Goal: Answer question/provide support: Share knowledge or assist other users

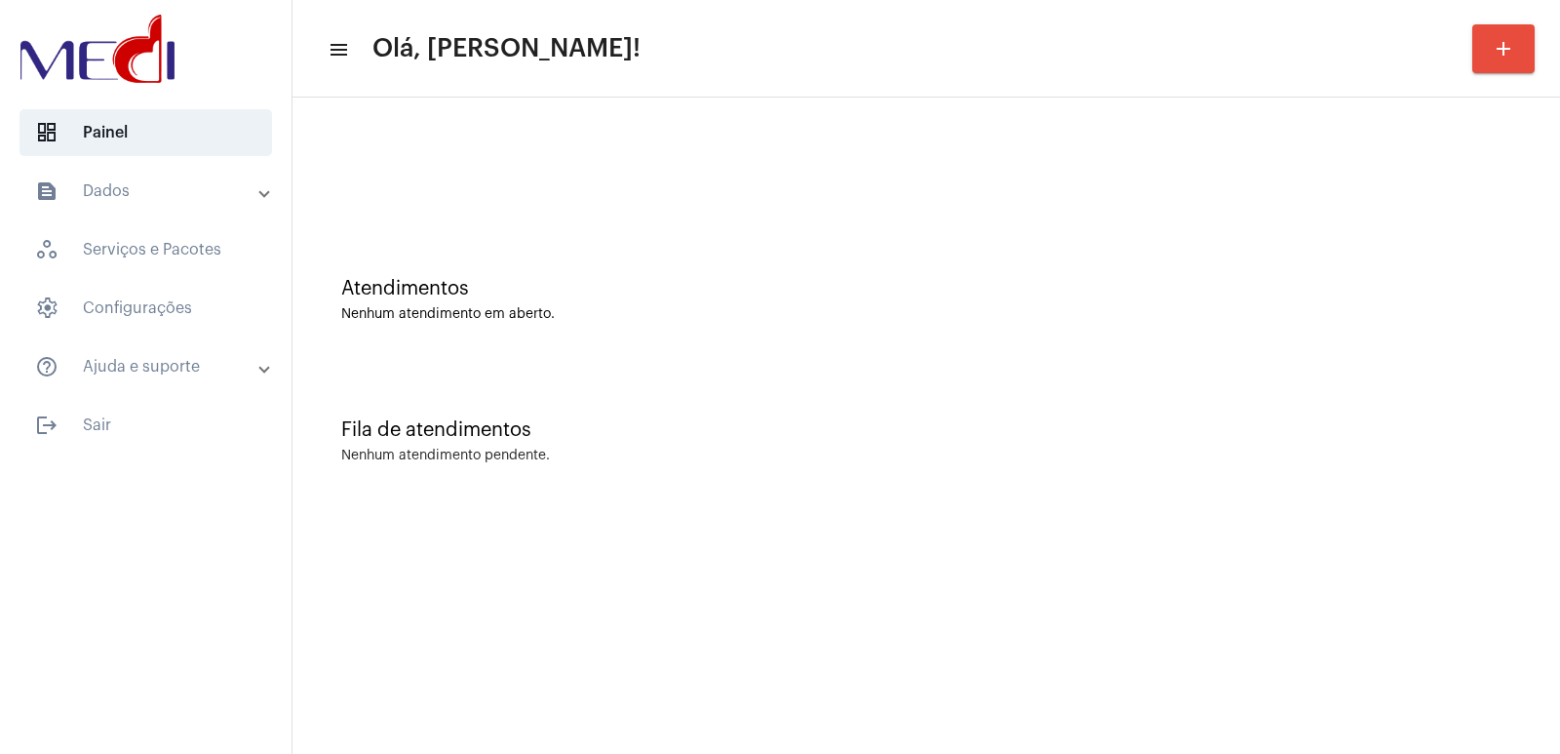
click at [136, 172] on mat-expansion-panel-header "text_snippet_outlined Dados" at bounding box center [152, 191] width 280 height 47
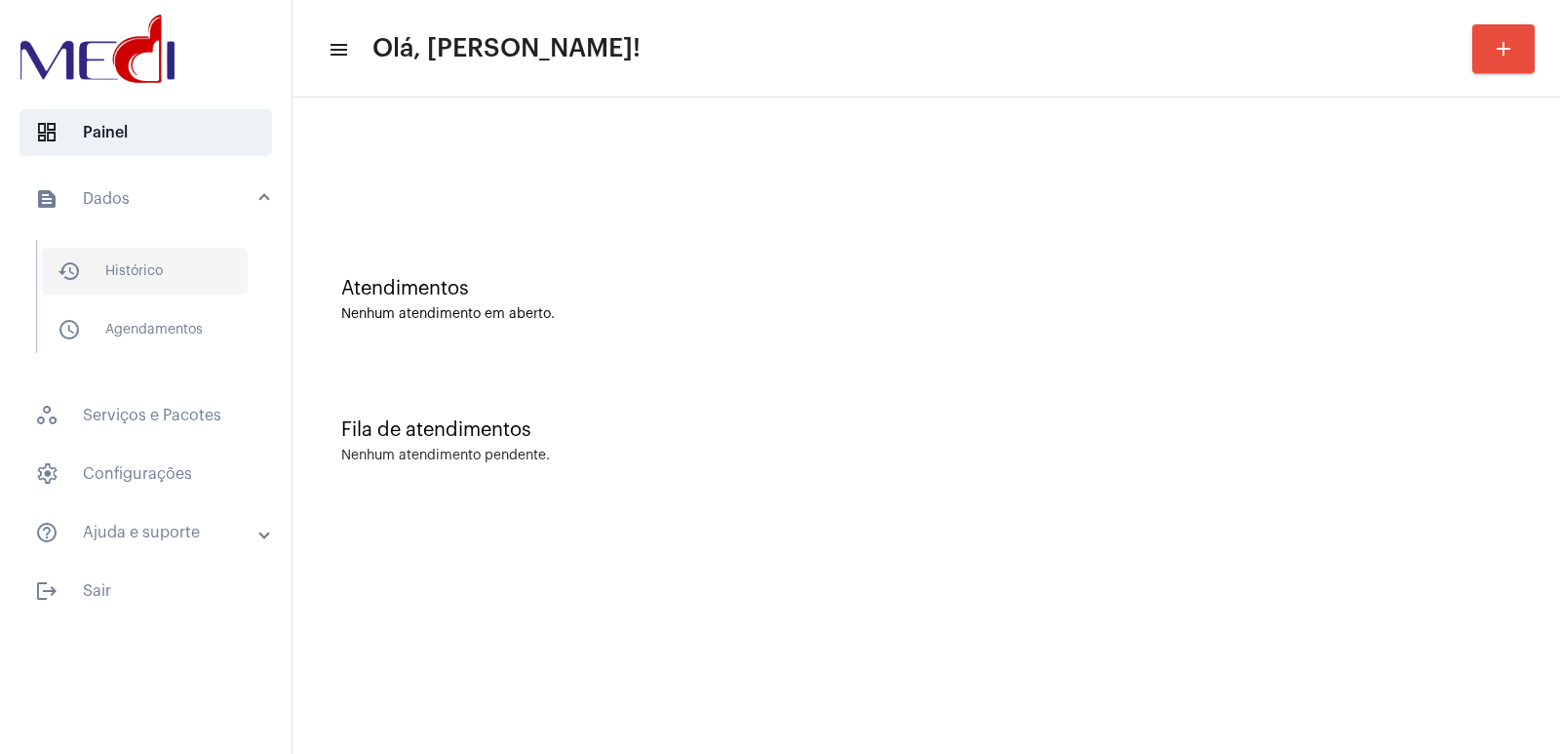
click at [174, 278] on span "history_outlined Histórico" at bounding box center [145, 271] width 206 height 47
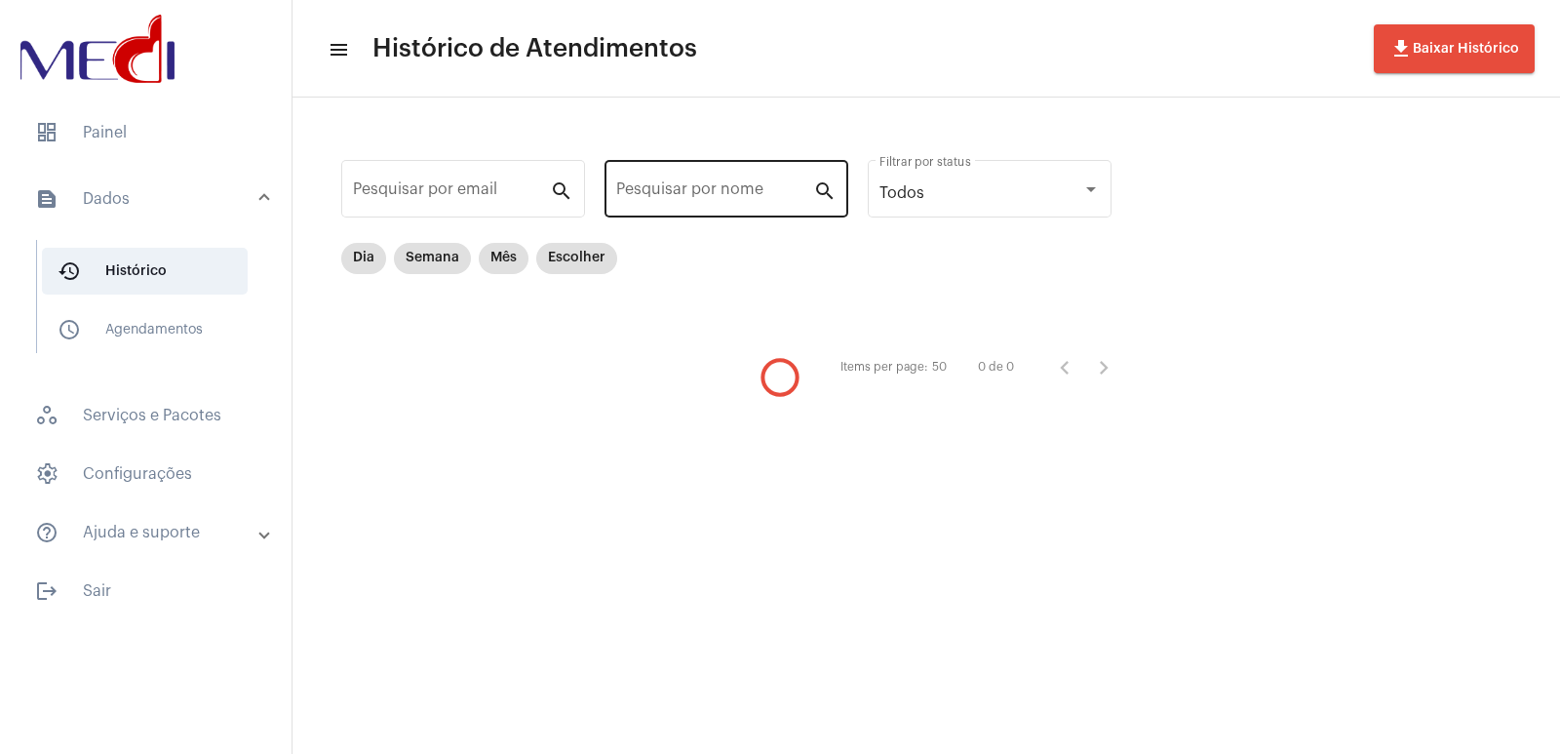
click at [664, 185] on input "Pesquisar por nome" at bounding box center [714, 193] width 197 height 18
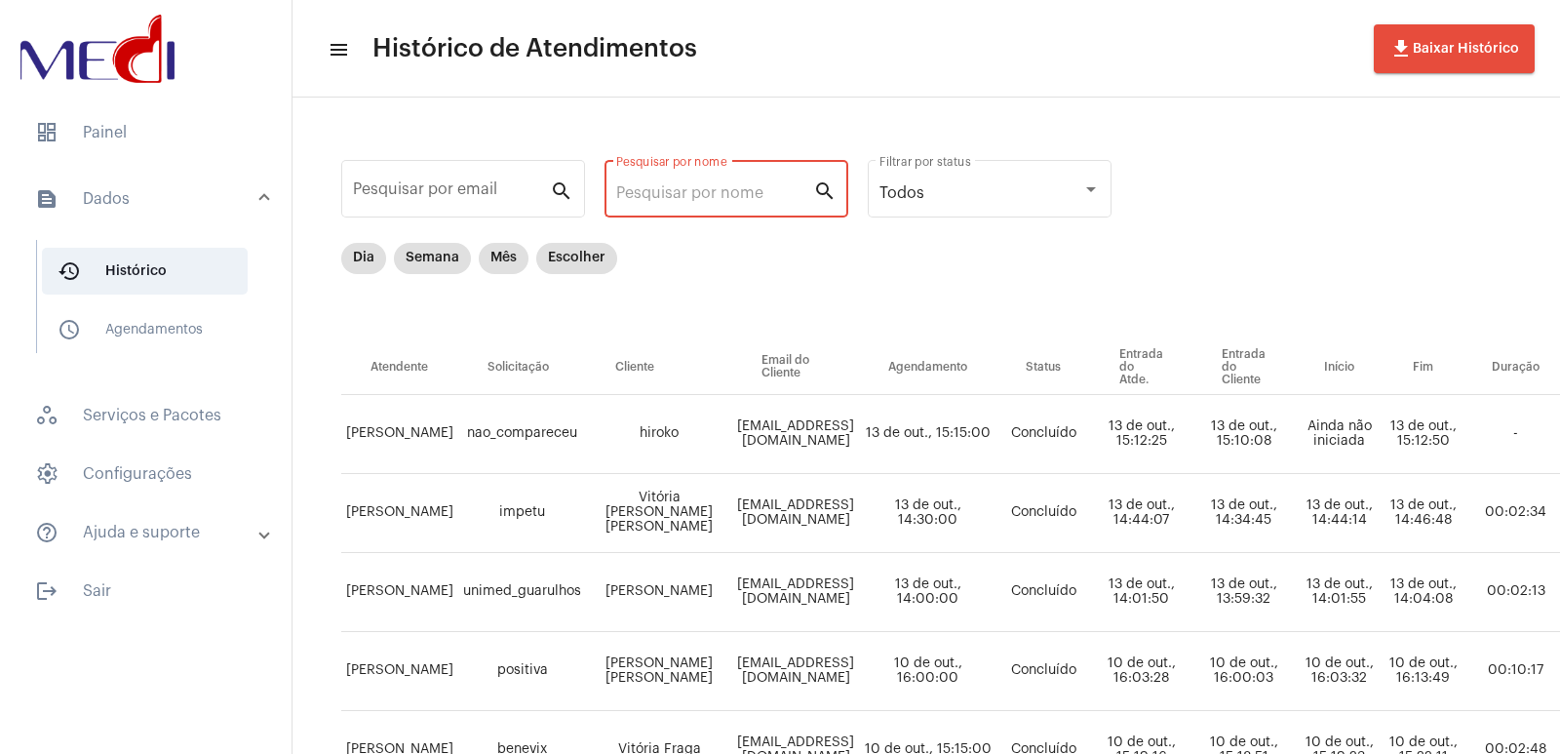
paste input "INAMARA ARAUJO SANTOS"
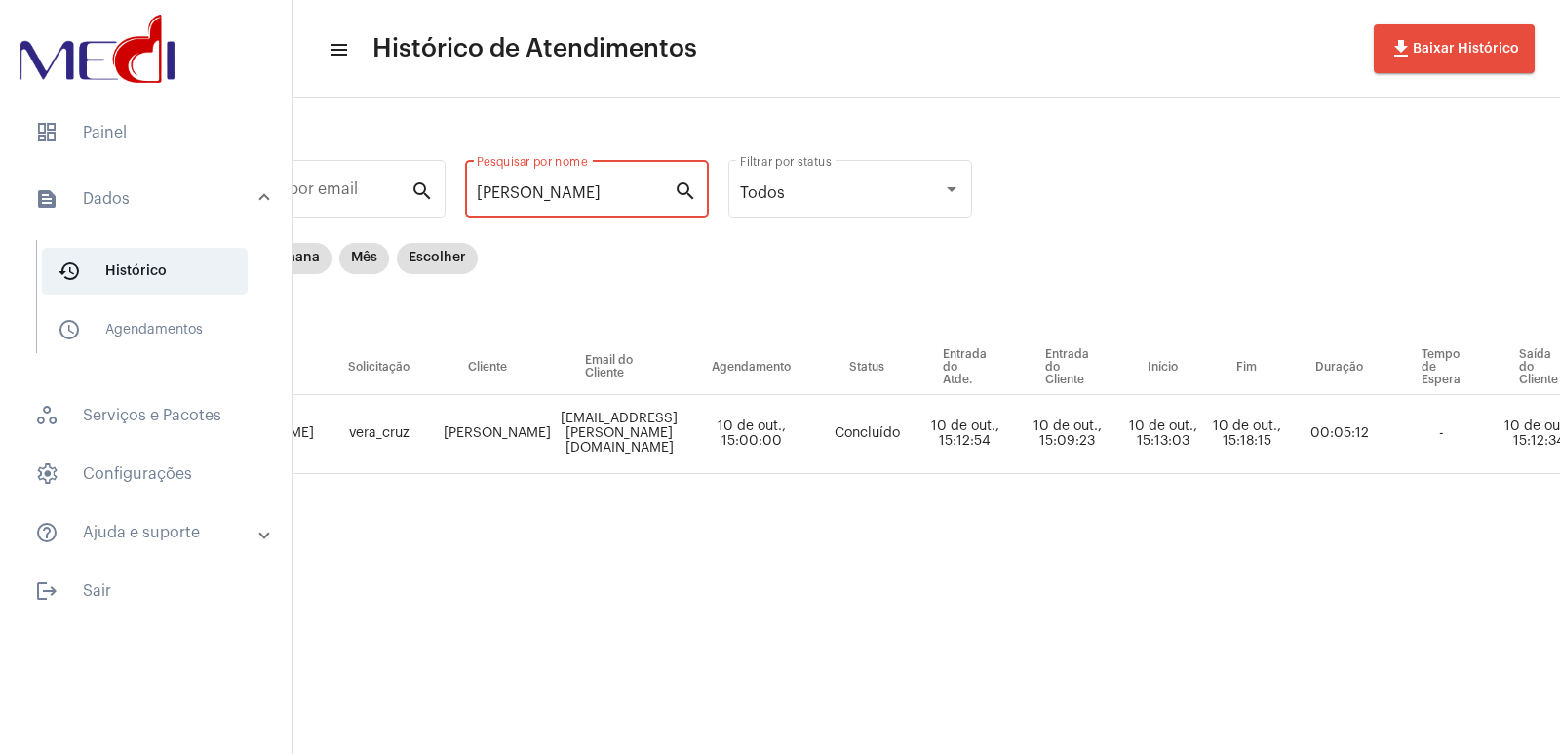
scroll to position [0, 153]
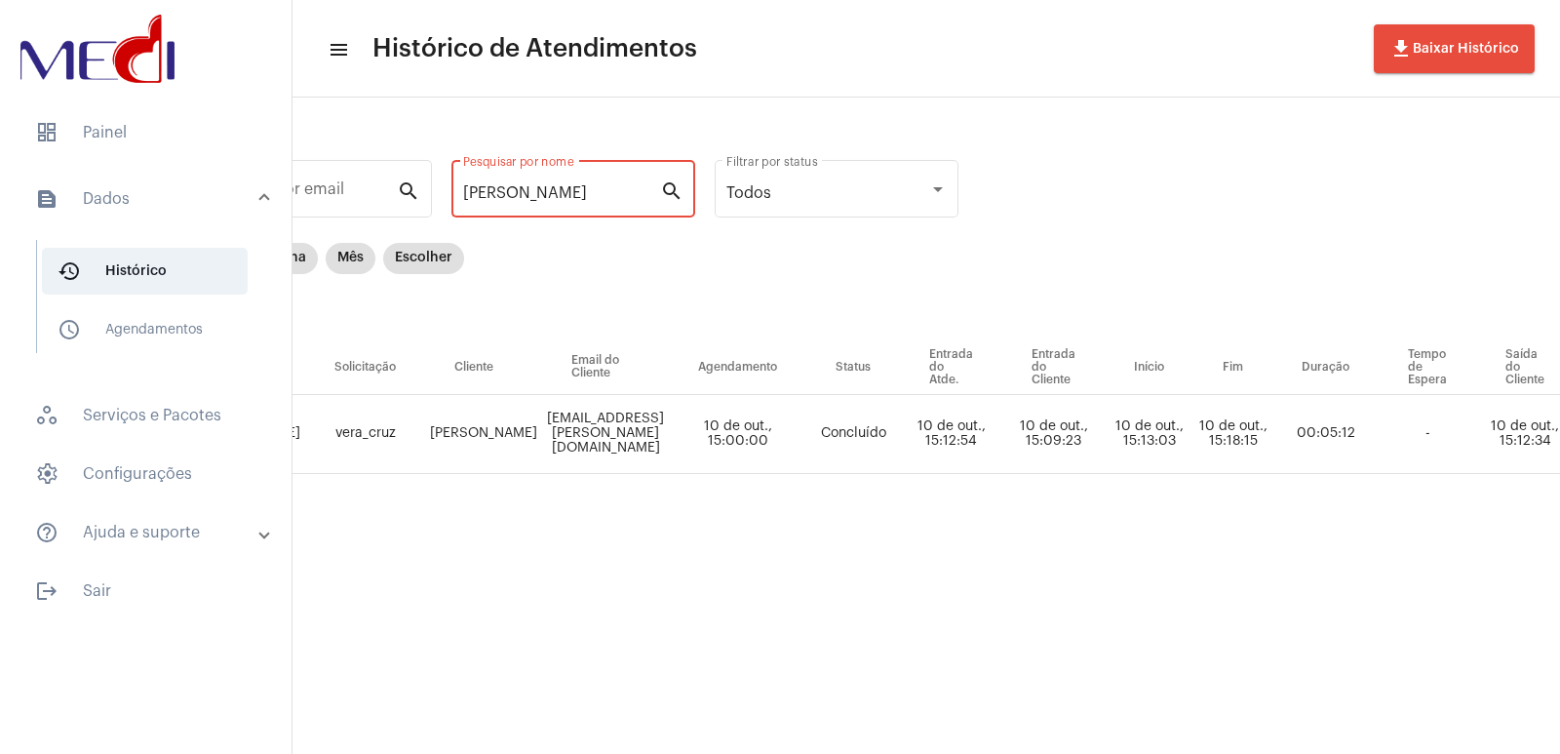
type input "INAMARA ARAUJO SANTOS"
click at [87, 123] on span "dashboard Painel" at bounding box center [145, 132] width 252 height 47
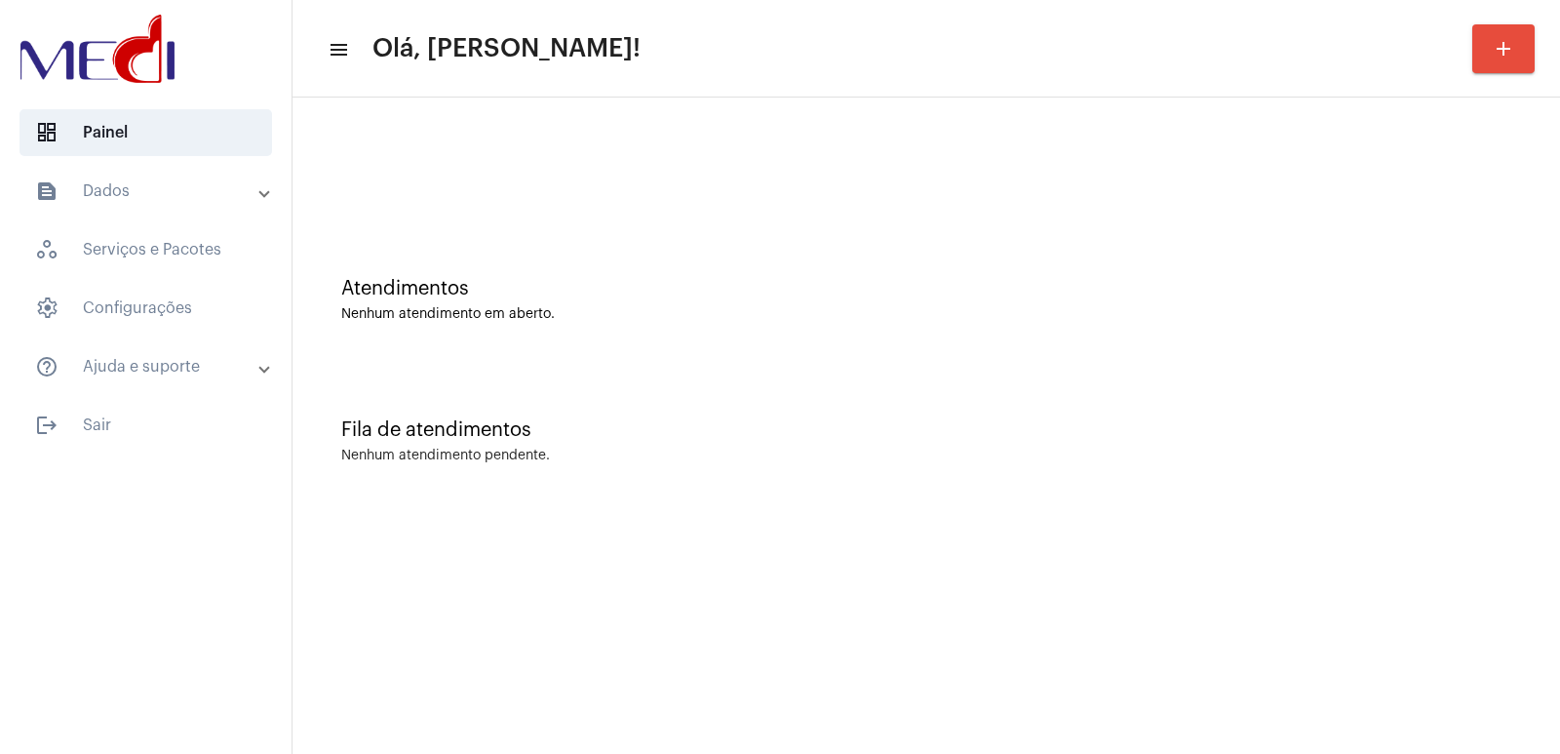
click at [1085, 363] on div "Fila de atendimentos Nenhum atendimento pendente." at bounding box center [926, 431] width 1248 height 141
click at [1117, 500] on div "Fila de atendimentos Nenhum atendimento pendente." at bounding box center [926, 431] width 1248 height 141
click at [1163, 341] on div "Atendimentos Nenhum atendimento em aberto." at bounding box center [926, 289] width 1248 height 141
drag, startPoint x: 1367, startPoint y: 387, endPoint x: 1378, endPoint y: 440, distance: 53.9
click at [1366, 387] on div "Fila de atendimentos Nenhum atendimento pendente." at bounding box center [926, 431] width 1248 height 141
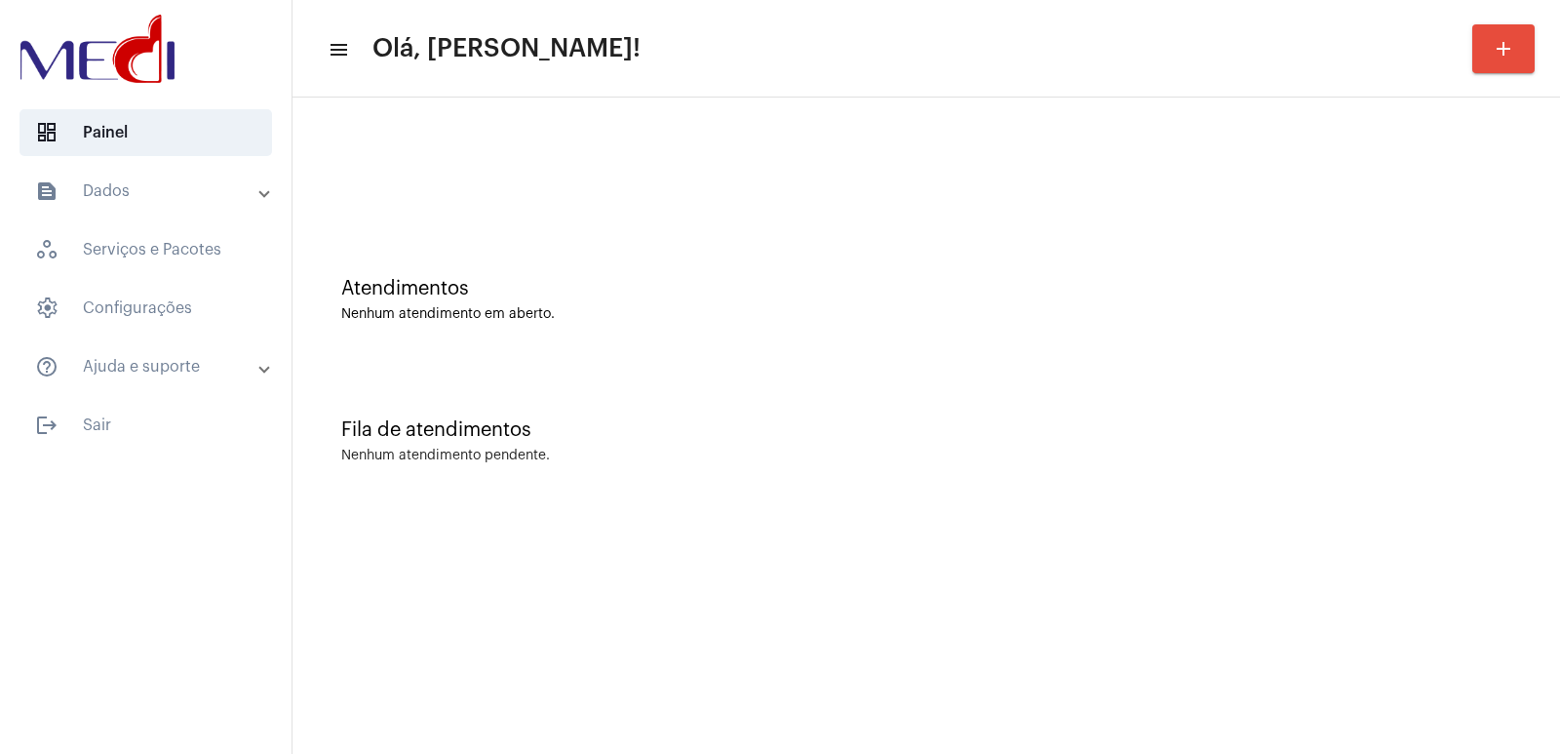
click at [1289, 658] on mat-sidenav-content "menu Olá, Vivian! add Atendimentos Nenhum atendimento em aberto. Fila de atendi…" at bounding box center [925, 377] width 1267 height 754
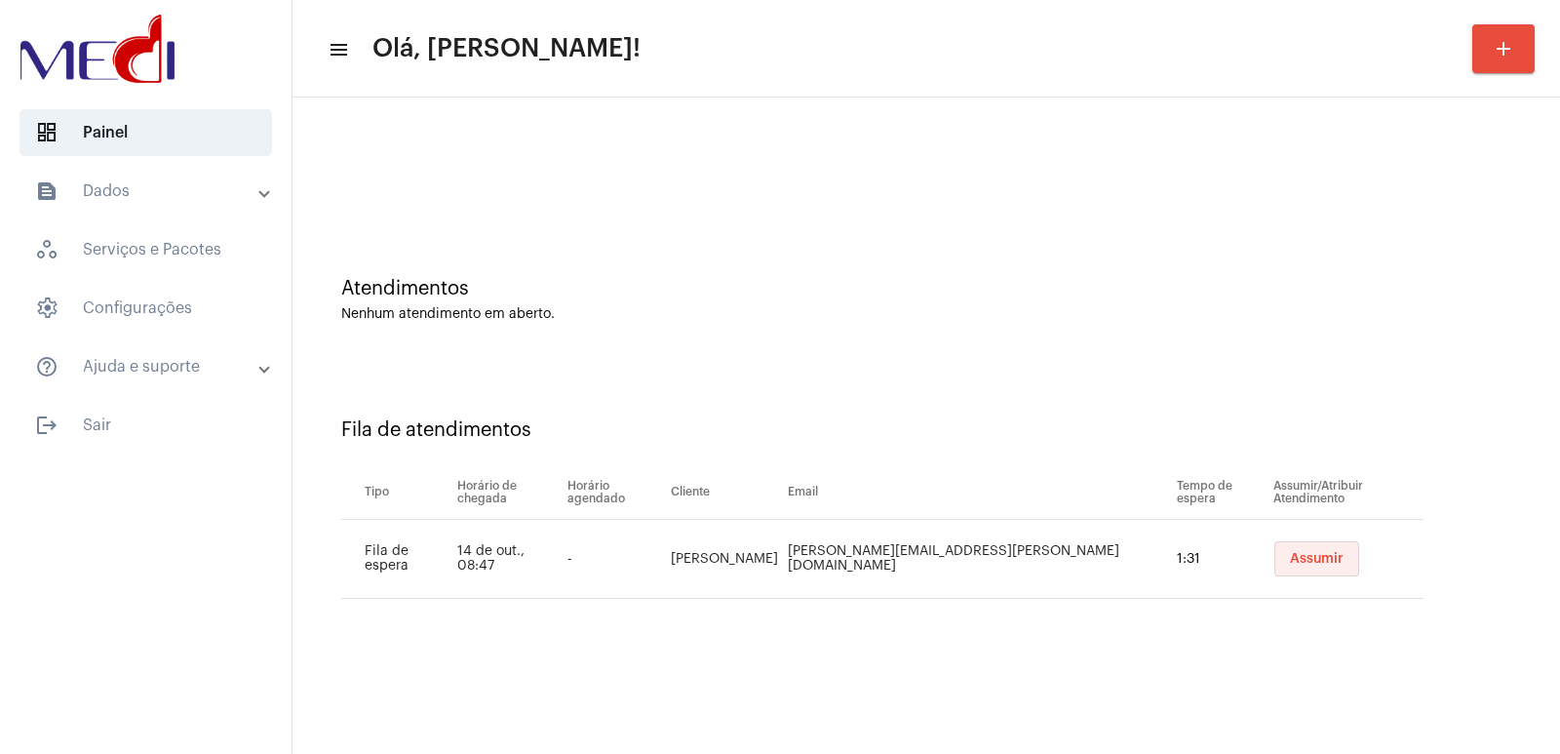
drag, startPoint x: 247, startPoint y: 374, endPoint x: 1282, endPoint y: 560, distance: 1051.7
click at [1290, 560] on span "Assumir" at bounding box center [1317, 559] width 54 height 14
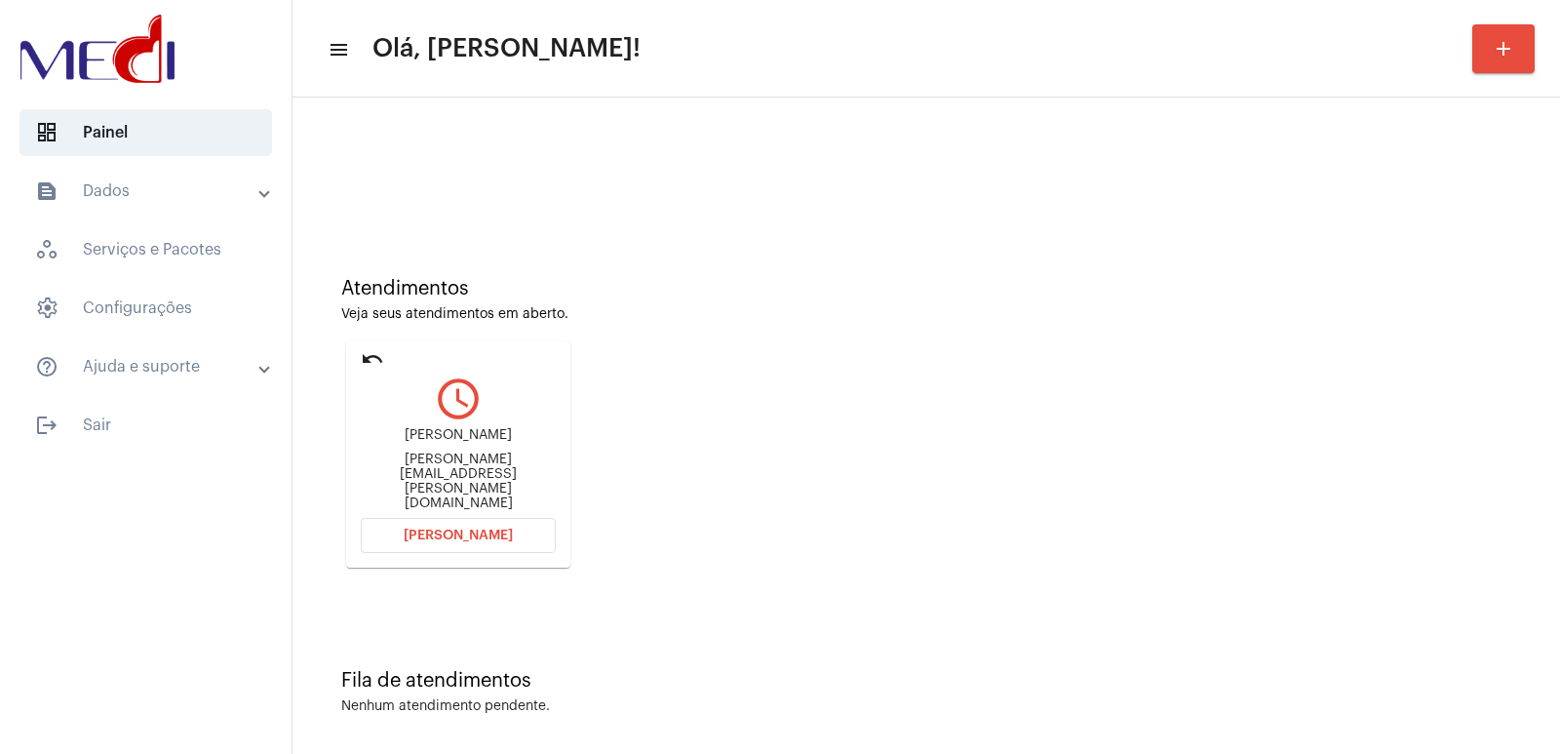
click at [392, 482] on div "silva.jessicah@yahoo.com.br" at bounding box center [458, 481] width 195 height 58
copy mat-card-content "silva.jessicah@yahoo.com.br Abrir Chamada"
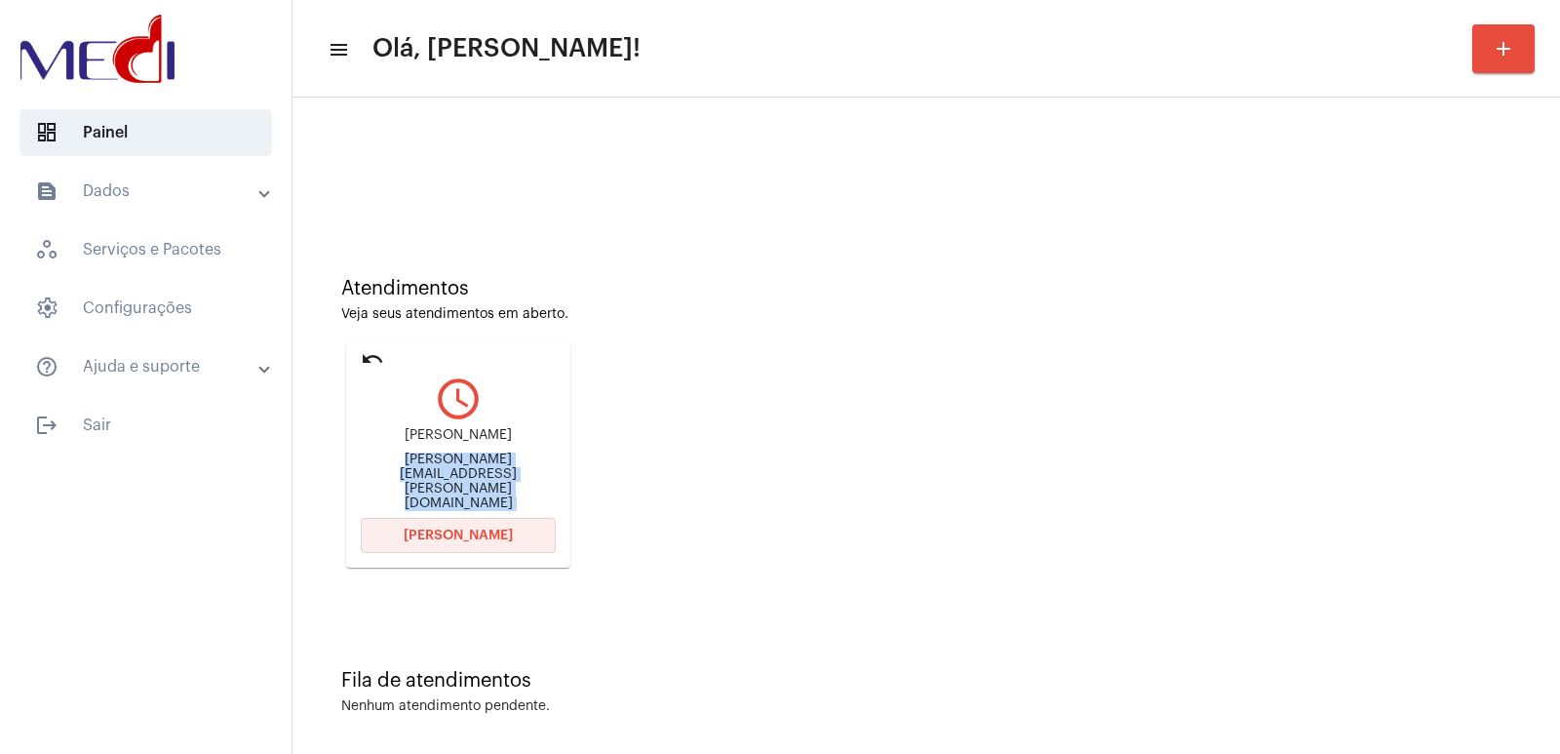
click at [458, 546] on button "Abrir Chamada" at bounding box center [458, 535] width 195 height 35
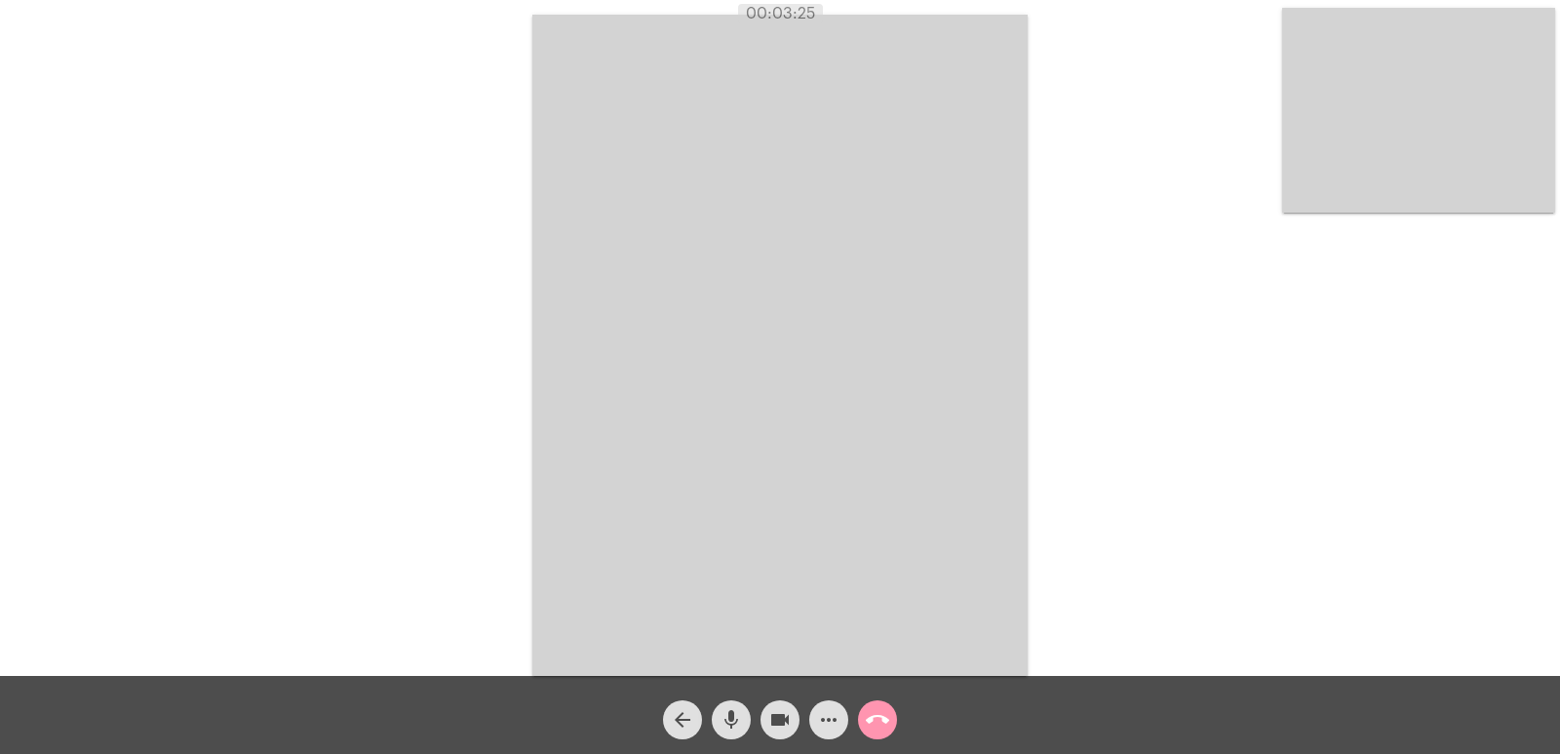
click at [1389, 183] on video at bounding box center [1418, 110] width 273 height 205
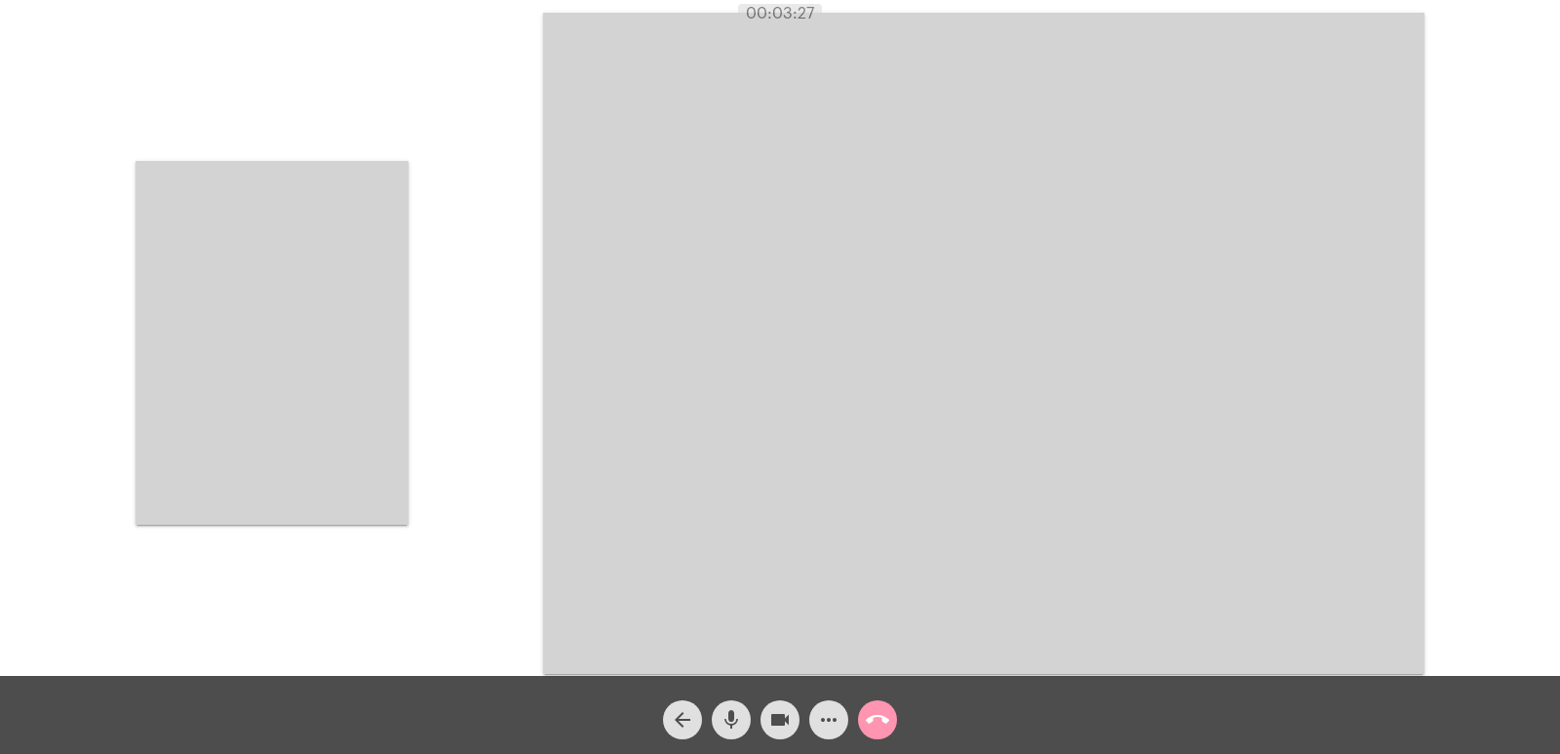
click at [287, 337] on video at bounding box center [271, 343] width 273 height 364
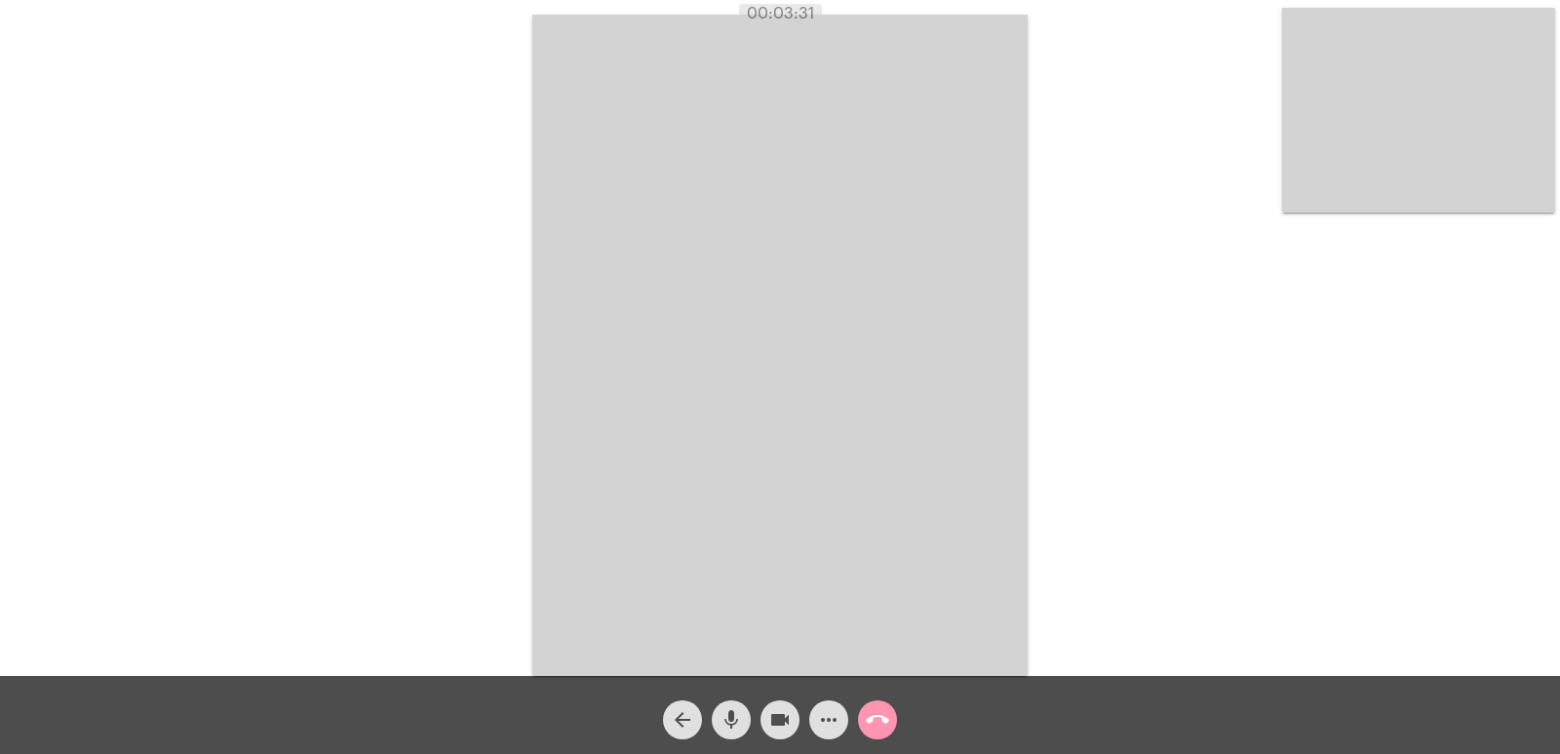
click at [877, 709] on mat-icon "call_end" at bounding box center [877, 719] width 23 height 23
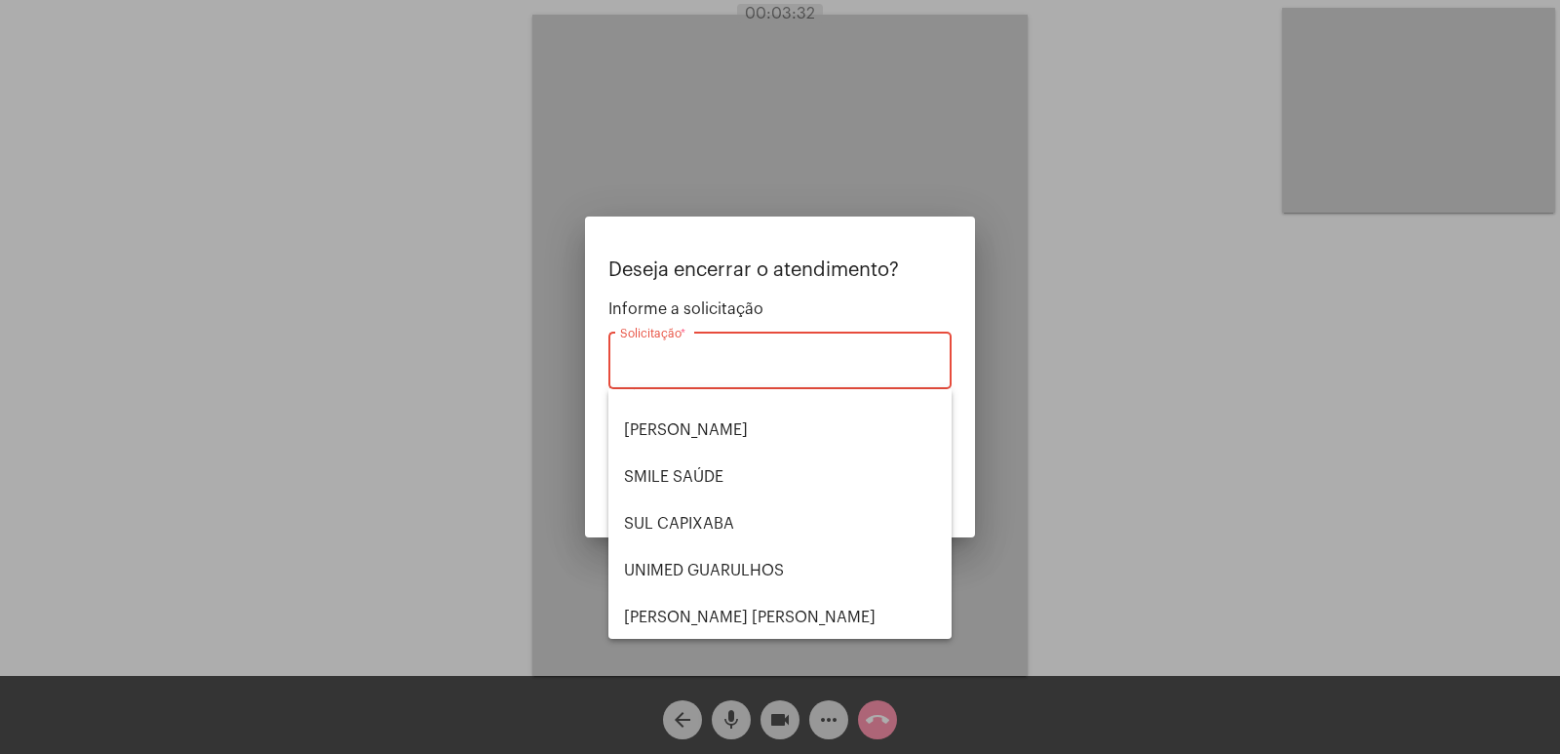
scroll to position [406, 0]
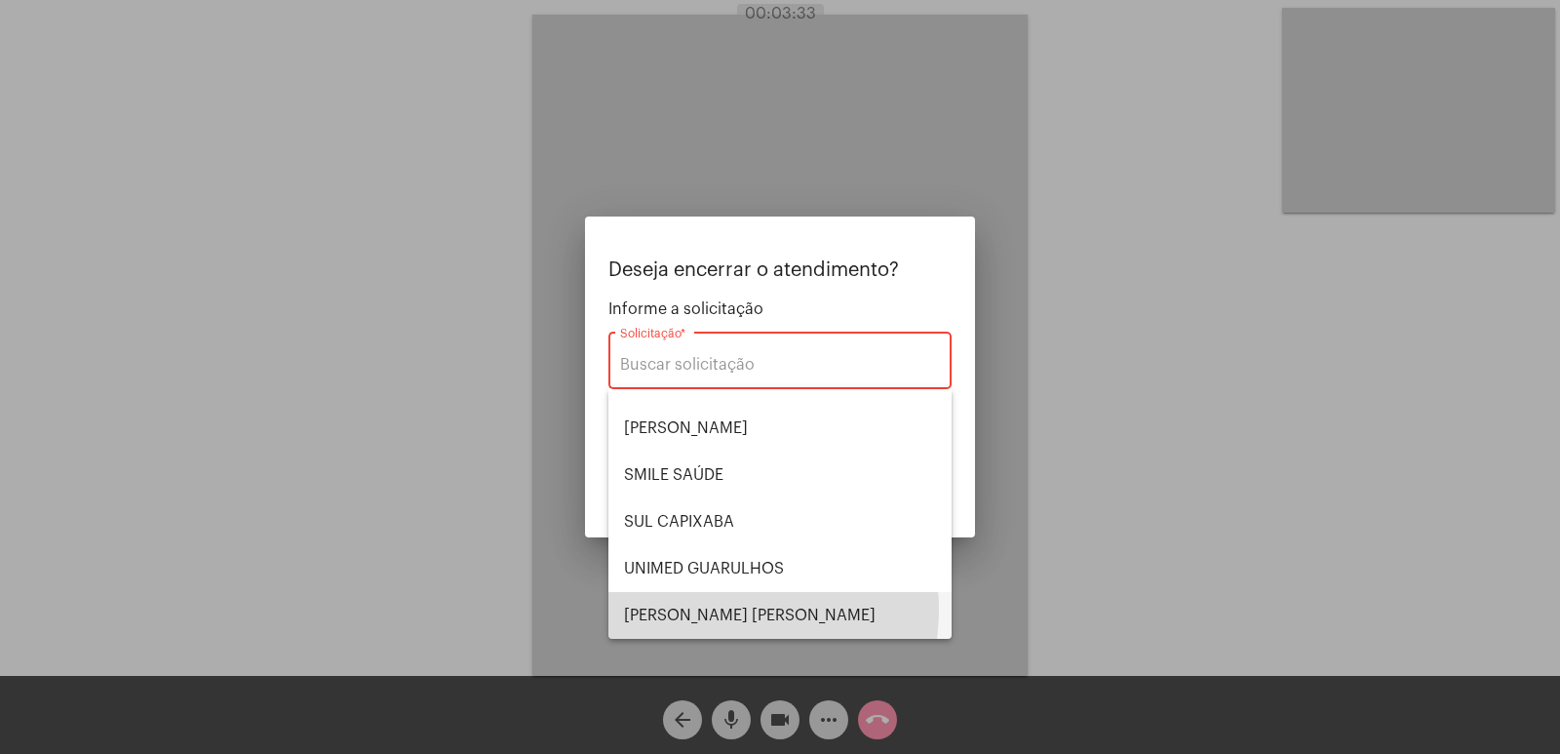
drag, startPoint x: 714, startPoint y: 609, endPoint x: 851, endPoint y: 521, distance: 163.6
click at [716, 603] on span "[PERSON_NAME]" at bounding box center [780, 615] width 312 height 47
type input "VERA CRUZ"
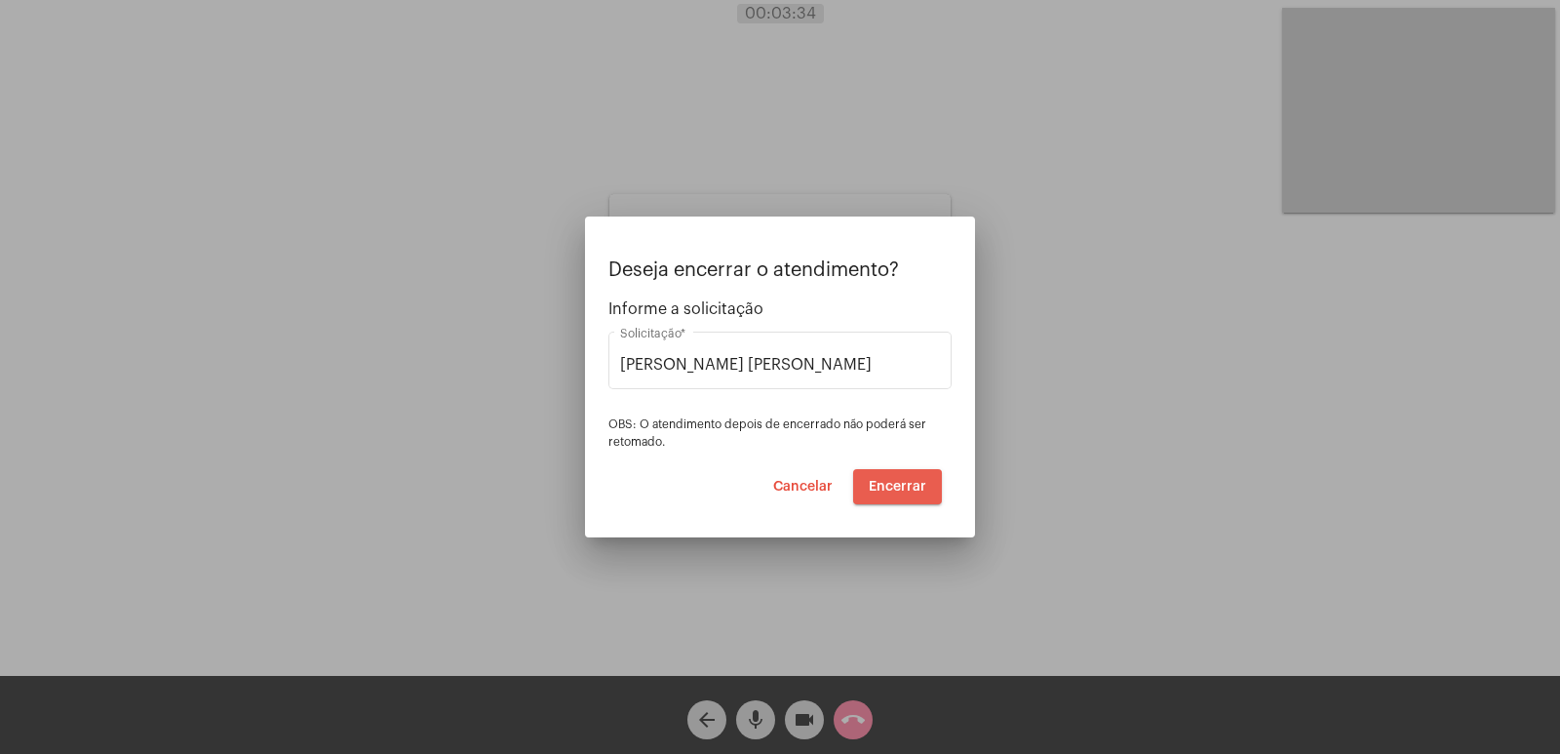
click at [891, 498] on button "Encerrar" at bounding box center [897, 486] width 89 height 35
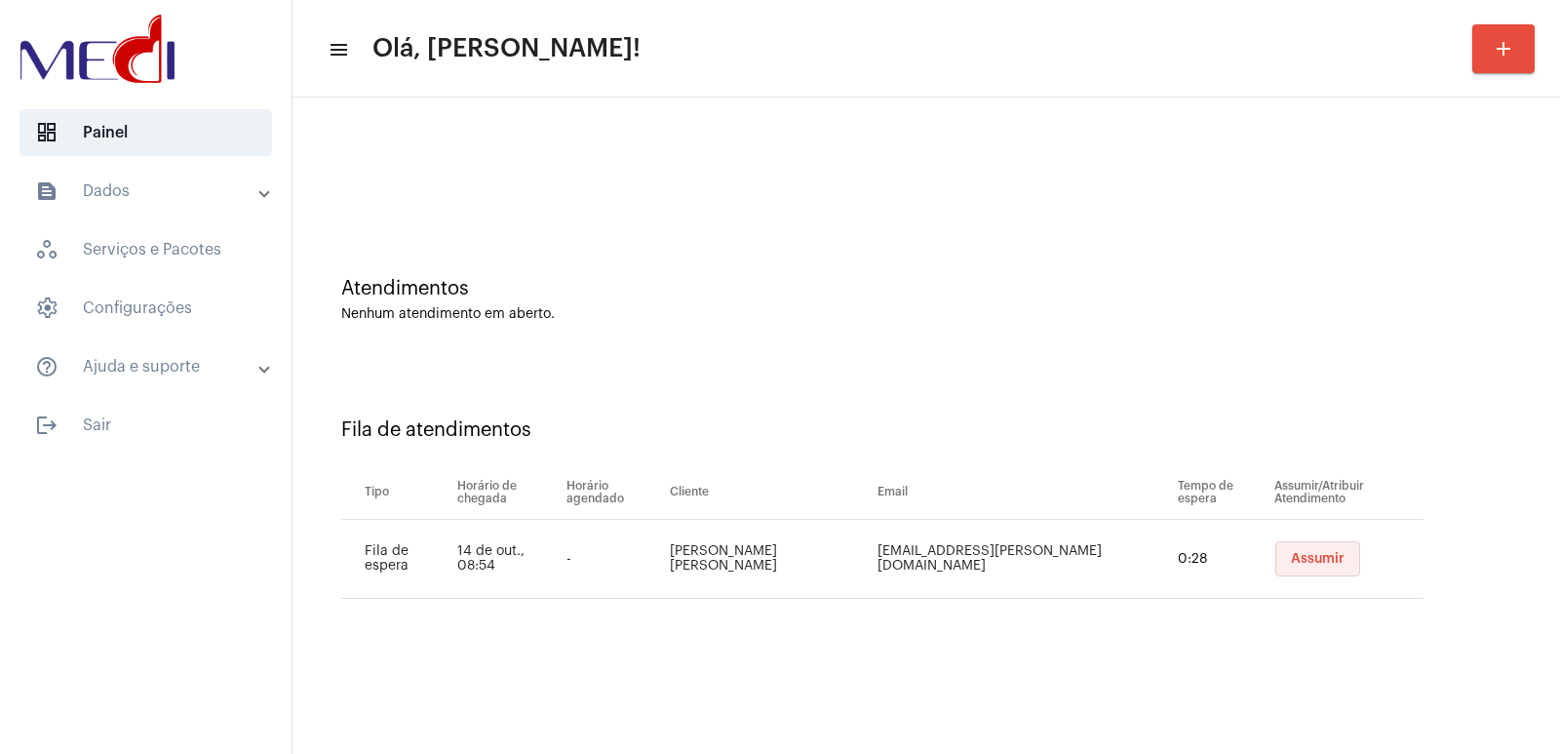
click at [1304, 565] on button "Assumir" at bounding box center [1317, 558] width 85 height 35
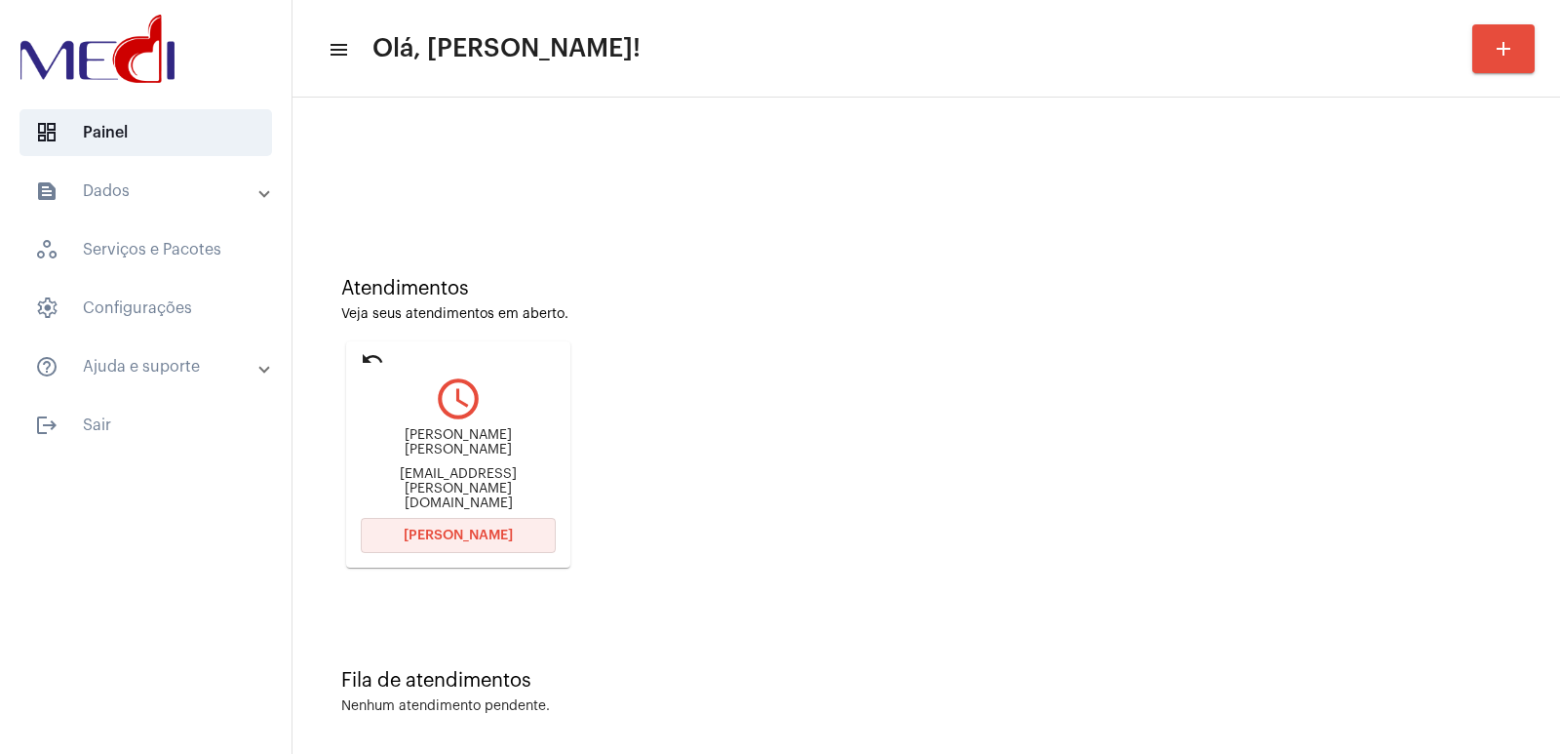
click at [411, 552] on button "Abrir Chamada" at bounding box center [458, 535] width 195 height 35
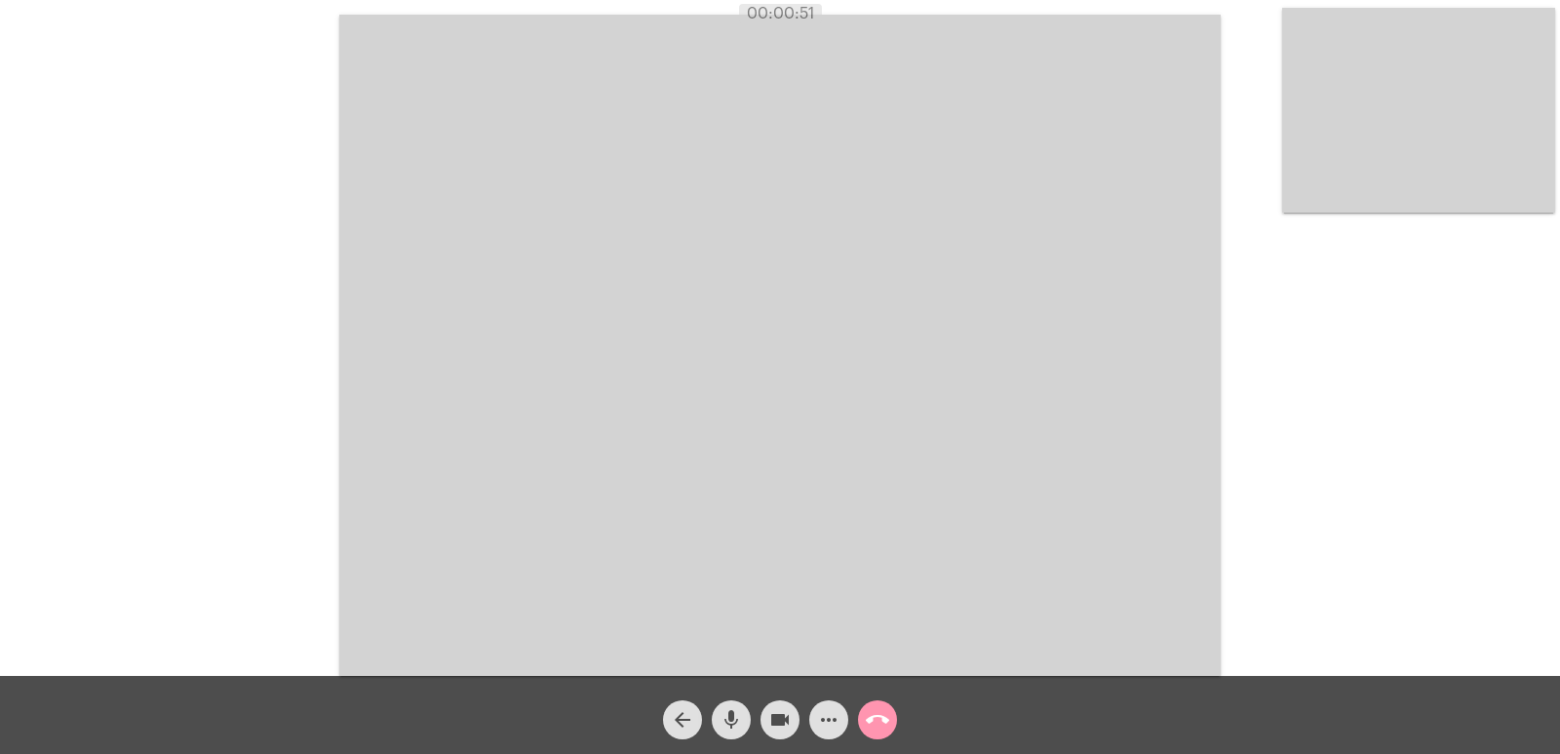
click at [1449, 122] on video at bounding box center [1418, 110] width 273 height 205
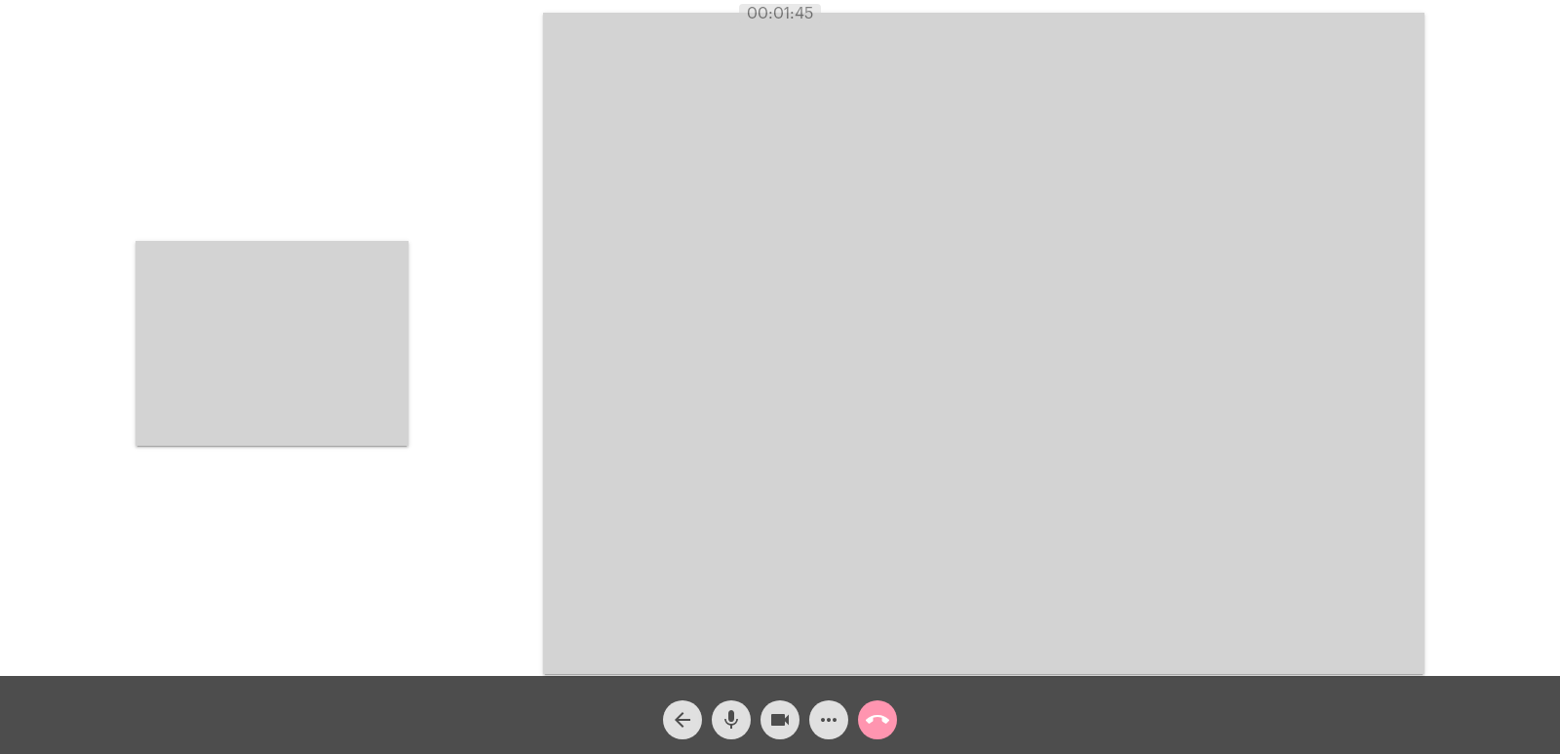
click at [355, 353] on video at bounding box center [271, 343] width 273 height 205
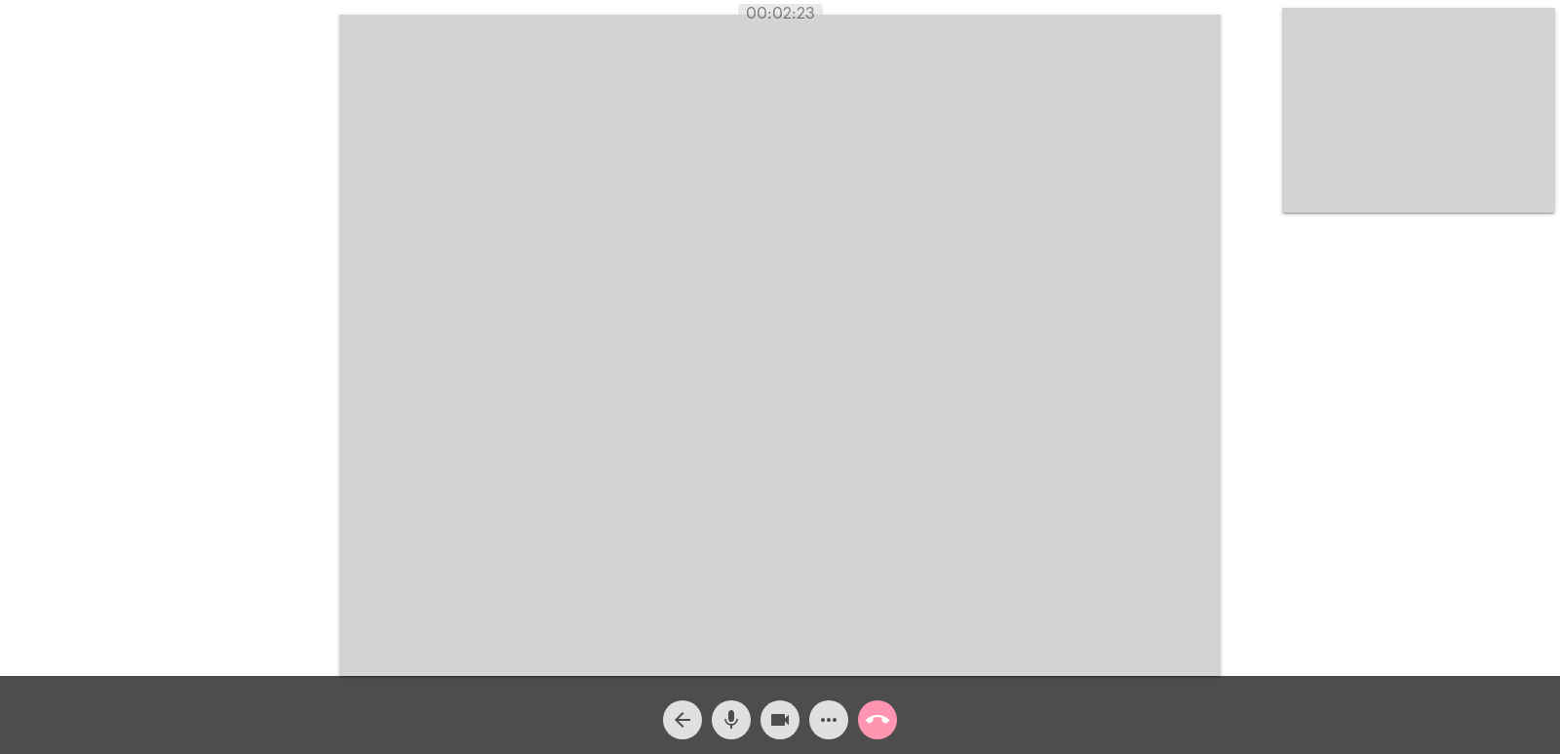
click at [886, 721] on mat-icon "call_end" at bounding box center [877, 719] width 23 height 23
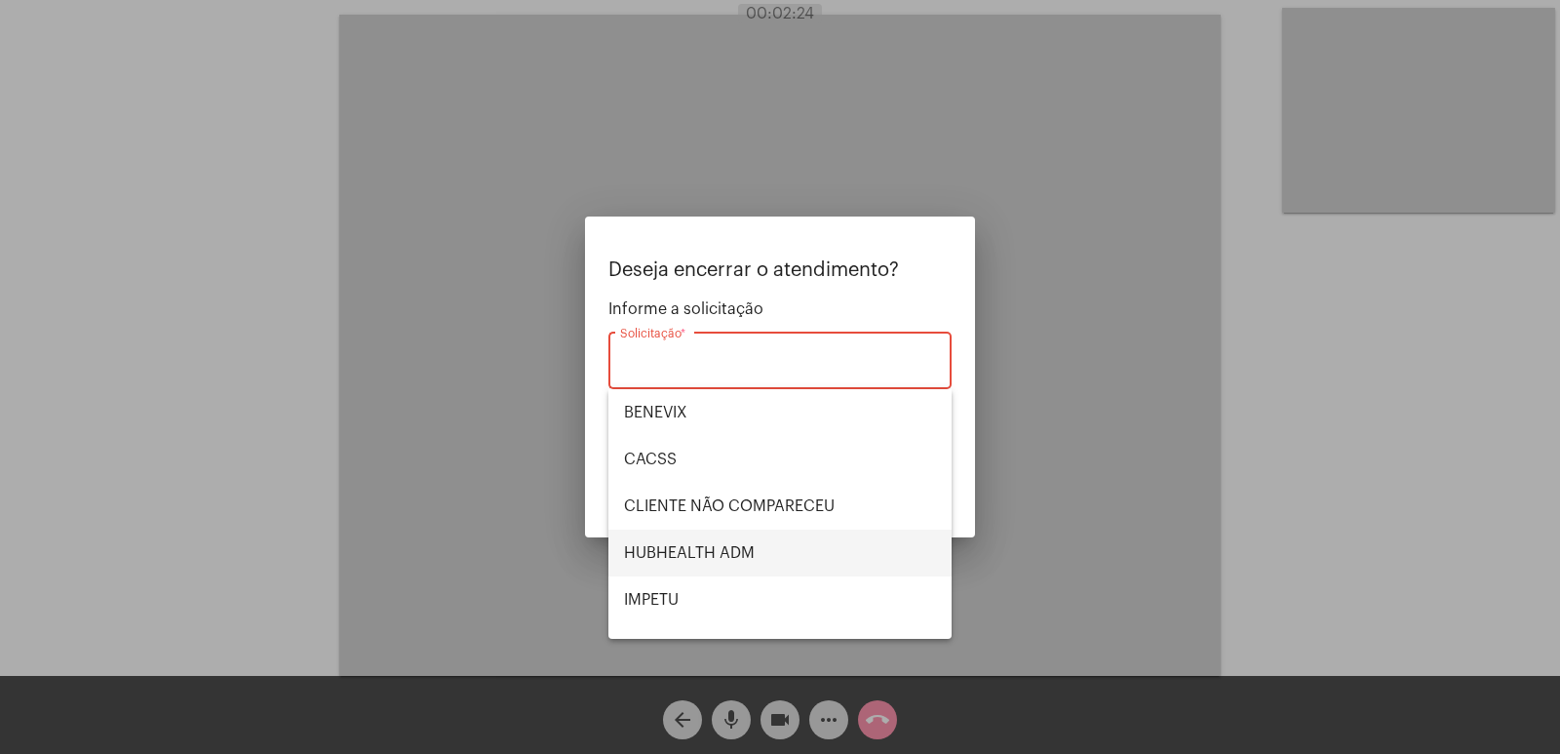
scroll to position [406, 0]
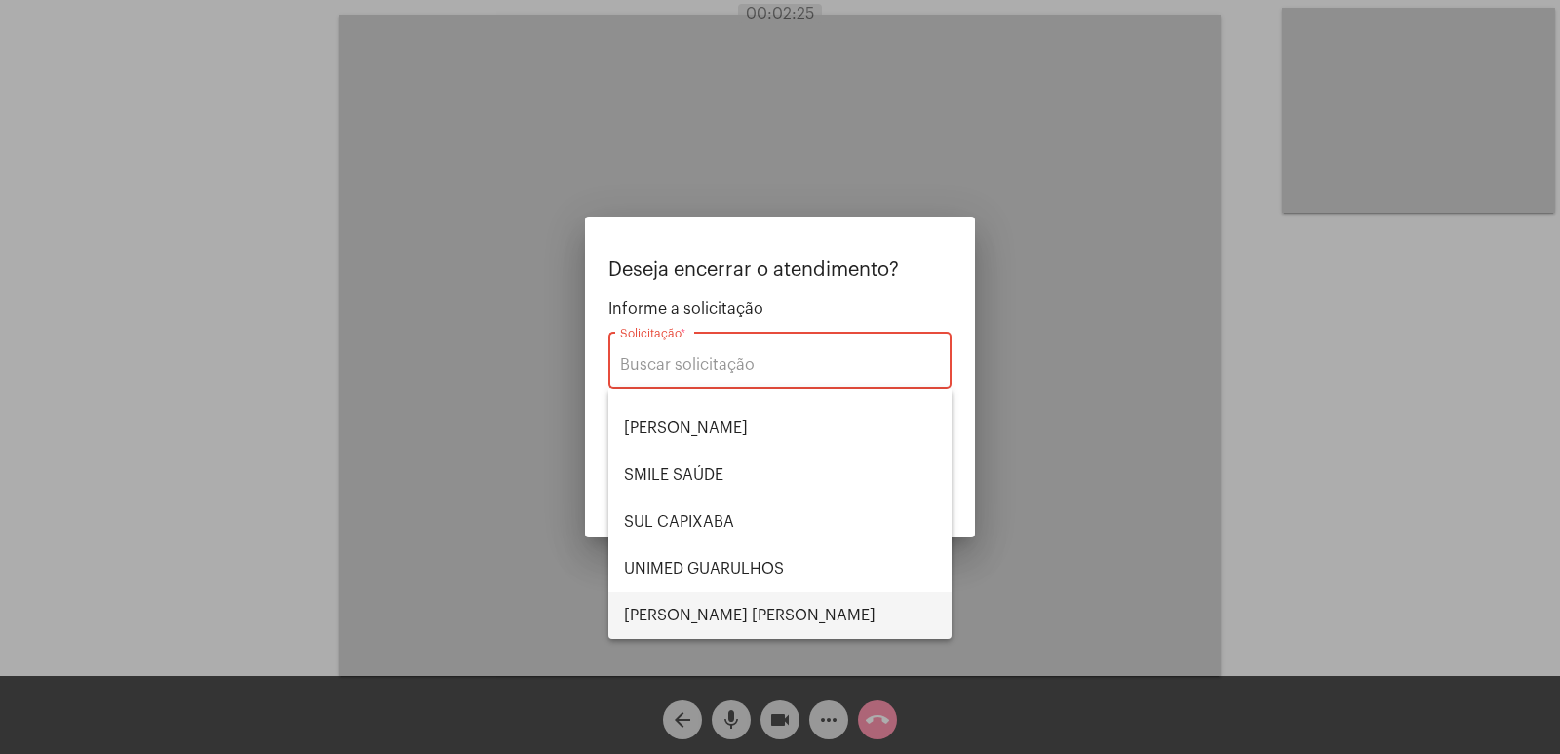
click at [730, 603] on span "VERA CRUZ" at bounding box center [780, 615] width 312 height 47
type input "[PERSON_NAME] [PERSON_NAME]"
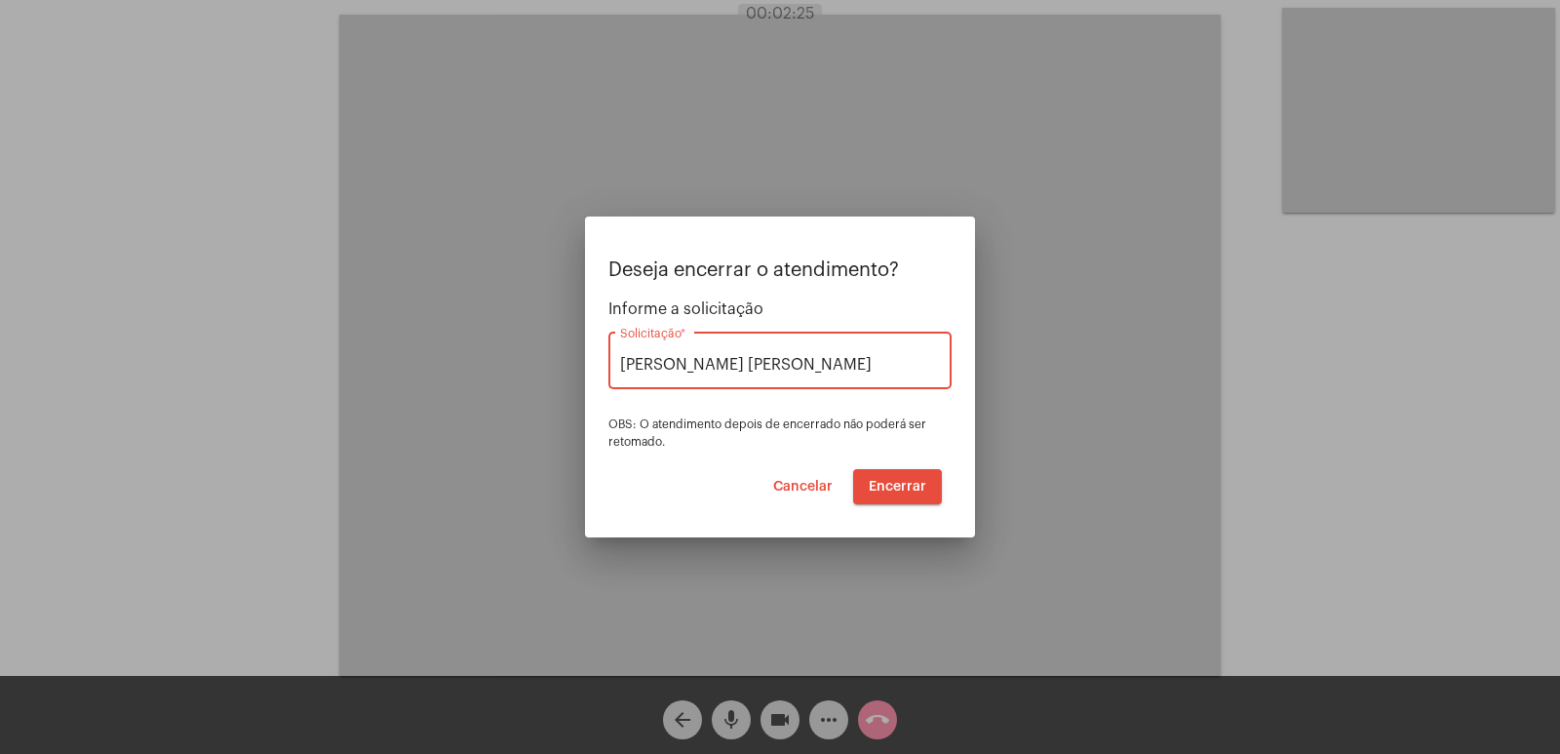
click at [885, 483] on span "Encerrar" at bounding box center [898, 487] width 58 height 14
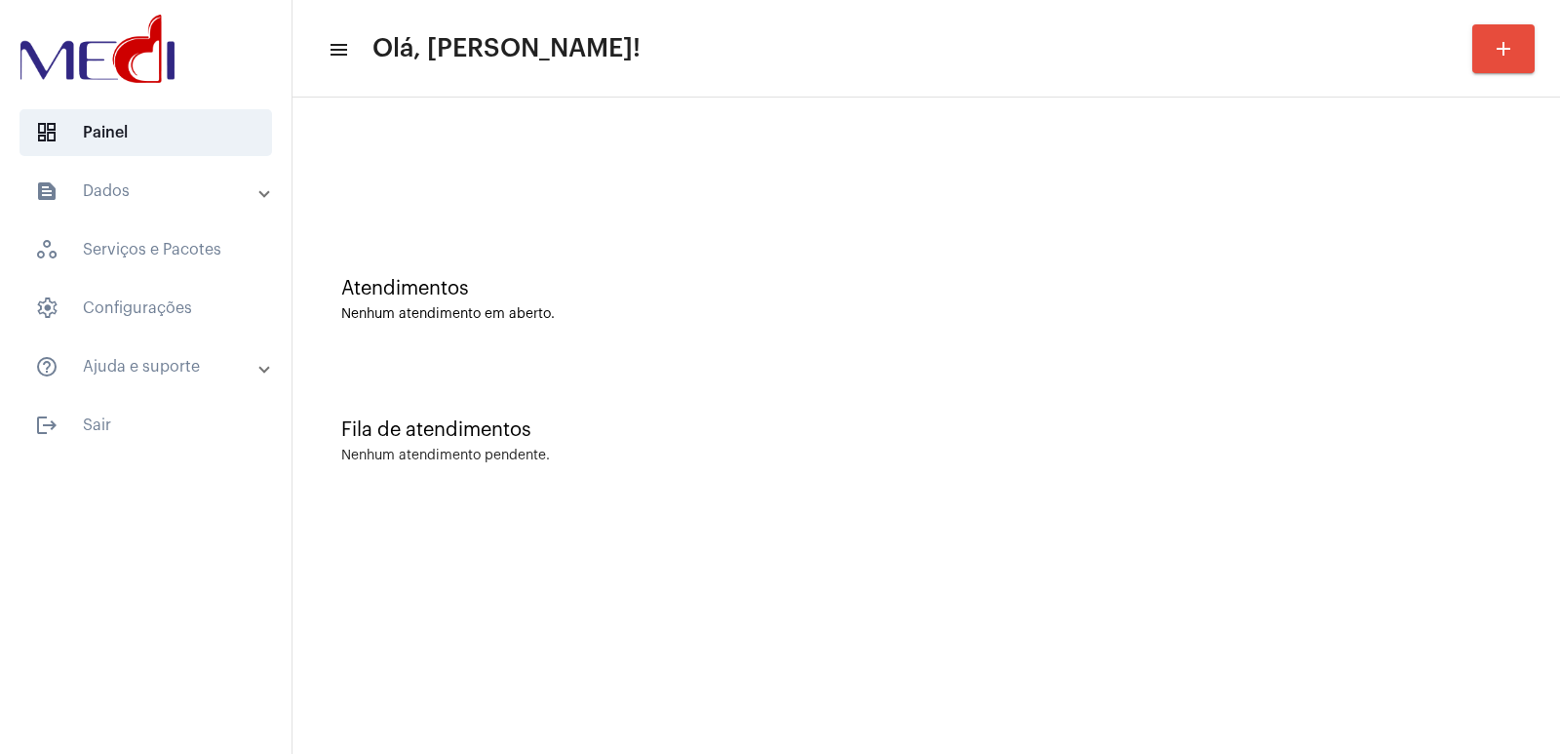
click at [324, 146] on div at bounding box center [926, 163] width 1248 height 112
drag, startPoint x: 1250, startPoint y: 419, endPoint x: 1228, endPoint y: 419, distance: 21.4
click at [1251, 419] on div "Fila de atendimentos" at bounding box center [926, 429] width 1170 height 21
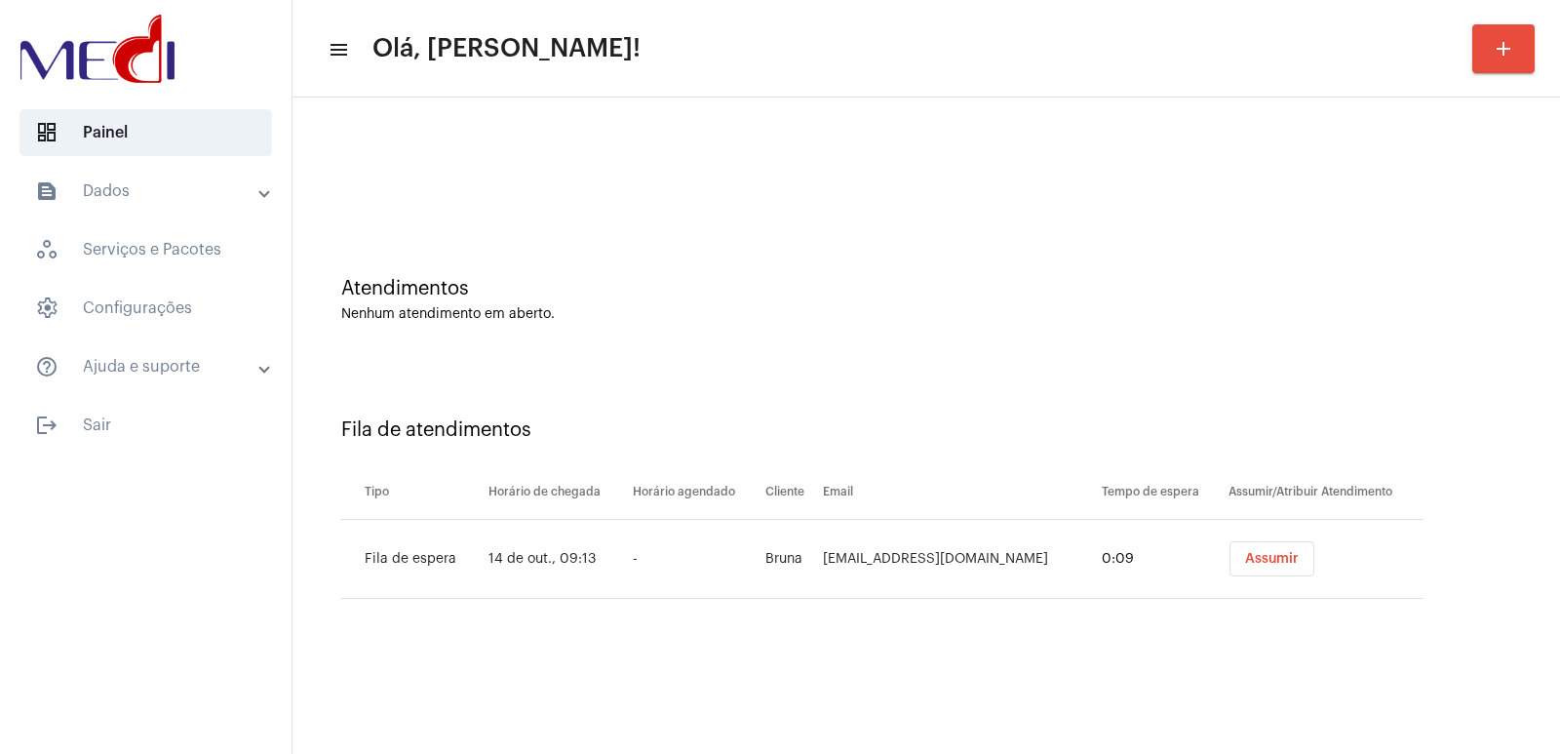
click at [1271, 558] on span "Assumir" at bounding box center [1272, 559] width 54 height 14
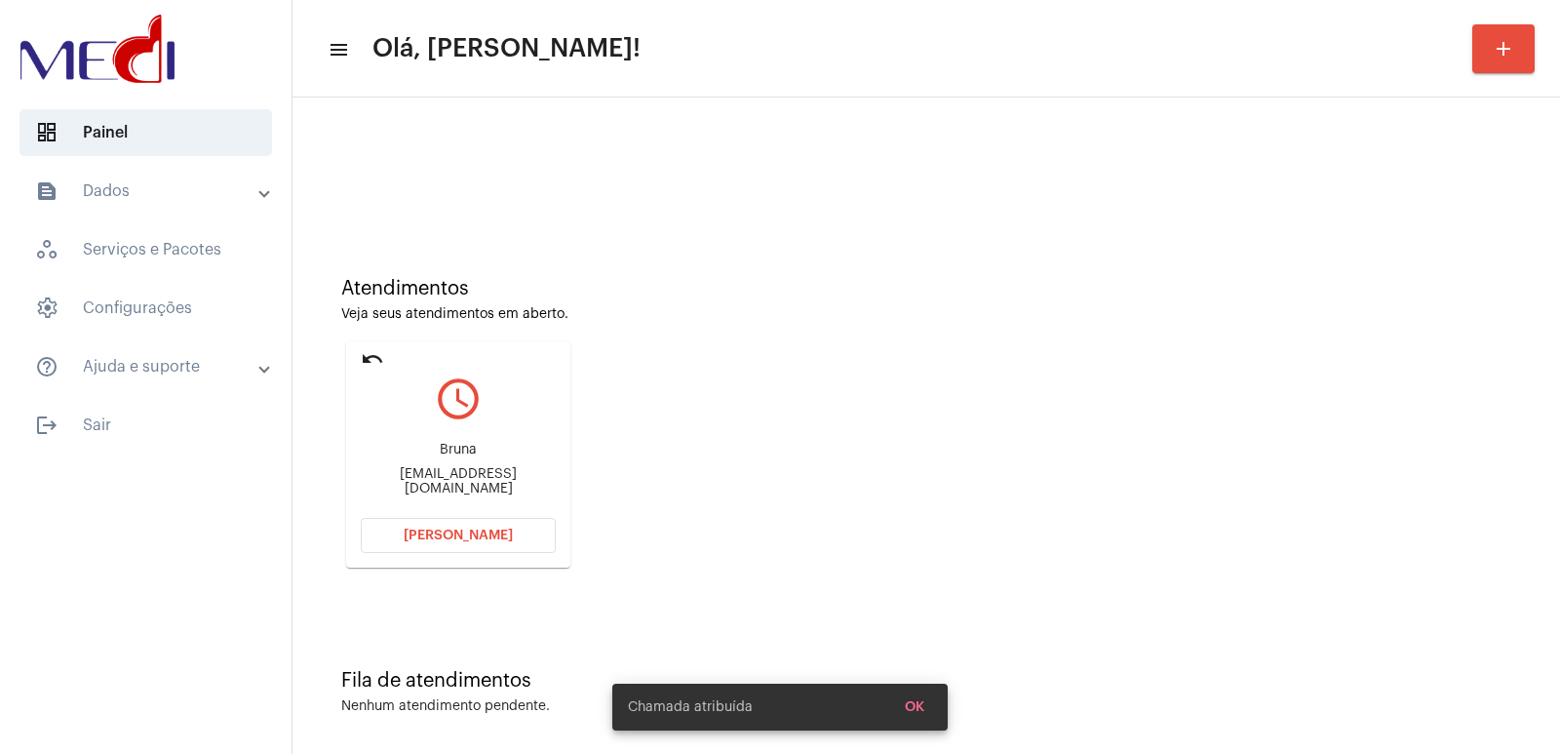
click at [420, 480] on div "Brunacorazzabr@gmail.com" at bounding box center [458, 481] width 195 height 29
copy mat-card-content "Brunacorazzabr@gmail.com Abrir Chamada"
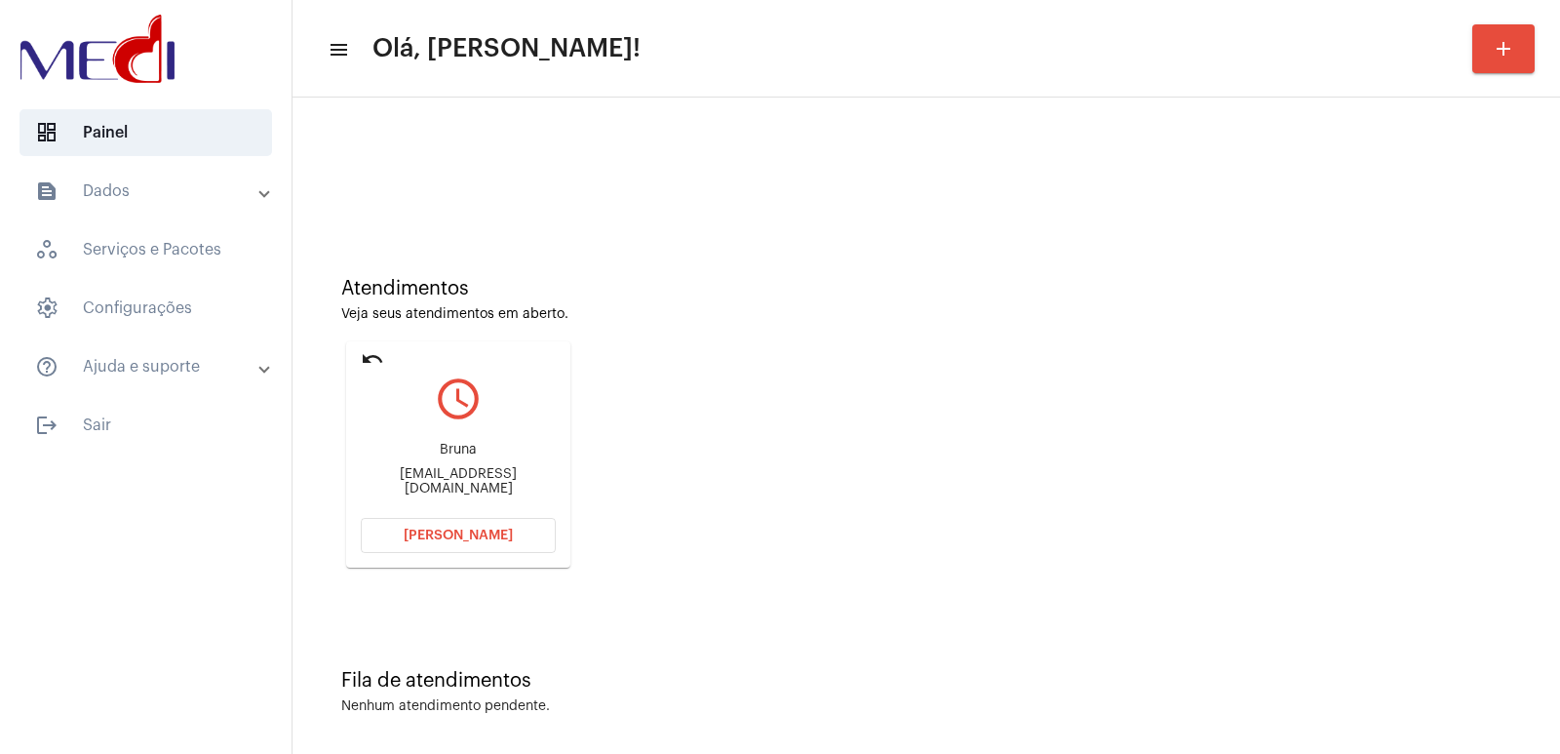
click at [437, 451] on div "Bruna" at bounding box center [458, 450] width 195 height 15
click at [437, 450] on div "Bruna" at bounding box center [458, 450] width 195 height 15
copy div "Bruna"
click at [440, 539] on span "Abrir Chamada" at bounding box center [458, 535] width 109 height 14
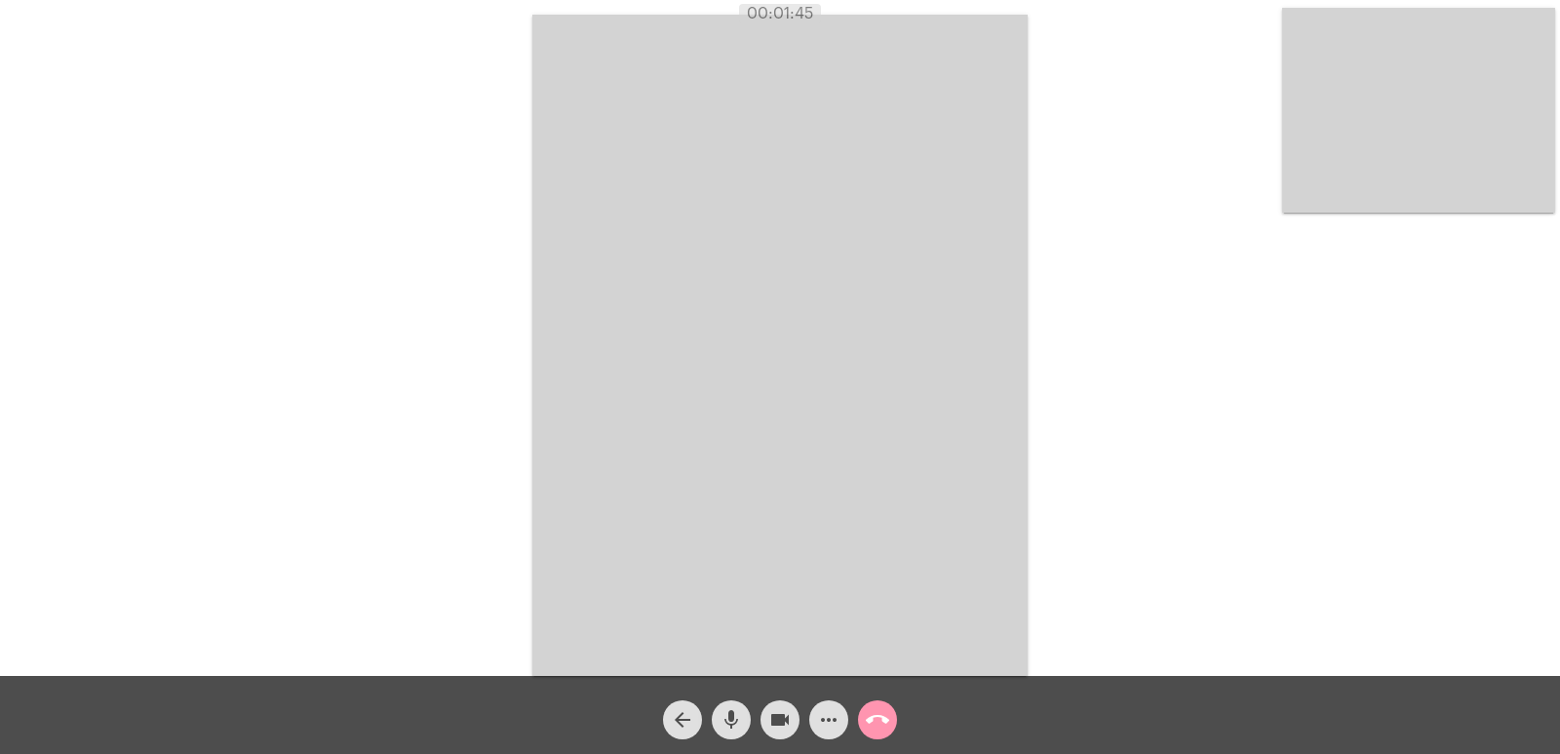
click at [873, 716] on mat-icon "call_end" at bounding box center [877, 719] width 23 height 23
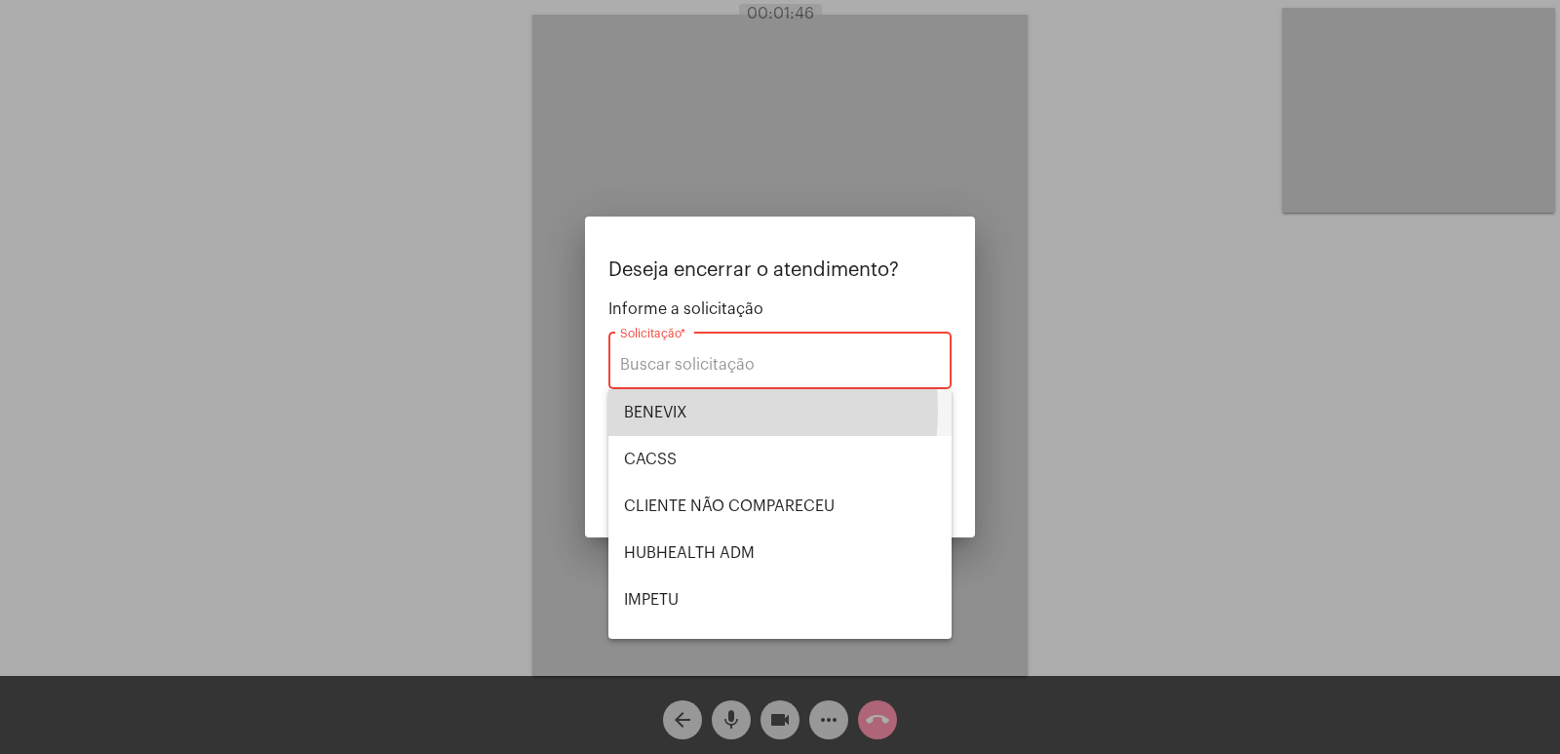
click at [680, 409] on span "BENEVIX" at bounding box center [780, 412] width 312 height 47
type input "BENEVIX"
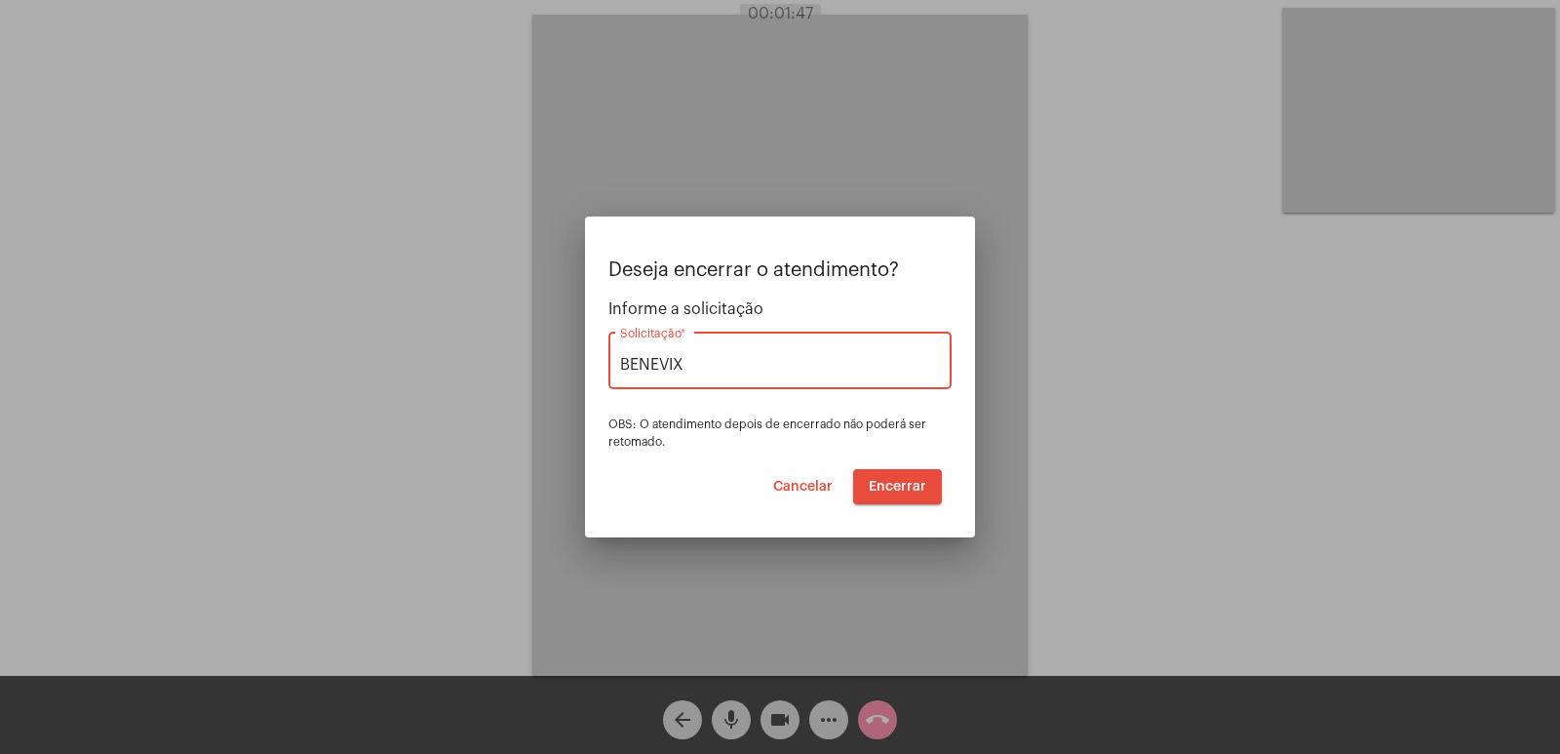
click at [893, 490] on span "Encerrar" at bounding box center [898, 487] width 58 height 14
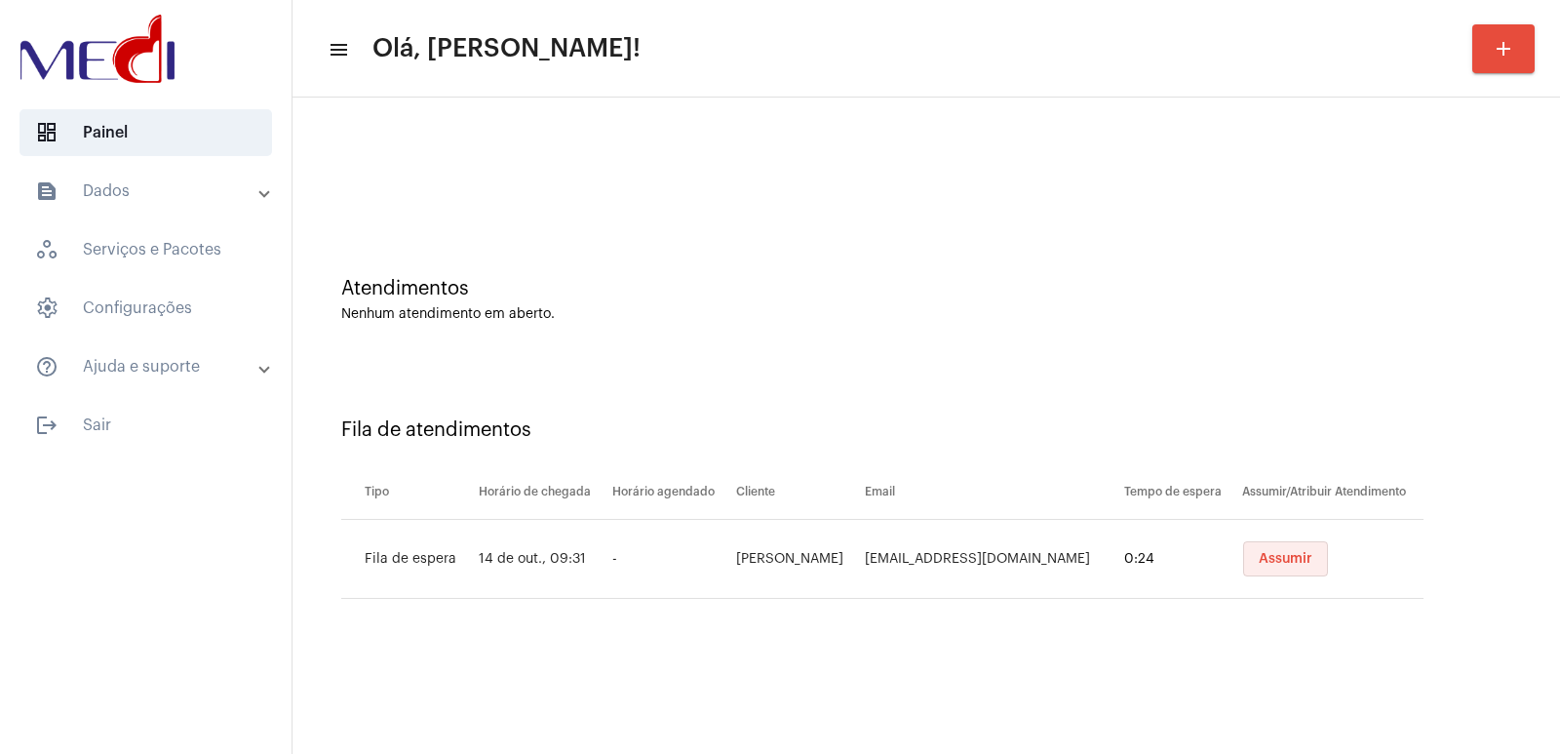
click at [1291, 561] on span "Assumir" at bounding box center [1285, 559] width 54 height 14
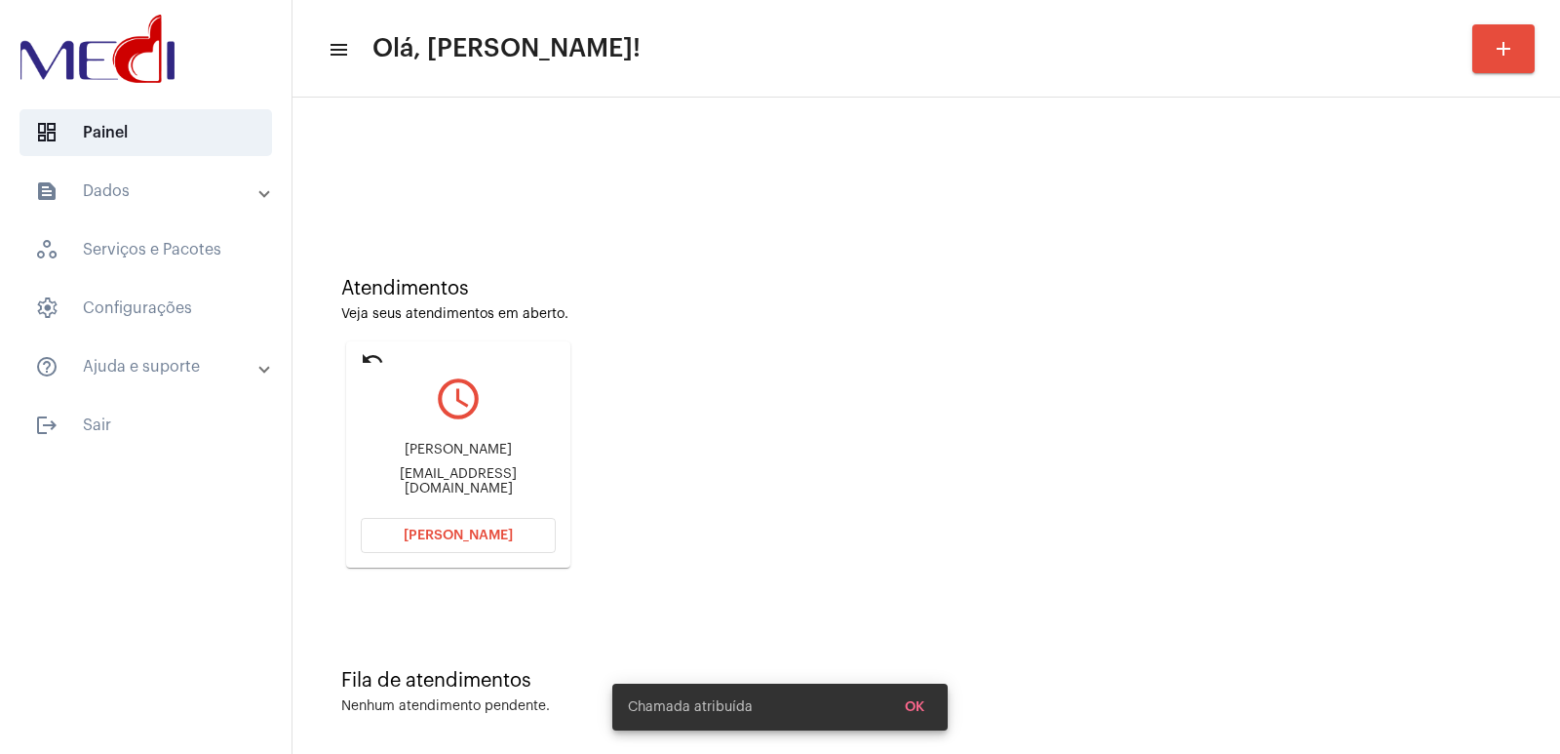
click at [423, 446] on div "Victor Henrique Barroso Schiavi" at bounding box center [458, 450] width 195 height 15
click at [424, 446] on div "Victor Henrique Barroso Schiavi" at bounding box center [458, 450] width 195 height 15
copy div "Victor Henrique Barroso Schiavi"
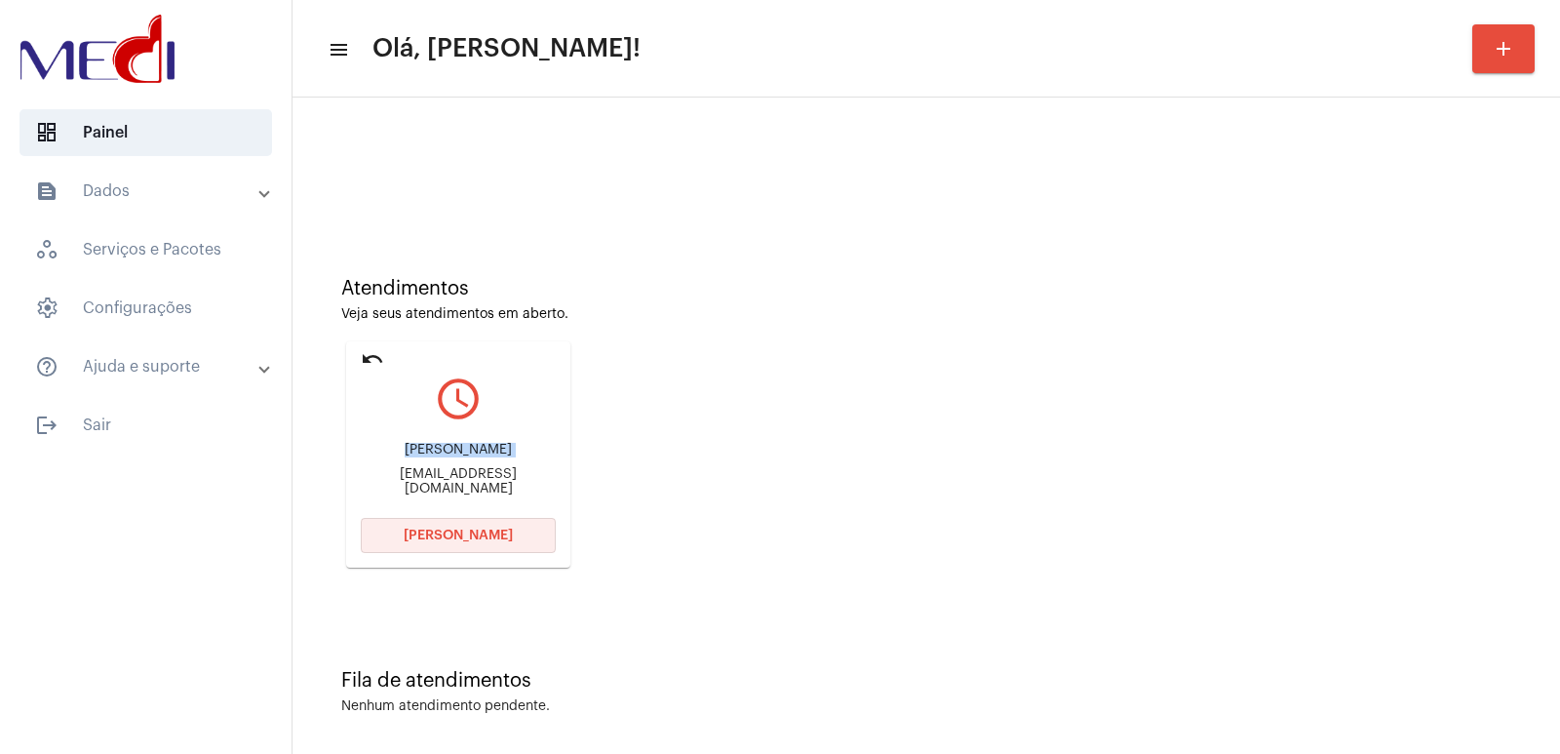
click at [430, 528] on span "Abrir Chamada" at bounding box center [458, 535] width 109 height 14
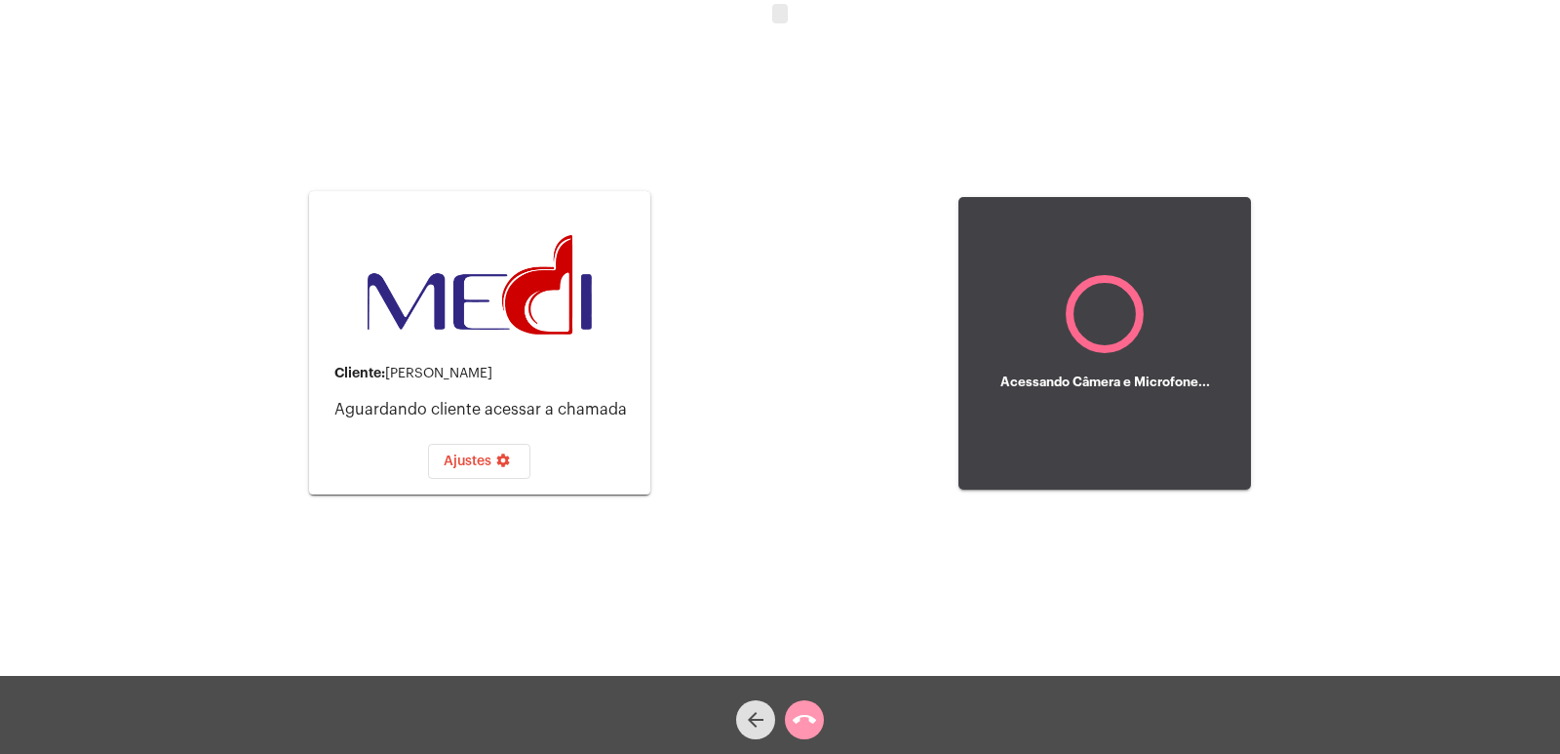
drag, startPoint x: 758, startPoint y: 279, endPoint x: 714, endPoint y: 73, distance: 210.5
click at [714, 72] on div "Cliente: Victor Henrique Barroso Schiavi Aguardando cliente acessar a chamada A…" at bounding box center [780, 341] width 1556 height 676
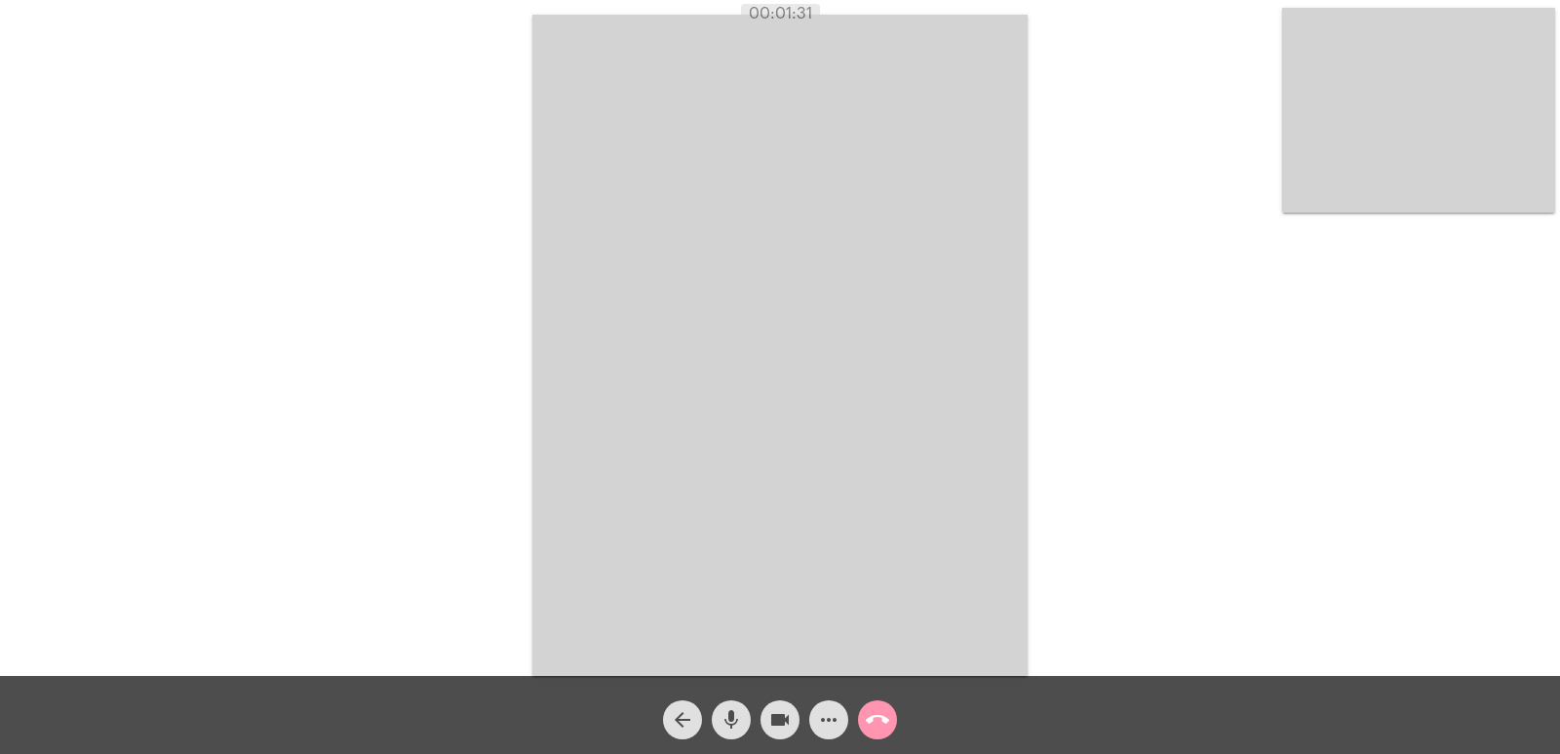
click at [1471, 168] on video at bounding box center [1418, 110] width 273 height 205
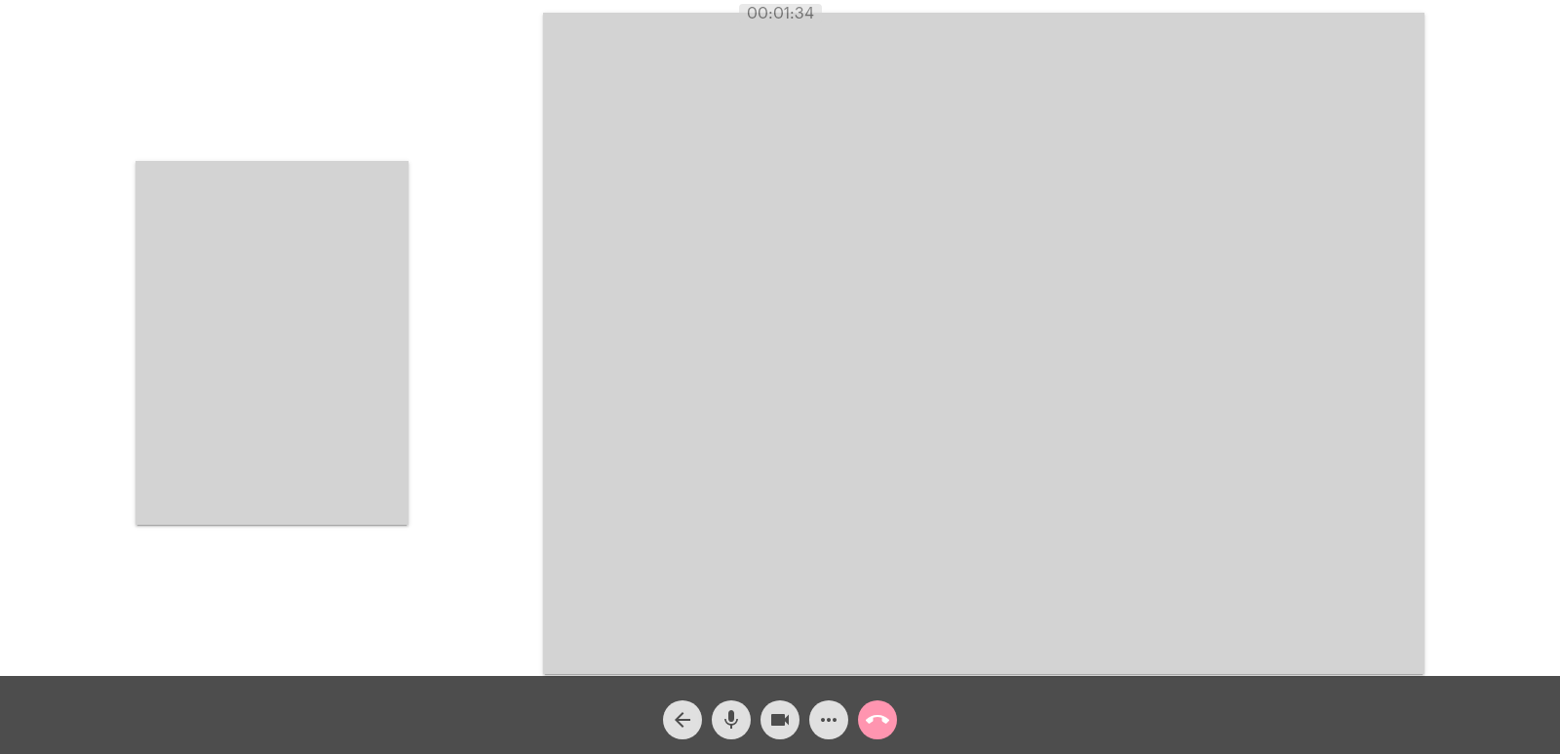
click at [301, 286] on video at bounding box center [271, 343] width 273 height 364
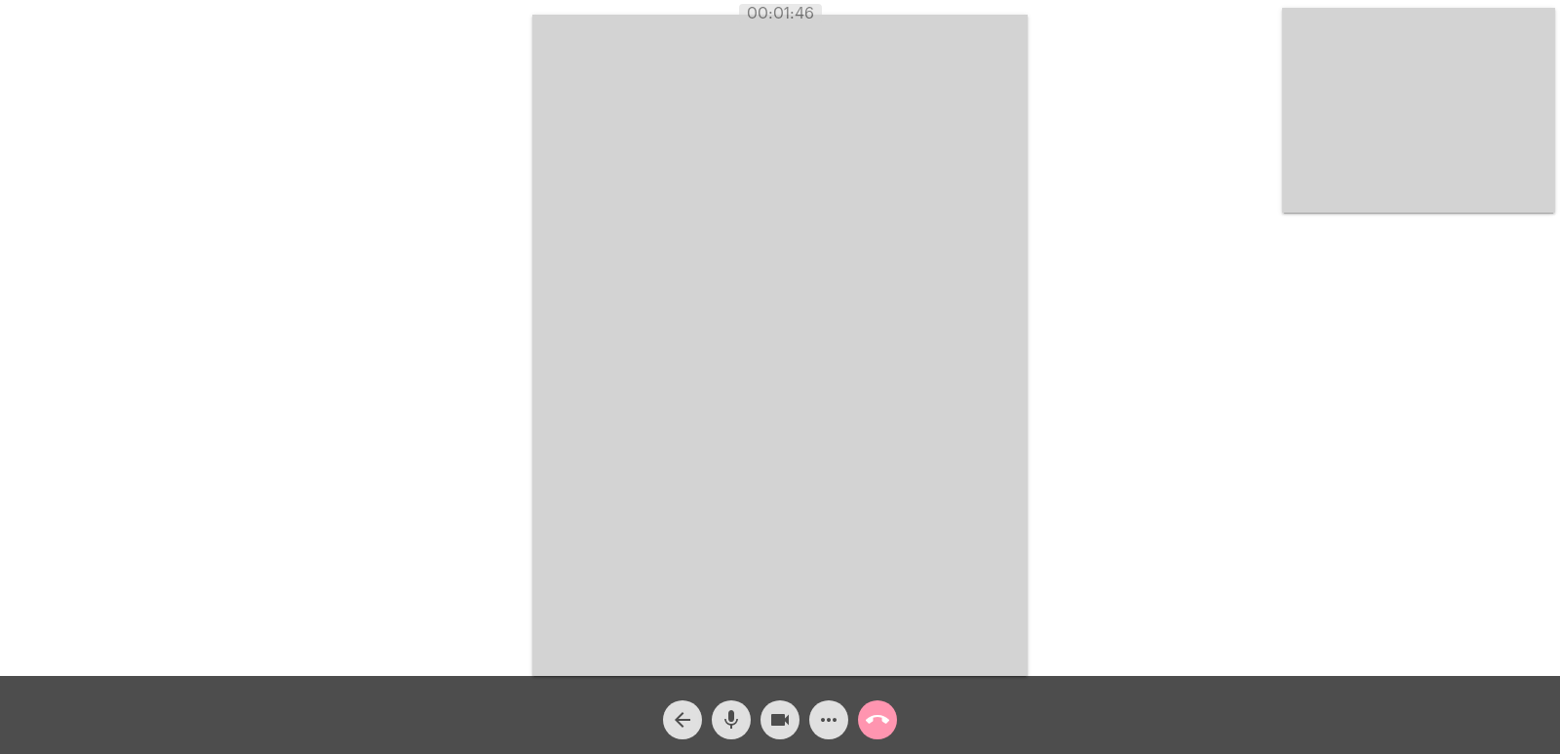
click at [677, 296] on video at bounding box center [779, 345] width 495 height 661
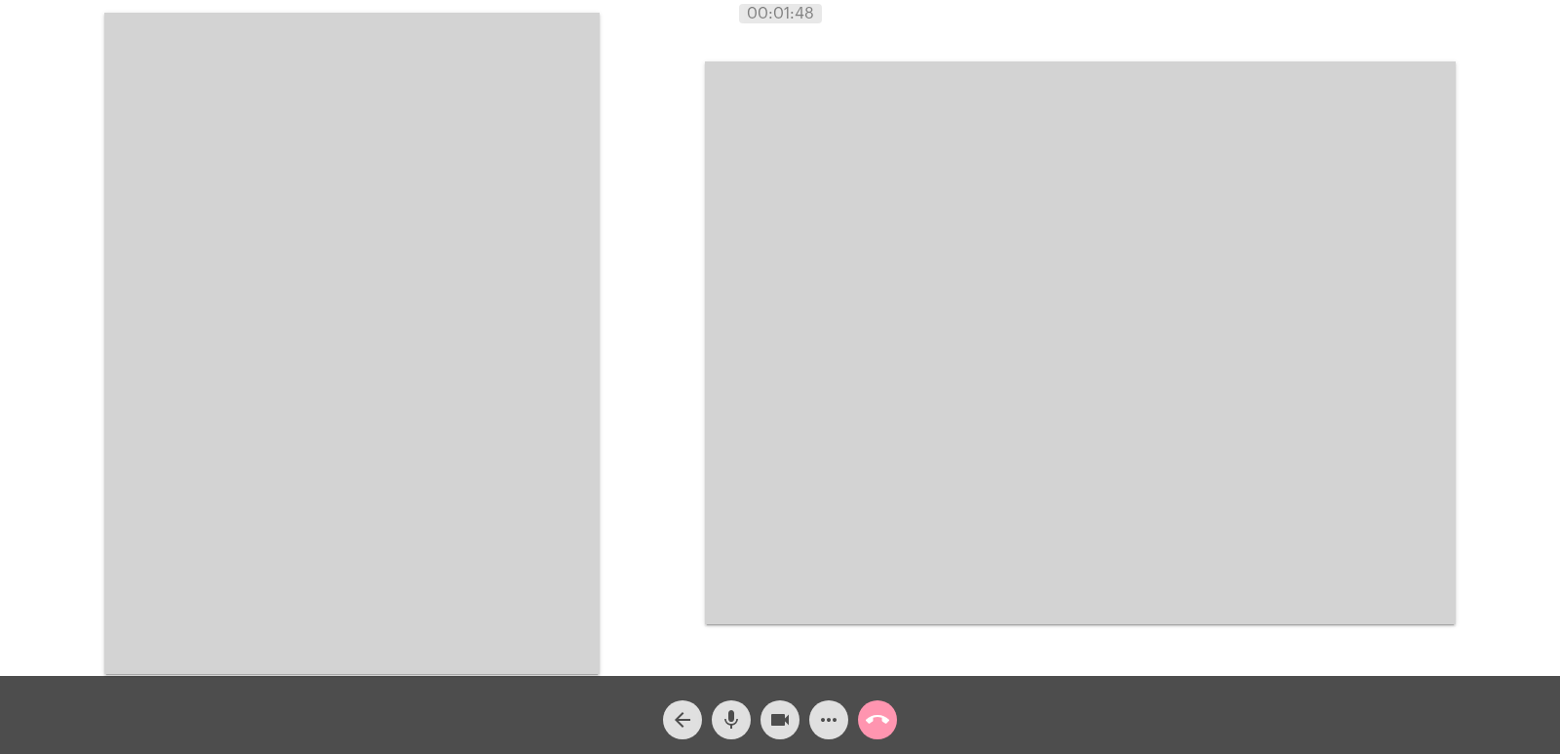
click at [508, 406] on video at bounding box center [351, 343] width 495 height 661
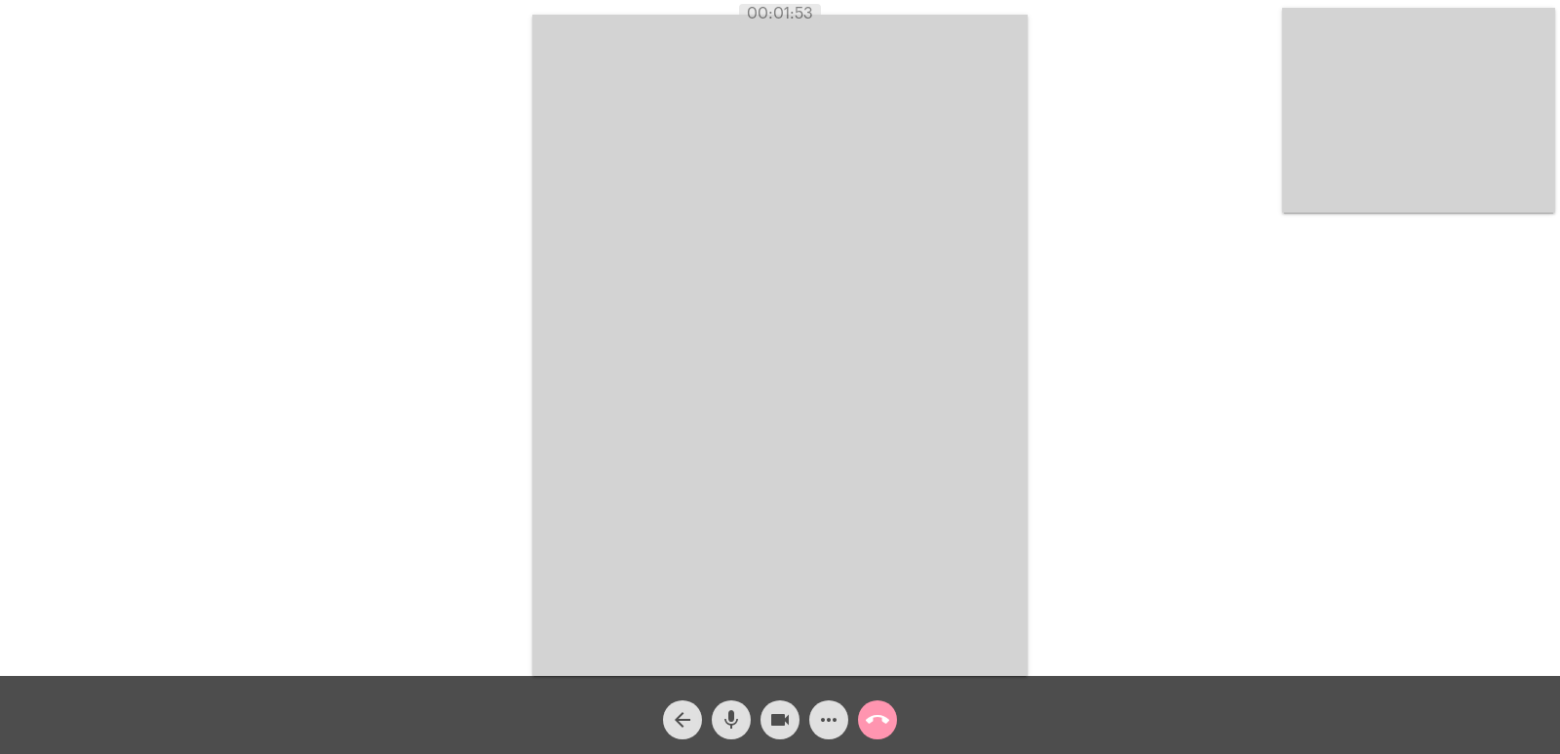
click at [883, 721] on mat-icon "call_end" at bounding box center [877, 719] width 23 height 23
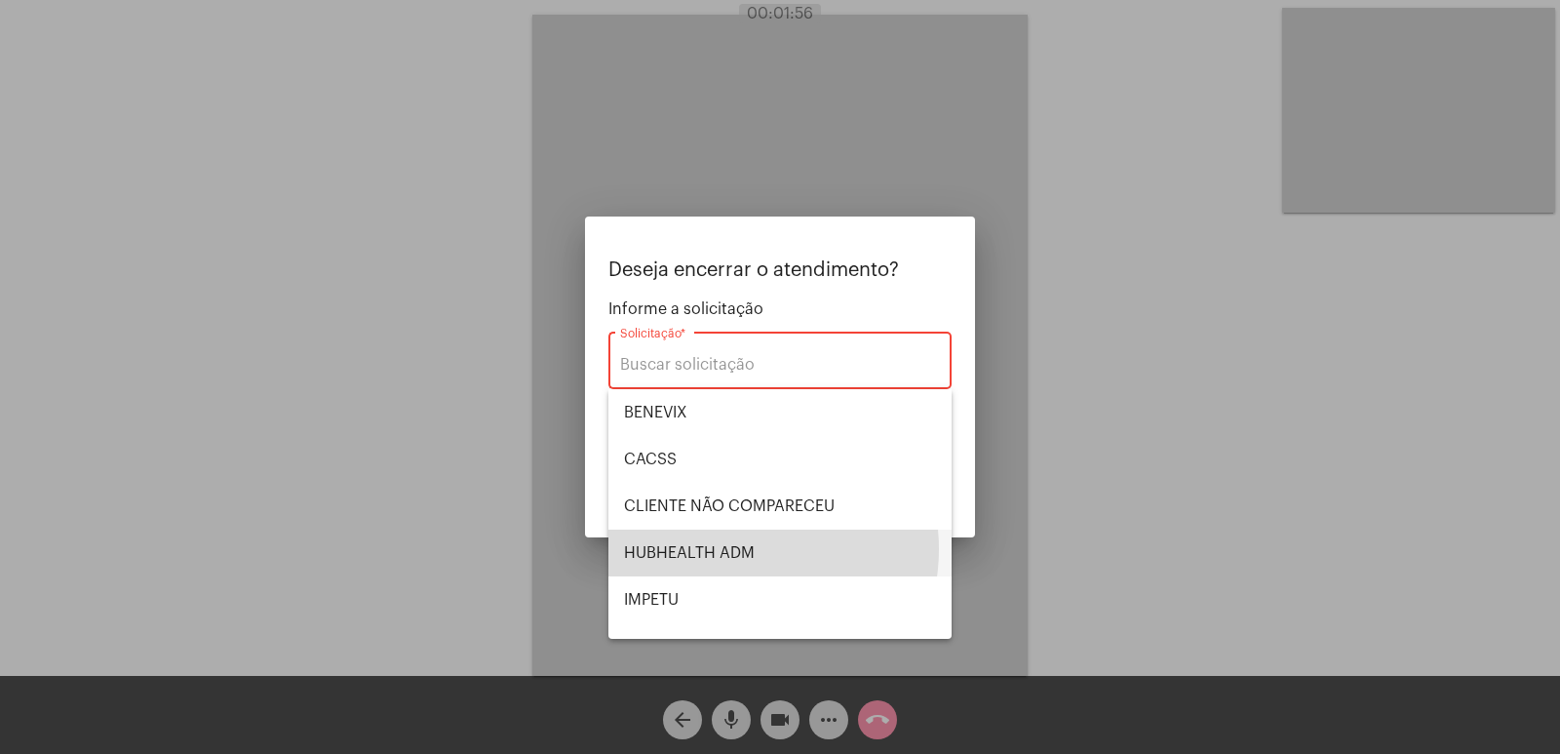
click at [733, 549] on span "HUBHEALTH ADM" at bounding box center [780, 552] width 312 height 47
type input "HUBHEALTH ADM"
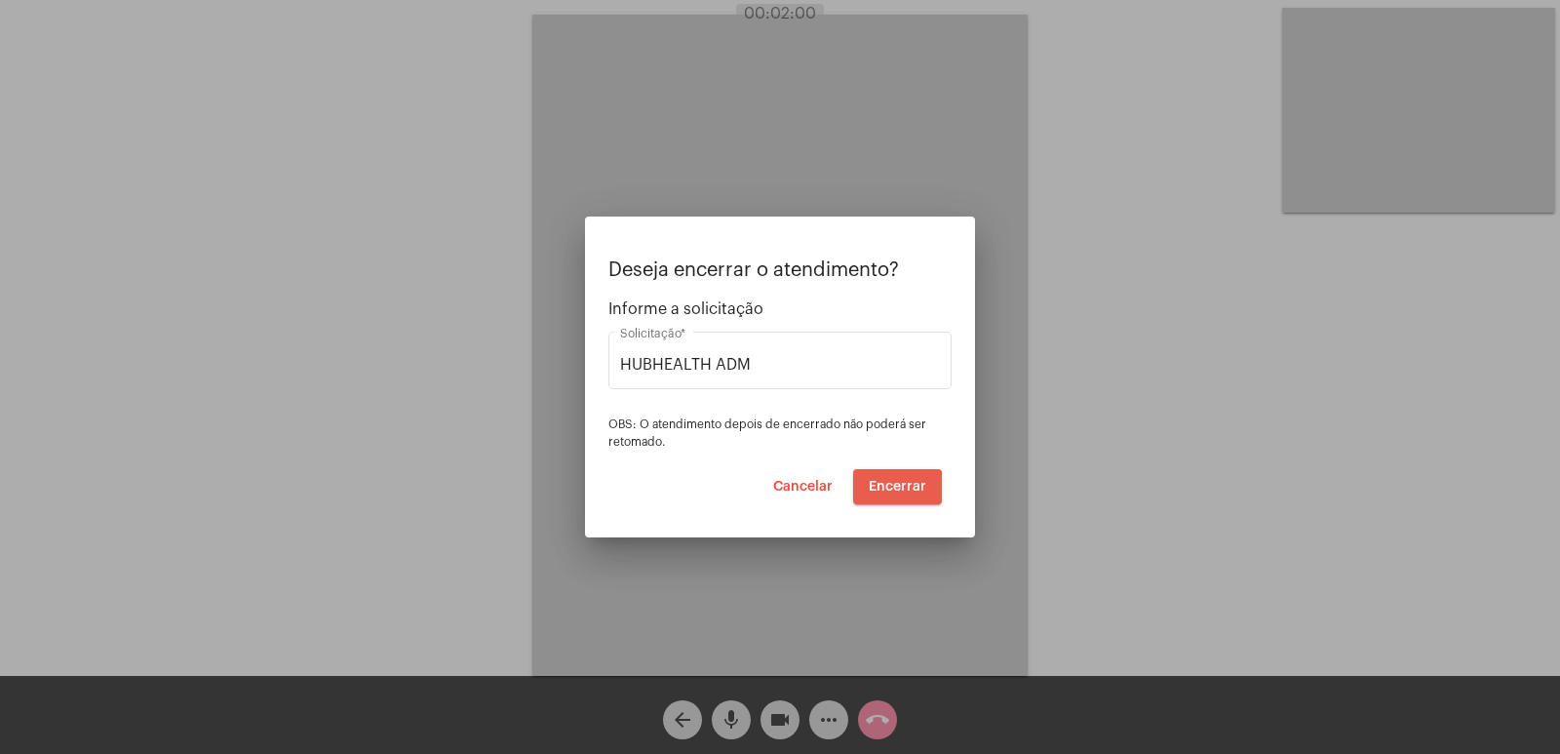
click at [879, 488] on span "Encerrar" at bounding box center [898, 487] width 58 height 14
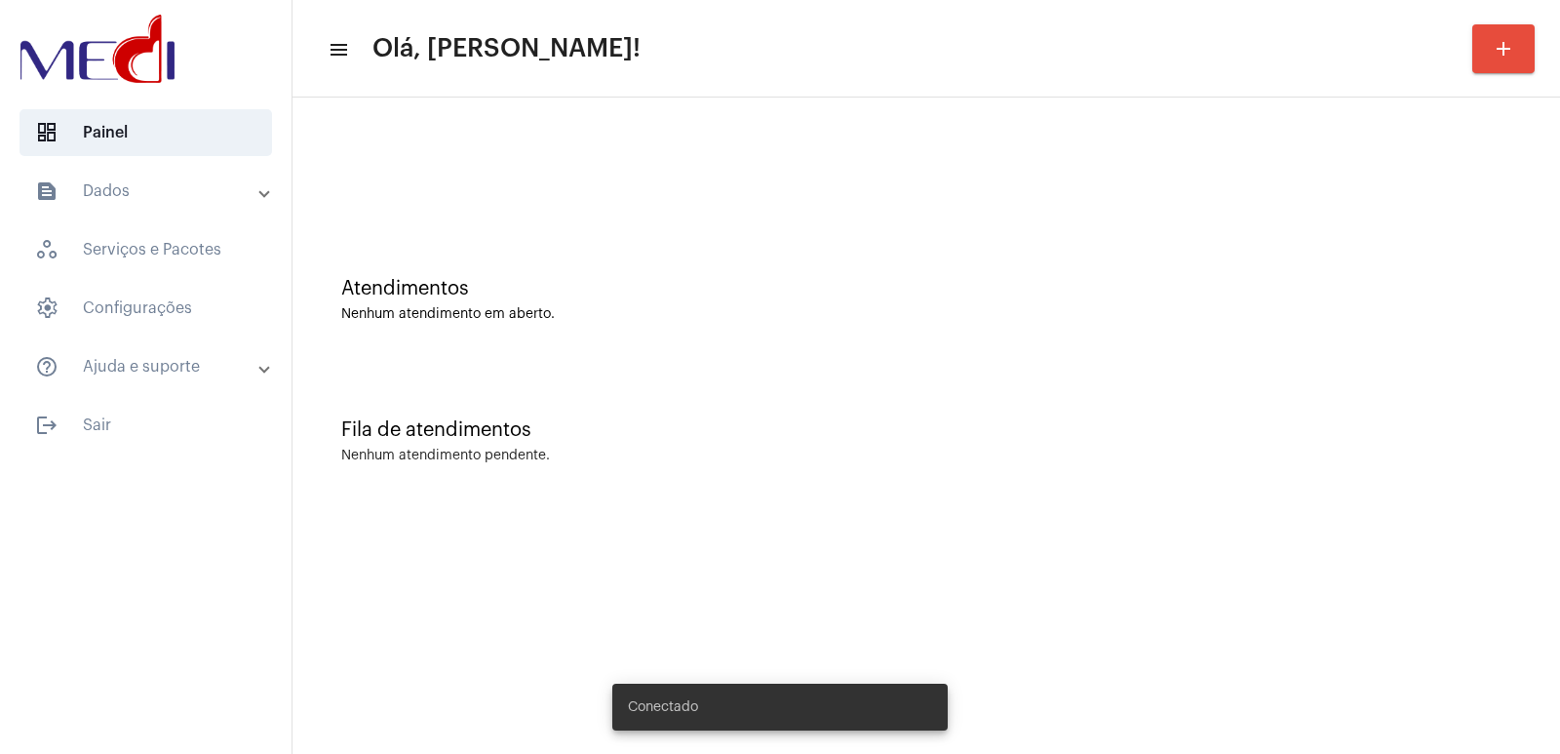
click at [988, 505] on div "Atendimentos Nenhum atendimento em aberto. Fila de atendimentos Nenhum atendime…" at bounding box center [925, 304] width 1267 height 414
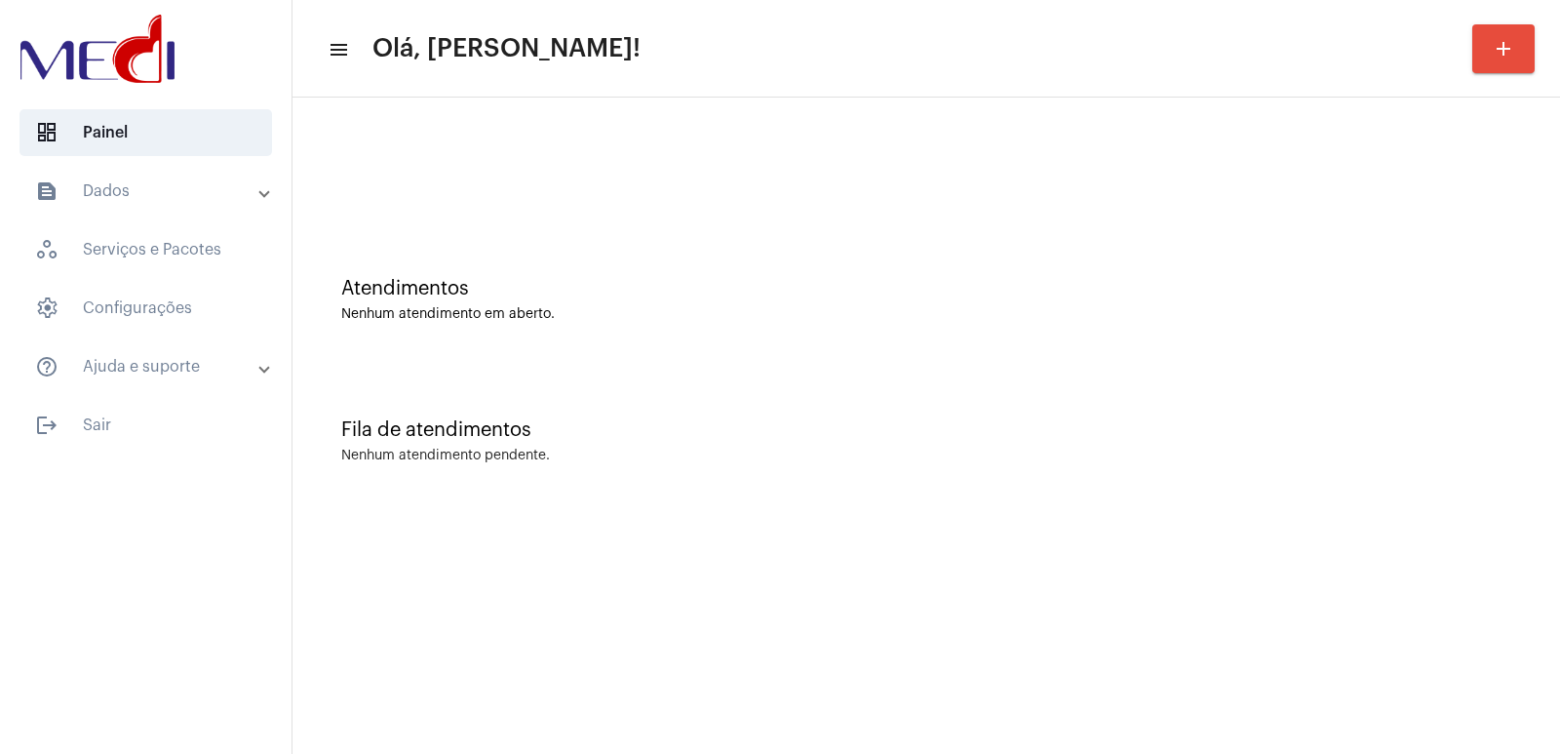
click at [1052, 406] on div "Fila de atendimentos Nenhum atendimento pendente." at bounding box center [926, 431] width 1248 height 141
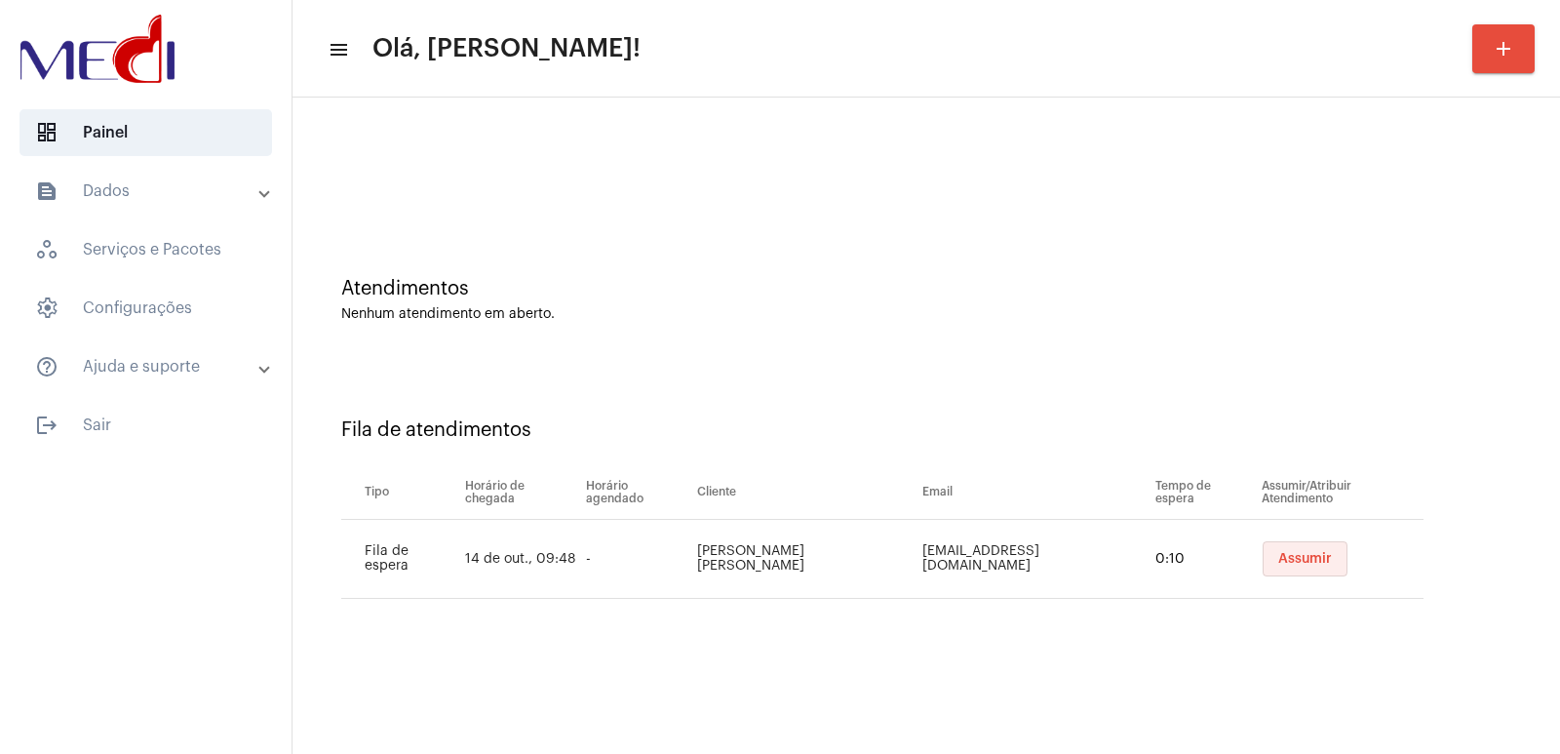
click at [1290, 564] on span "Assumir" at bounding box center [1305, 559] width 54 height 14
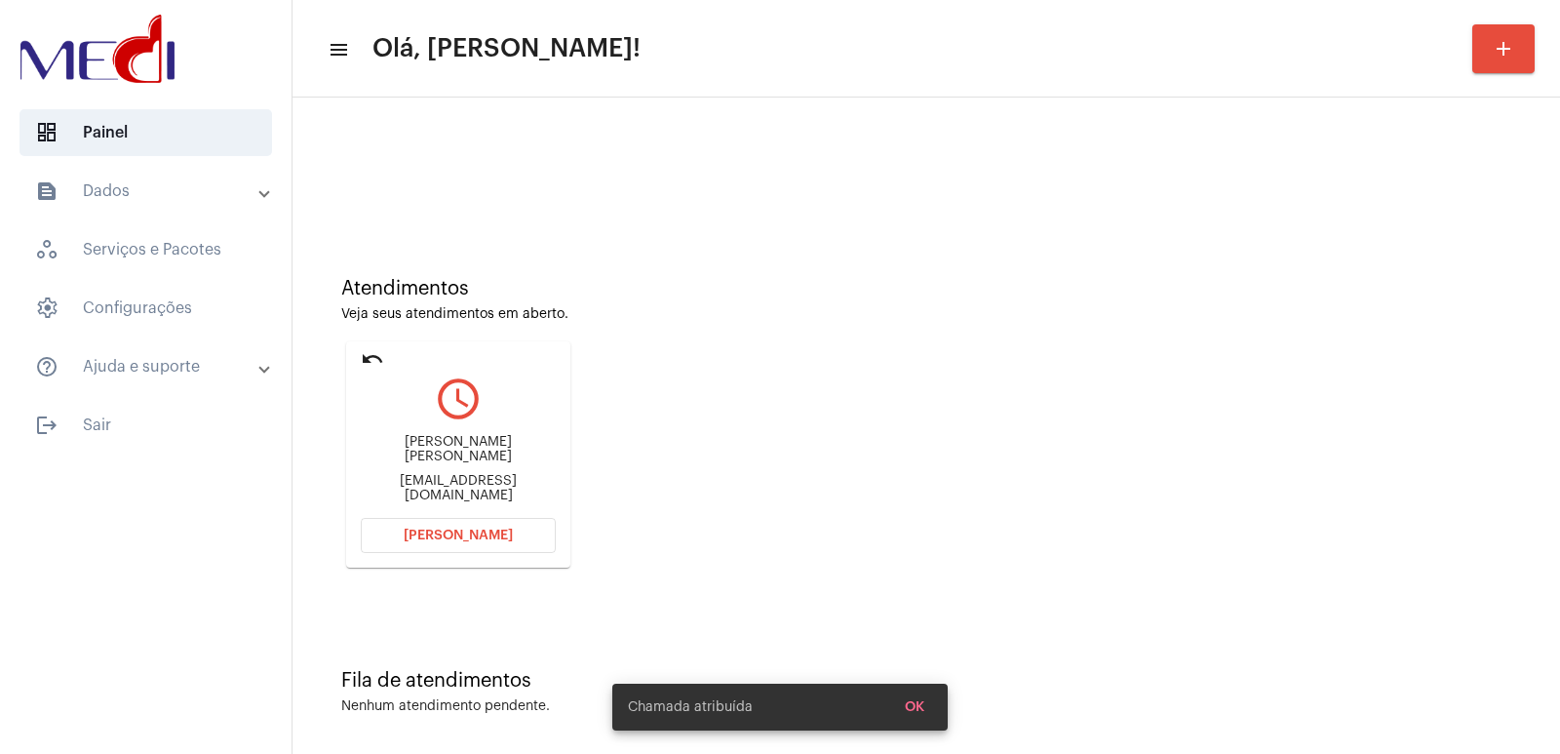
click at [406, 432] on div "Ana Kaline Galavotti de Moraes akgalavotti@gmail.com" at bounding box center [458, 469] width 195 height 88
copy div "Ana Kaline Galavotti de Moraes"
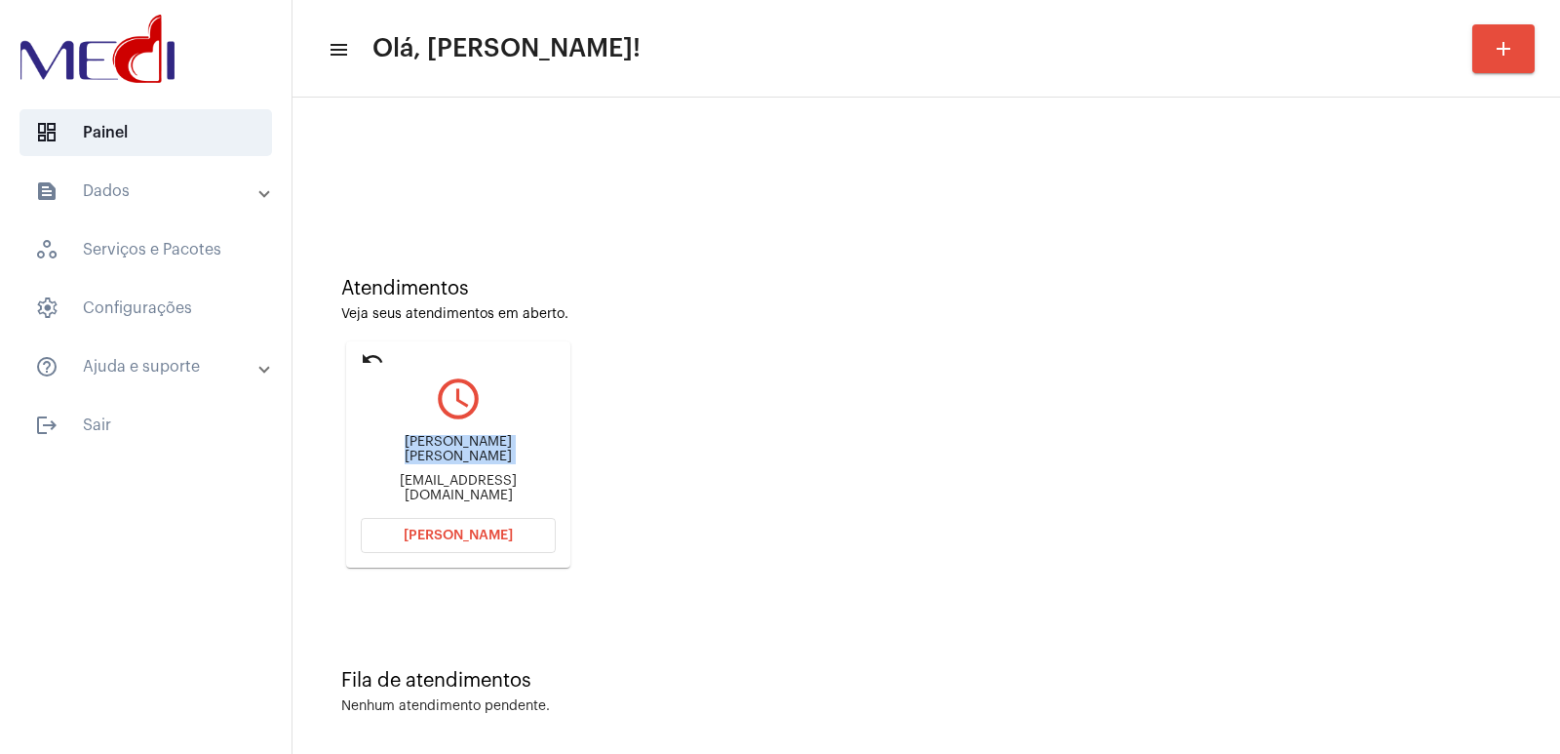
drag, startPoint x: 479, startPoint y: 547, endPoint x: 479, endPoint y: 490, distance: 56.5
click at [479, 523] on button "Abrir Chamada" at bounding box center [458, 535] width 195 height 35
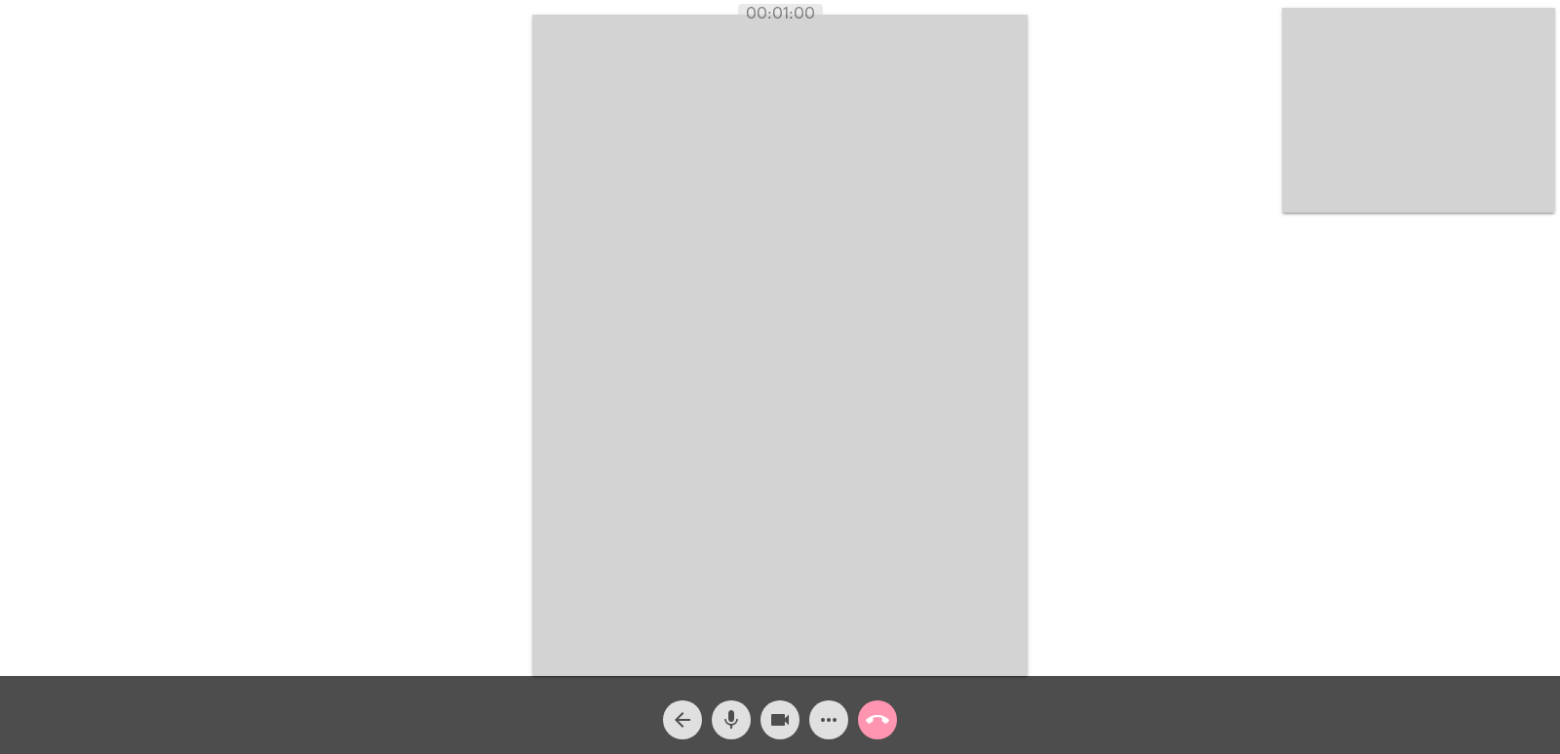
click at [1442, 178] on video at bounding box center [1418, 110] width 273 height 205
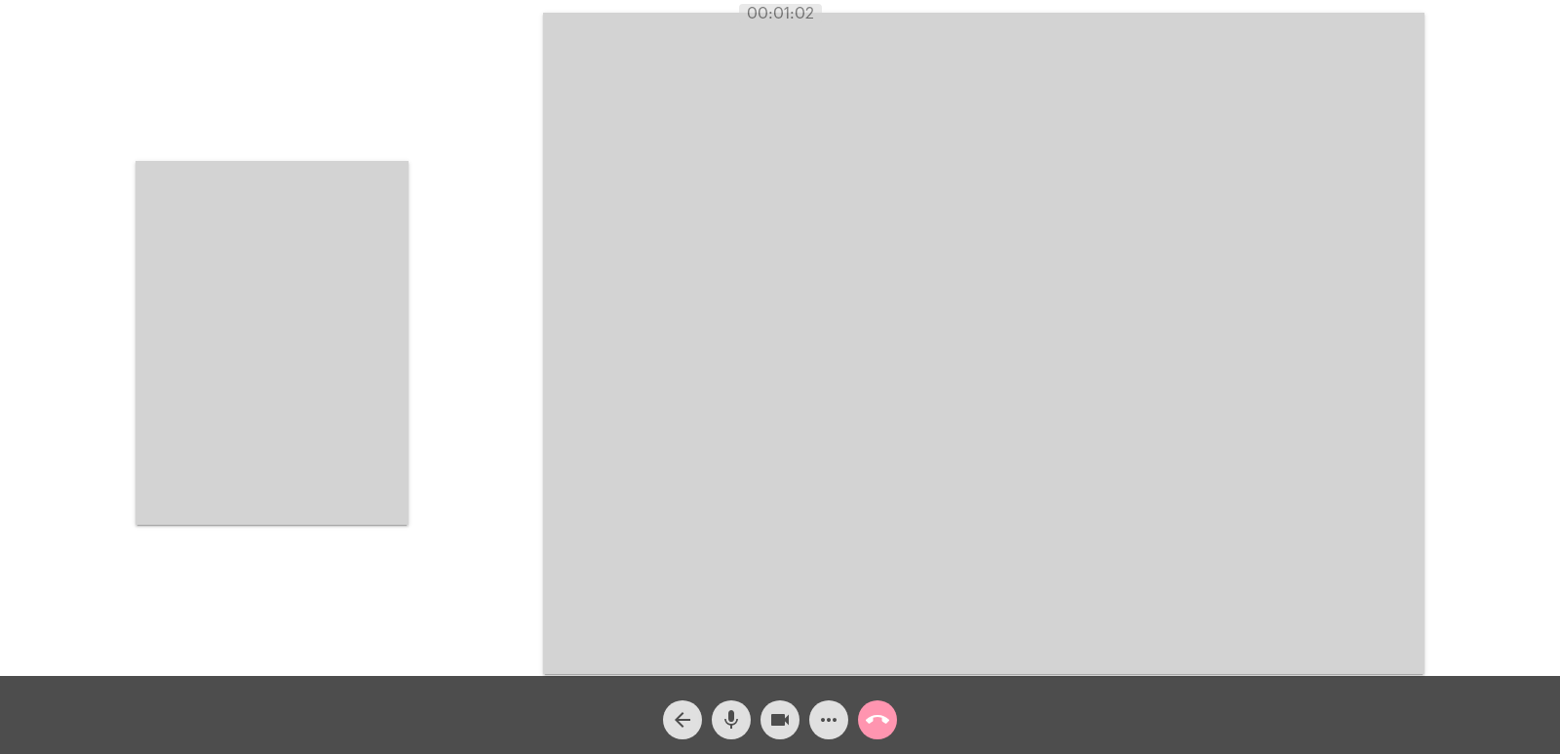
click at [348, 341] on video at bounding box center [271, 343] width 273 height 364
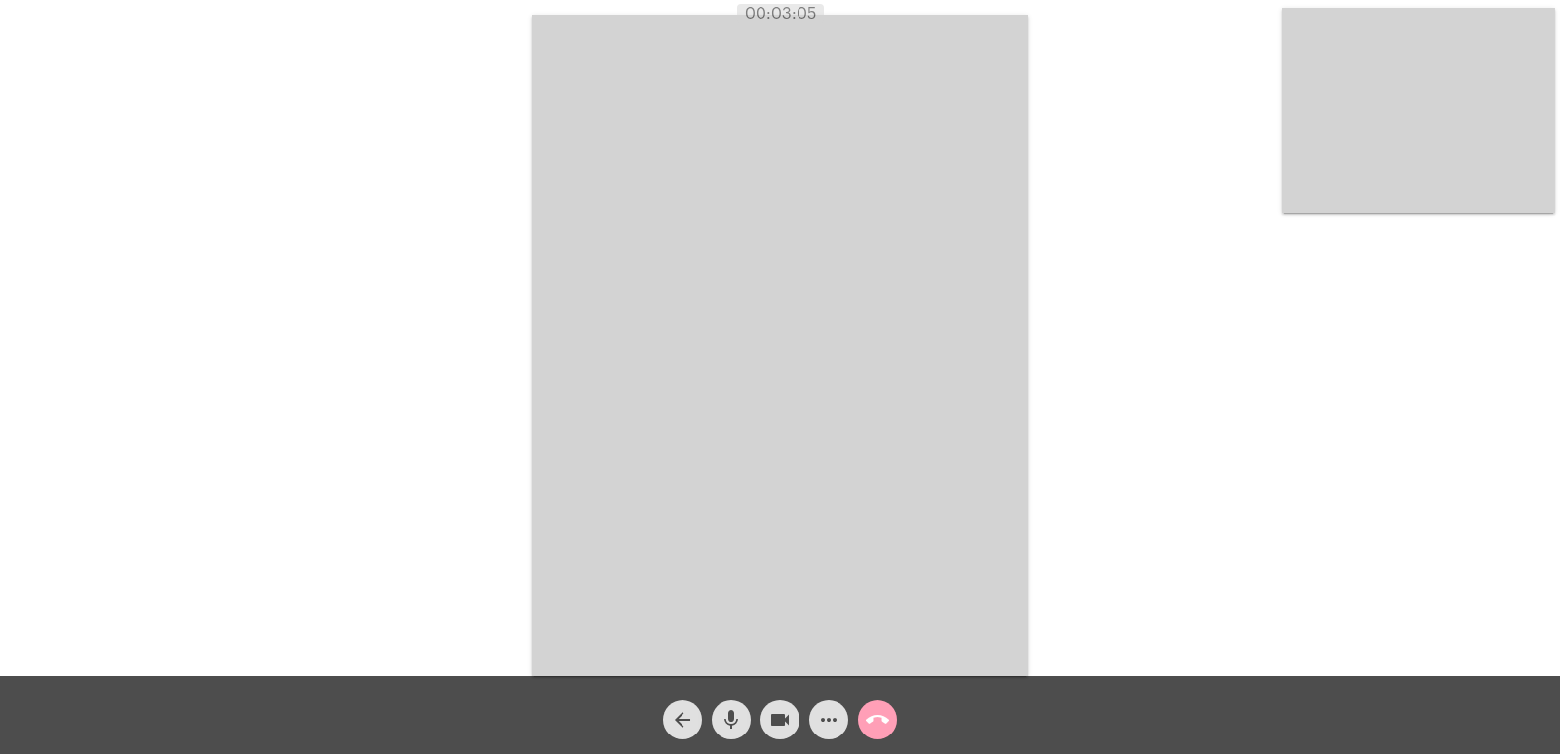
click at [871, 724] on mat-icon "call_end" at bounding box center [877, 719] width 23 height 23
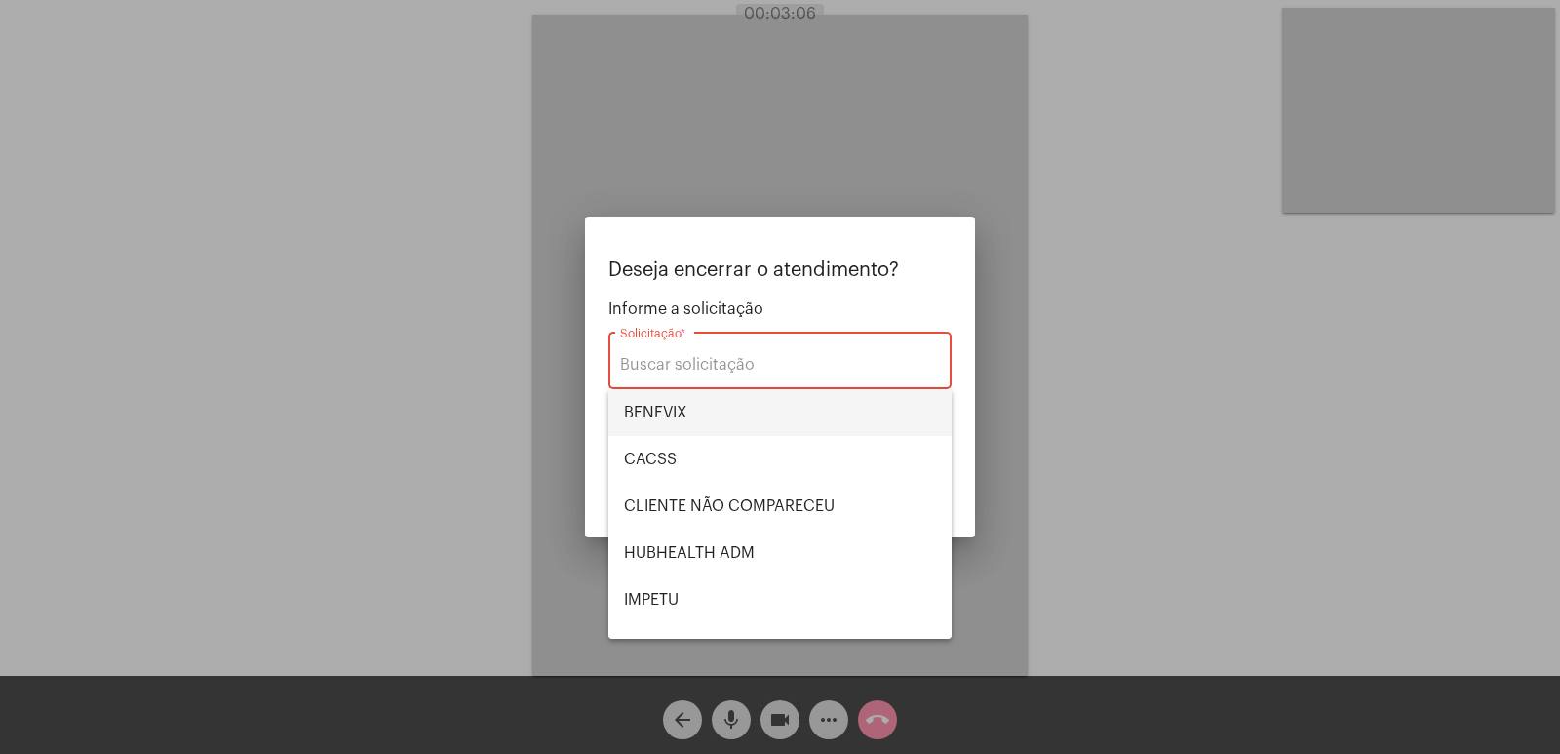
click at [739, 404] on span "BENEVIX" at bounding box center [780, 412] width 312 height 47
type input "BENEVIX"
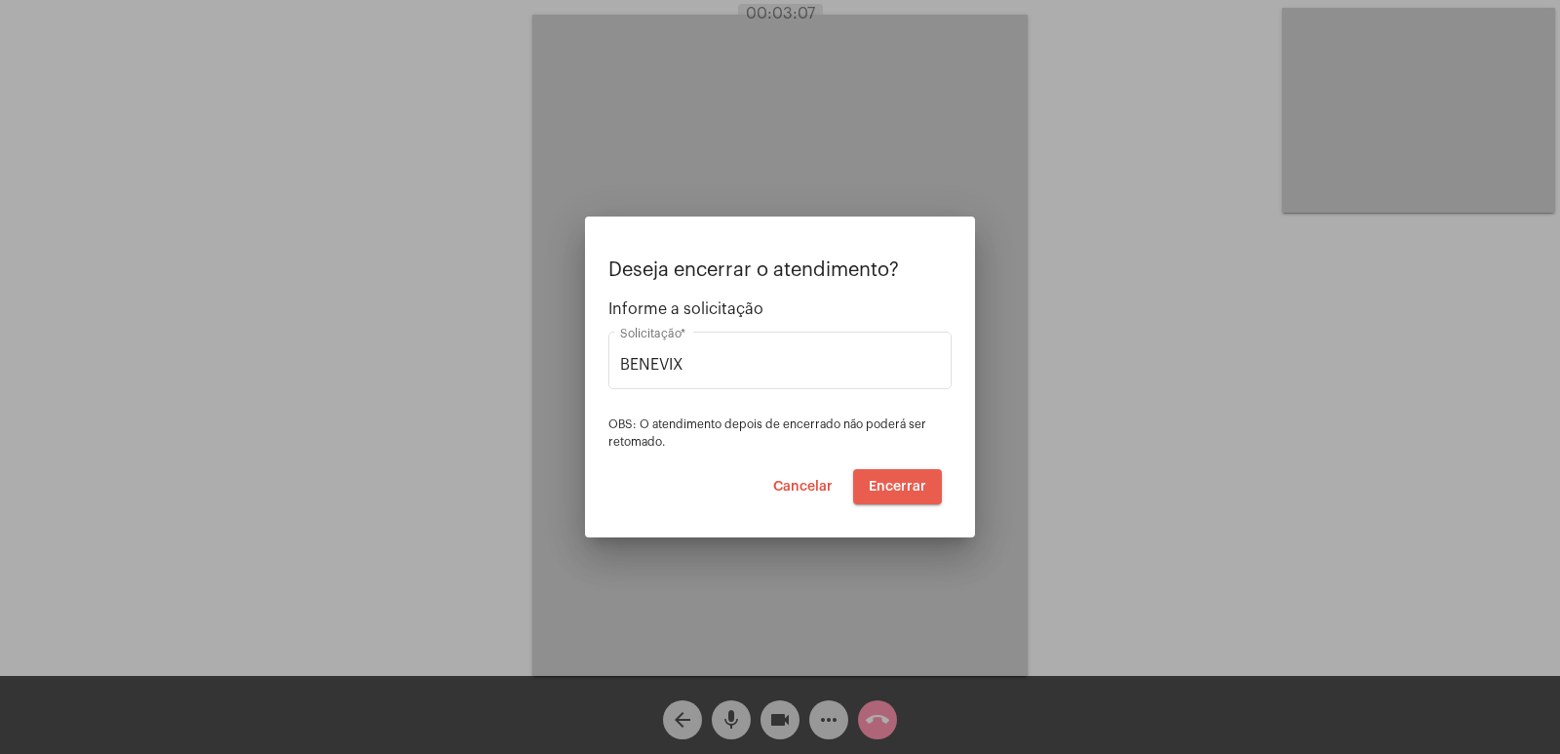
click at [890, 475] on button "Encerrar" at bounding box center [897, 486] width 89 height 35
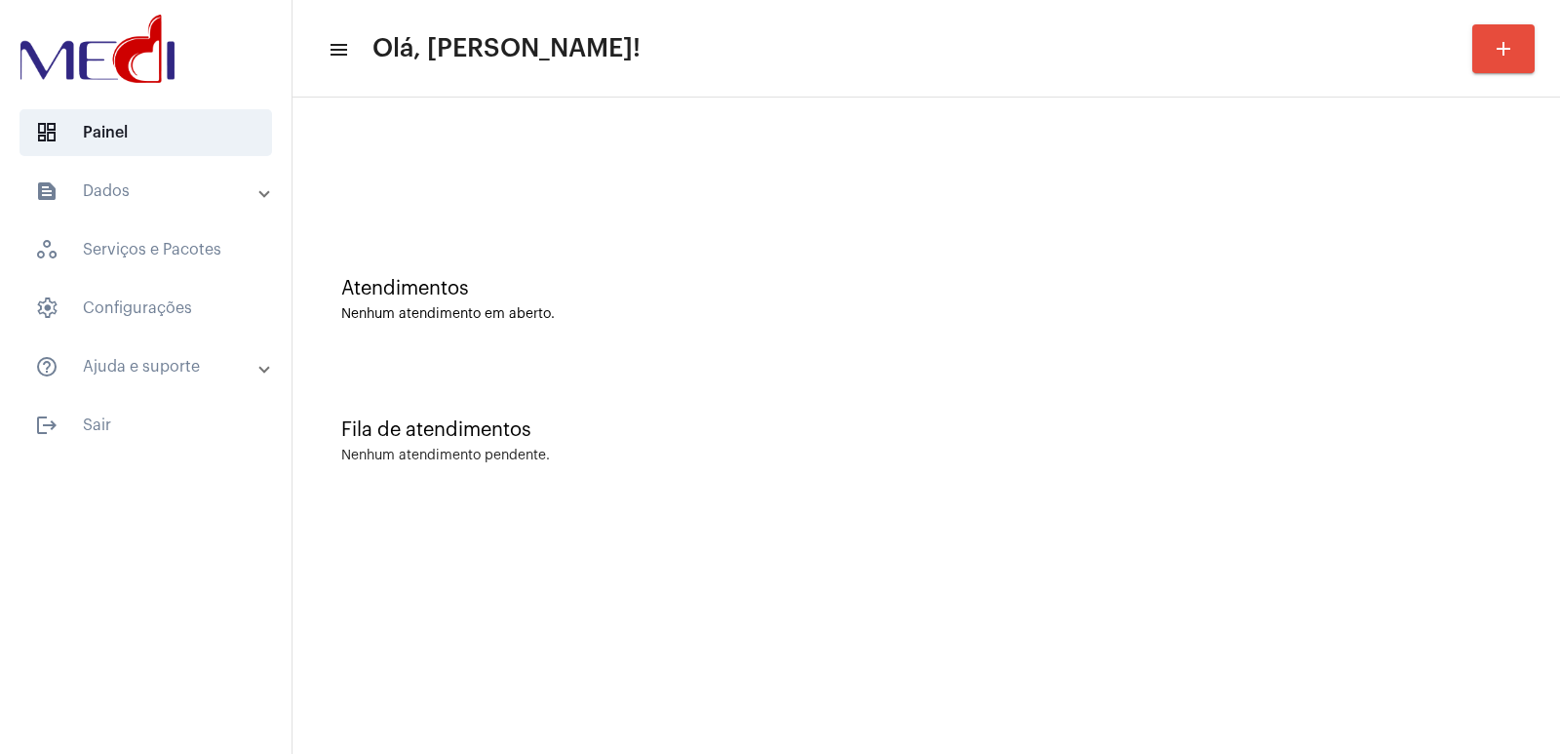
drag, startPoint x: 492, startPoint y: 187, endPoint x: 479, endPoint y: 187, distance: 13.6
click at [492, 187] on div at bounding box center [926, 163] width 1248 height 112
click at [846, 422] on div "Fila de atendimentos" at bounding box center [926, 429] width 1170 height 21
drag, startPoint x: 1317, startPoint y: 310, endPoint x: 922, endPoint y: 201, distance: 409.6
click at [1300, 310] on div "Nenhum atendimento em aberto." at bounding box center [926, 314] width 1170 height 15
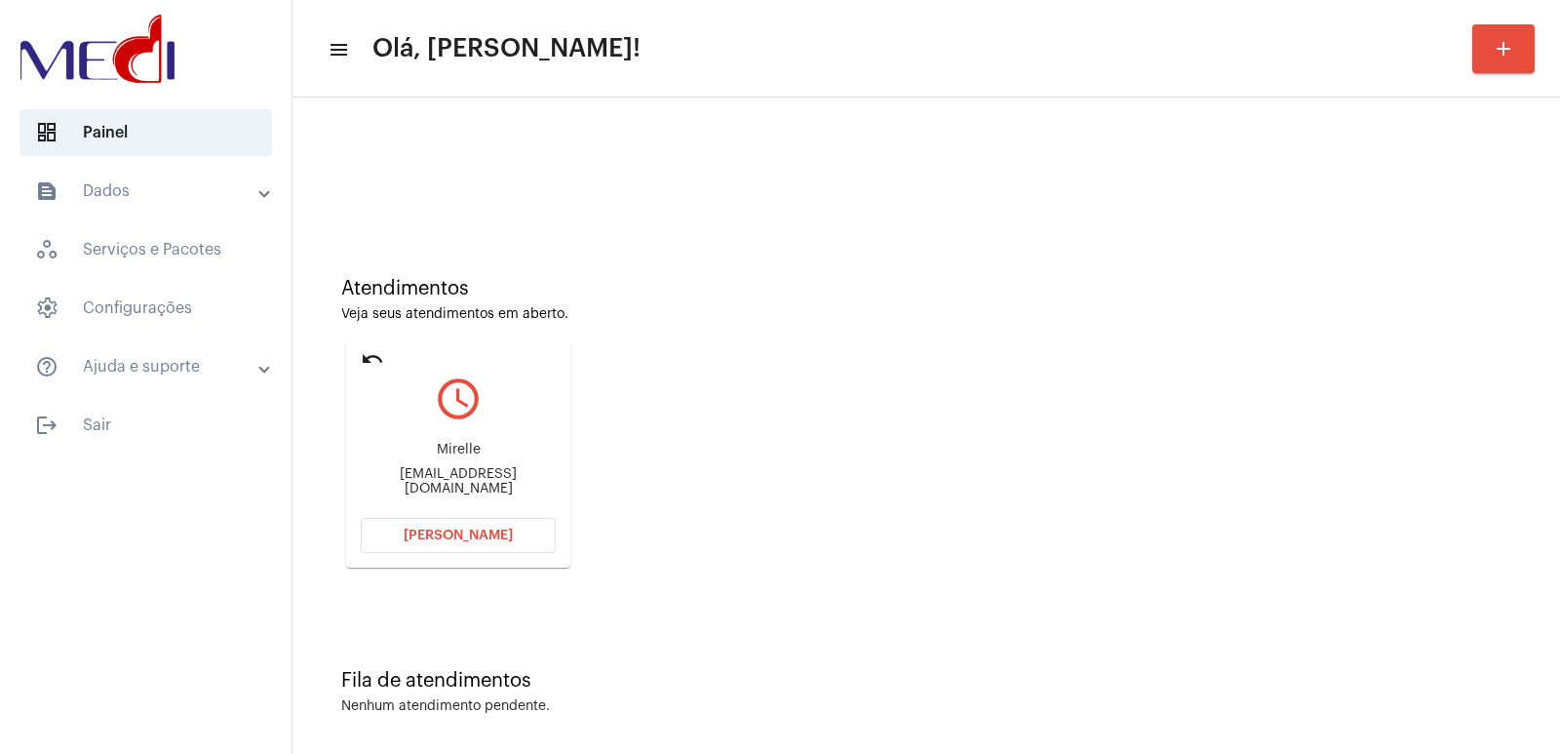
click at [1097, 461] on div "Atendimentos Veja seus atendimentos em aberto. undo query_builder Mirelle Conta…" at bounding box center [926, 415] width 1248 height 392
click at [445, 477] on div "Contato.isabelmirelle@gmail.com" at bounding box center [458, 481] width 195 height 29
copy mat-card-content "Contato.isabelmirelle@gmail.com Abrir Chamada"
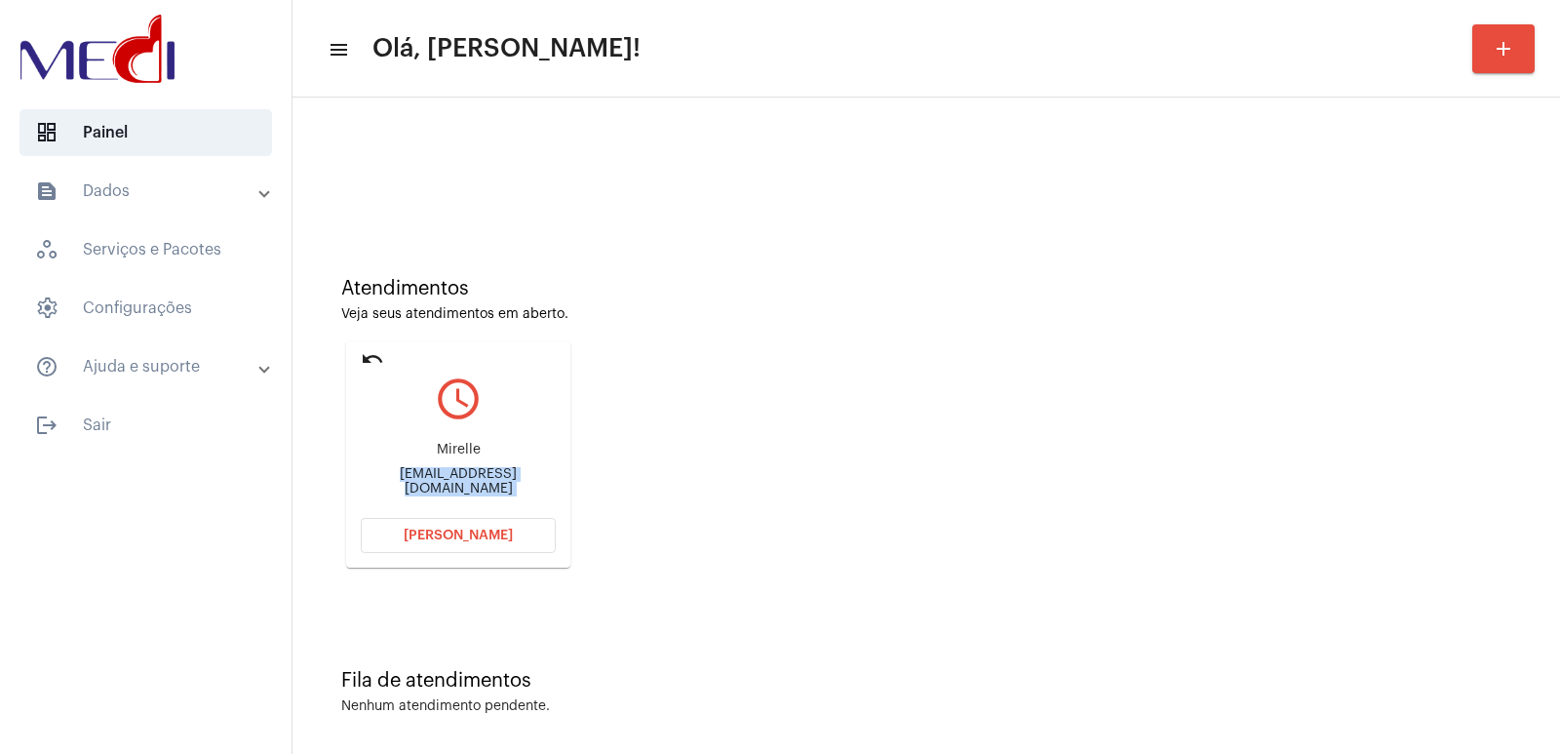
click at [462, 532] on span "Abrir Chamada" at bounding box center [458, 535] width 109 height 14
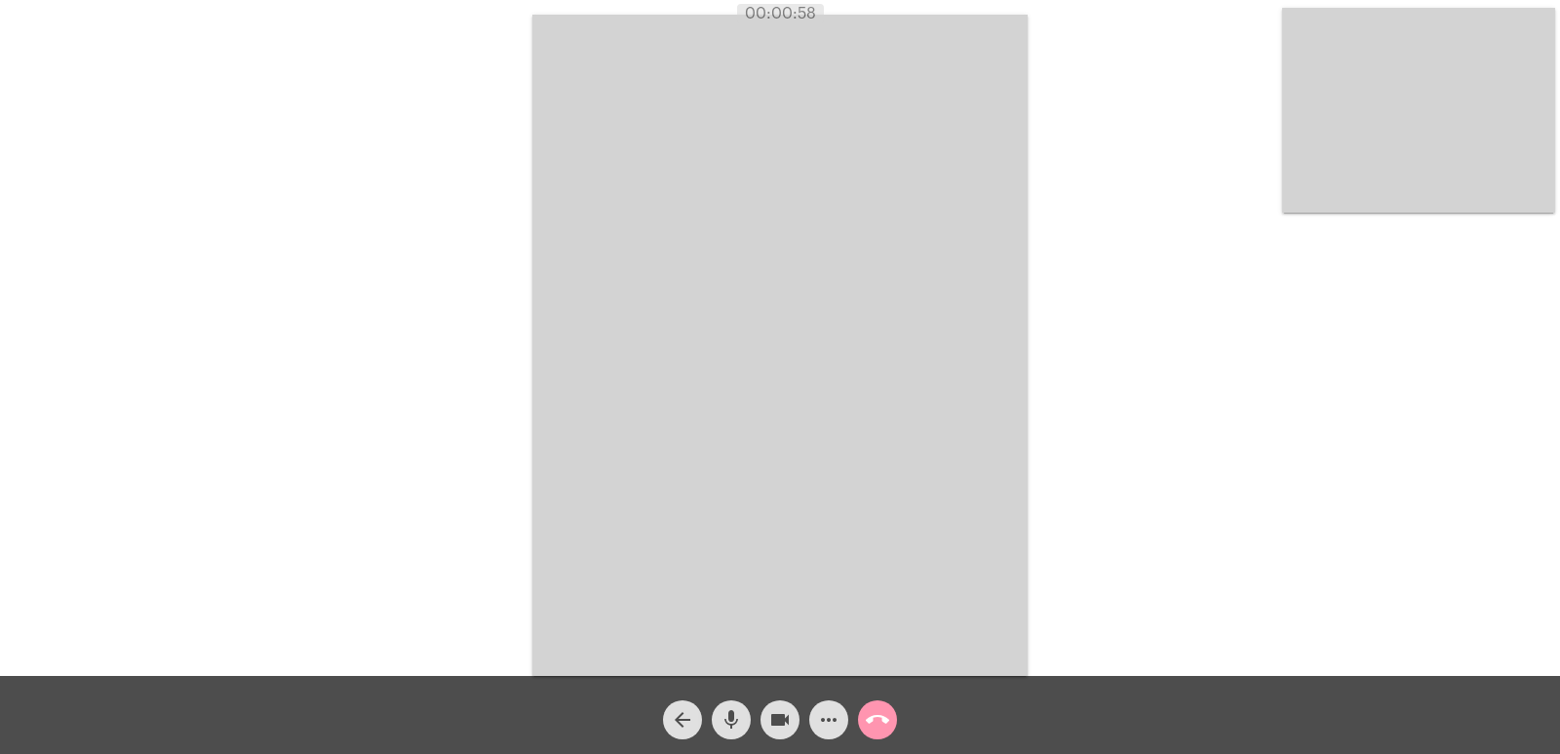
click at [1421, 187] on video at bounding box center [1418, 110] width 273 height 205
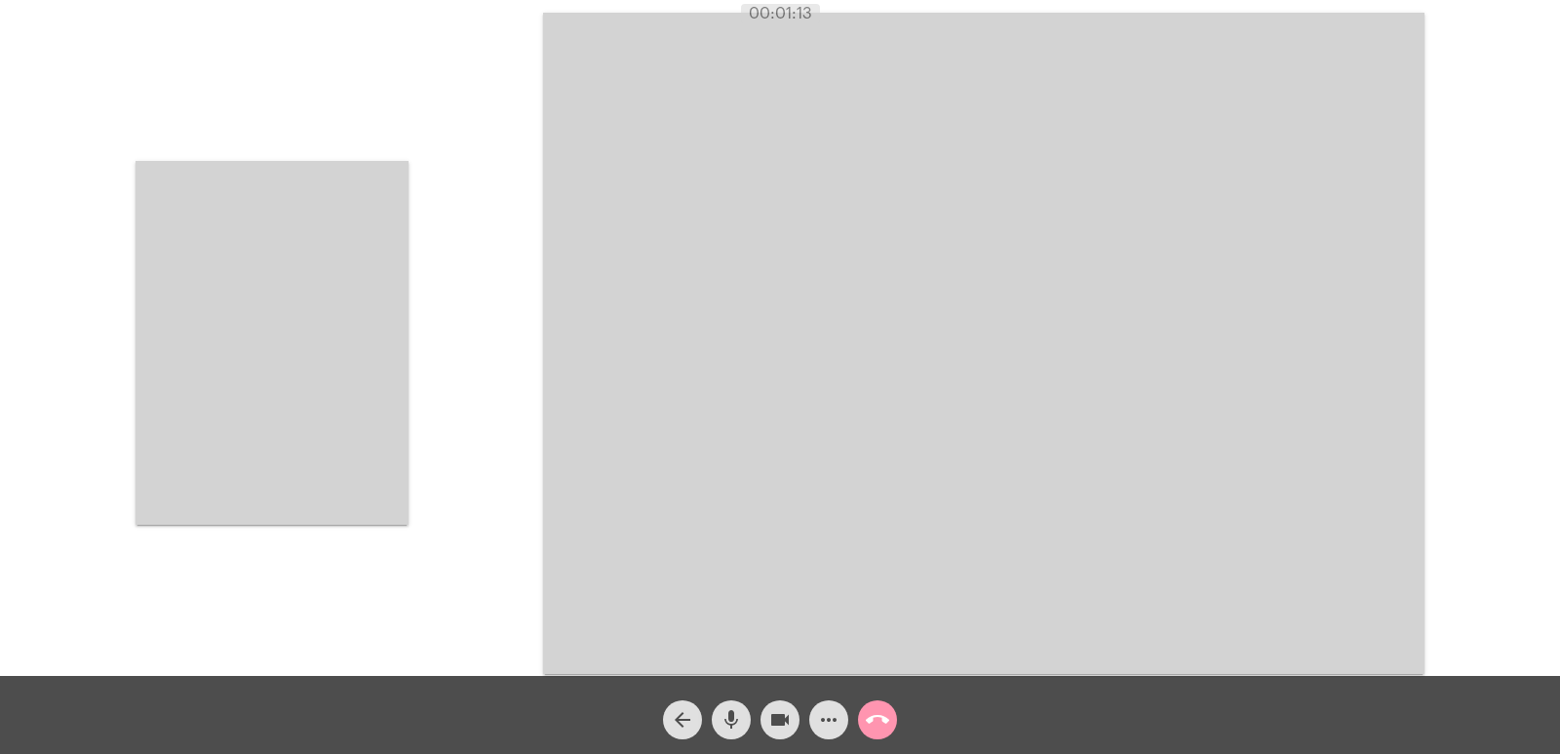
click at [332, 353] on video at bounding box center [271, 343] width 273 height 364
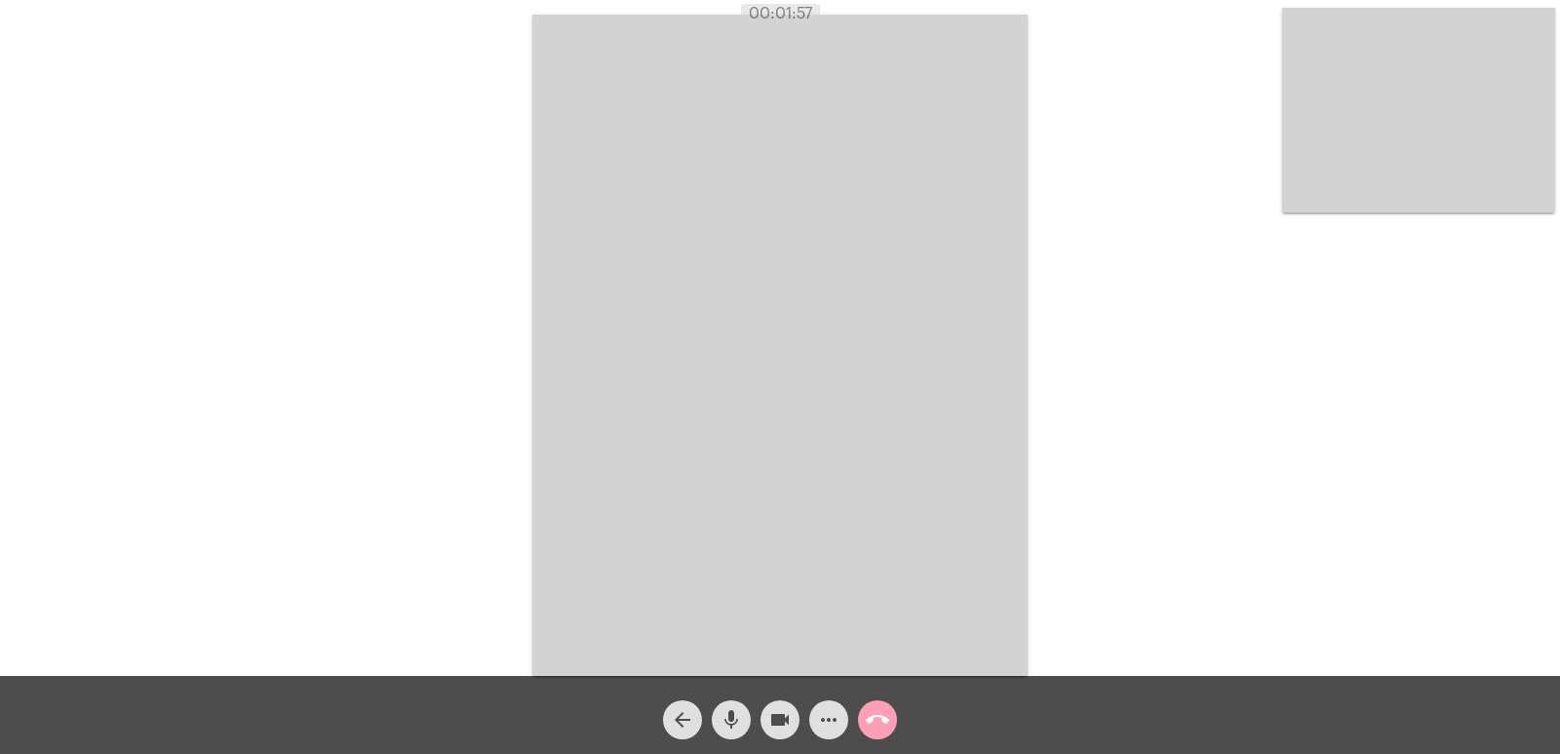
click at [875, 719] on mat-icon "call_end" at bounding box center [877, 719] width 23 height 23
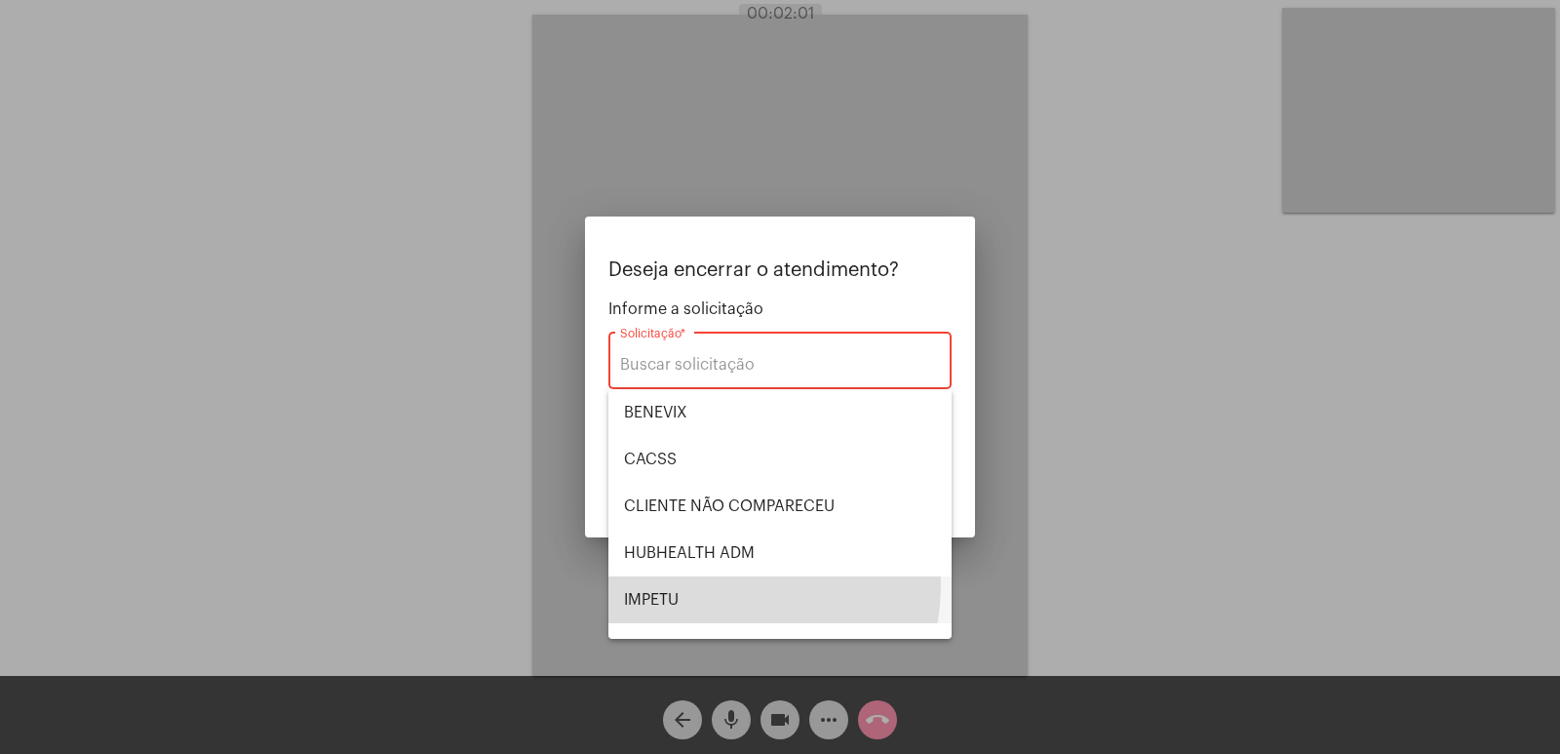
click at [708, 583] on span "IMPETU" at bounding box center [780, 599] width 312 height 47
type input "IMPETU"
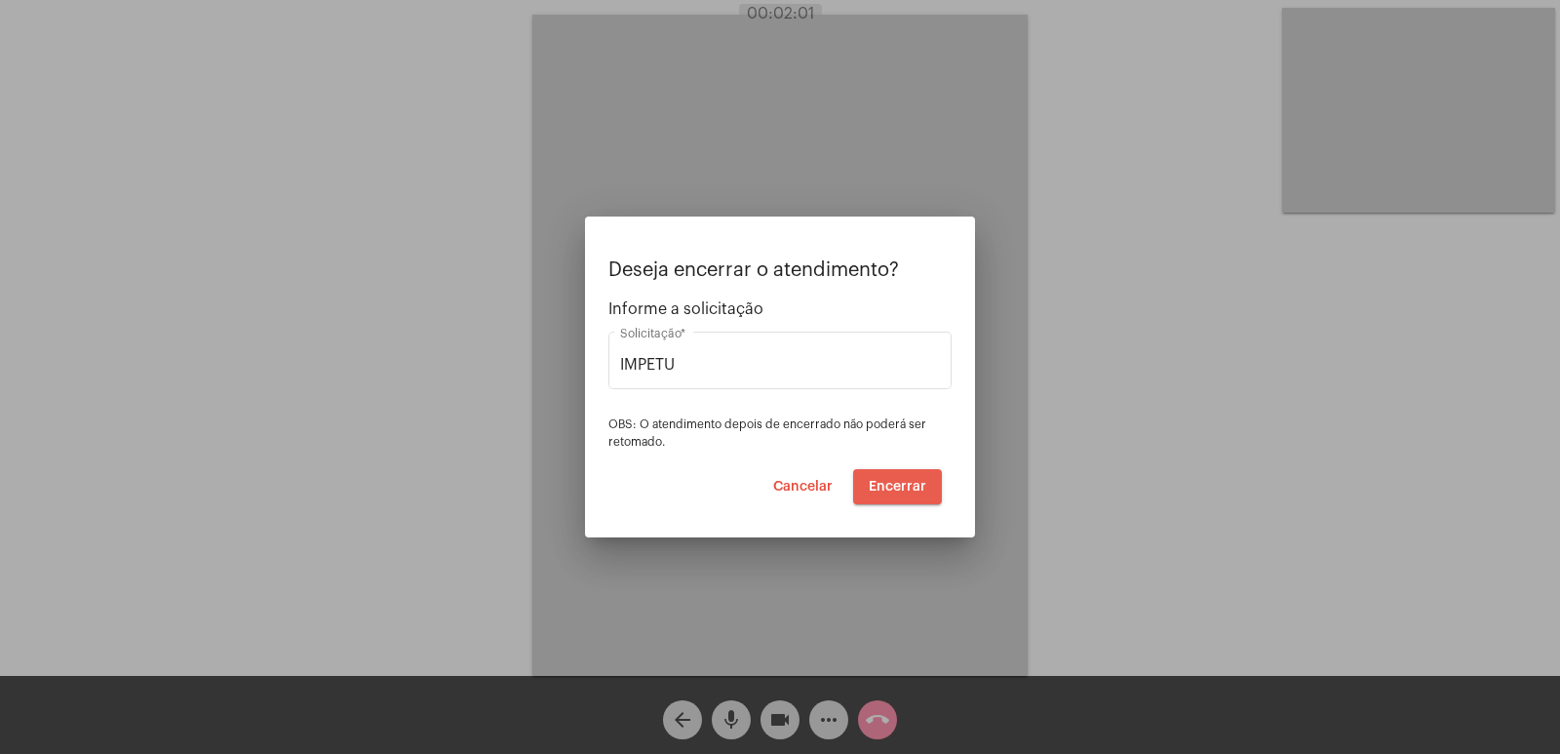
click at [907, 500] on button "Encerrar" at bounding box center [897, 486] width 89 height 35
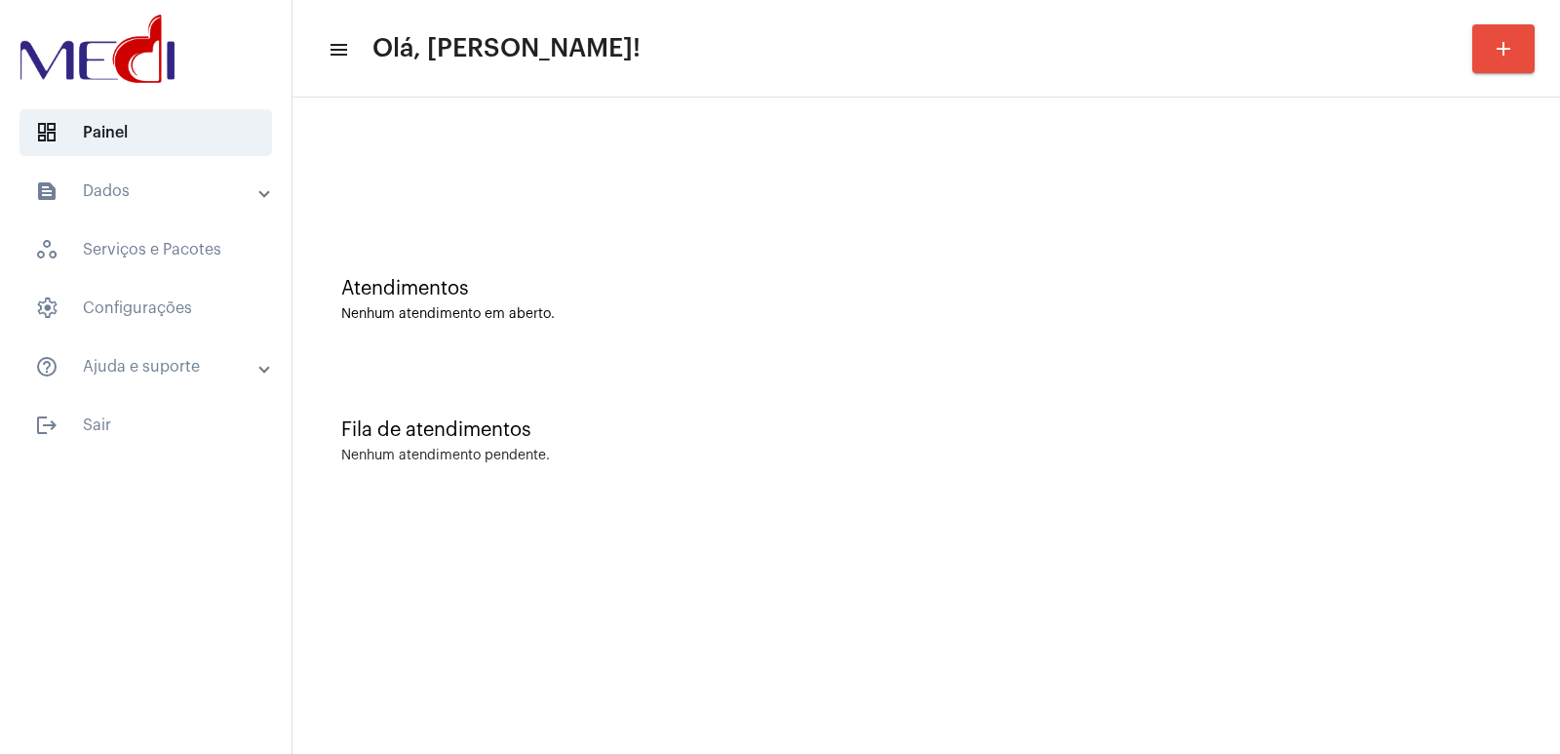
click at [1238, 427] on div "Fila de atendimentos" at bounding box center [926, 429] width 1170 height 21
drag, startPoint x: 1179, startPoint y: 389, endPoint x: 798, endPoint y: 288, distance: 393.5
click at [1171, 389] on div "Fila de atendimentos Nenhum atendimento pendente." at bounding box center [926, 431] width 1248 height 141
click at [1254, 573] on mat-sidenav-content "menu Olá, [PERSON_NAME]! add Atendimentos Nenhum atendimento em aberto. Fila de…" at bounding box center [925, 377] width 1267 height 754
click at [51, 454] on div "dashboard Painel text_snippet_outlined Dados history_outlined Histórico schedul…" at bounding box center [145, 377] width 291 height 754
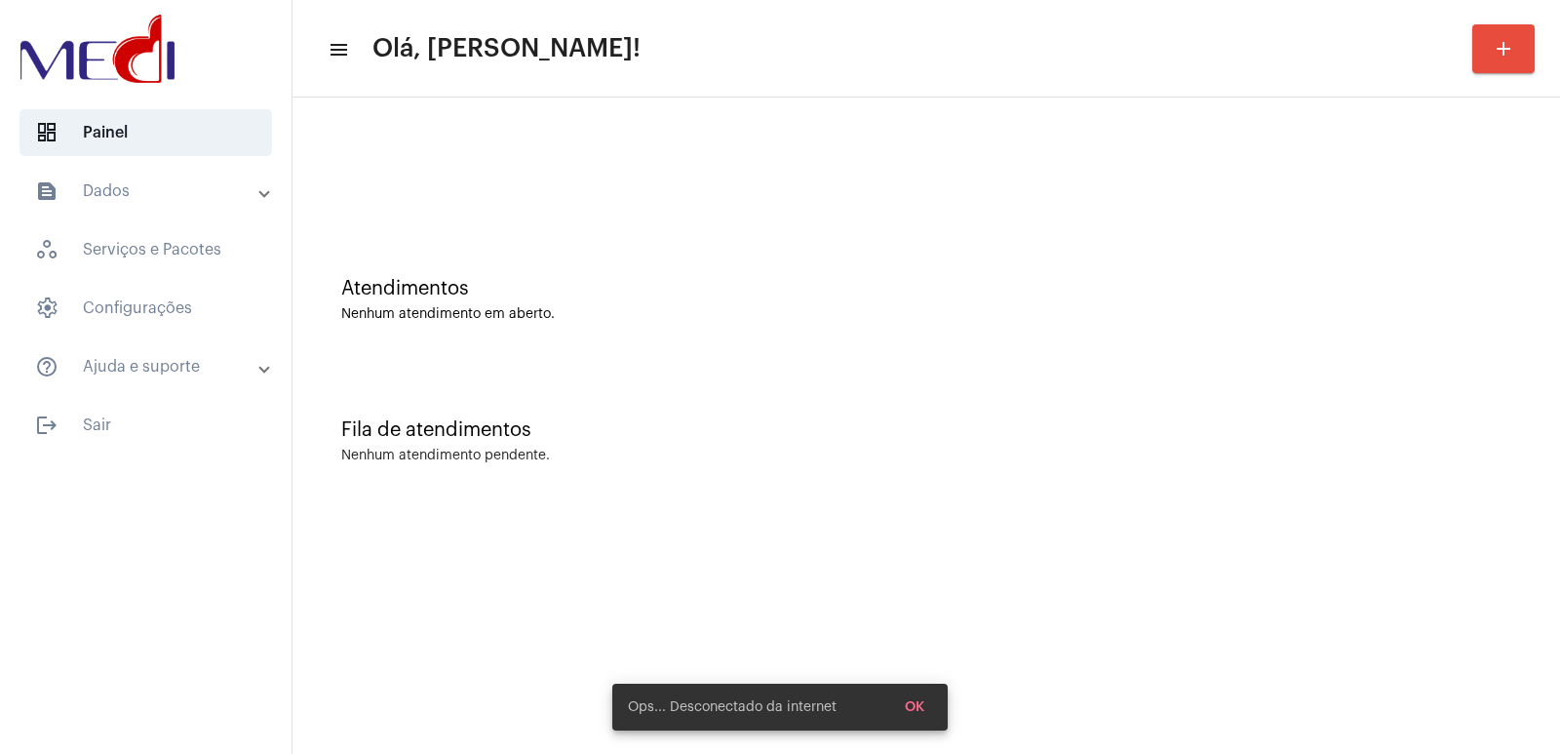
click at [1446, 495] on div "Fila de atendimentos Nenhum atendimento pendente." at bounding box center [926, 431] width 1248 height 141
click at [958, 325] on div "Atendimentos Nenhum atendimento em aberto." at bounding box center [926, 289] width 1248 height 141
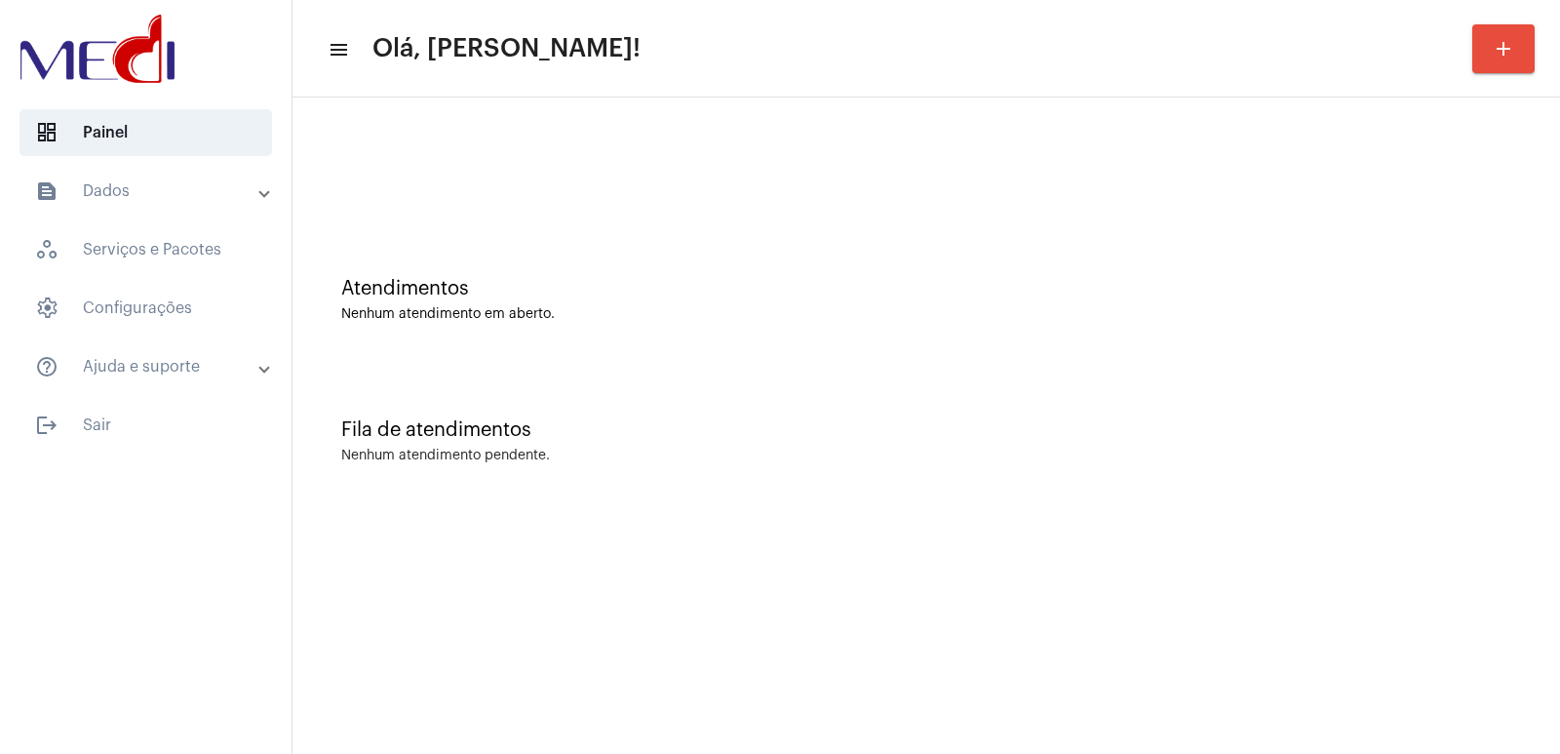
click at [1299, 421] on div "Fila de atendimentos" at bounding box center [926, 429] width 1170 height 21
drag, startPoint x: 1404, startPoint y: 310, endPoint x: 1366, endPoint y: 288, distance: 44.1
click at [1404, 310] on div "Nenhum atendimento em aberto." at bounding box center [926, 314] width 1170 height 15
drag, startPoint x: 1357, startPoint y: 267, endPoint x: 1159, endPoint y: 223, distance: 202.7
click at [1343, 262] on div "Atendimentos Nenhum atendimento em aberto." at bounding box center [926, 289] width 1248 height 141
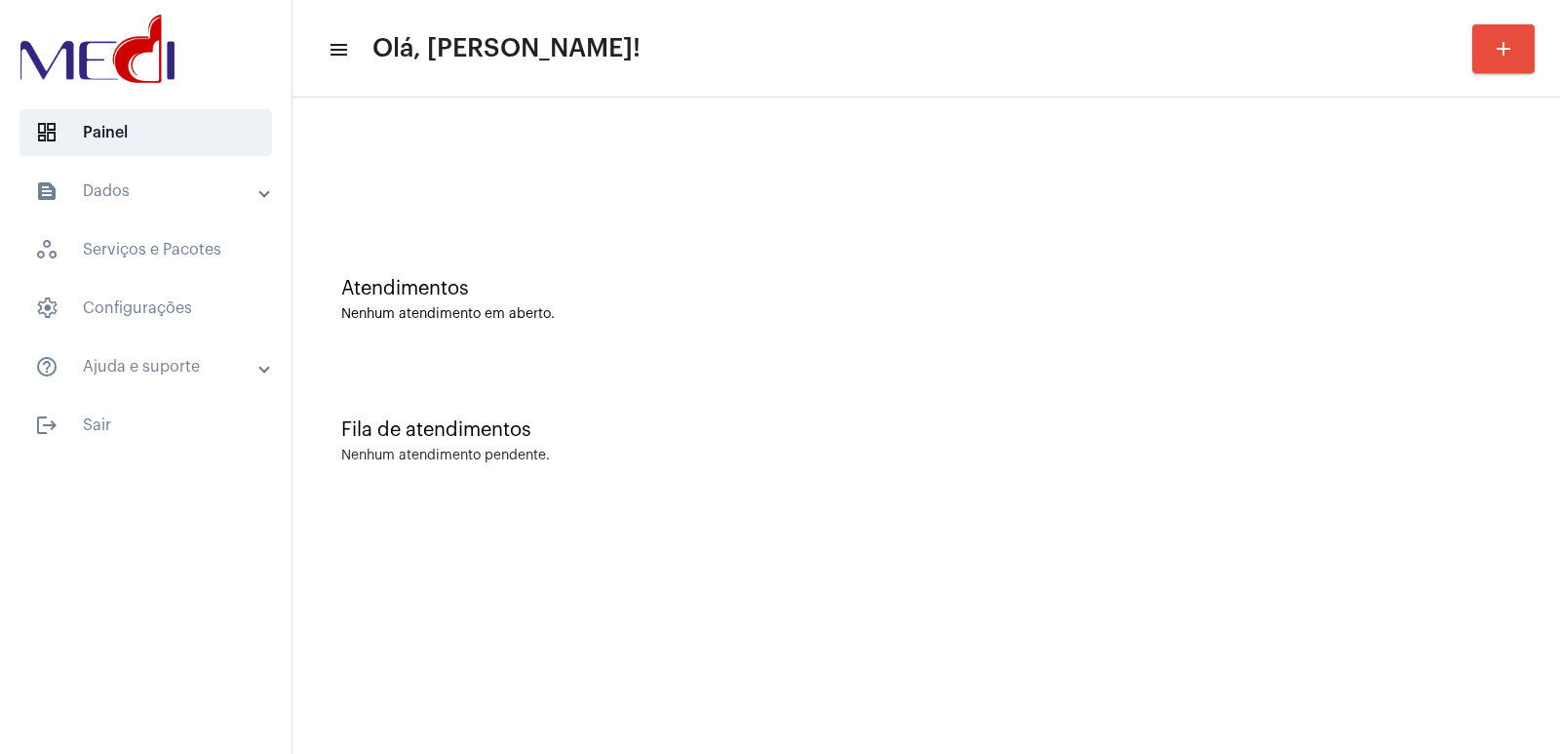
drag, startPoint x: 1103, startPoint y: 379, endPoint x: 1088, endPoint y: 378, distance: 14.7
click at [1102, 379] on div "Fila de atendimentos Nenhum atendimento pendente." at bounding box center [926, 431] width 1248 height 141
click at [97, 2] on div at bounding box center [145, 50] width 291 height 101
drag, startPoint x: 1390, startPoint y: 479, endPoint x: 1226, endPoint y: 440, distance: 168.3
click at [1271, 453] on div "Fila de atendimentos Nenhum atendimento pendente." at bounding box center [926, 431] width 1248 height 141
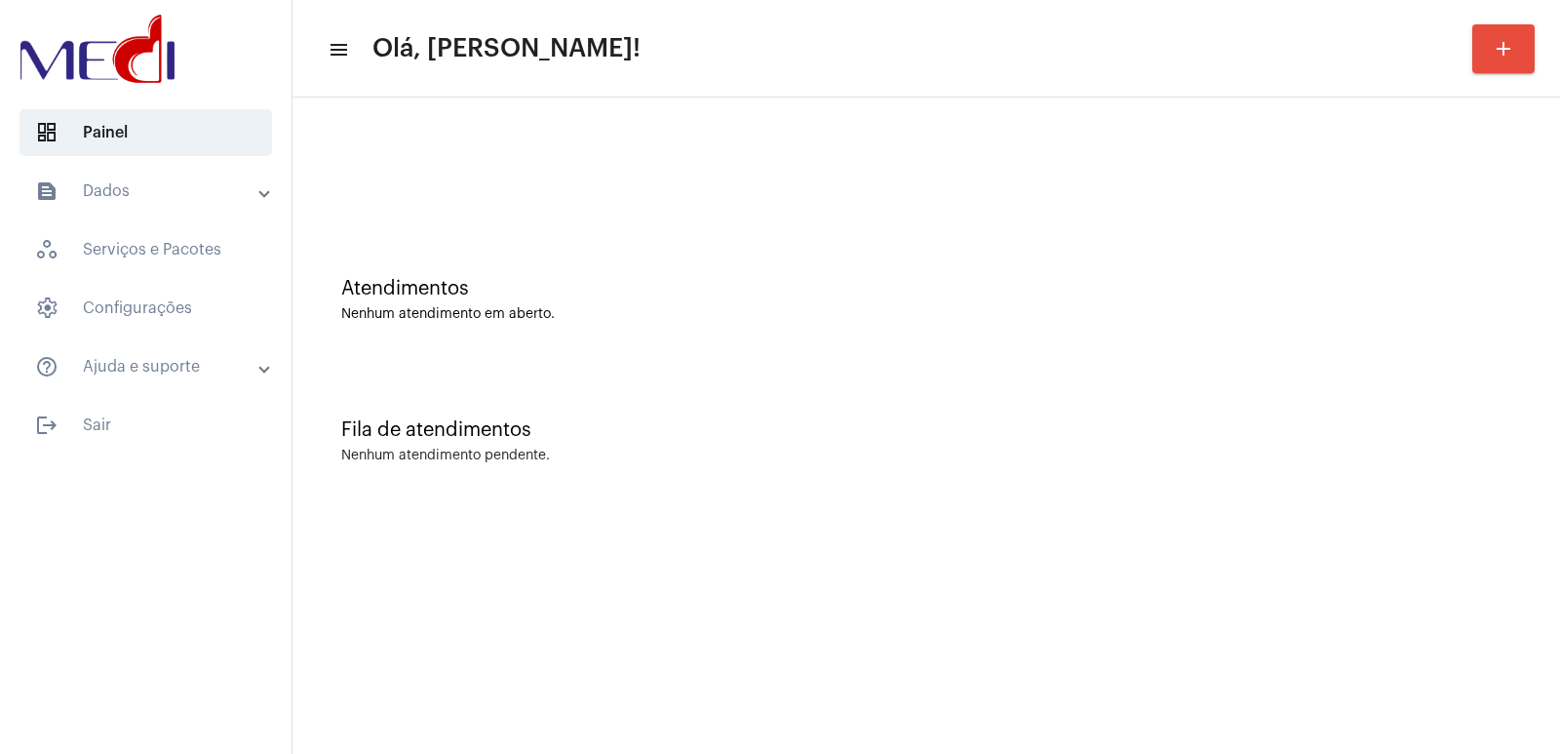
drag, startPoint x: 1240, startPoint y: 405, endPoint x: 1219, endPoint y: 388, distance: 27.1
click at [1237, 399] on div "Fila de atendimentos Nenhum atendimento pendente." at bounding box center [926, 431] width 1248 height 141
click at [1203, 409] on div "Fila de atendimentos Nenhum atendimento pendente." at bounding box center [926, 431] width 1248 height 141
click at [1425, 129] on div at bounding box center [926, 163] width 1248 height 112
drag, startPoint x: 1396, startPoint y: 200, endPoint x: 1182, endPoint y: 164, distance: 216.5
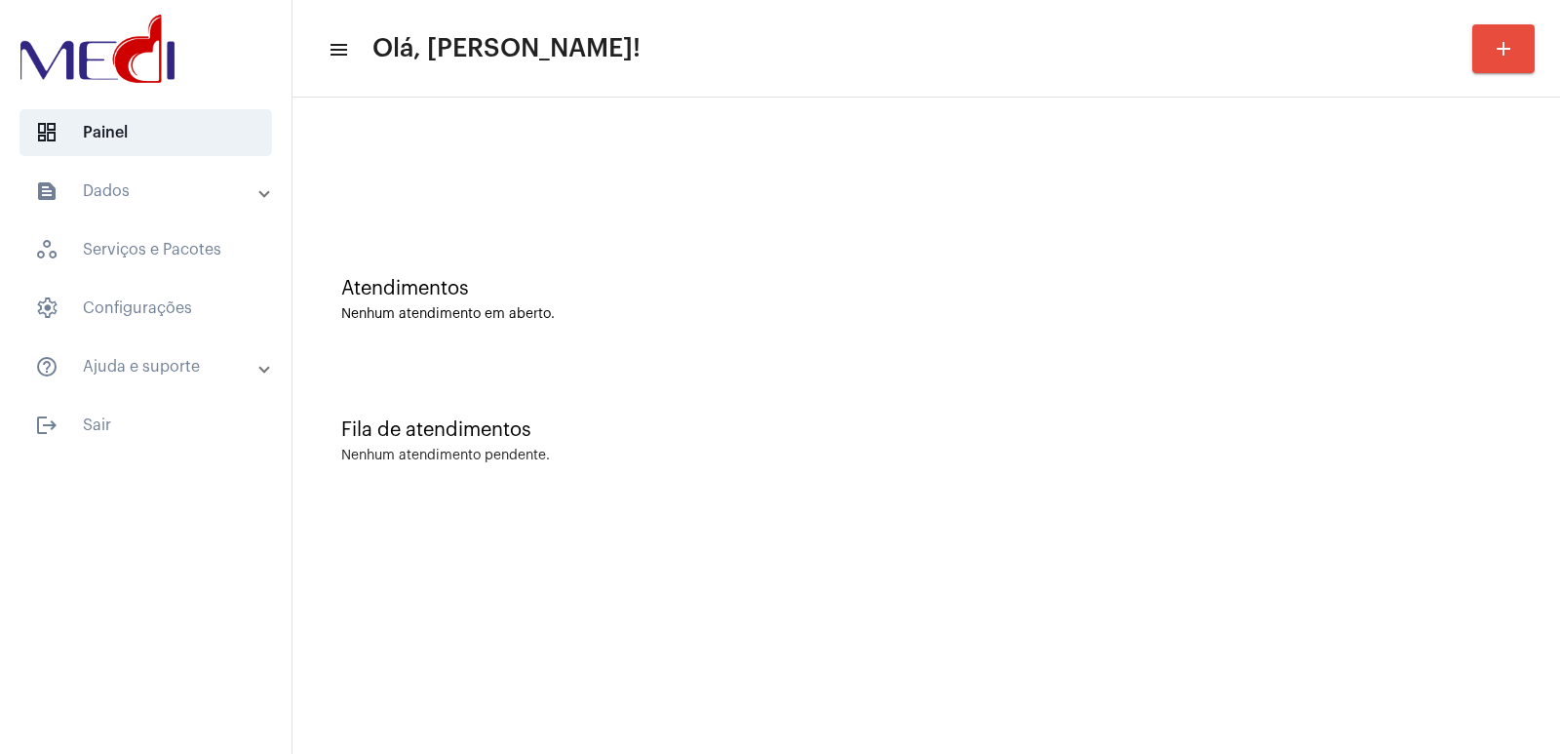
click at [1387, 200] on div at bounding box center [926, 163] width 1248 height 112
drag, startPoint x: 1188, startPoint y: 466, endPoint x: 1065, endPoint y: 404, distance: 137.8
click at [1188, 466] on div "Fila de atendimentos Nenhum atendimento pendente." at bounding box center [926, 431] width 1248 height 141
drag, startPoint x: 1189, startPoint y: 446, endPoint x: 1174, endPoint y: 434, distance: 20.1
click at [1189, 446] on div "Fila de atendimentos Nenhum atendimento pendente." at bounding box center [926, 431] width 1248 height 141
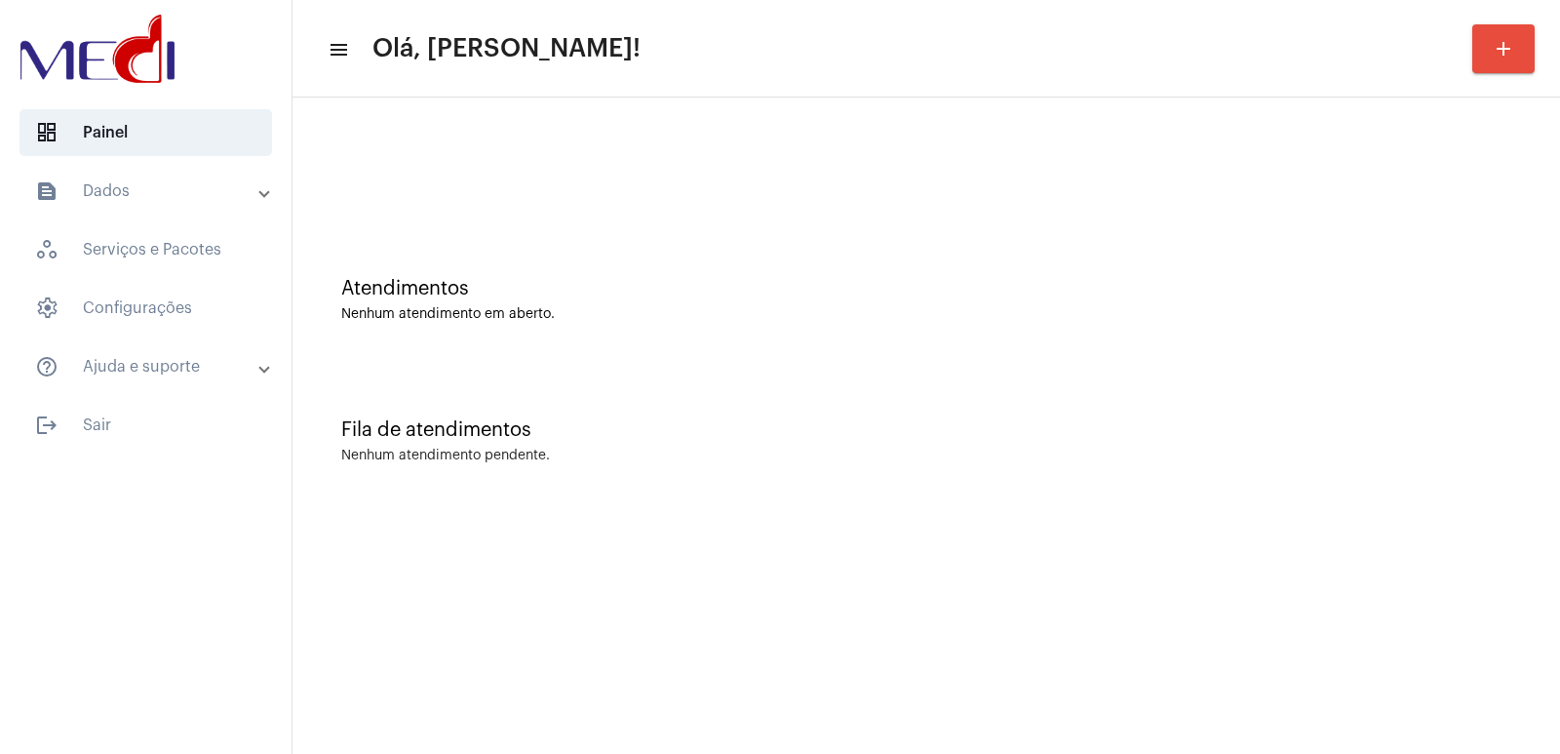
drag, startPoint x: 1355, startPoint y: 347, endPoint x: 552, endPoint y: 57, distance: 854.2
click at [1352, 347] on div "Atendimentos Nenhum atendimento em aberto." at bounding box center [926, 289] width 1248 height 141
drag, startPoint x: 1211, startPoint y: 413, endPoint x: 900, endPoint y: 236, distance: 358.0
click at [1207, 409] on div "Fila de atendimentos Nenhum atendimento pendente." at bounding box center [926, 431] width 1248 height 141
click at [522, 352] on div "Atendimentos Nenhum atendimento em aberto." at bounding box center [926, 289] width 1248 height 141
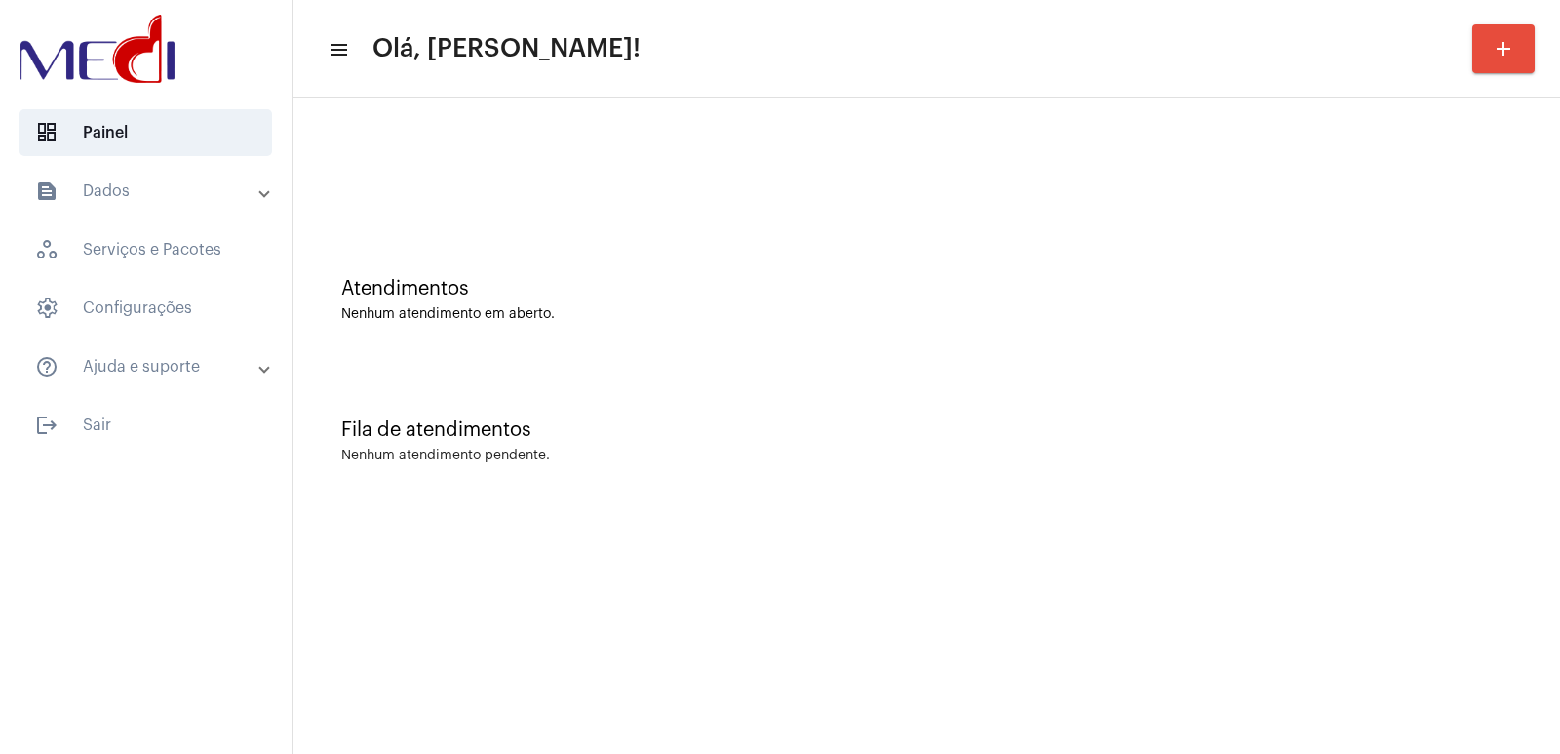
click at [48, 207] on mat-expansion-panel-header "text_snippet_outlined Dados" at bounding box center [152, 191] width 280 height 47
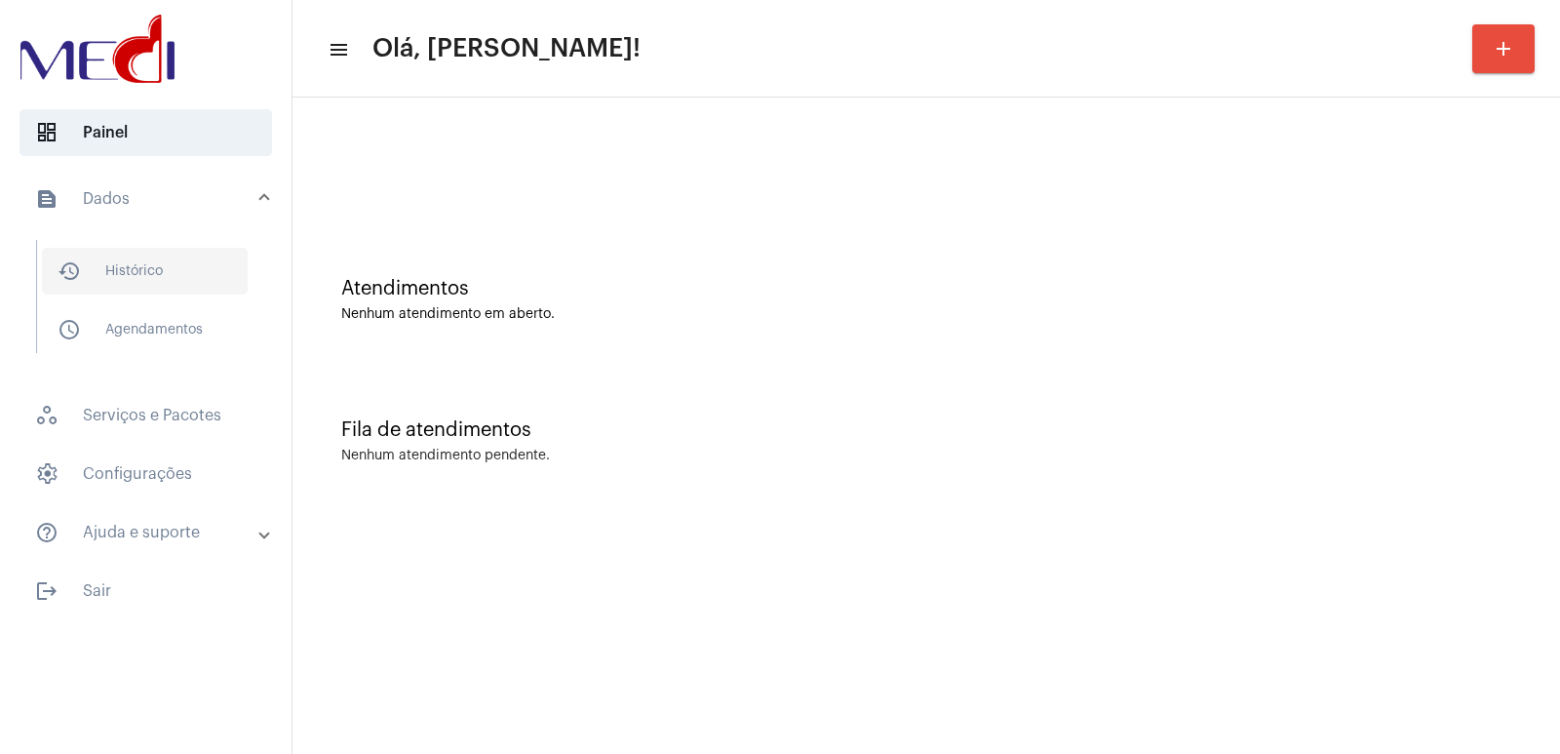
click at [163, 267] on span "history_outlined Histórico" at bounding box center [145, 271] width 206 height 47
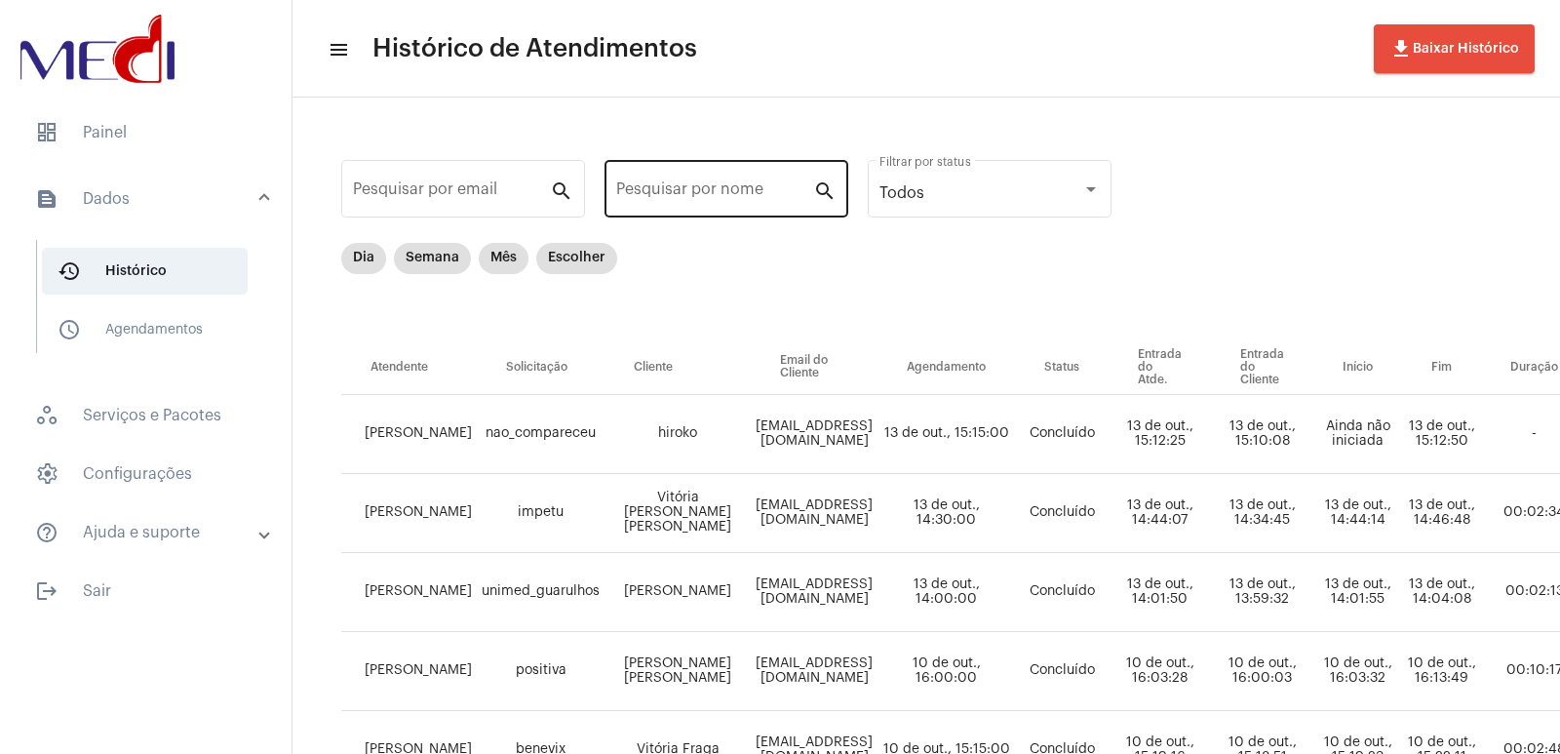
click at [700, 182] on div "Pesquisar por nome" at bounding box center [714, 186] width 197 height 61
paste input "HERMES JOSE BORGES"
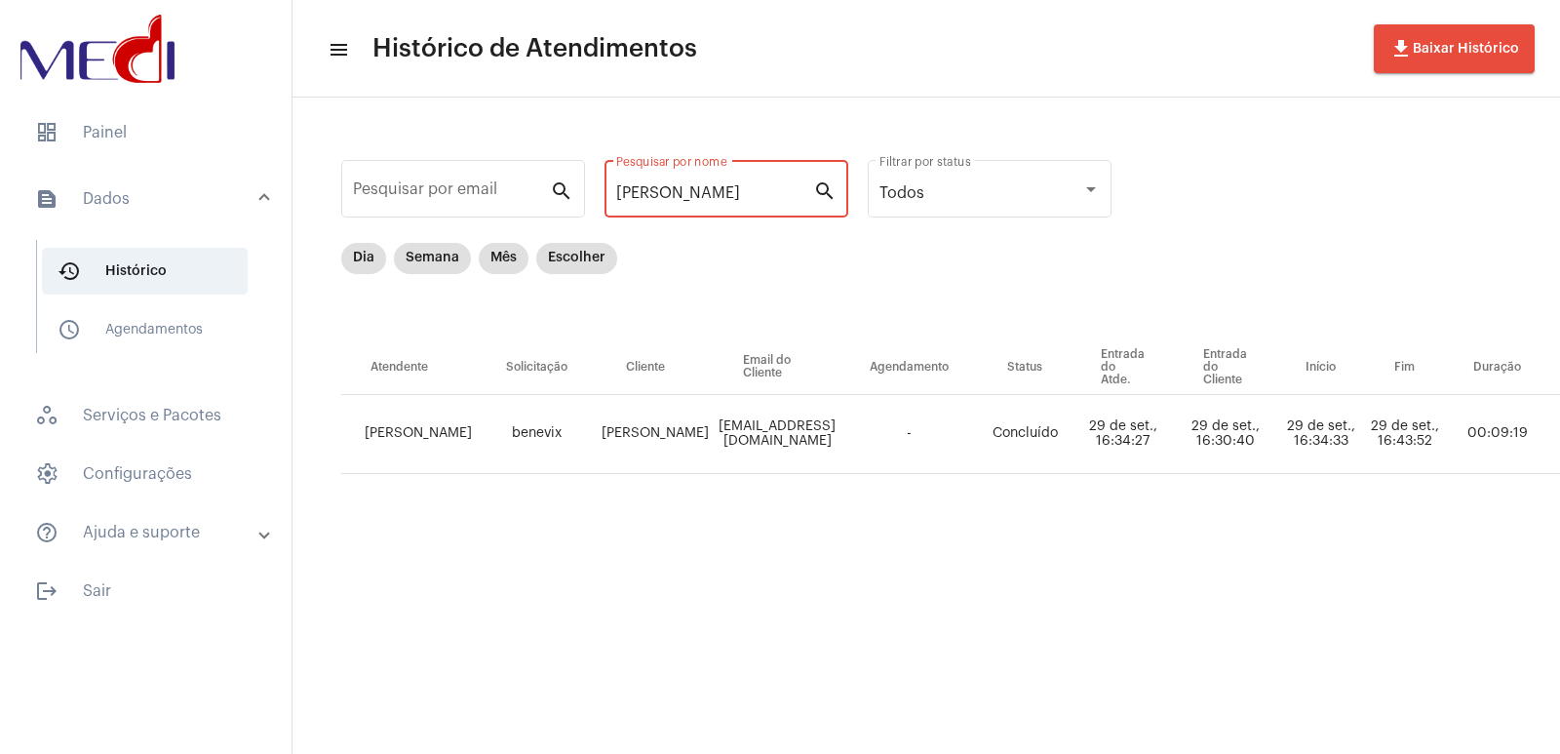
type input "HERMES JOSE BORGES"
drag, startPoint x: 583, startPoint y: 413, endPoint x: 673, endPoint y: 448, distance: 96.3
click at [673, 448] on td "Hermes José Borges" at bounding box center [655, 434] width 117 height 79
copy td "Hermes José Borges"
drag, startPoint x: 1159, startPoint y: 584, endPoint x: 891, endPoint y: 473, distance: 290.2
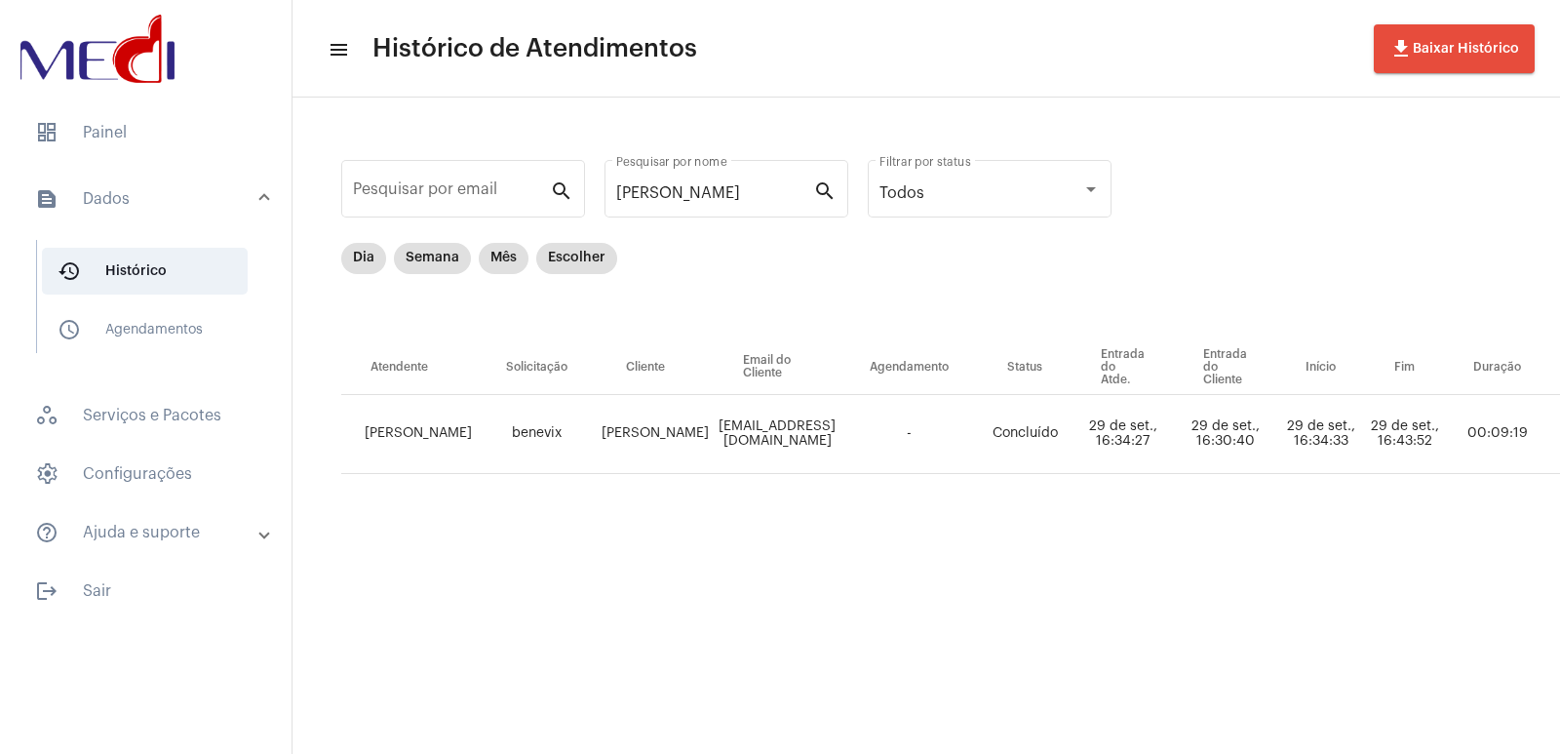
click at [1157, 582] on mat-sidenav-content "menu Histórico de Atendimentos file_download Baixar Histórico Pesquisar por ema…" at bounding box center [925, 377] width 1267 height 754
click at [111, 120] on span "dashboard Painel" at bounding box center [145, 132] width 252 height 47
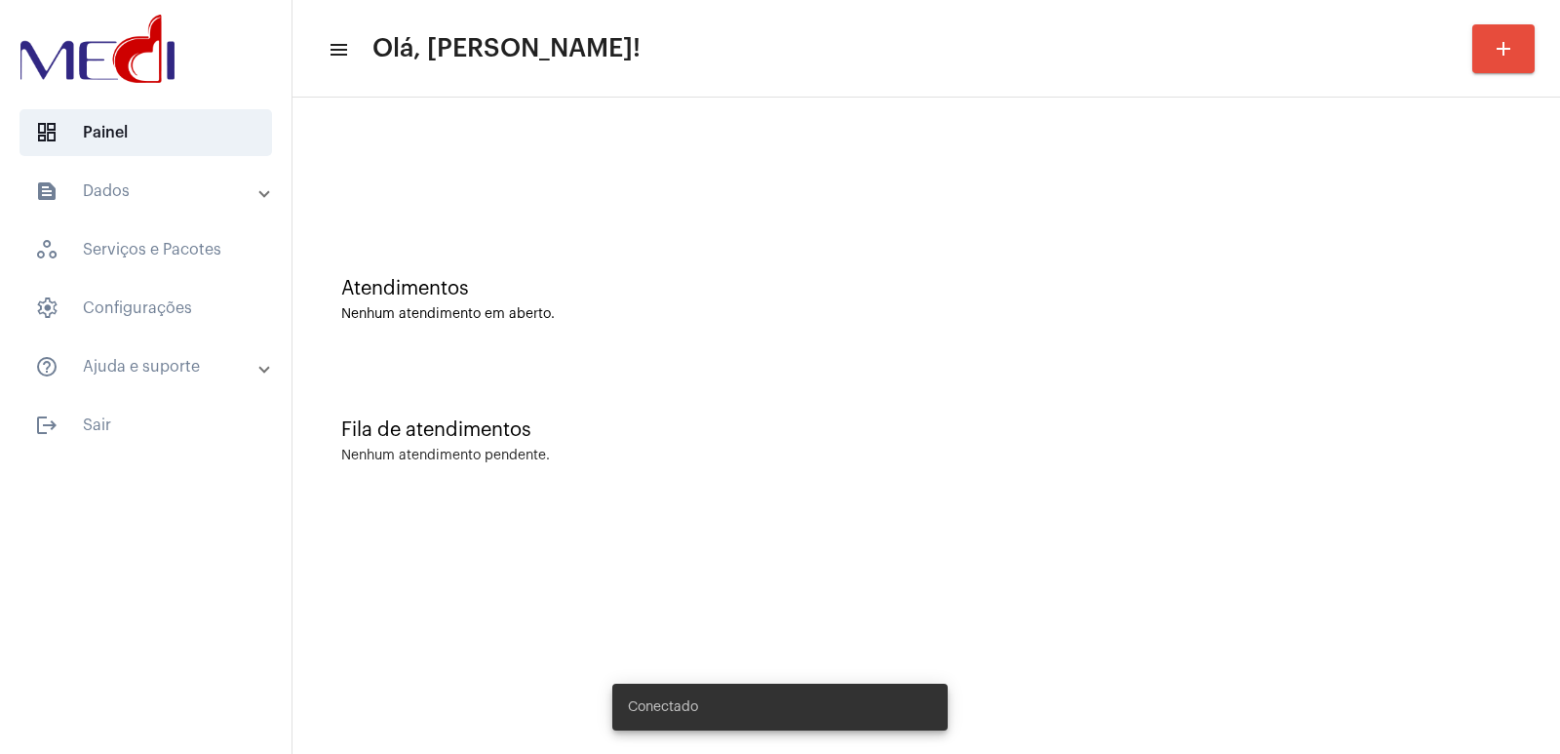
click at [1201, 479] on div "Fila de atendimentos Nenhum atendimento pendente." at bounding box center [926, 431] width 1248 height 141
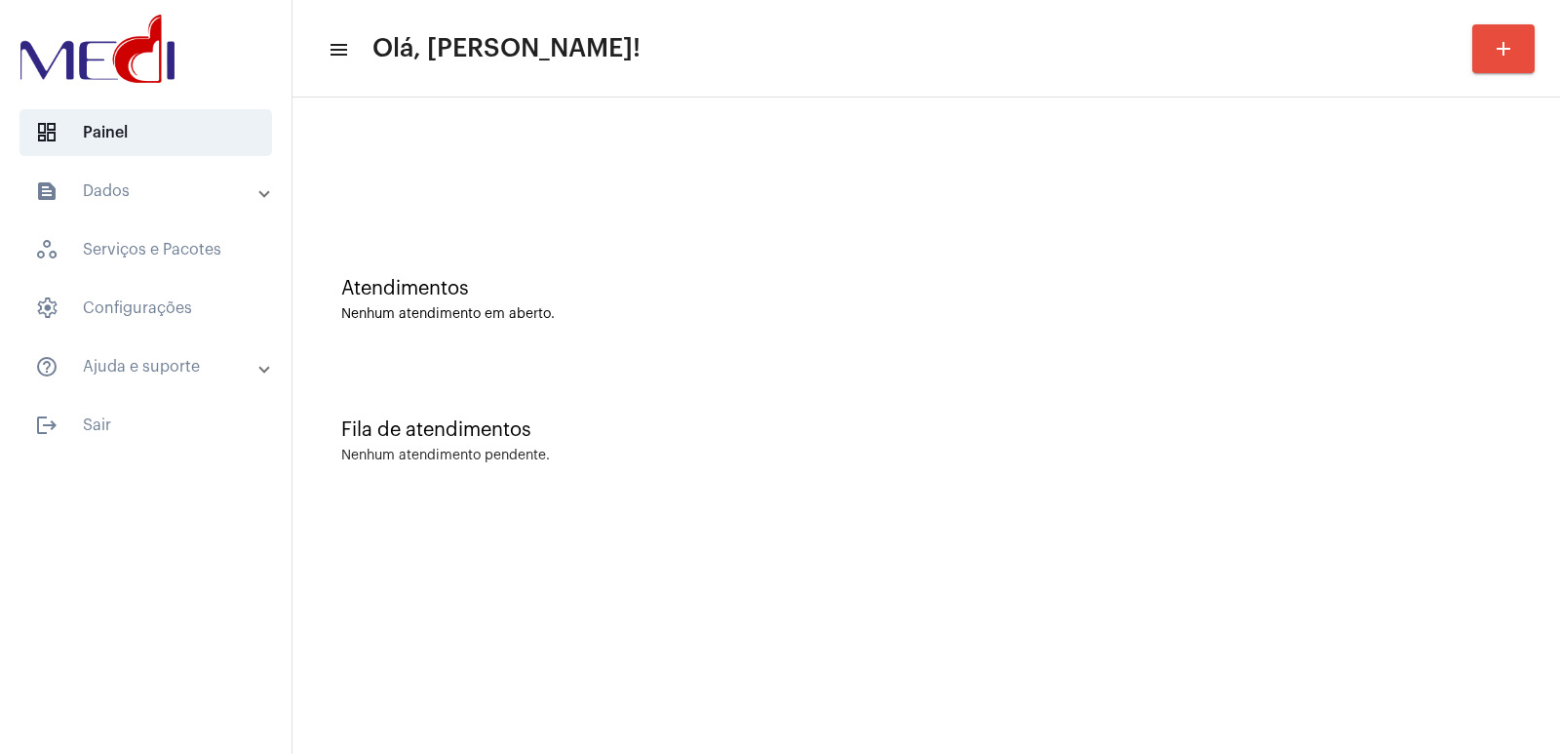
drag, startPoint x: 1283, startPoint y: 393, endPoint x: 1060, endPoint y: 338, distance: 229.8
click at [1269, 389] on div "Fila de atendimentos Nenhum atendimento pendente." at bounding box center [926, 431] width 1248 height 141
drag, startPoint x: 1326, startPoint y: 579, endPoint x: 781, endPoint y: 213, distance: 656.2
click at [1324, 578] on mat-sidenav-content "menu Olá, Vivian! add Atendimentos Nenhum atendimento em aberto. Fila de atendi…" at bounding box center [925, 377] width 1267 height 754
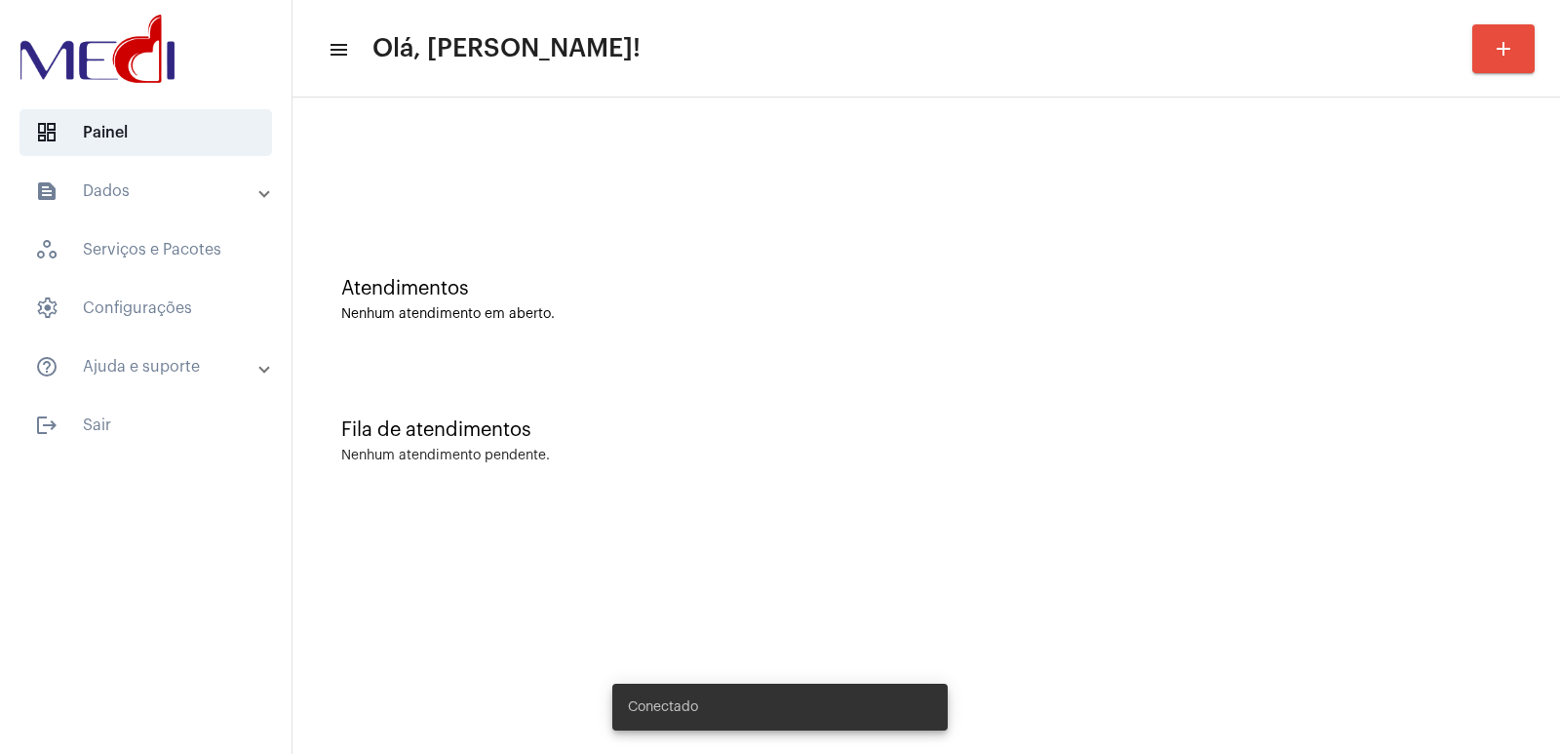
click at [166, 205] on mat-expansion-panel-header "text_snippet_outlined Dados" at bounding box center [152, 191] width 280 height 47
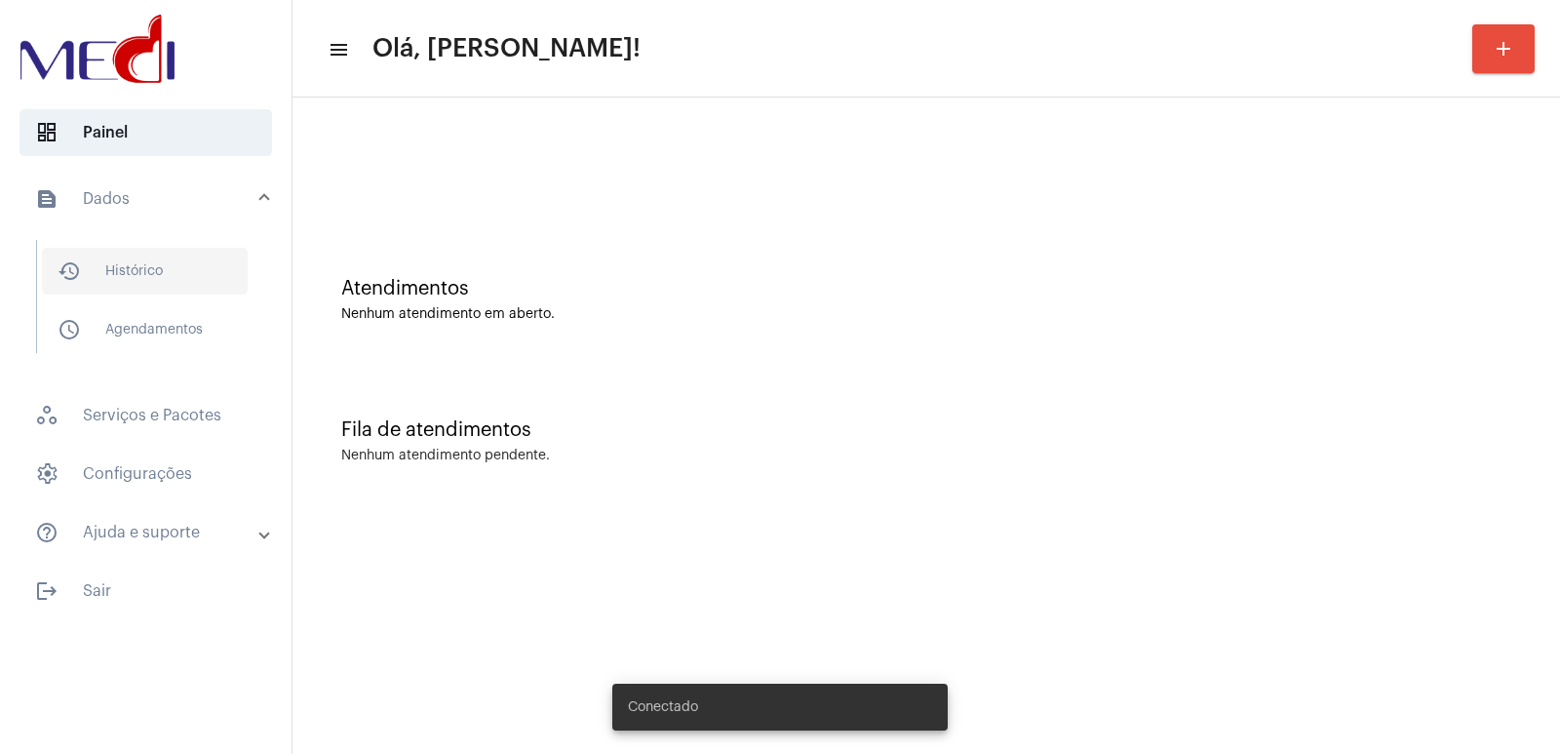
click at [200, 286] on span "history_outlined Histórico" at bounding box center [145, 271] width 206 height 47
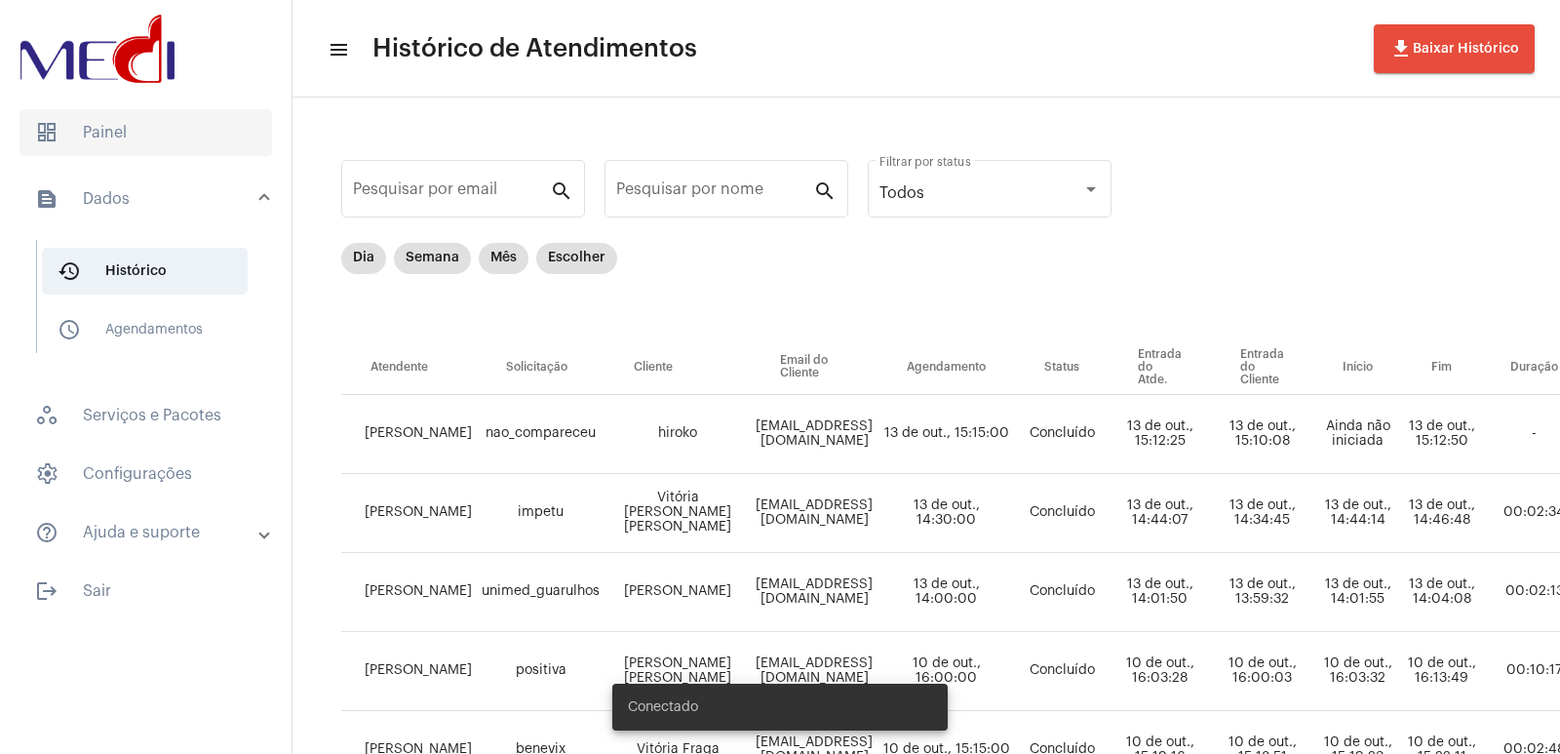
click at [162, 124] on span "dashboard Painel" at bounding box center [145, 132] width 252 height 47
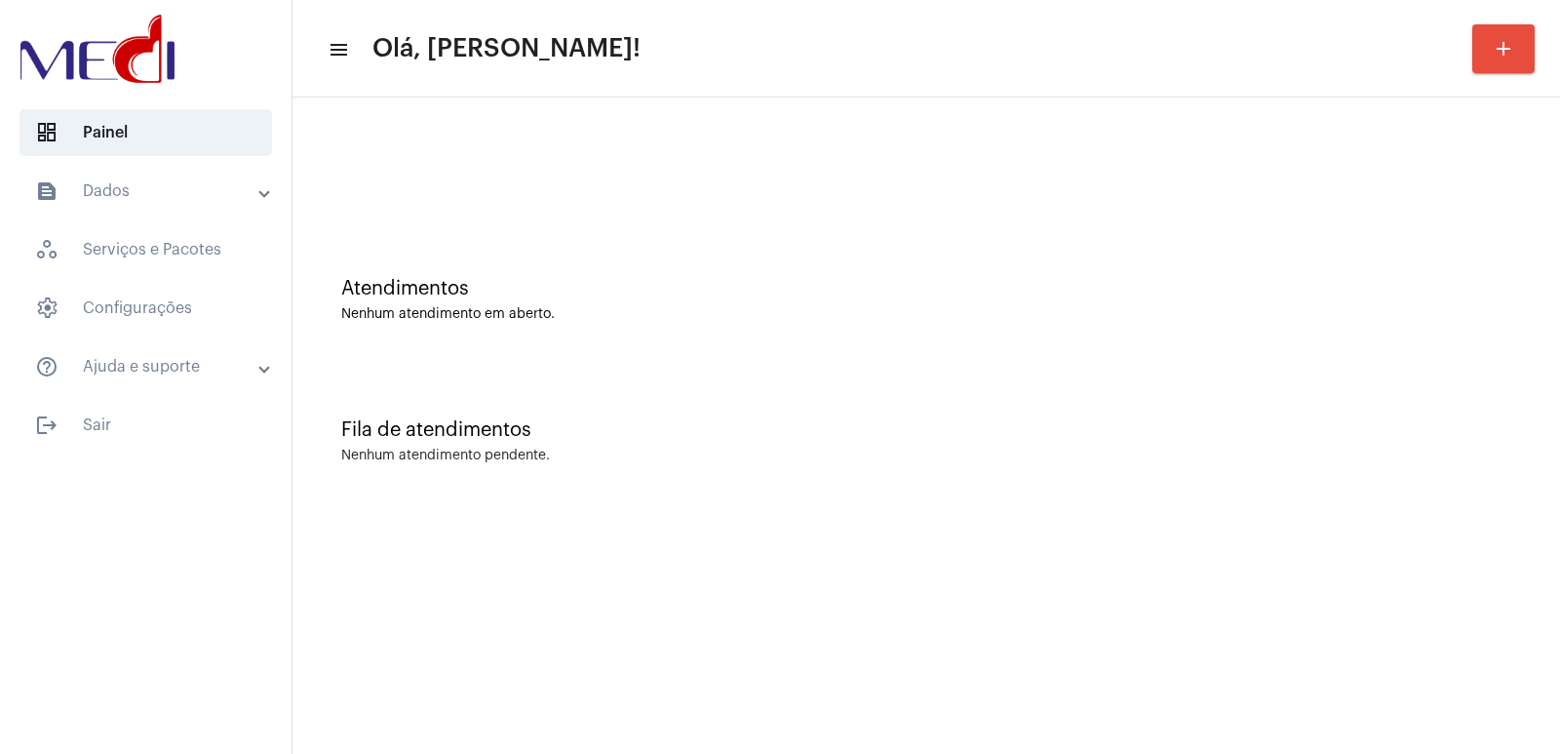
click at [170, 204] on mat-expansion-panel-header "text_snippet_outlined Dados" at bounding box center [152, 191] width 280 height 47
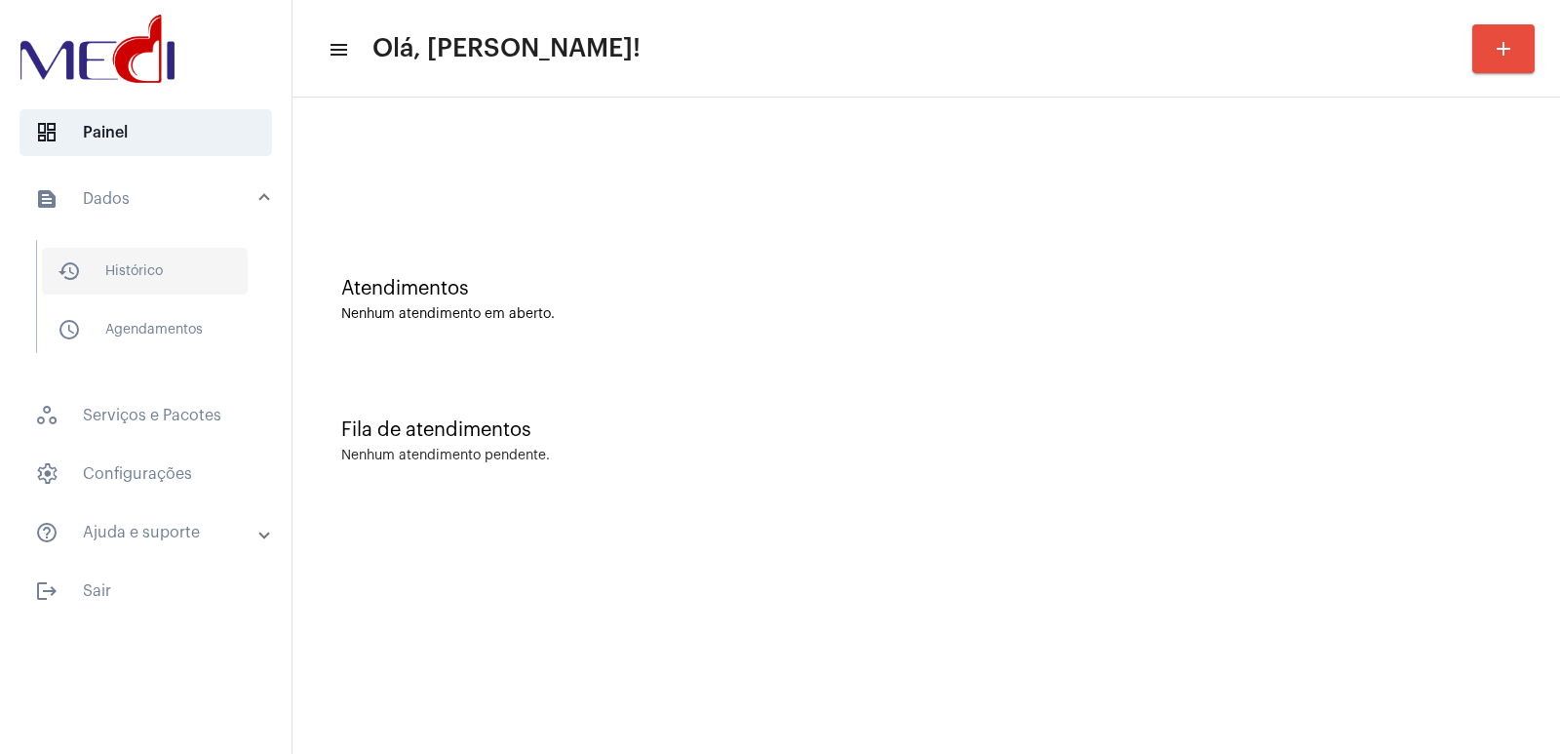
click at [160, 268] on span "history_outlined Histórico" at bounding box center [145, 271] width 206 height 47
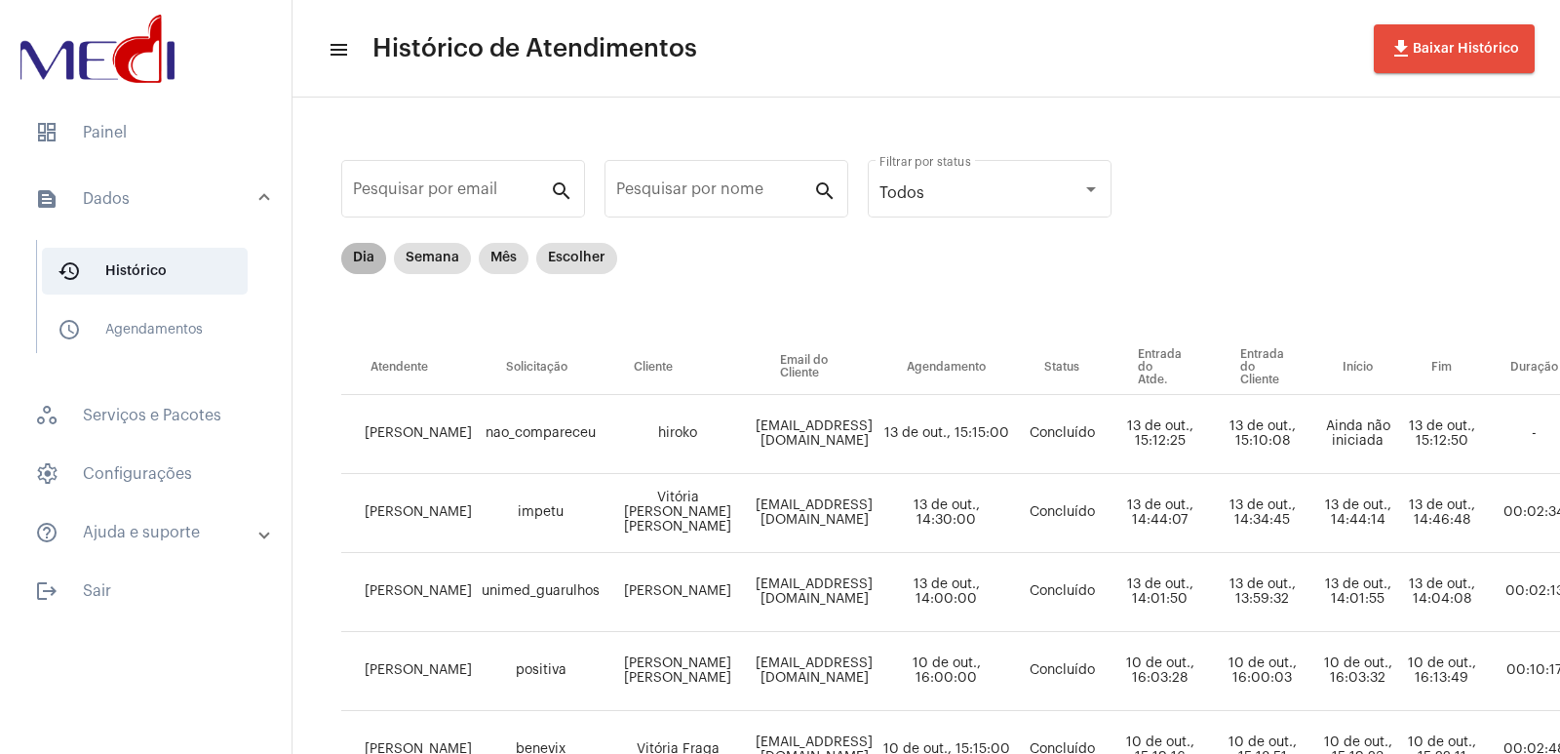
click at [361, 266] on mat-chip "Dia" at bounding box center [363, 258] width 45 height 31
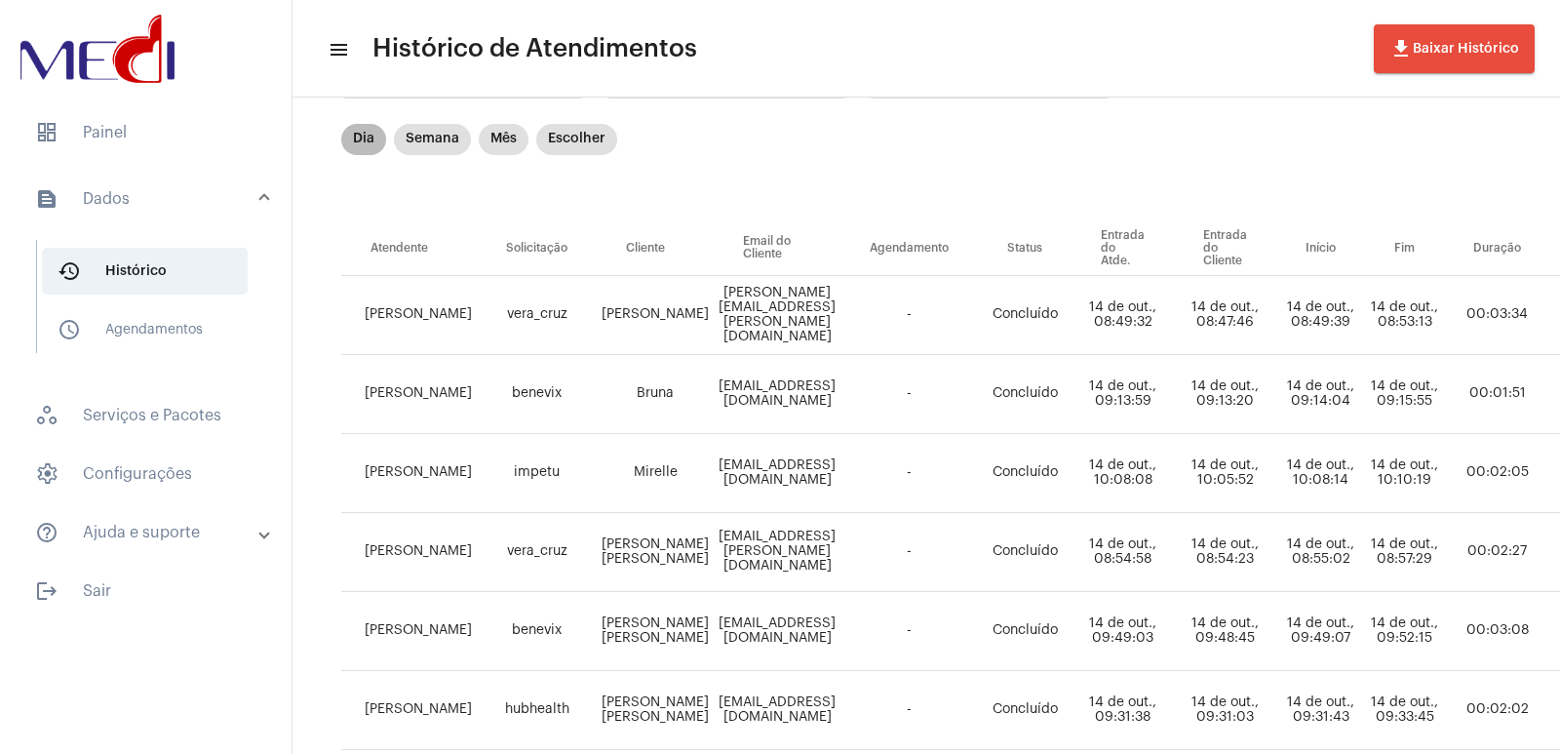
scroll to position [233, 0]
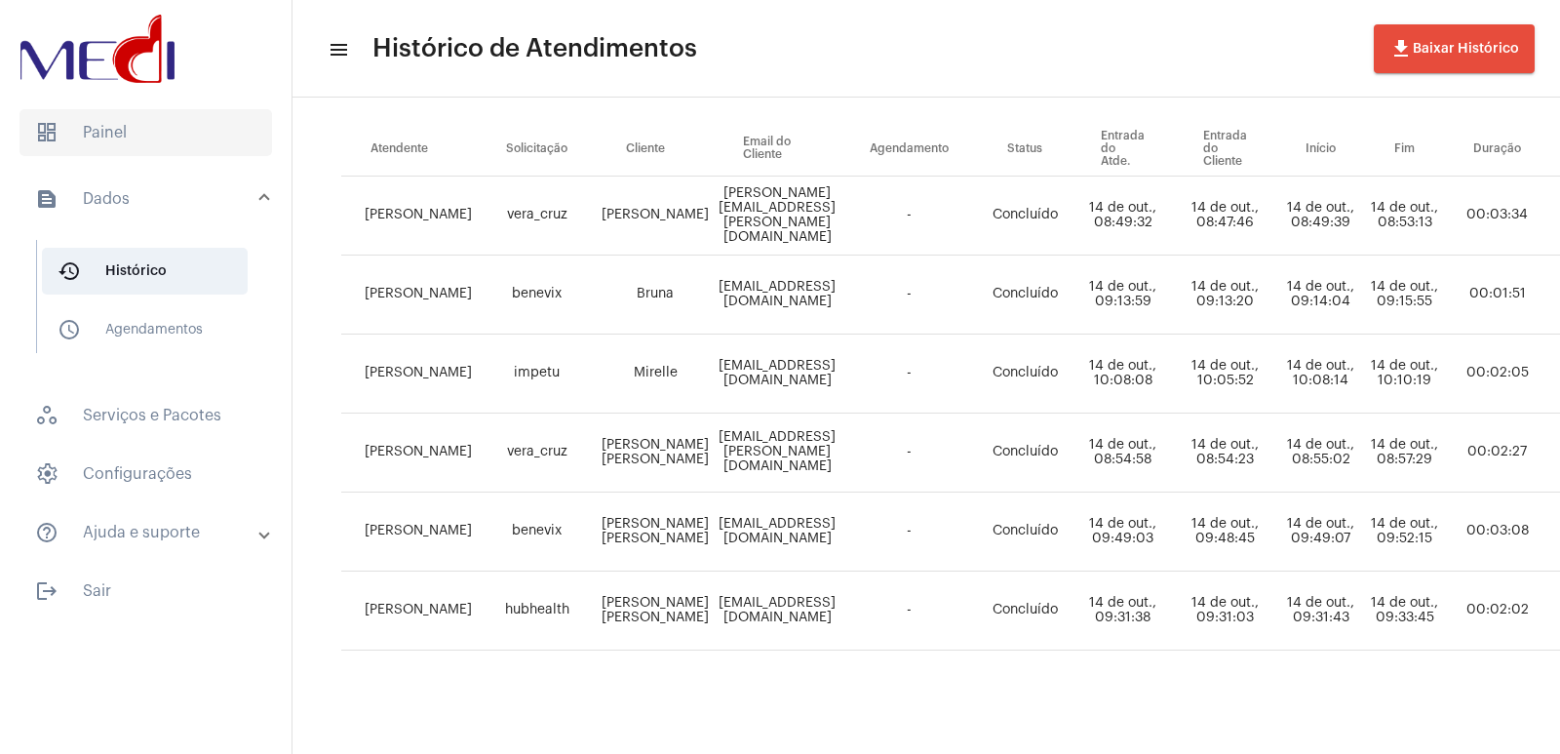
click at [96, 111] on span "dashboard Painel" at bounding box center [145, 132] width 252 height 47
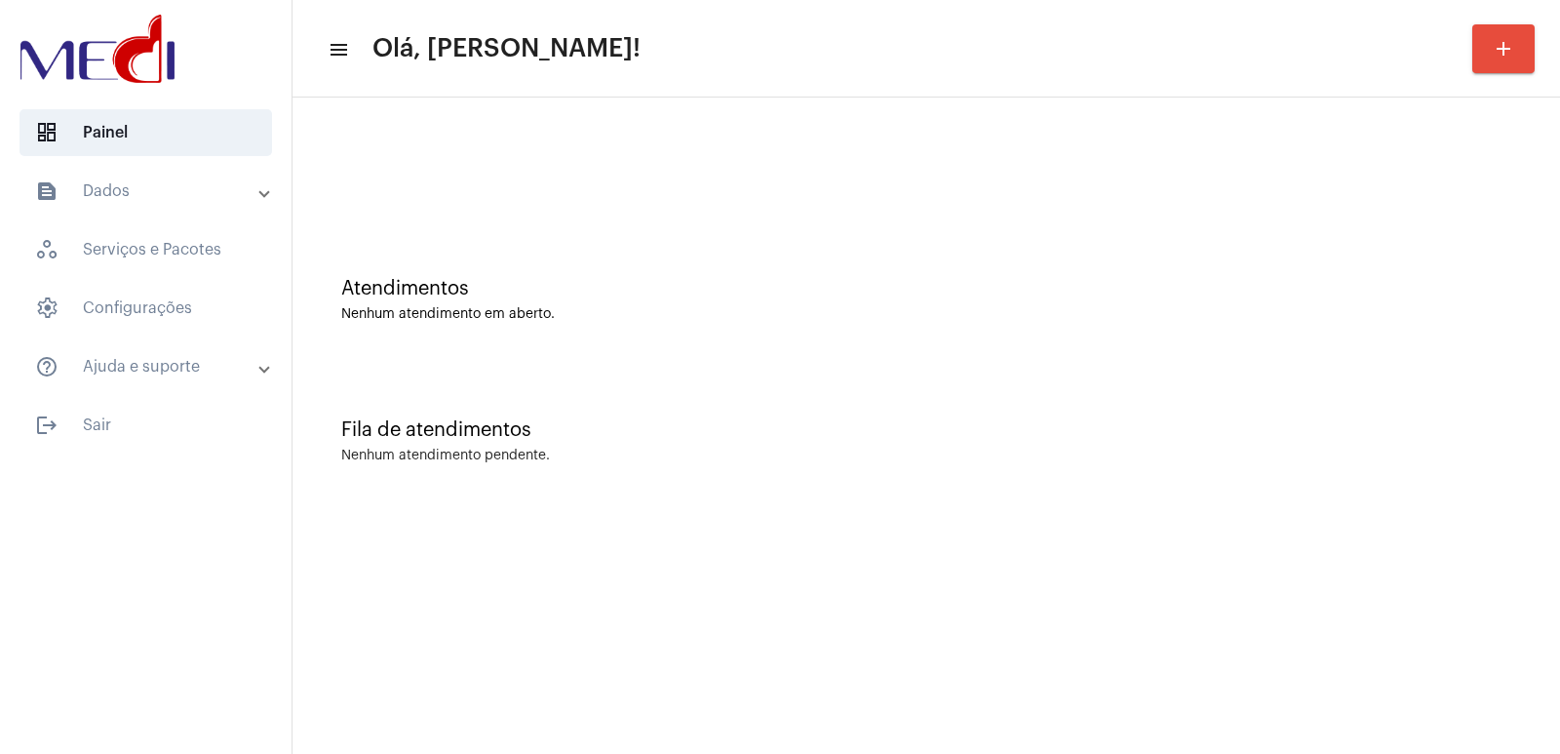
click at [1213, 335] on div "Atendimentos Nenhum atendimento em aberto." at bounding box center [926, 289] width 1248 height 141
click at [446, 271] on div "Atendimentos Nenhum atendimento em aberto." at bounding box center [926, 289] width 1248 height 141
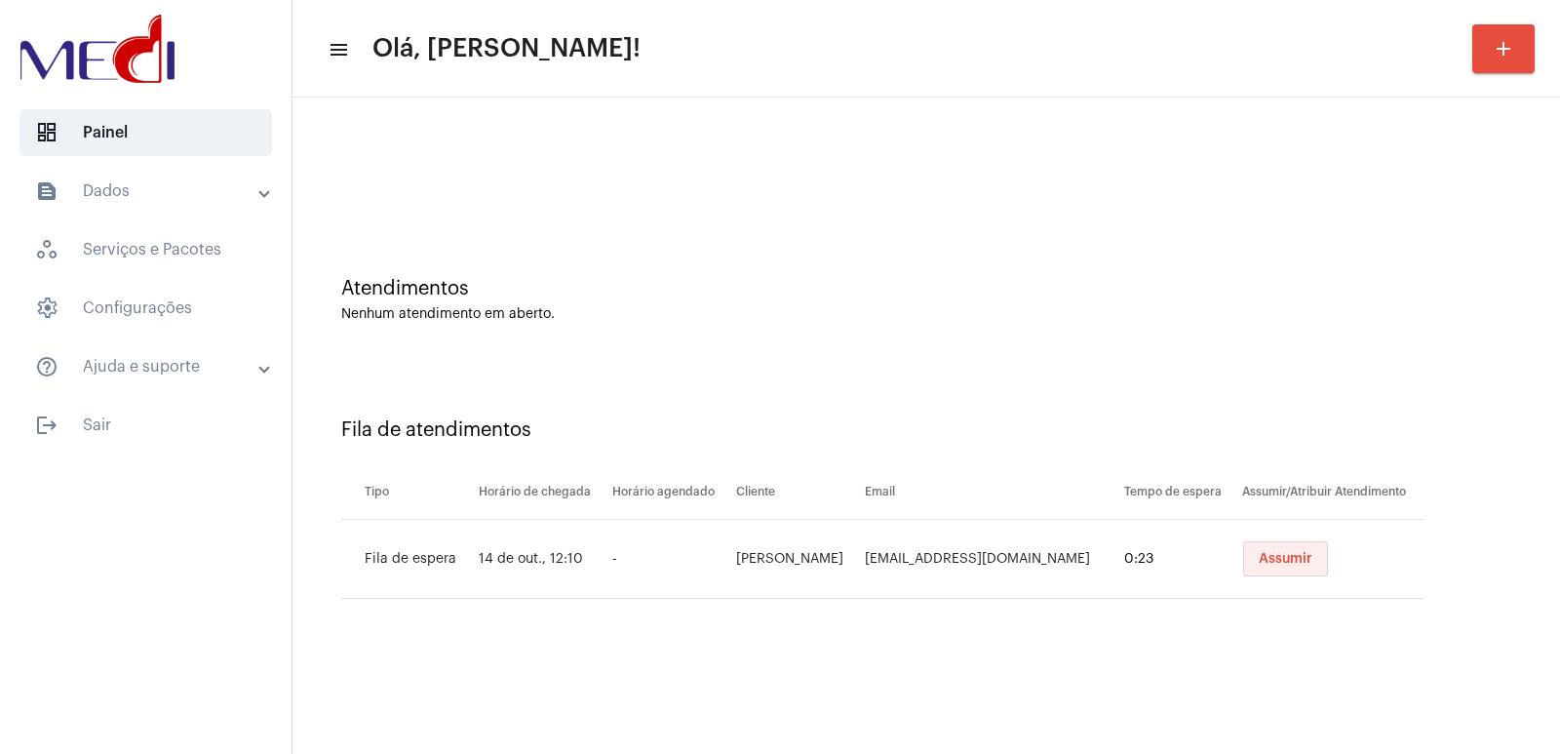
click at [1286, 556] on span "Assumir" at bounding box center [1285, 559] width 54 height 14
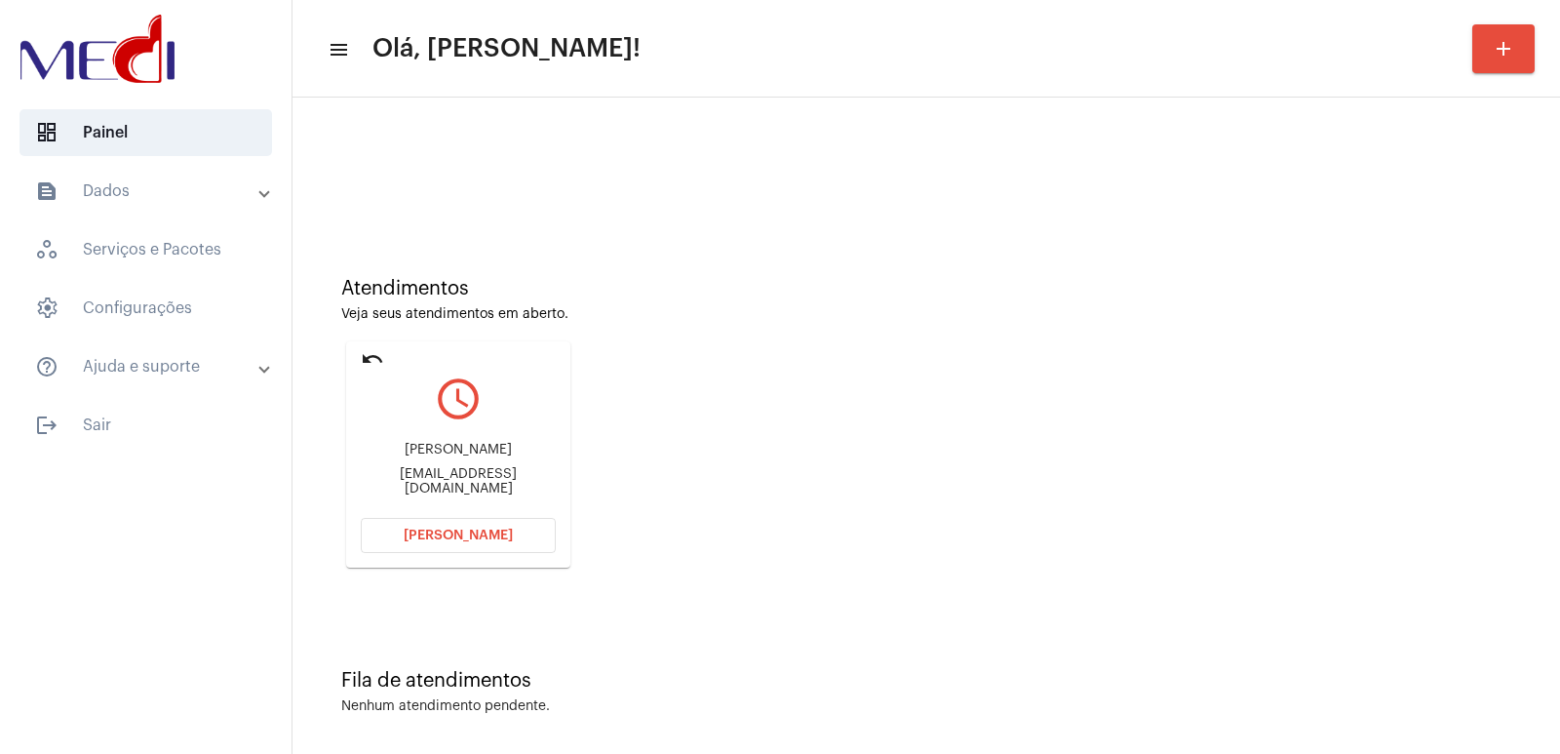
click at [450, 438] on div "[PERSON_NAME] [PERSON_NAME][EMAIL_ADDRESS][DOMAIN_NAME]" at bounding box center [458, 469] width 195 height 88
copy div "[PERSON_NAME]"
click at [447, 467] on div "Fernanda Lima Feer.liima@hotmail.com" at bounding box center [458, 469] width 195 height 88
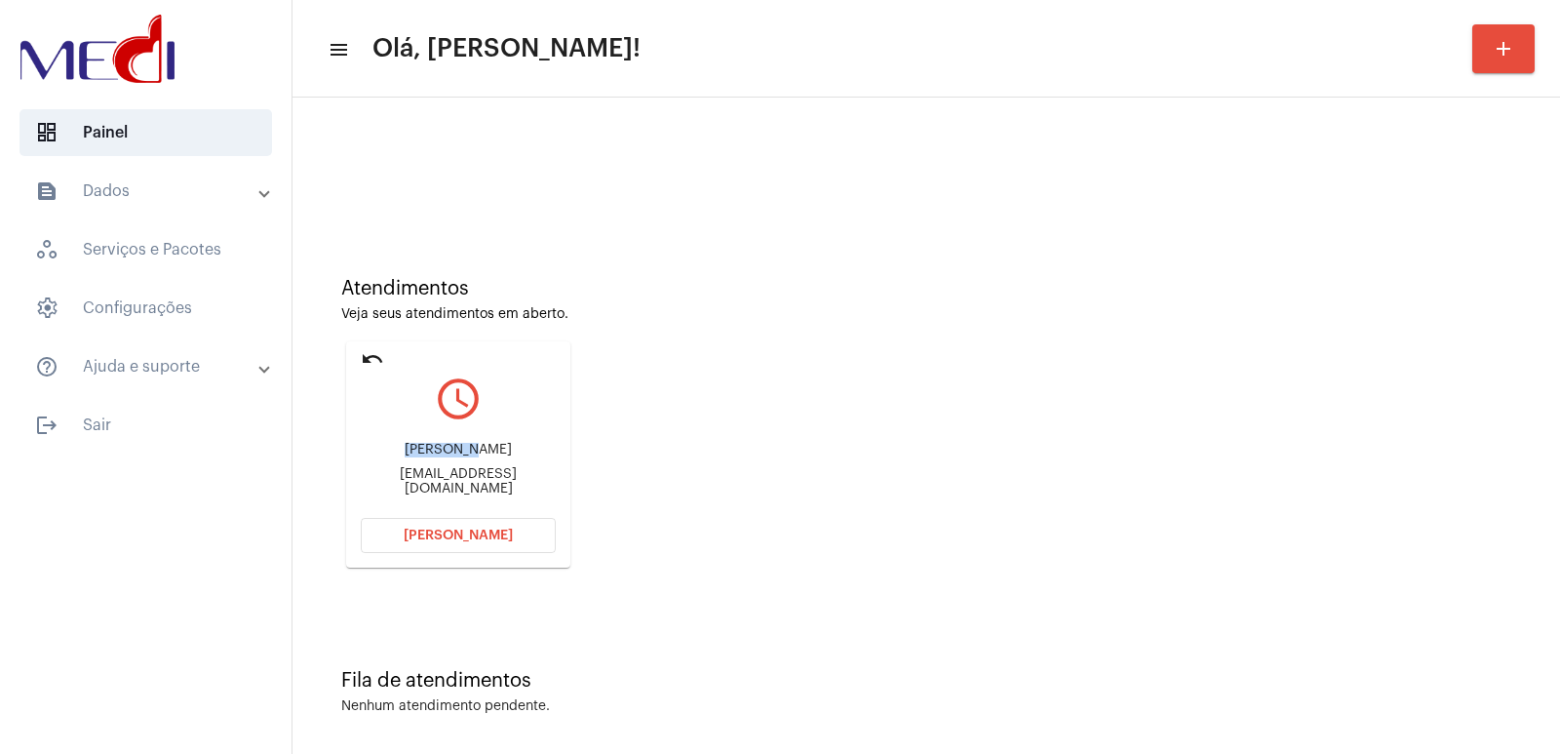
click at [447, 467] on div "Fernanda Lima Feer.liima@hotmail.com" at bounding box center [458, 469] width 195 height 88
click at [447, 490] on div "Fernanda Lima Feer.liima@hotmail.com" at bounding box center [458, 469] width 195 height 88
click at [447, 491] on div "Fernanda Lima Feer.liima@hotmail.com" at bounding box center [458, 469] width 195 height 88
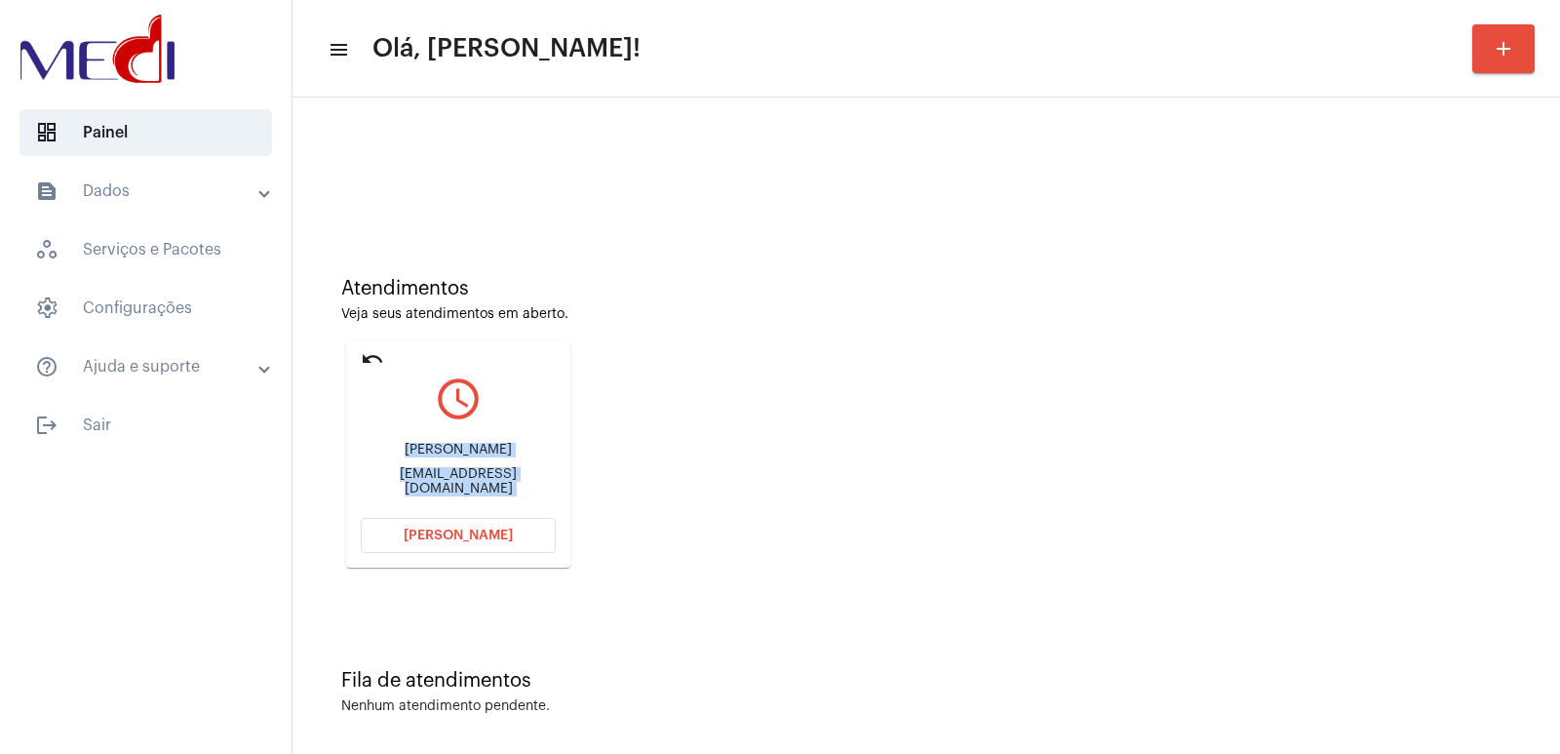
click at [432, 491] on div "Fernanda Lima Feer.liima@hotmail.com" at bounding box center [458, 469] width 195 height 88
drag, startPoint x: 511, startPoint y: 533, endPoint x: 521, endPoint y: 563, distance: 31.8
click at [510, 533] on button "Abrir Chamada" at bounding box center [458, 535] width 195 height 35
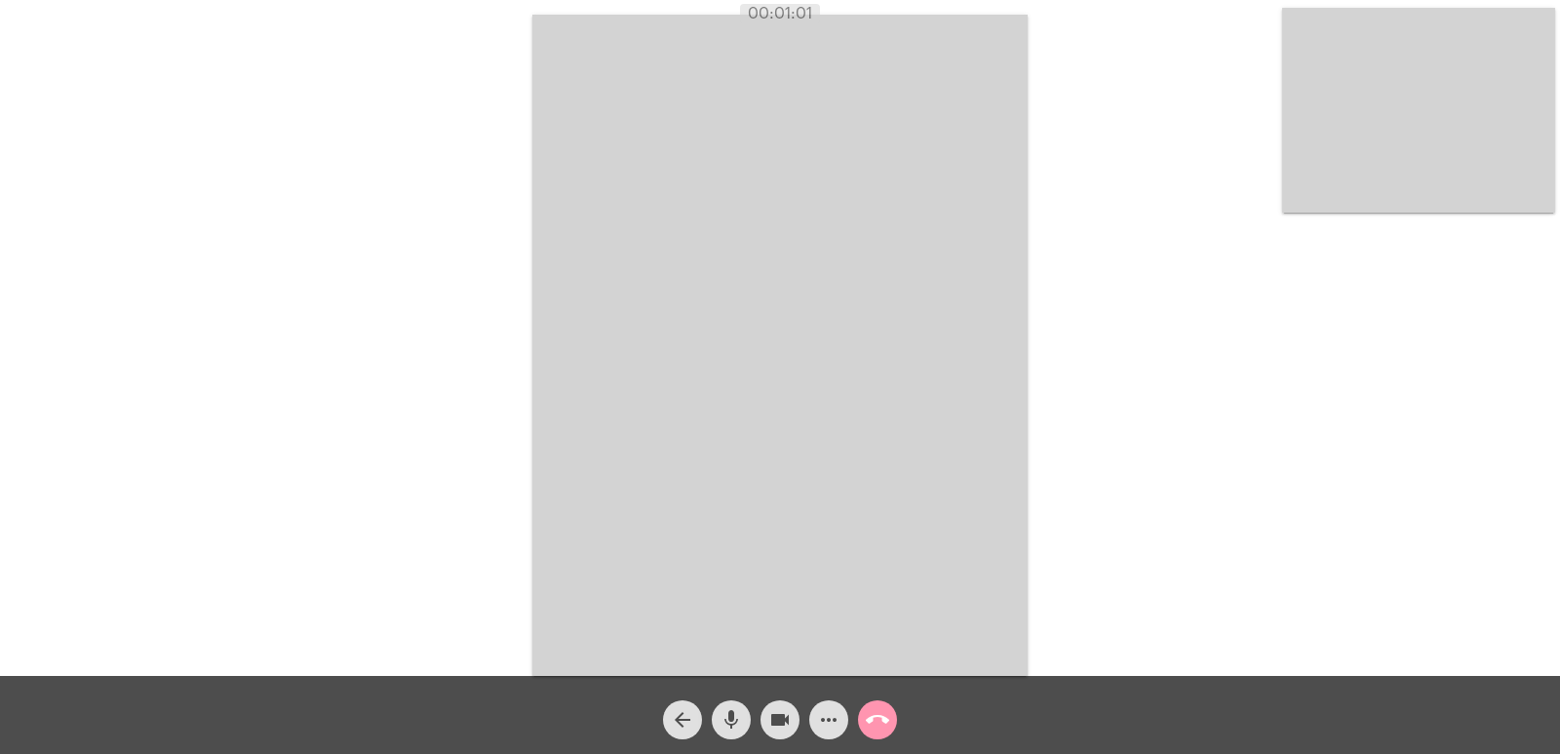
click at [1467, 101] on video at bounding box center [1418, 110] width 273 height 205
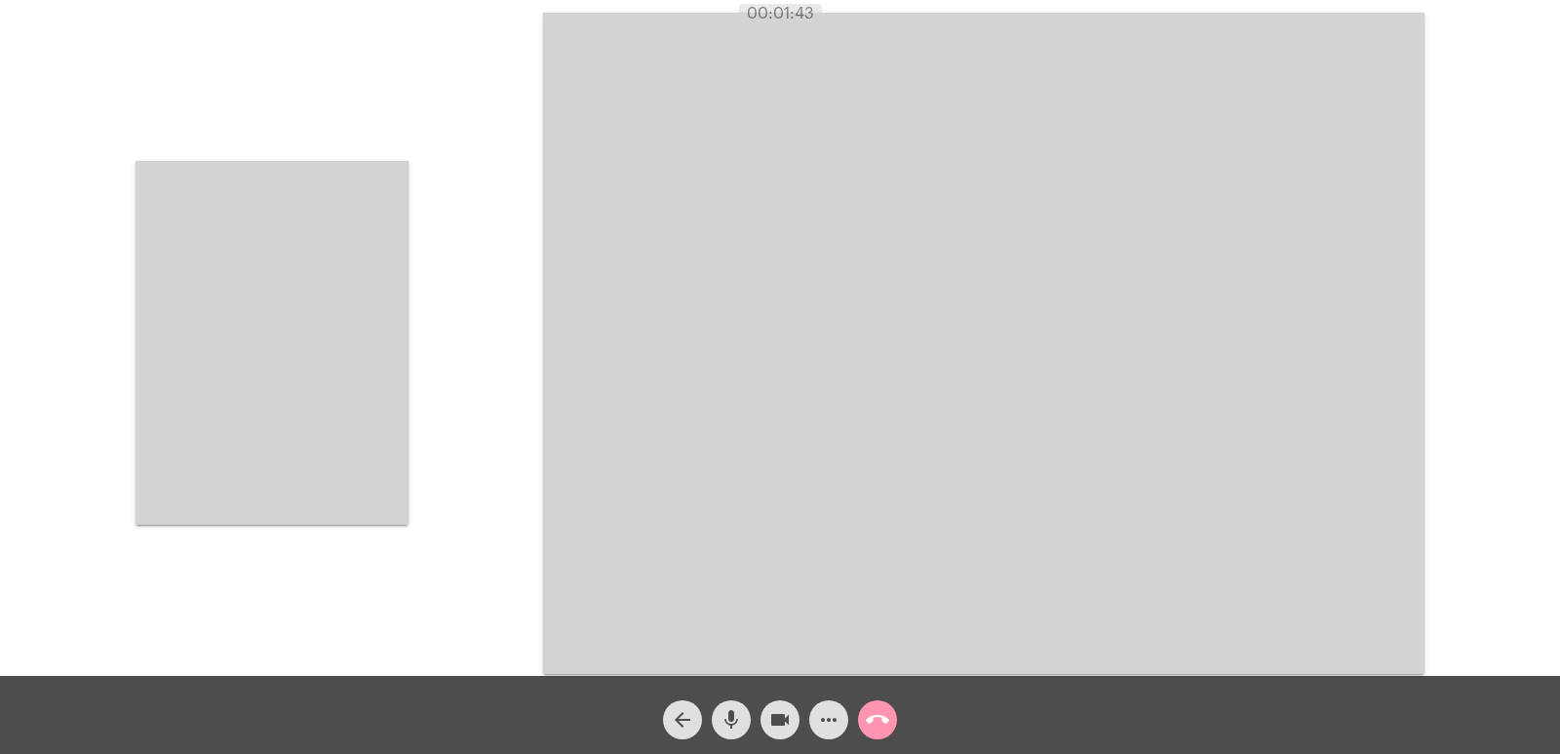
click at [1014, 561] on video at bounding box center [983, 343] width 881 height 661
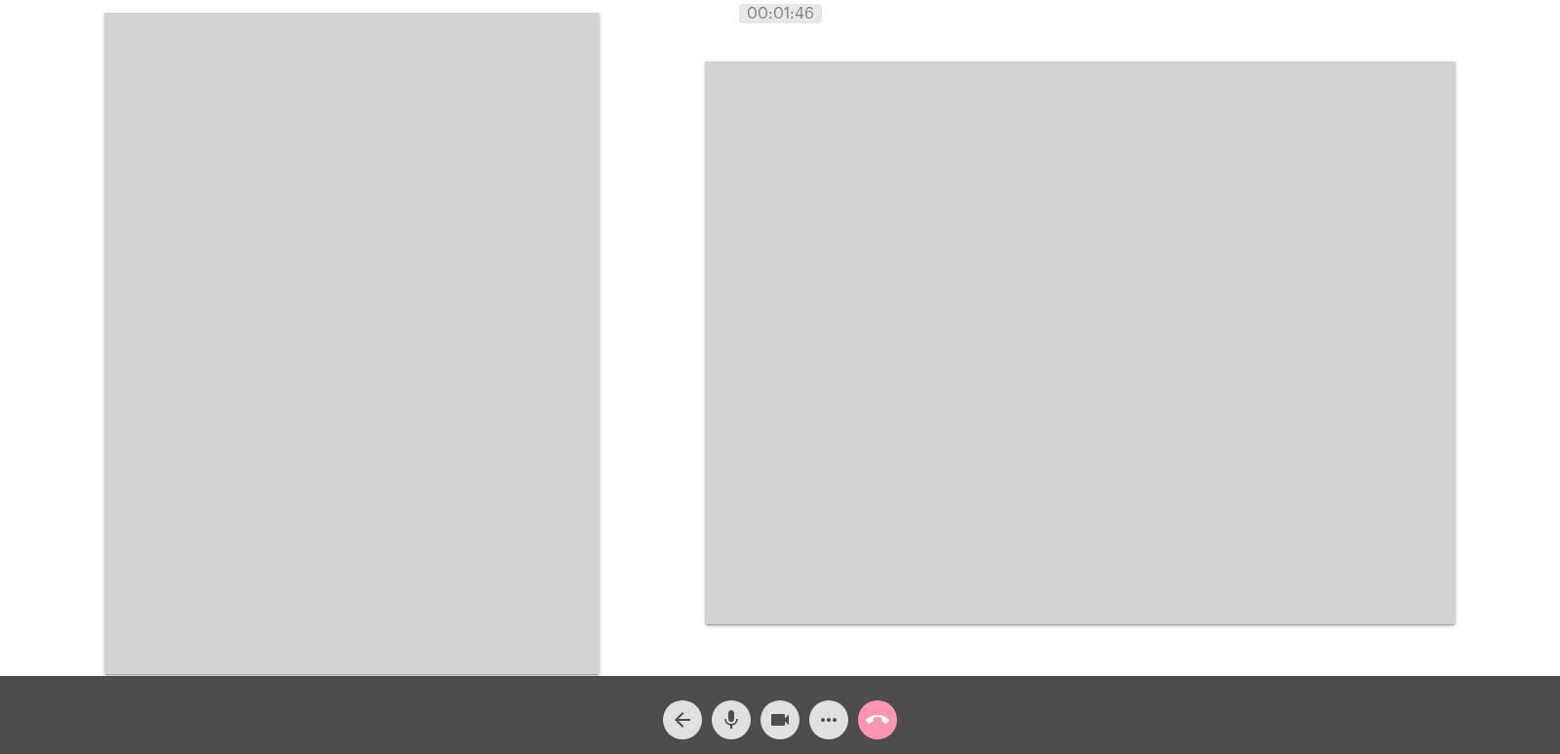
click at [522, 381] on video at bounding box center [351, 343] width 495 height 661
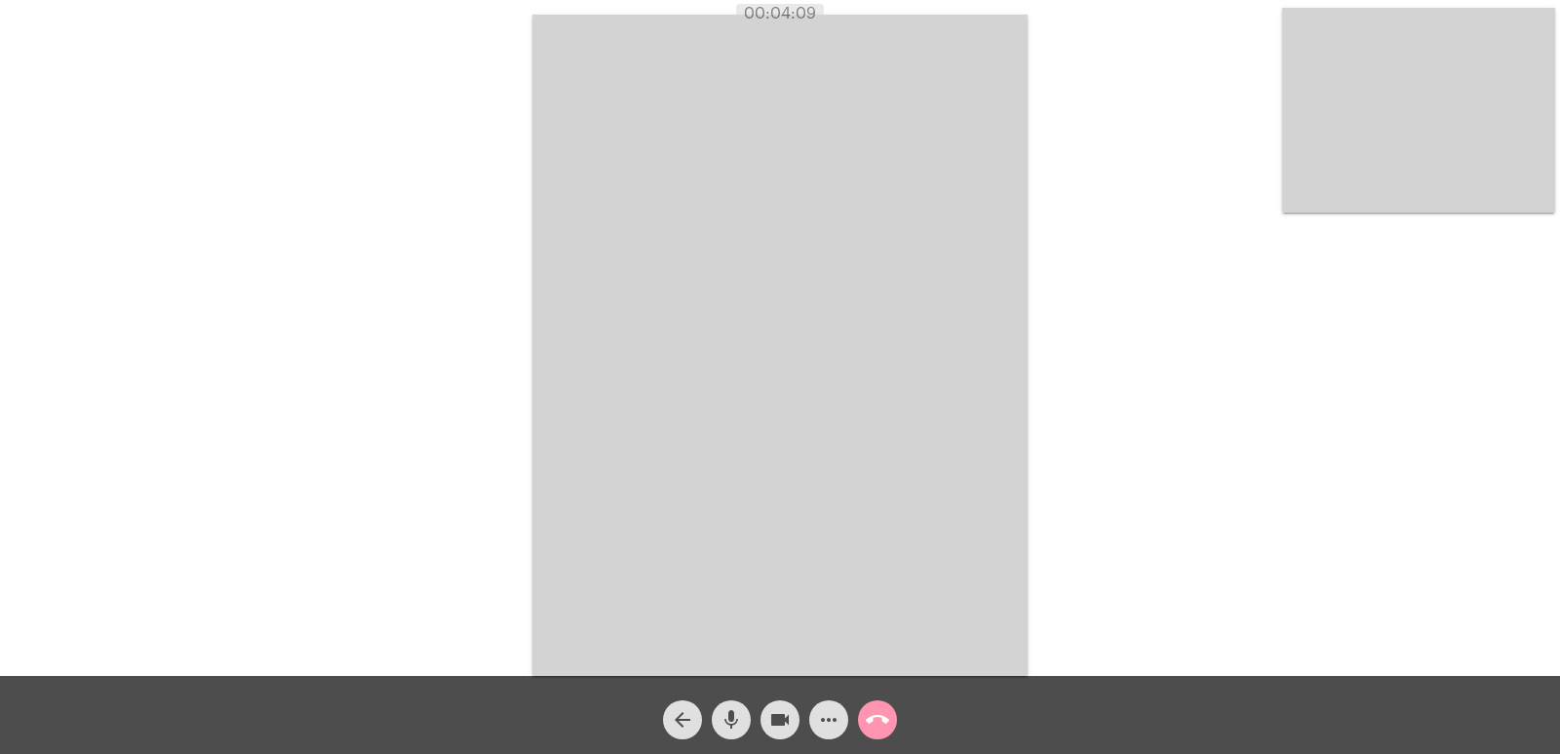
click at [1428, 156] on video at bounding box center [1418, 110] width 273 height 205
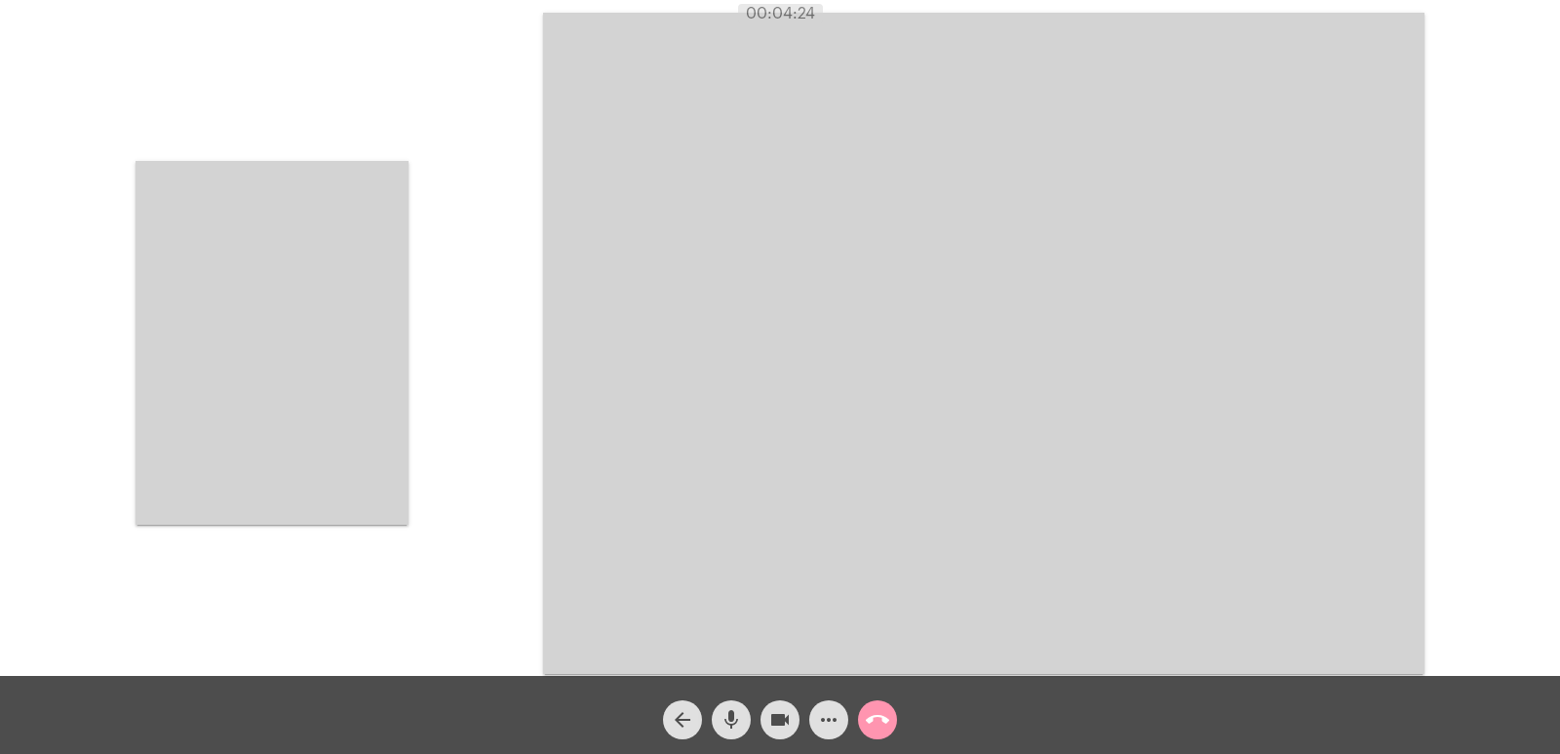
click at [558, 314] on video at bounding box center [983, 343] width 881 height 661
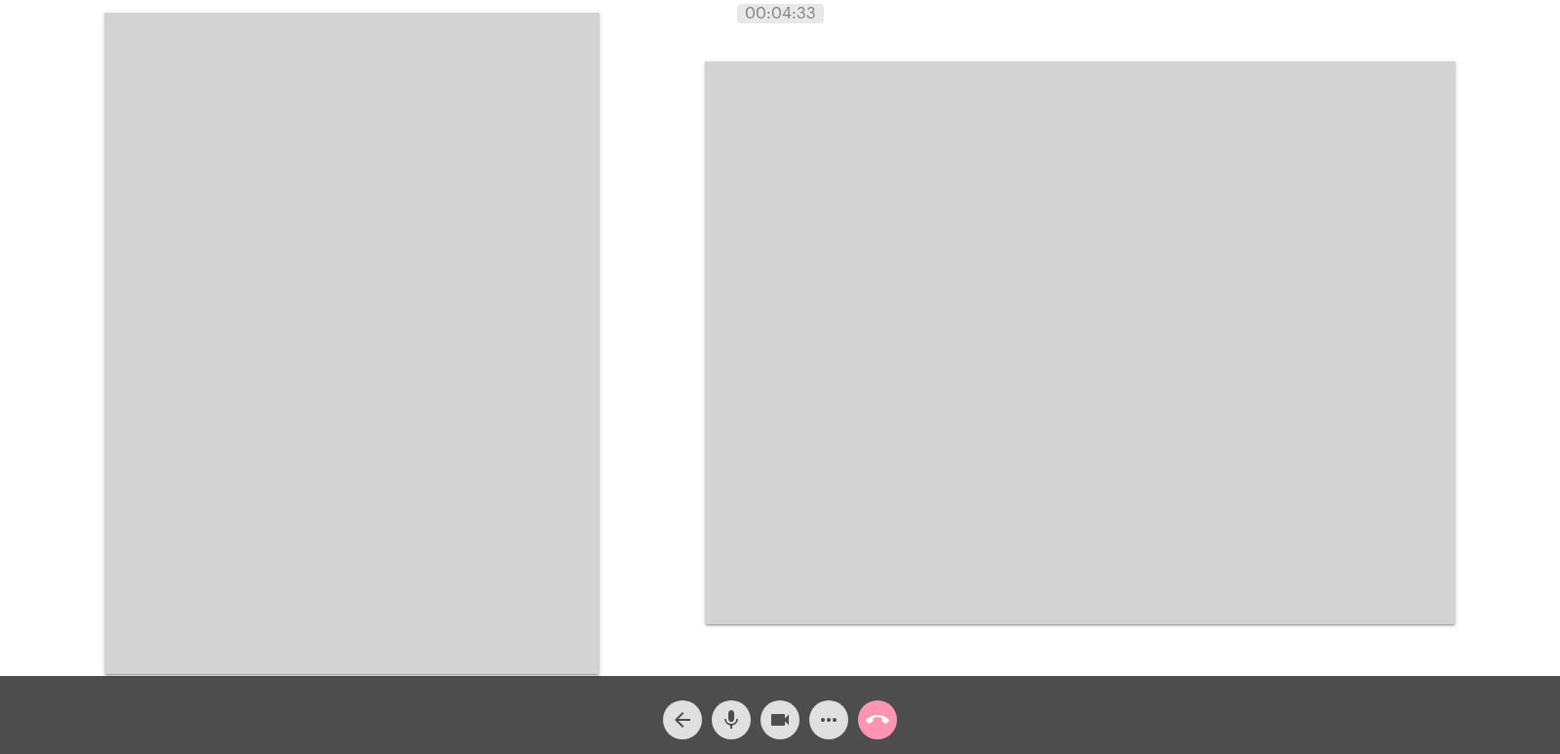
click at [555, 504] on video at bounding box center [351, 343] width 495 height 661
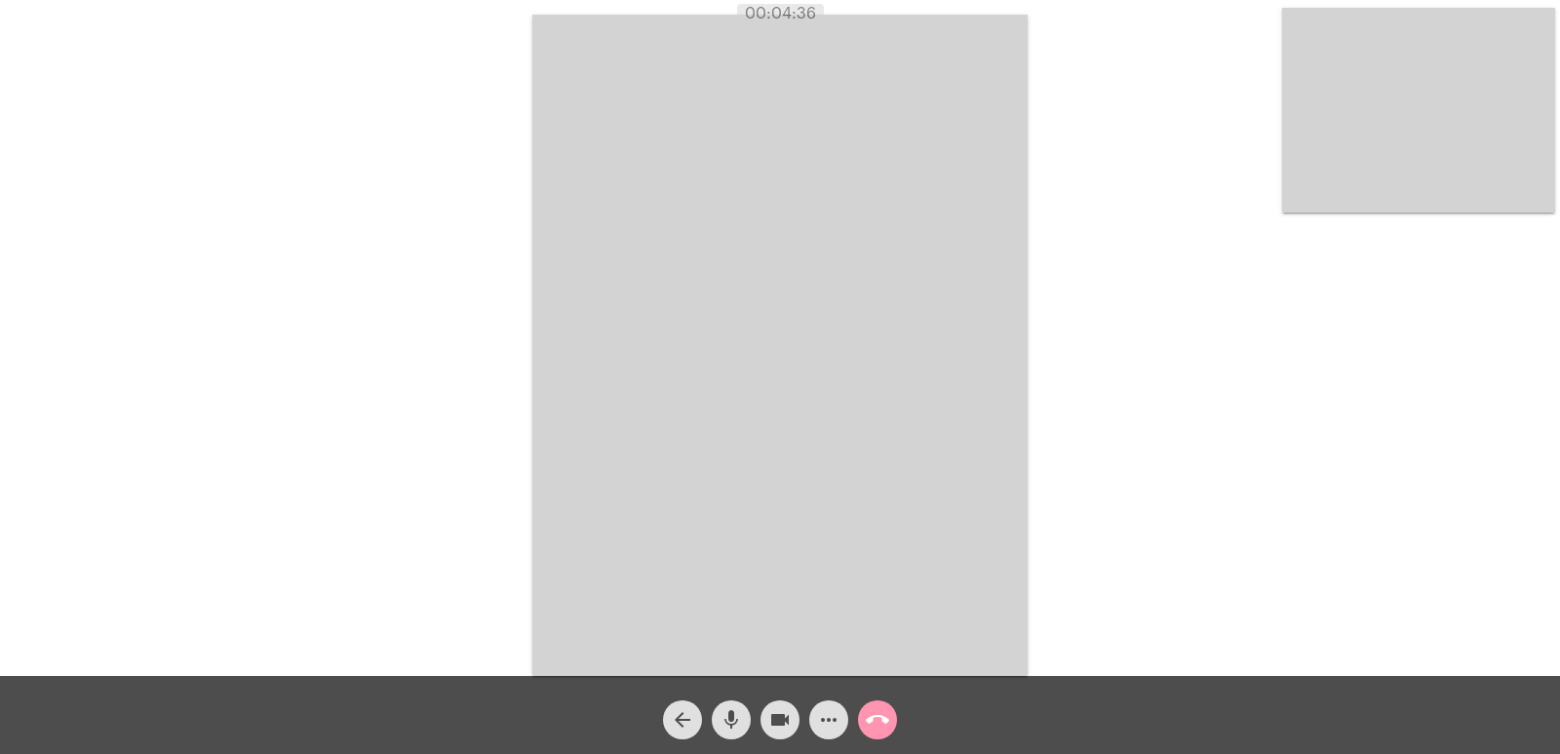
click at [875, 708] on mat-icon "call_end" at bounding box center [877, 719] width 23 height 23
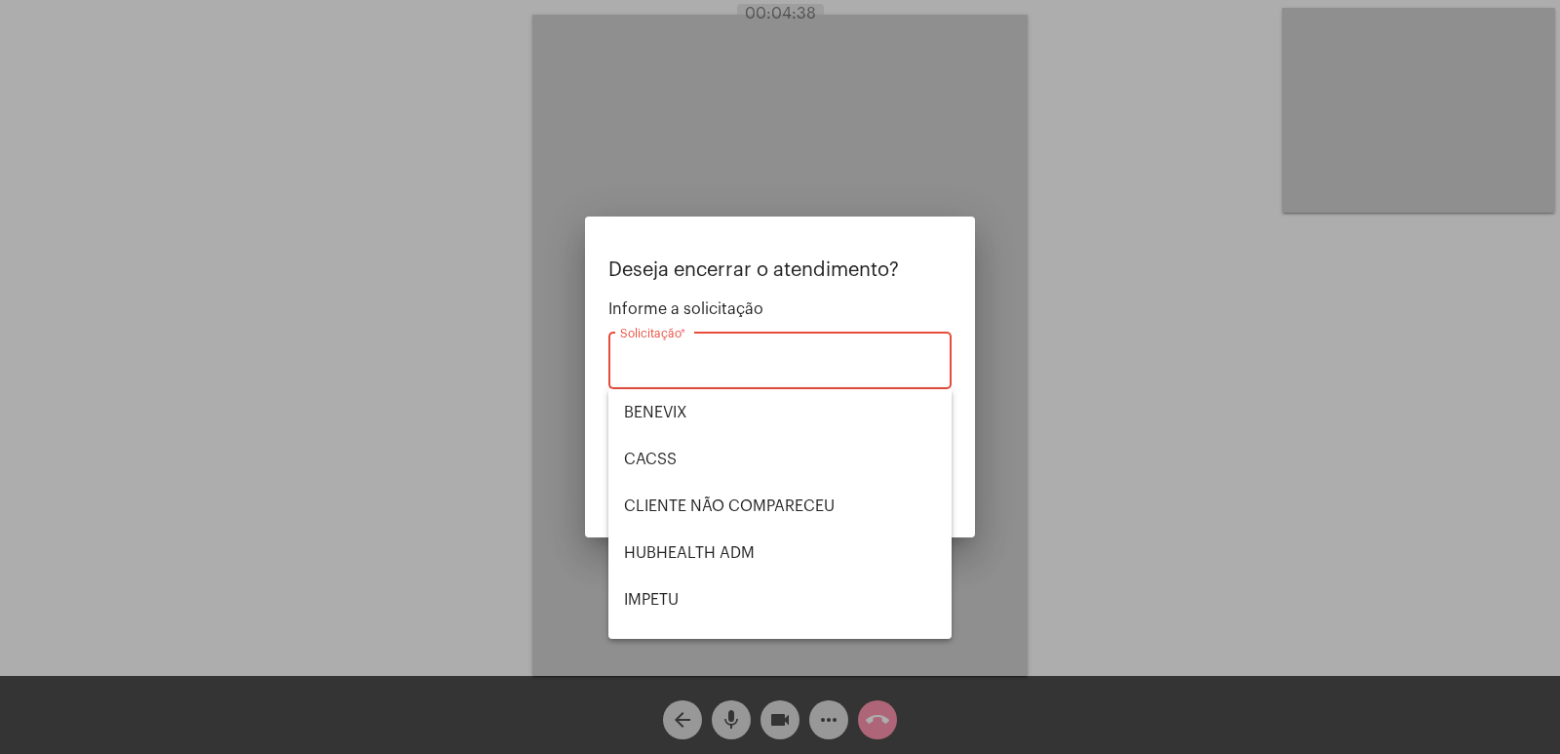
scroll to position [406, 0]
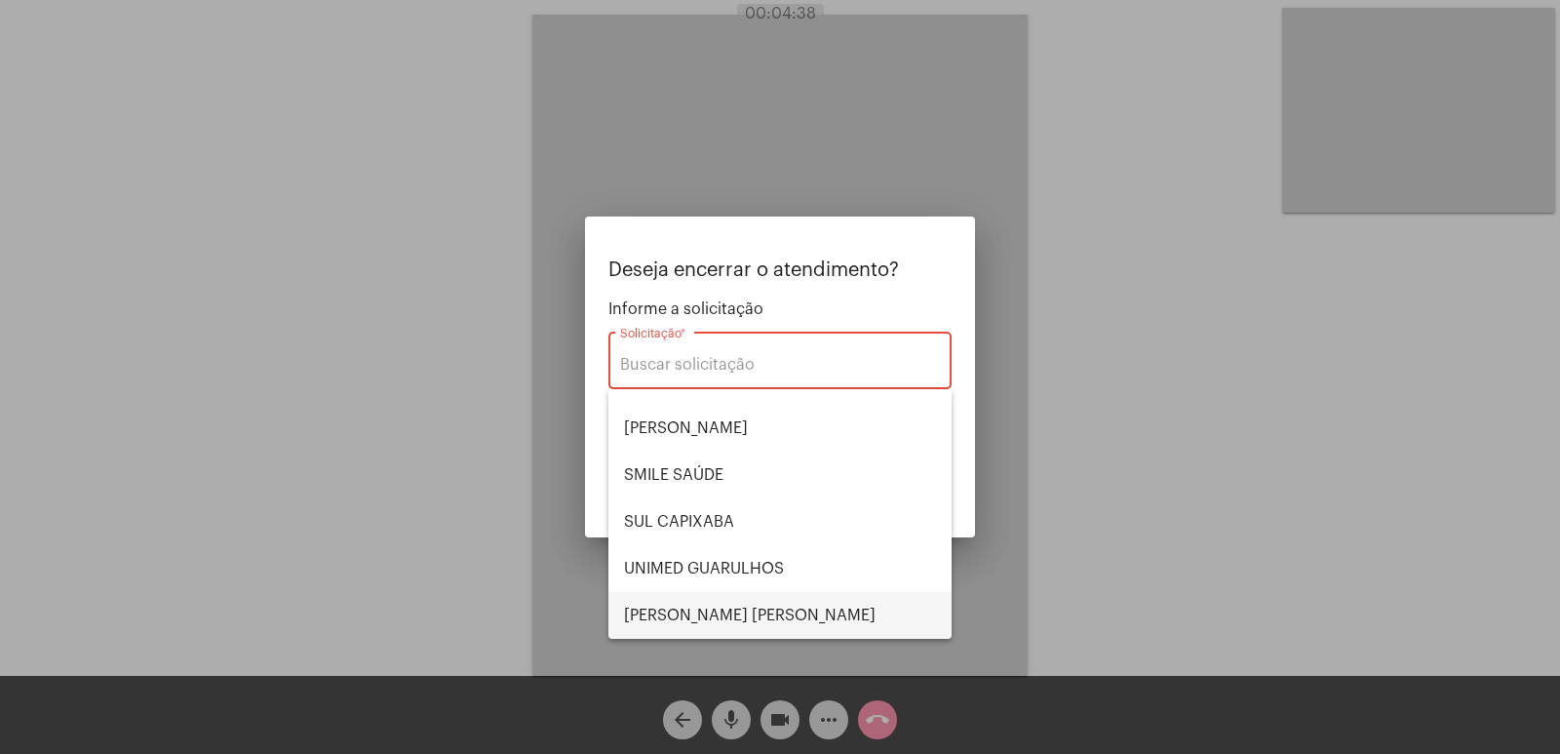
drag, startPoint x: 706, startPoint y: 599, endPoint x: 811, endPoint y: 638, distance: 112.6
click at [706, 598] on span "VERA CRUZ" at bounding box center [780, 615] width 312 height 47
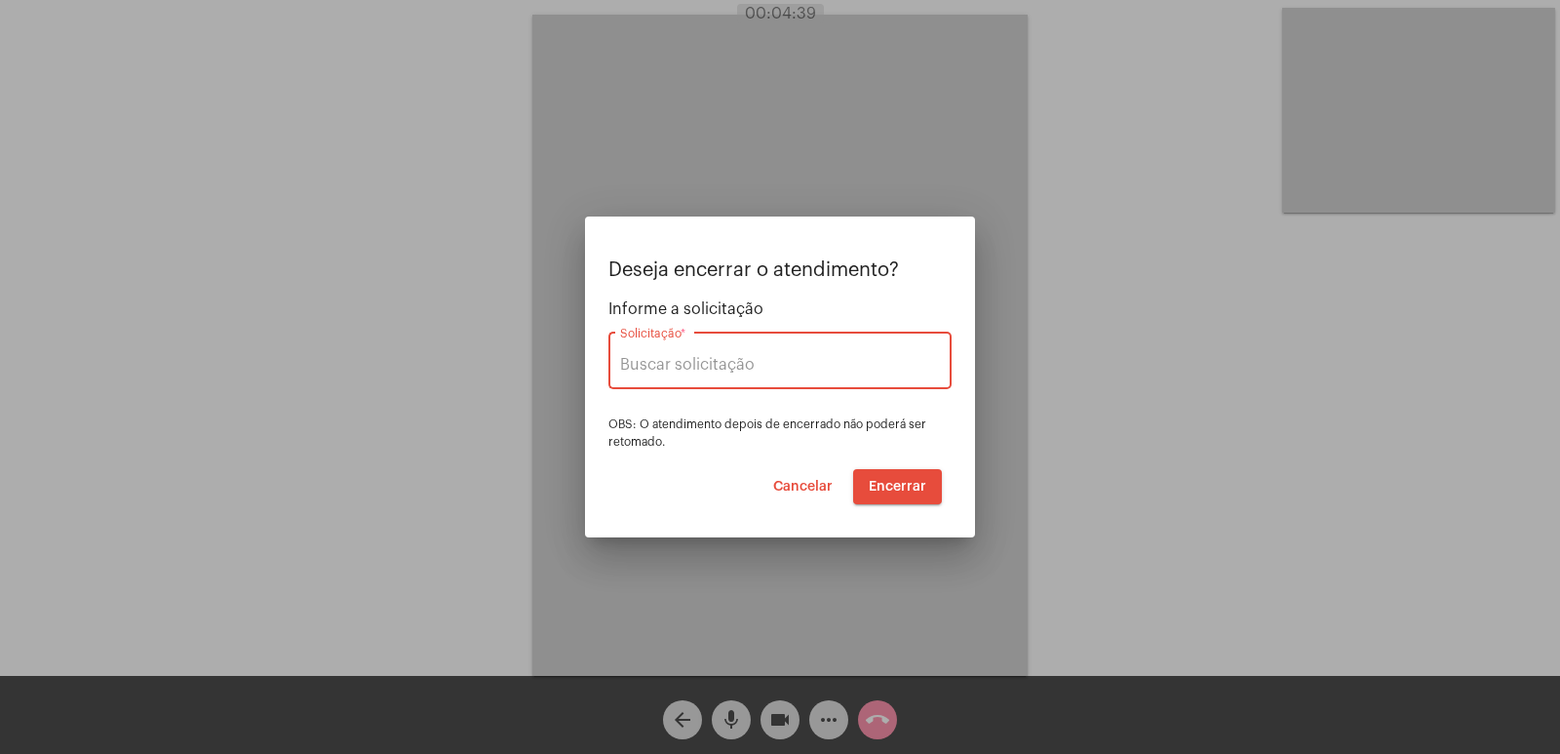
type input "VERA CRUZ"
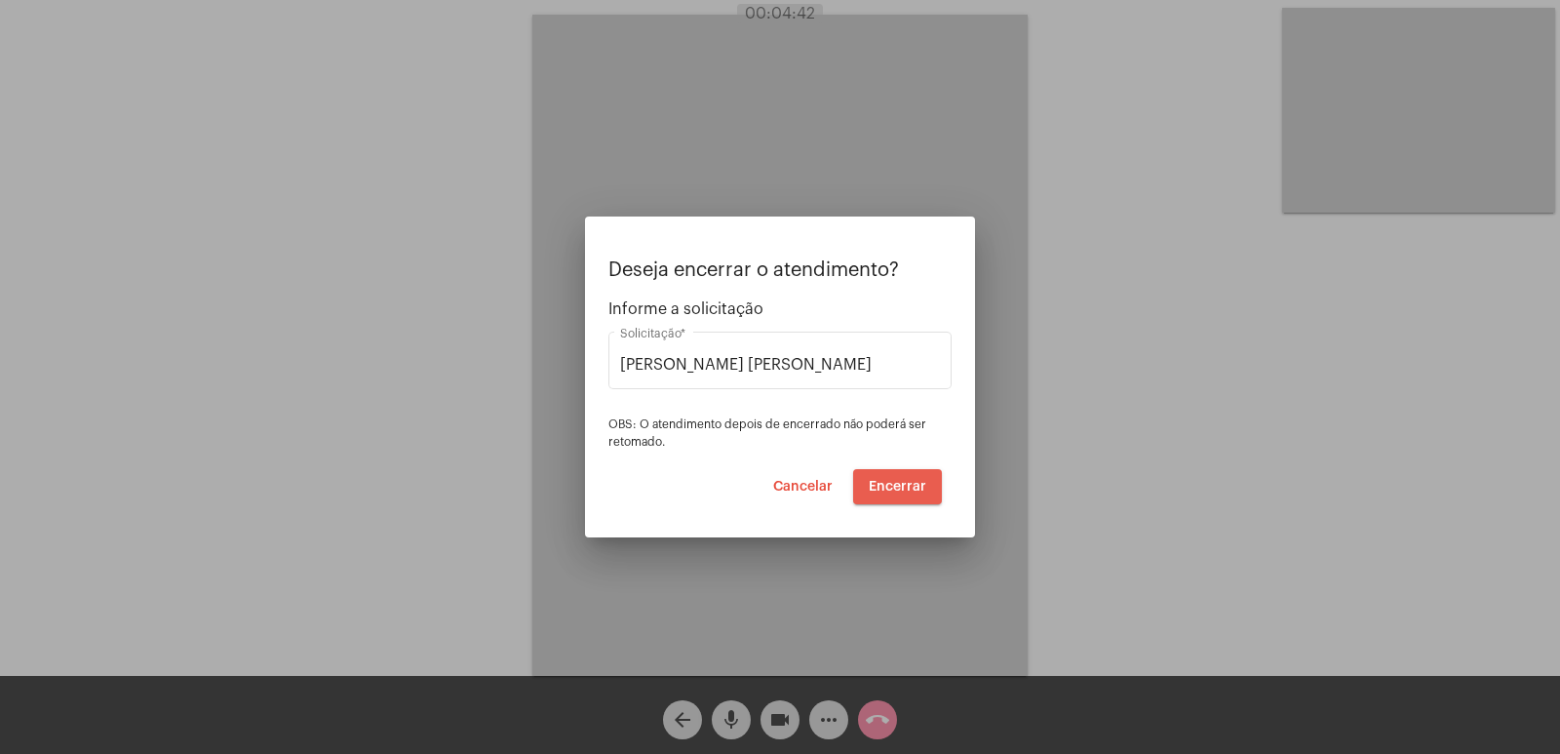
click at [910, 488] on span "Encerrar" at bounding box center [898, 487] width 58 height 14
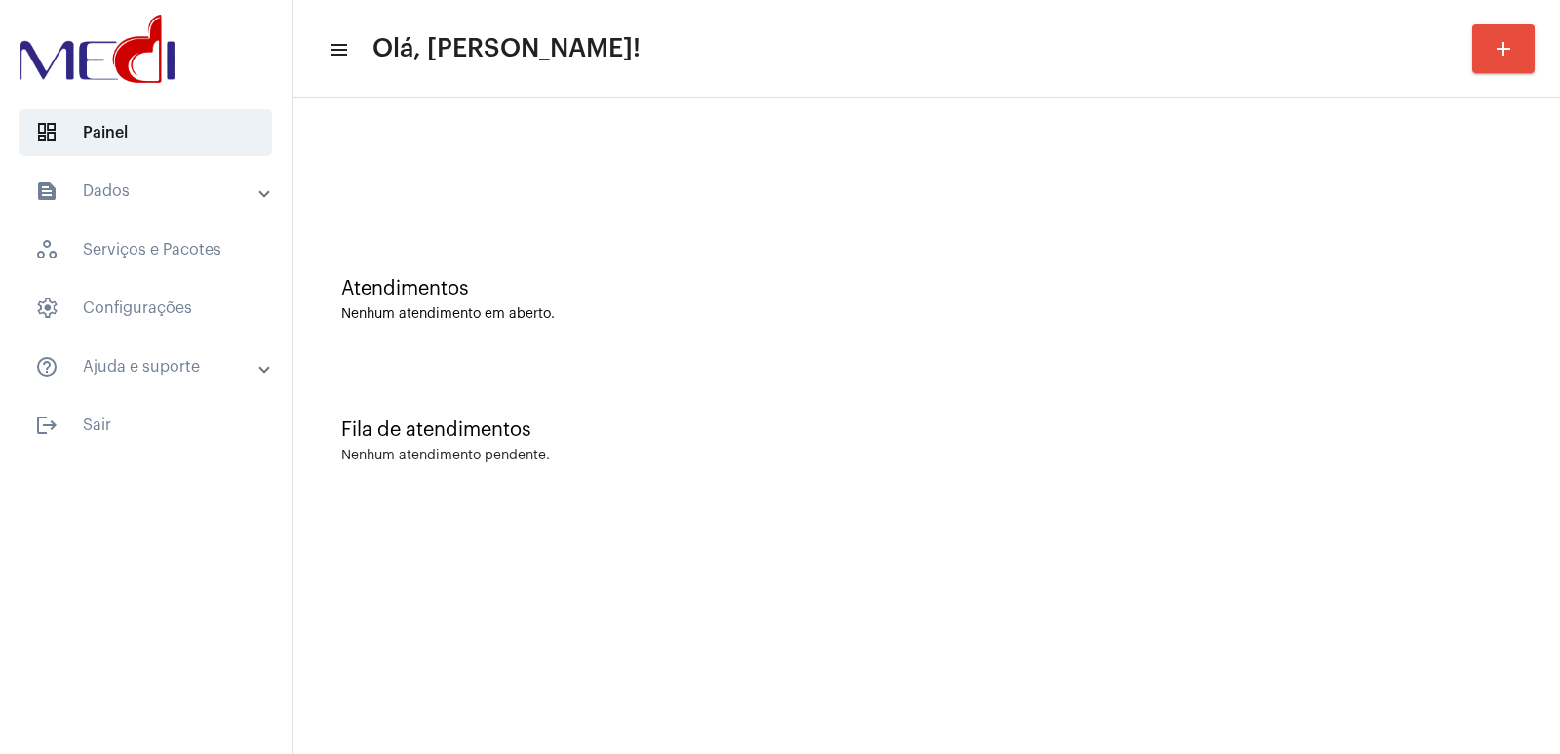
click at [549, 212] on div at bounding box center [926, 163] width 1248 height 112
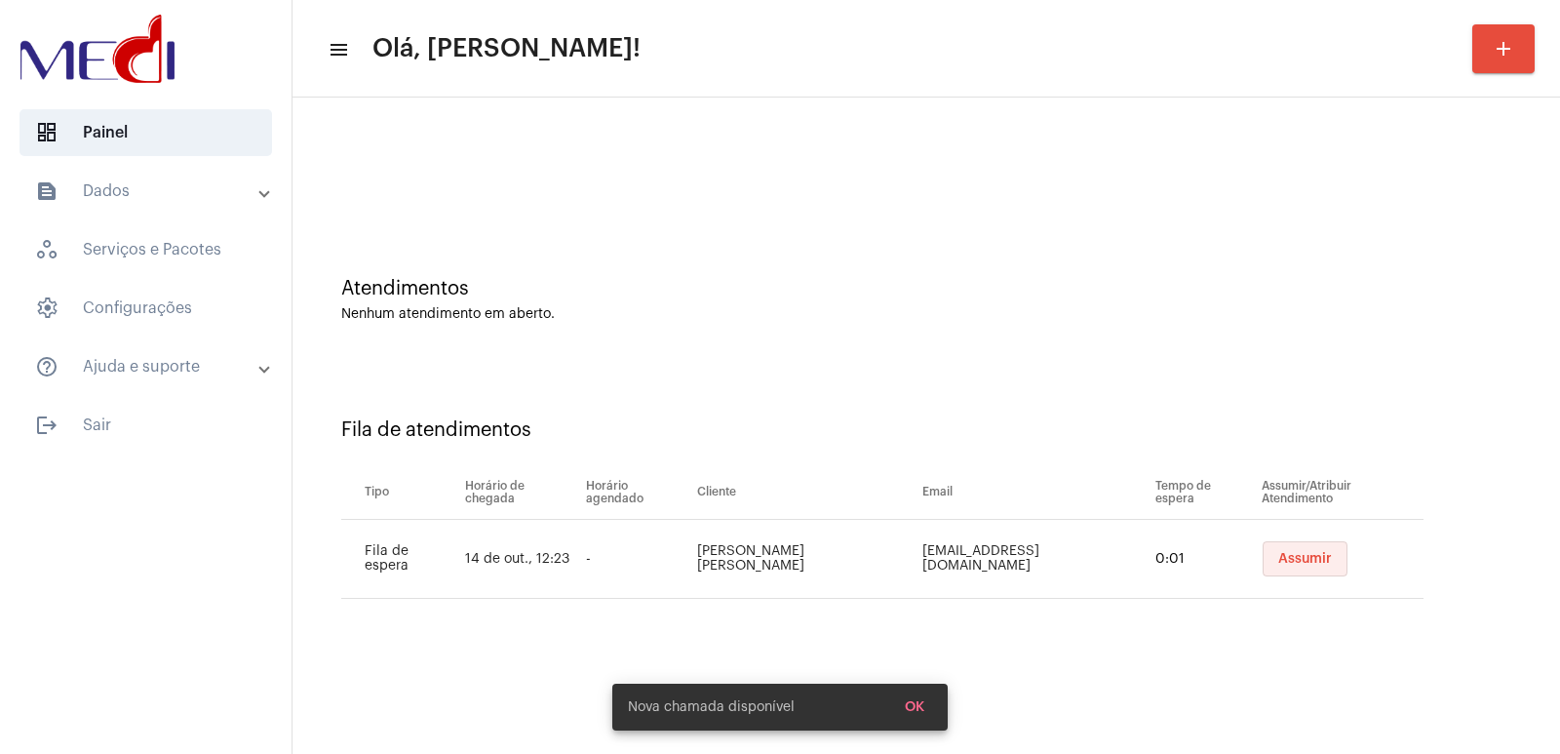
click at [1291, 559] on span "Assumir" at bounding box center [1305, 559] width 54 height 14
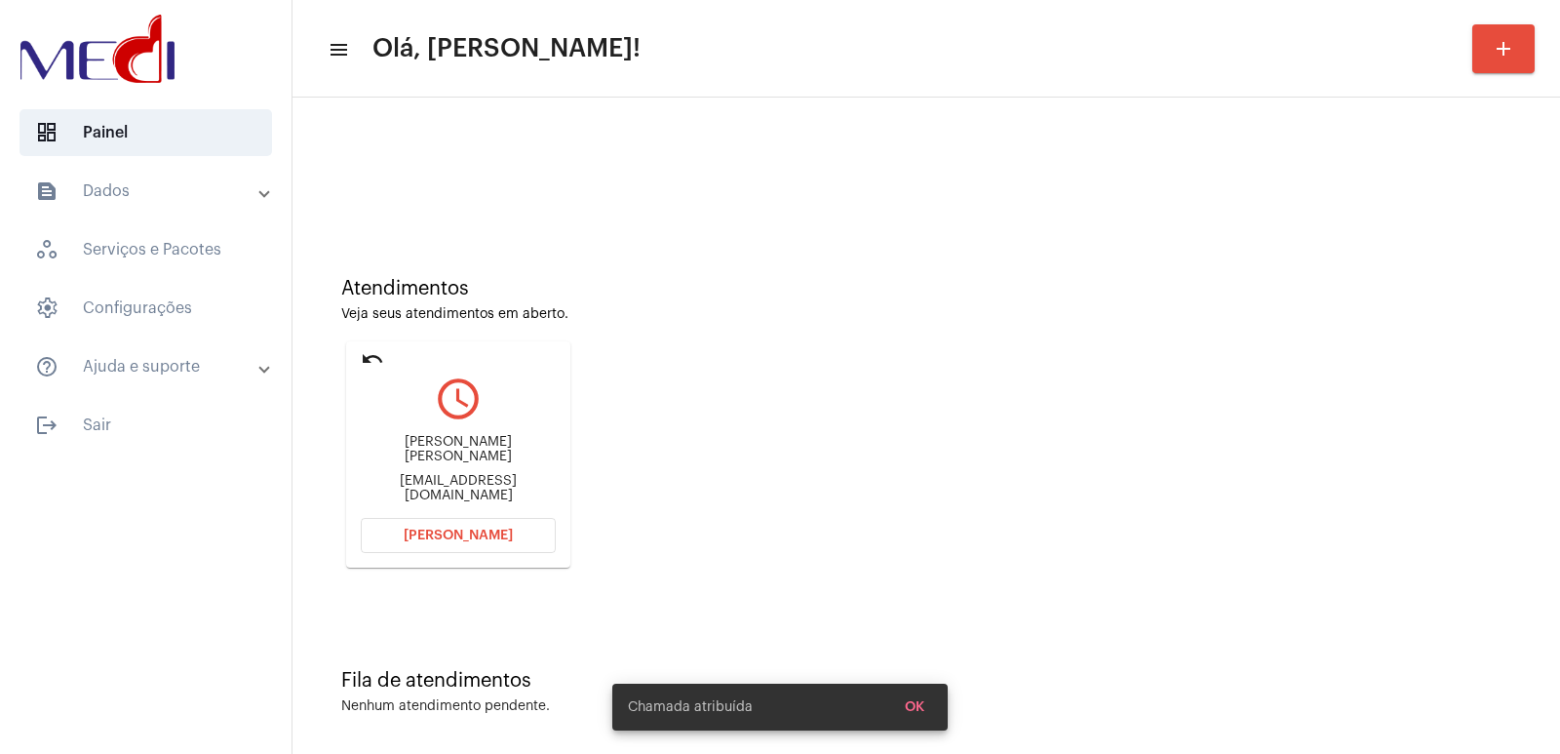
click at [472, 456] on div "Andréa Olindina neri carneiro" at bounding box center [458, 449] width 195 height 29
copy div "Andréa Olindina neri carneiro"
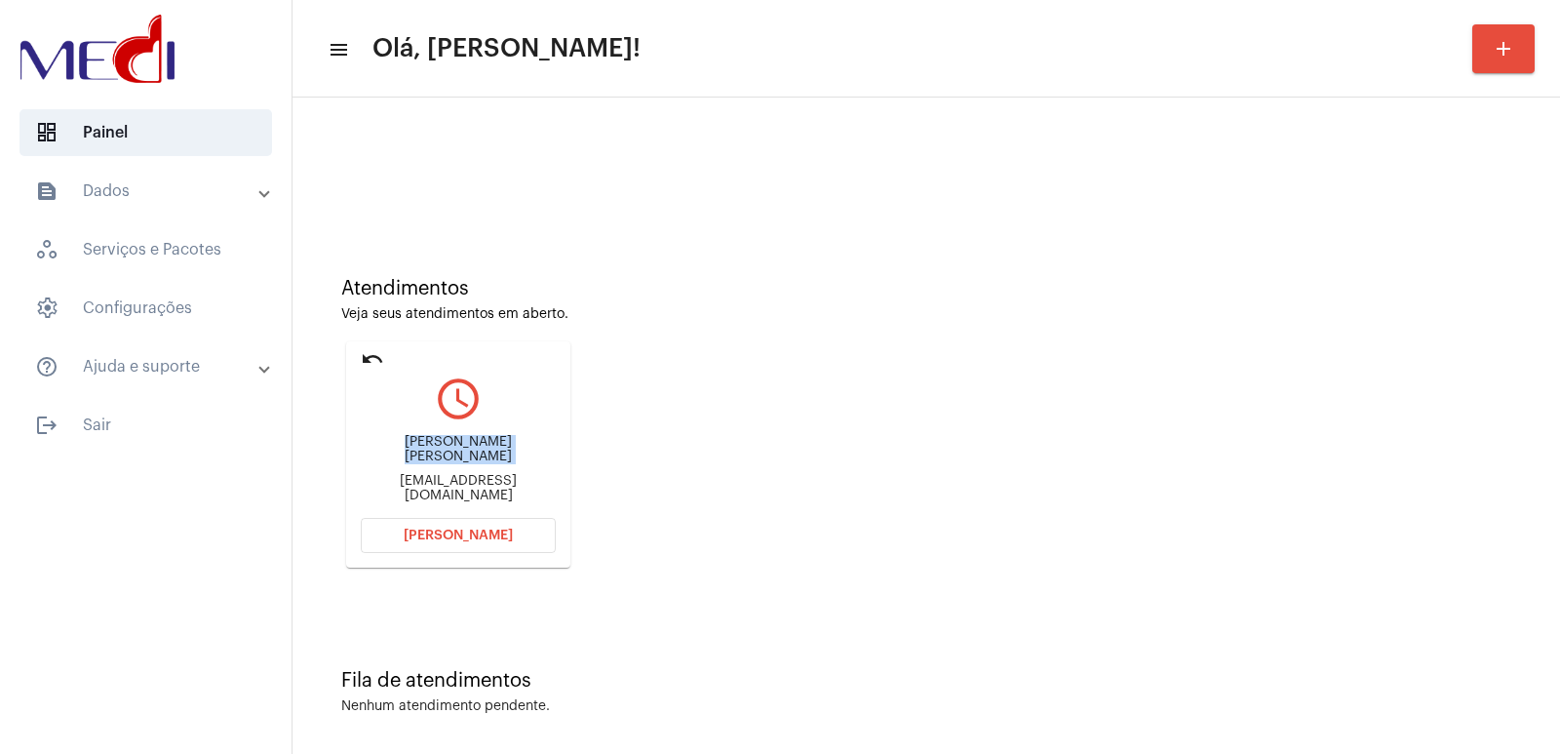
click at [548, 525] on button "Abrir Chamada" at bounding box center [458, 535] width 195 height 35
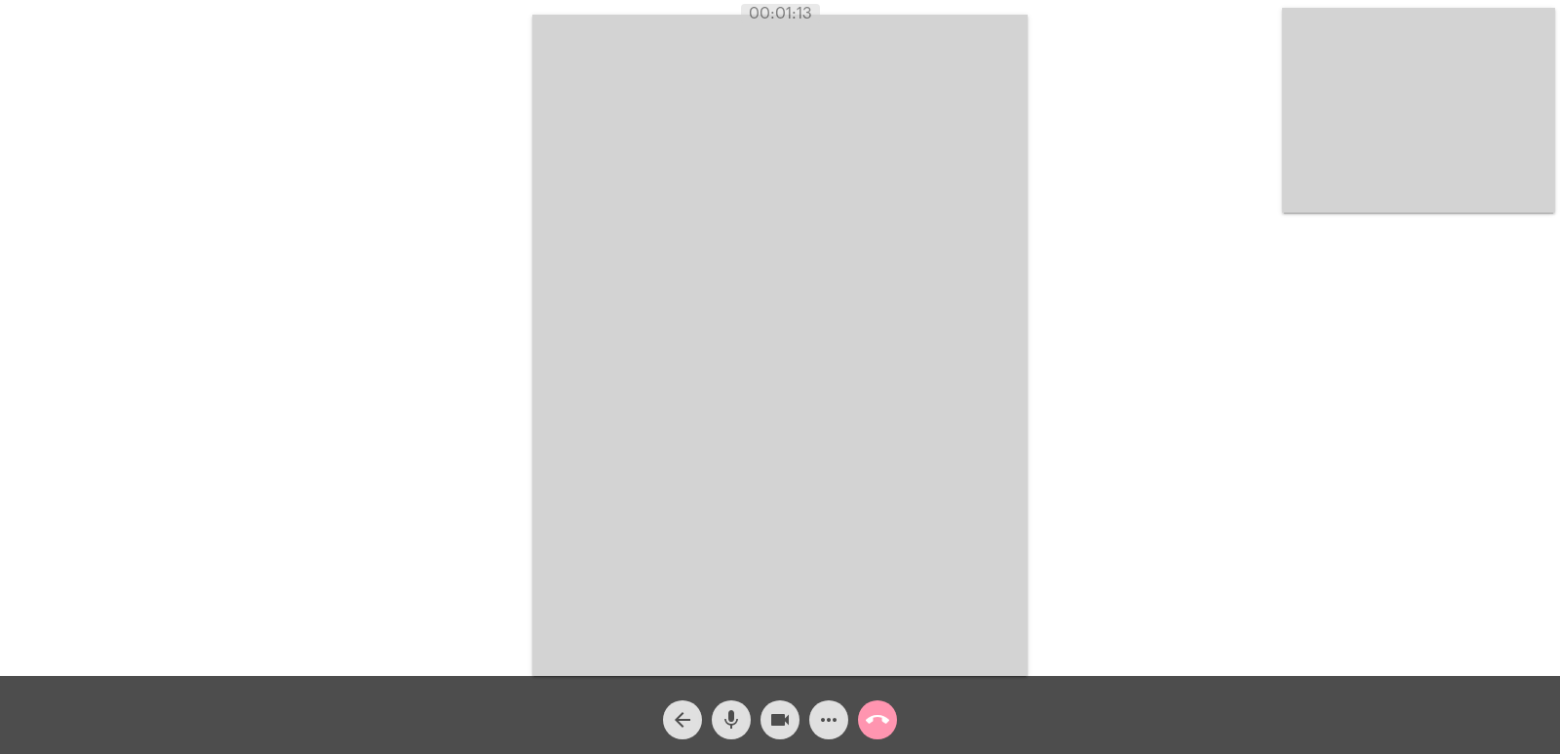
click at [1442, 147] on video at bounding box center [1418, 110] width 273 height 205
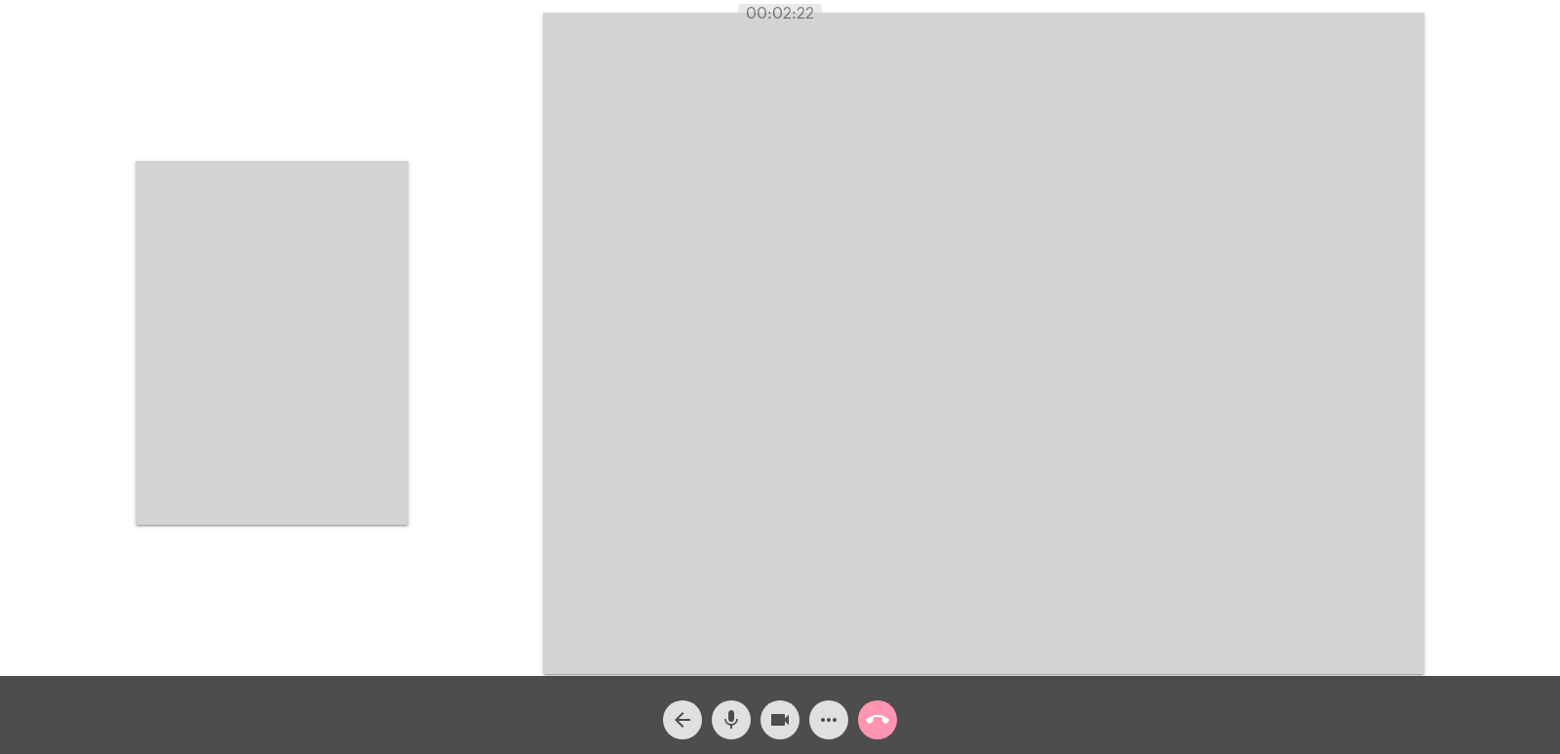
click at [304, 388] on video at bounding box center [271, 343] width 273 height 364
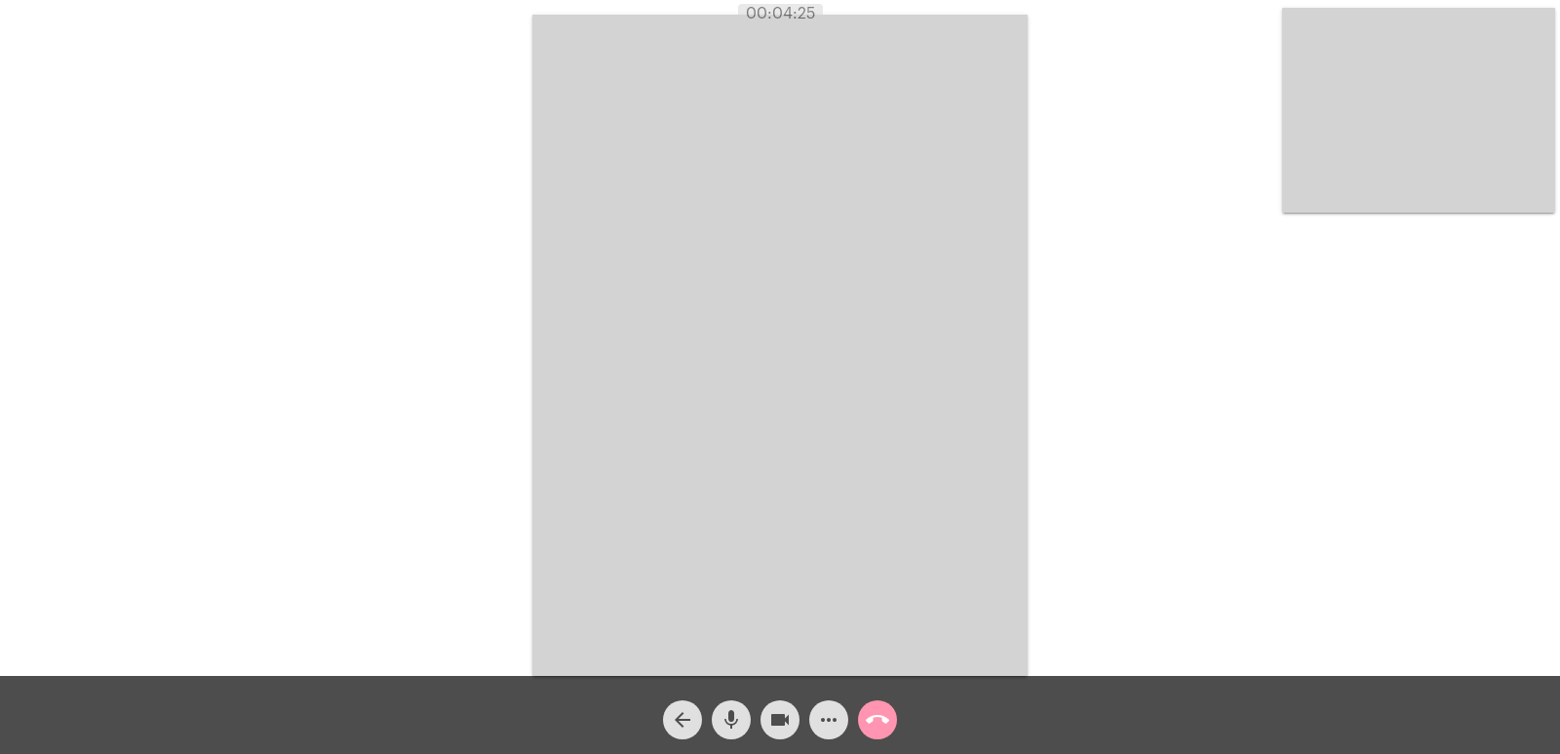
click at [871, 716] on mat-icon "call_end" at bounding box center [877, 719] width 23 height 23
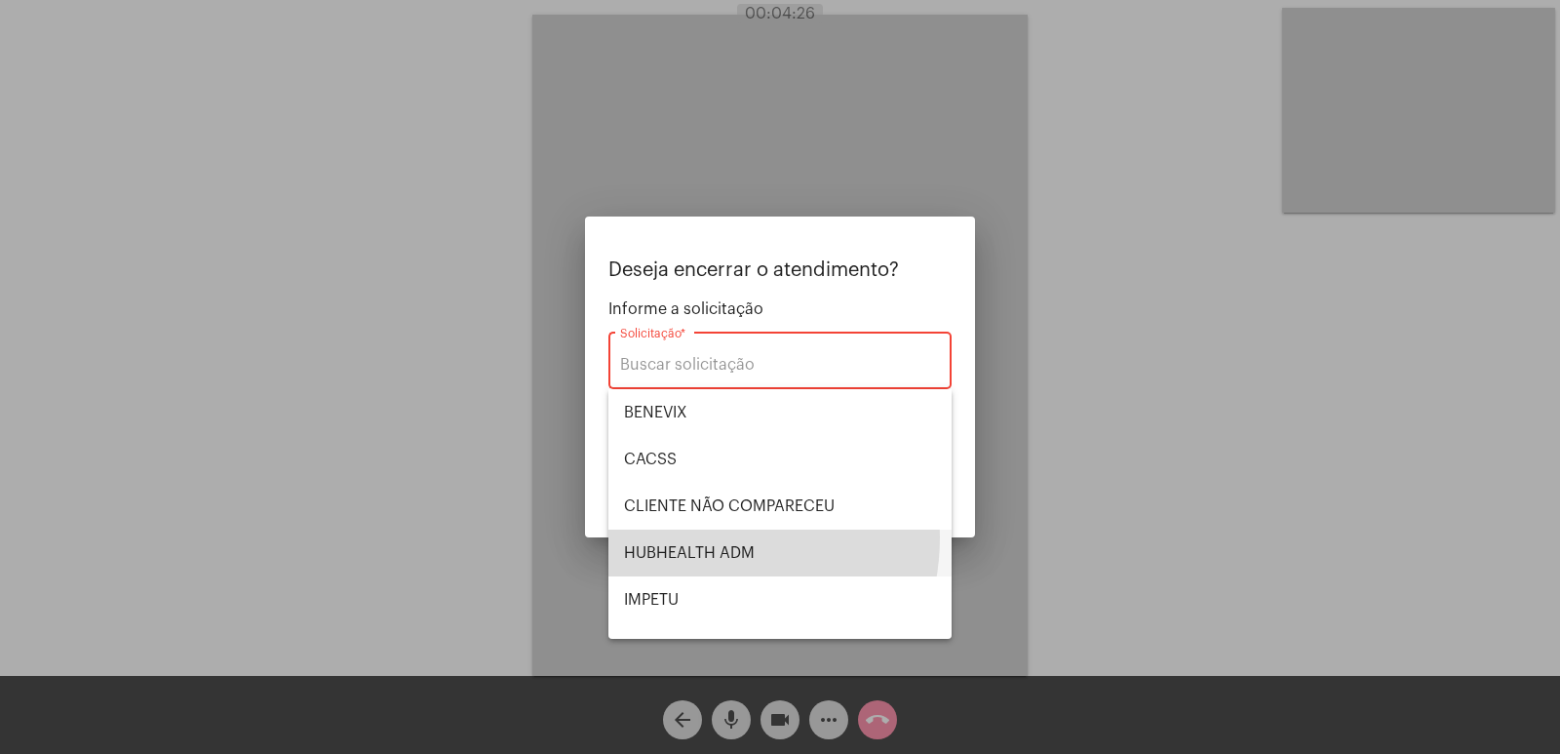
click at [699, 537] on span "HUBHEALTH ADM" at bounding box center [780, 552] width 312 height 47
type input "HUBHEALTH ADM"
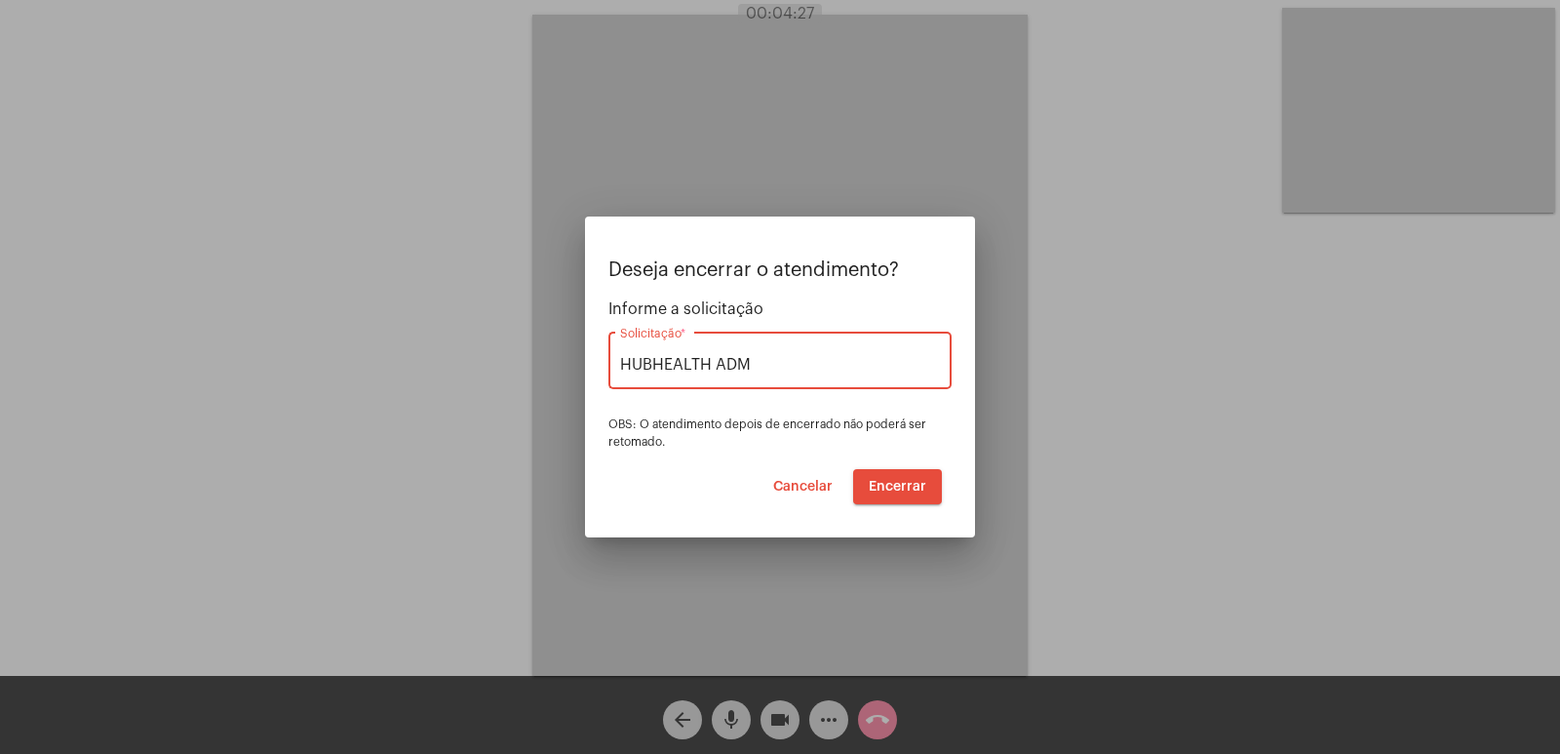
click at [889, 493] on button "Encerrar" at bounding box center [897, 486] width 89 height 35
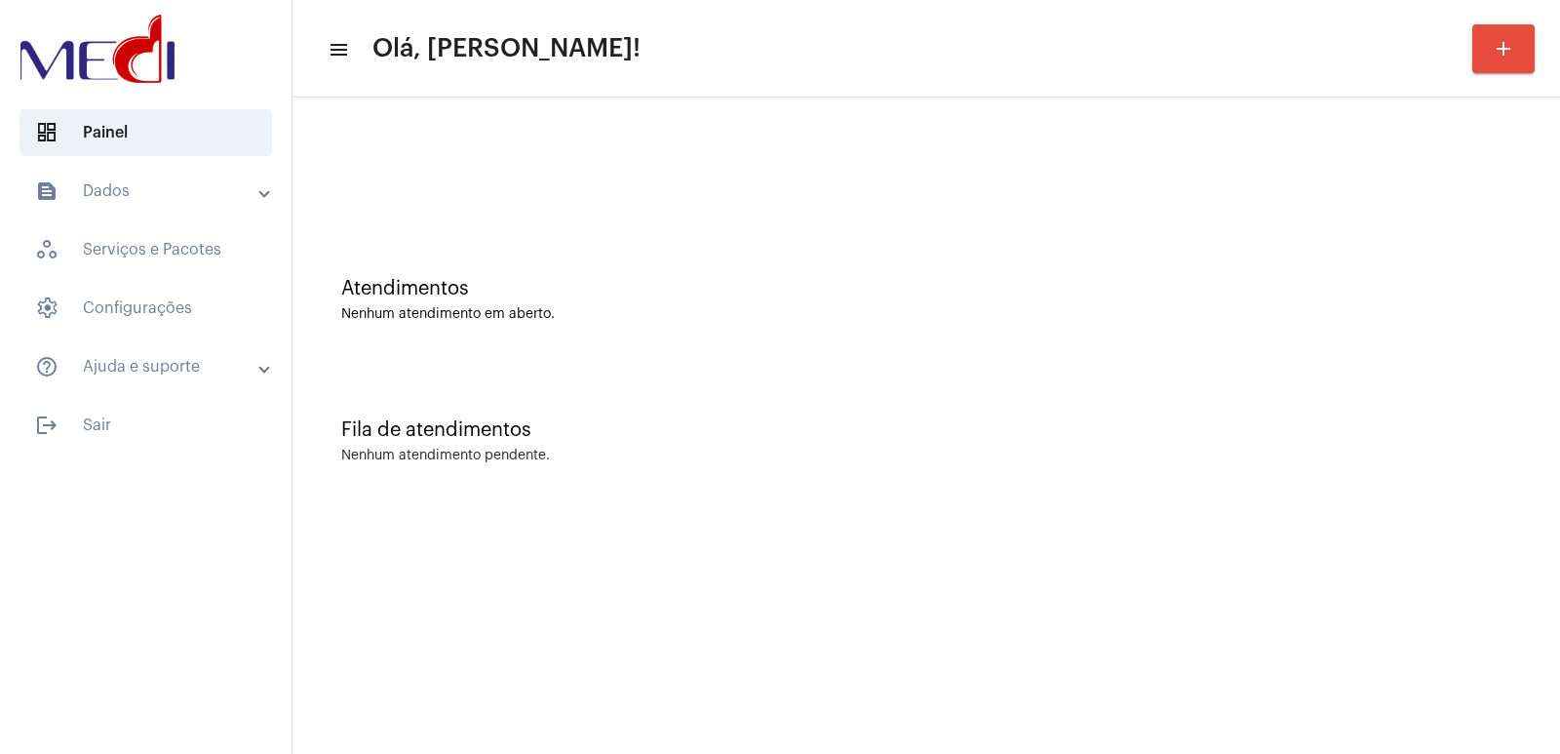
click at [1136, 492] on div "Fila de atendimentos Nenhum atendimento pendente." at bounding box center [926, 431] width 1248 height 141
drag, startPoint x: 650, startPoint y: 444, endPoint x: 650, endPoint y: 346, distance: 97.5
click at [650, 443] on div "Fila de atendimentos Nenhum atendimento pendente." at bounding box center [926, 431] width 1248 height 141
click at [1351, 326] on div "Atendimentos Nenhum atendimento em aberto." at bounding box center [926, 289] width 1248 height 141
drag, startPoint x: 1275, startPoint y: 354, endPoint x: 906, endPoint y: 248, distance: 384.4
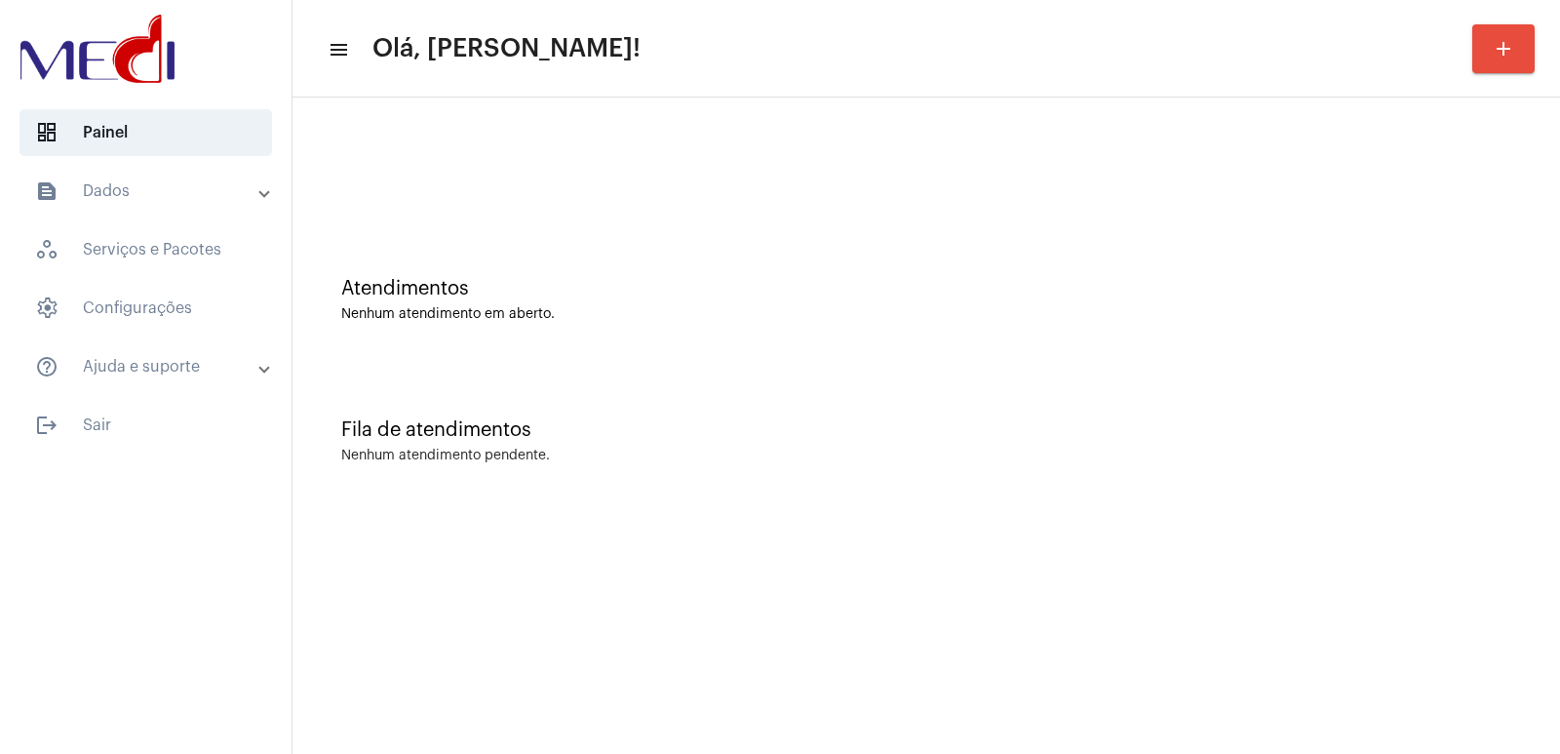
click at [1257, 348] on div "Atendimentos Nenhum atendimento em aberto." at bounding box center [926, 289] width 1248 height 141
click at [1251, 283] on div "Atendimentos" at bounding box center [926, 288] width 1170 height 21
click at [1109, 494] on div "Fila de atendimentos Nenhum atendimento pendente." at bounding box center [926, 431] width 1248 height 141
drag, startPoint x: 1224, startPoint y: 416, endPoint x: 1214, endPoint y: 442, distance: 27.5
click at [1224, 416] on div "Fila de atendimentos Nenhum atendimento pendente." at bounding box center [926, 431] width 1248 height 141
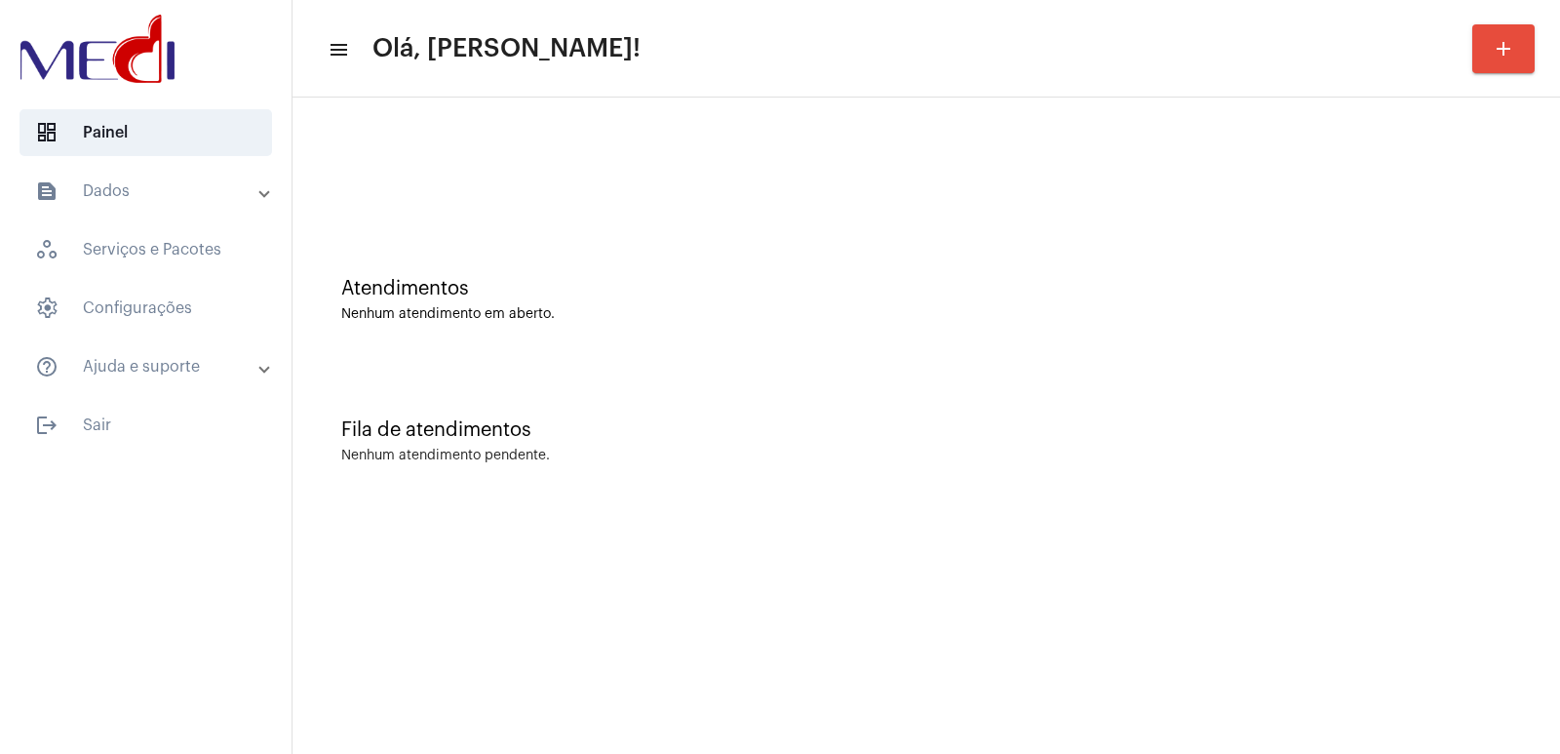
drag, startPoint x: 84, startPoint y: 189, endPoint x: 114, endPoint y: 206, distance: 34.5
click at [85, 189] on mat-panel-title "text_snippet_outlined Dados" at bounding box center [147, 190] width 225 height 23
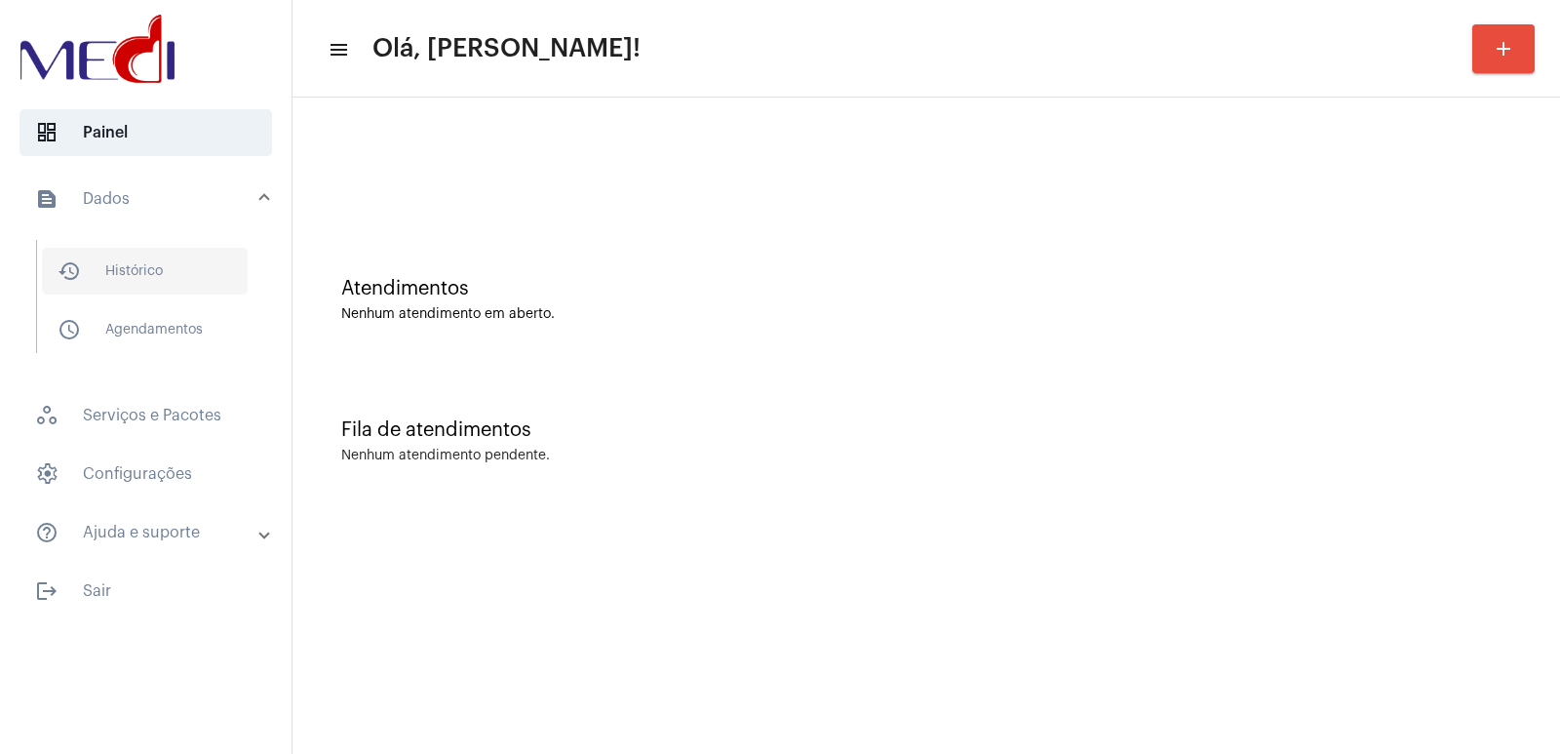
click at [157, 275] on span "history_outlined Histórico" at bounding box center [145, 271] width 206 height 47
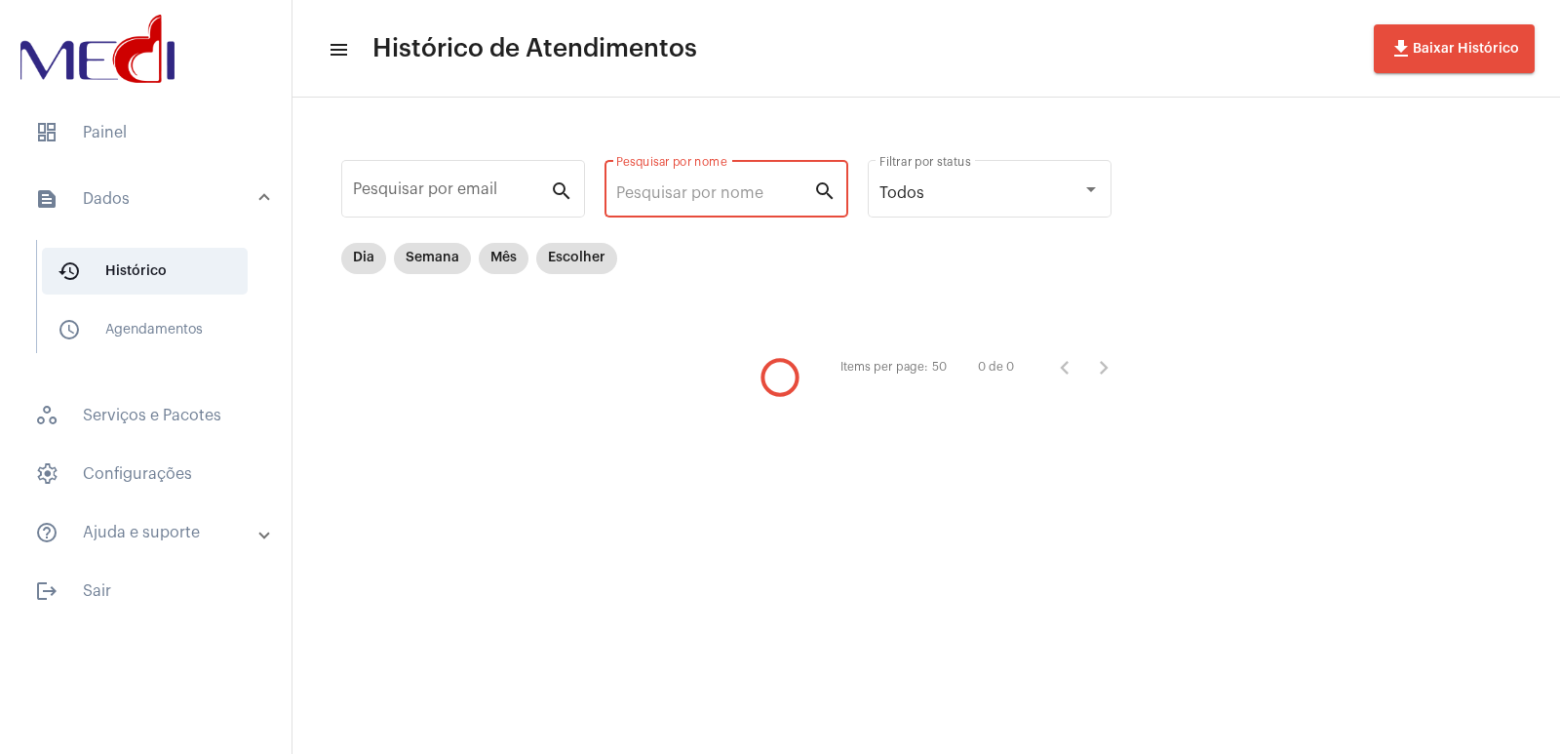
click at [652, 188] on input "Pesquisar por nome" at bounding box center [714, 193] width 197 height 18
paste input "Mastopexia"
type input "Mastopexia"
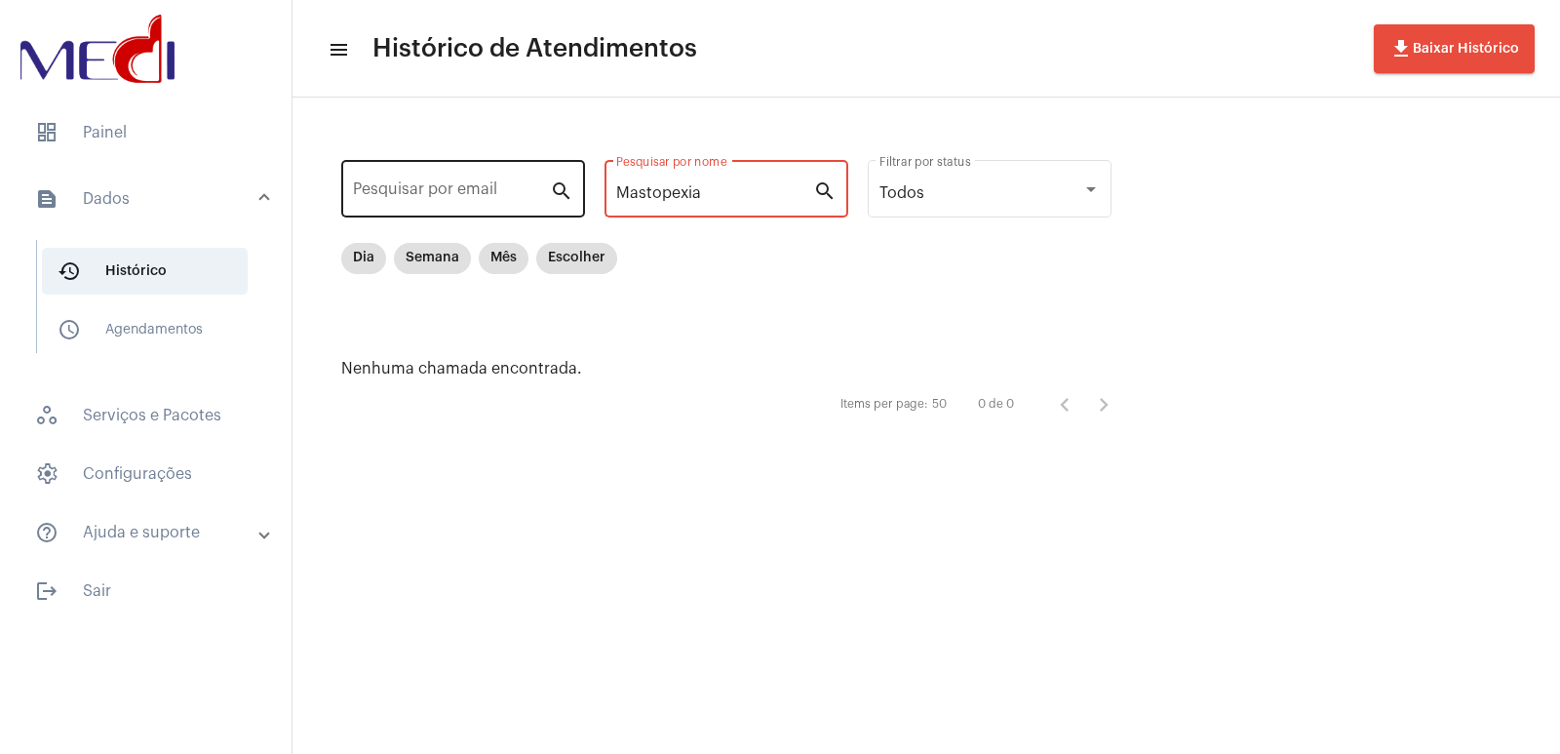
drag, startPoint x: 747, startPoint y: 187, endPoint x: 496, endPoint y: 182, distance: 250.6
click at [497, 182] on div "Pesquisar por email search Mastopexia Pesquisar por nome search Todos Filtrar p…" at bounding box center [736, 289] width 848 height 344
type input "SUELY"
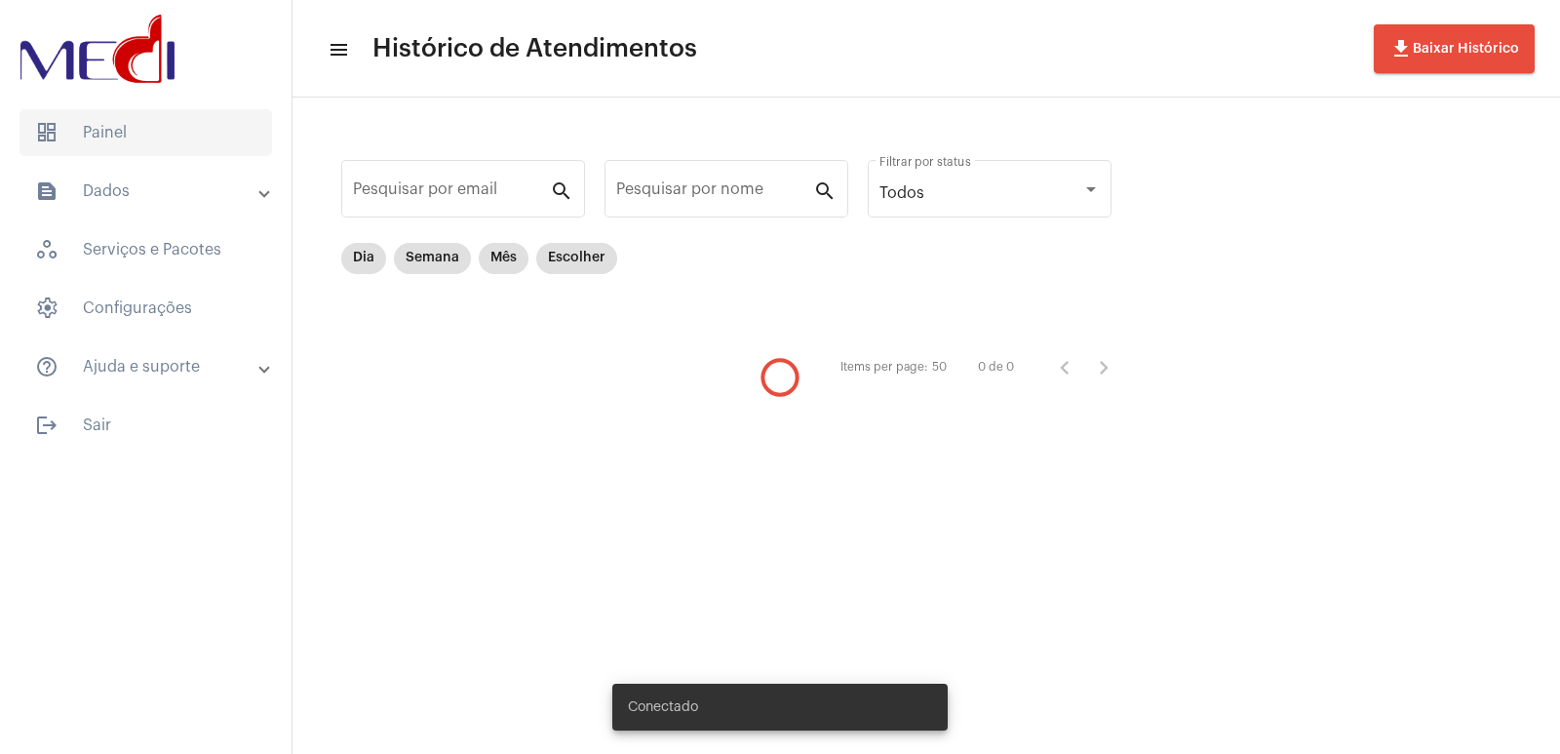
click at [101, 140] on span "dashboard Painel" at bounding box center [145, 132] width 252 height 47
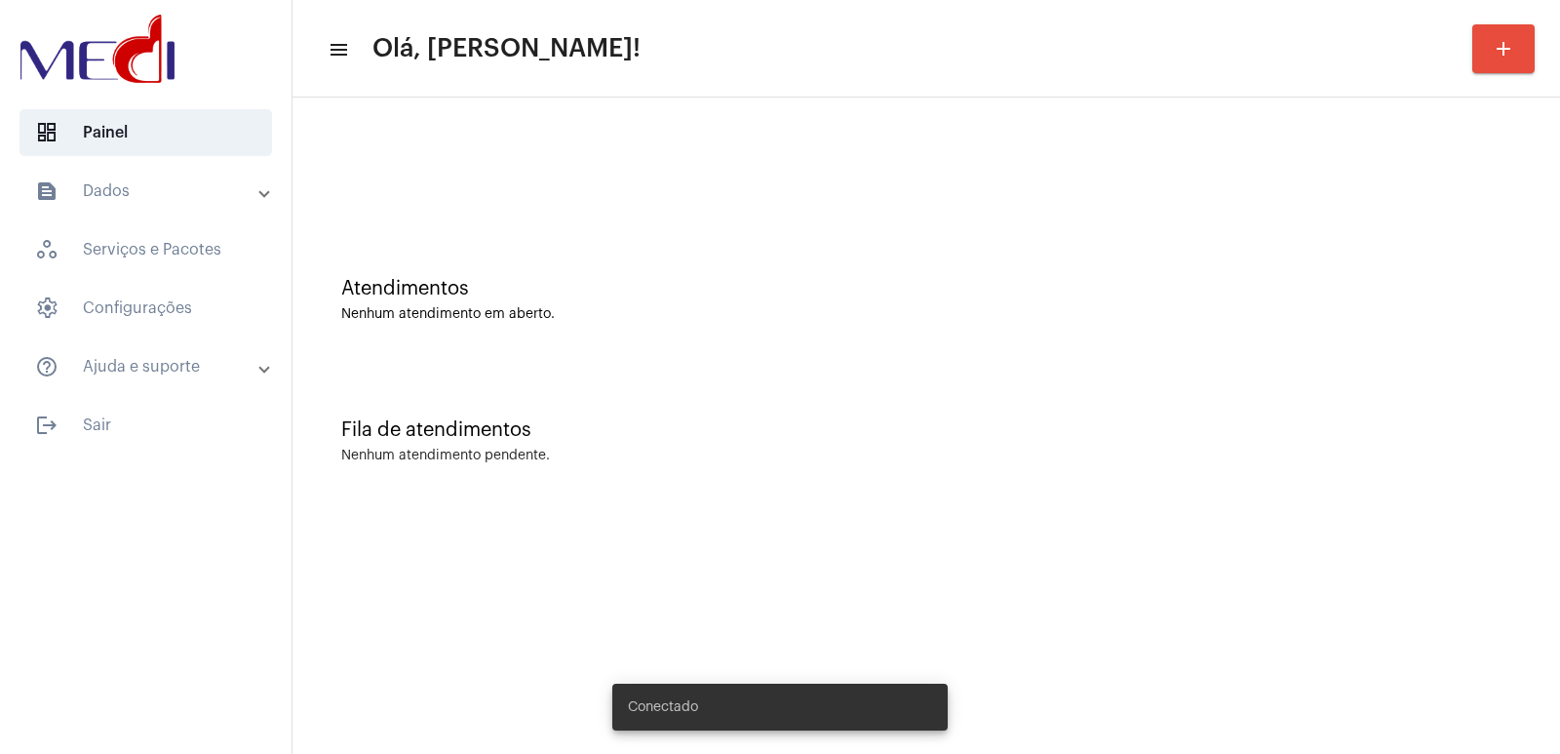
click at [1175, 479] on div "Fila de atendimentos Nenhum atendimento pendente." at bounding box center [926, 431] width 1248 height 141
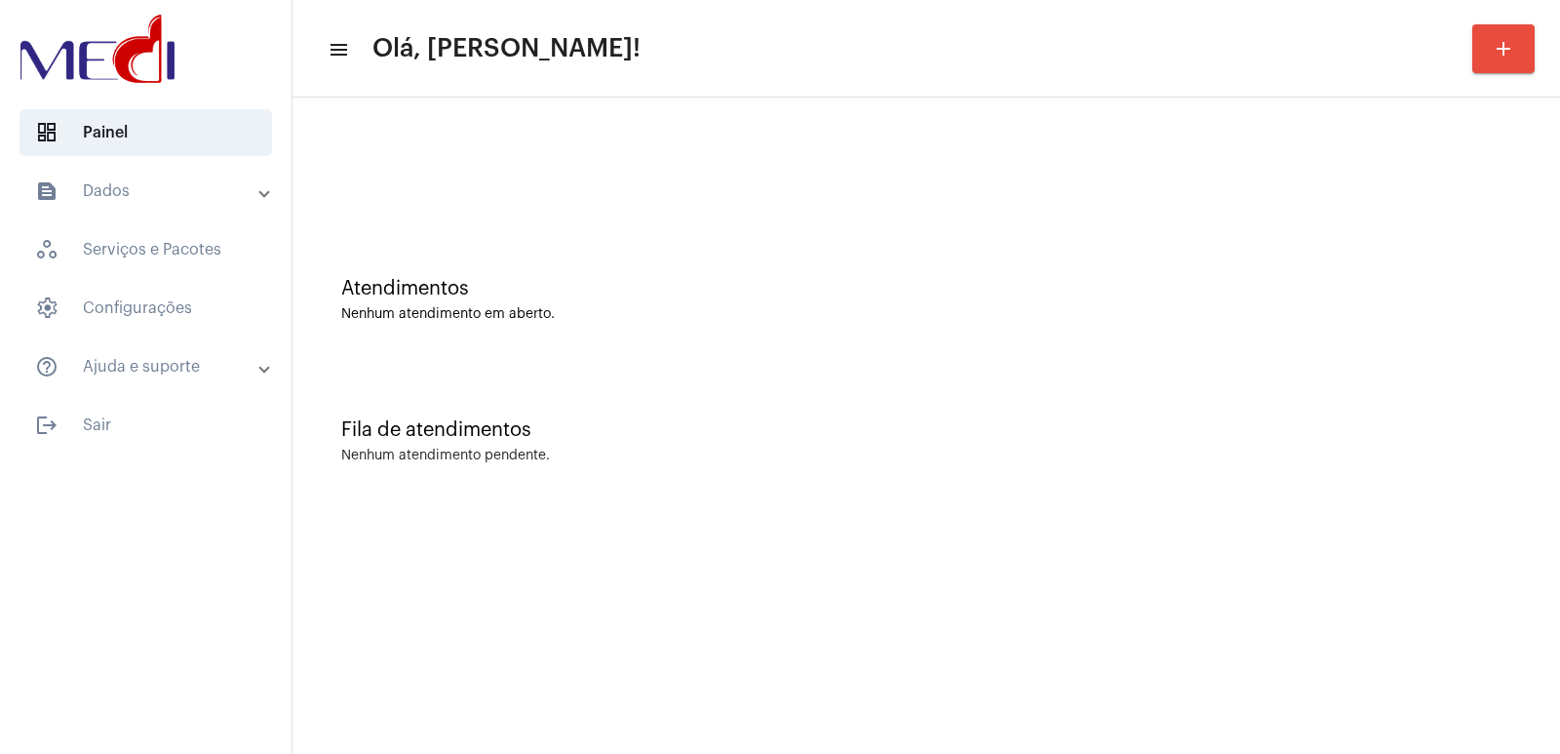
drag, startPoint x: 1154, startPoint y: 473, endPoint x: 1086, endPoint y: 444, distance: 74.2
click at [1154, 473] on div "Fila de atendimentos Nenhum atendimento pendente." at bounding box center [926, 431] width 1248 height 141
drag, startPoint x: 1010, startPoint y: 686, endPoint x: 926, endPoint y: 656, distance: 89.1
click at [1007, 686] on mat-sidenav-content "menu Olá, Vivian! add Atendimentos Nenhum atendimento em aberto. Fila de atendi…" at bounding box center [925, 377] width 1267 height 754
click at [570, 432] on div "Fila de atendimentos" at bounding box center [926, 429] width 1170 height 21
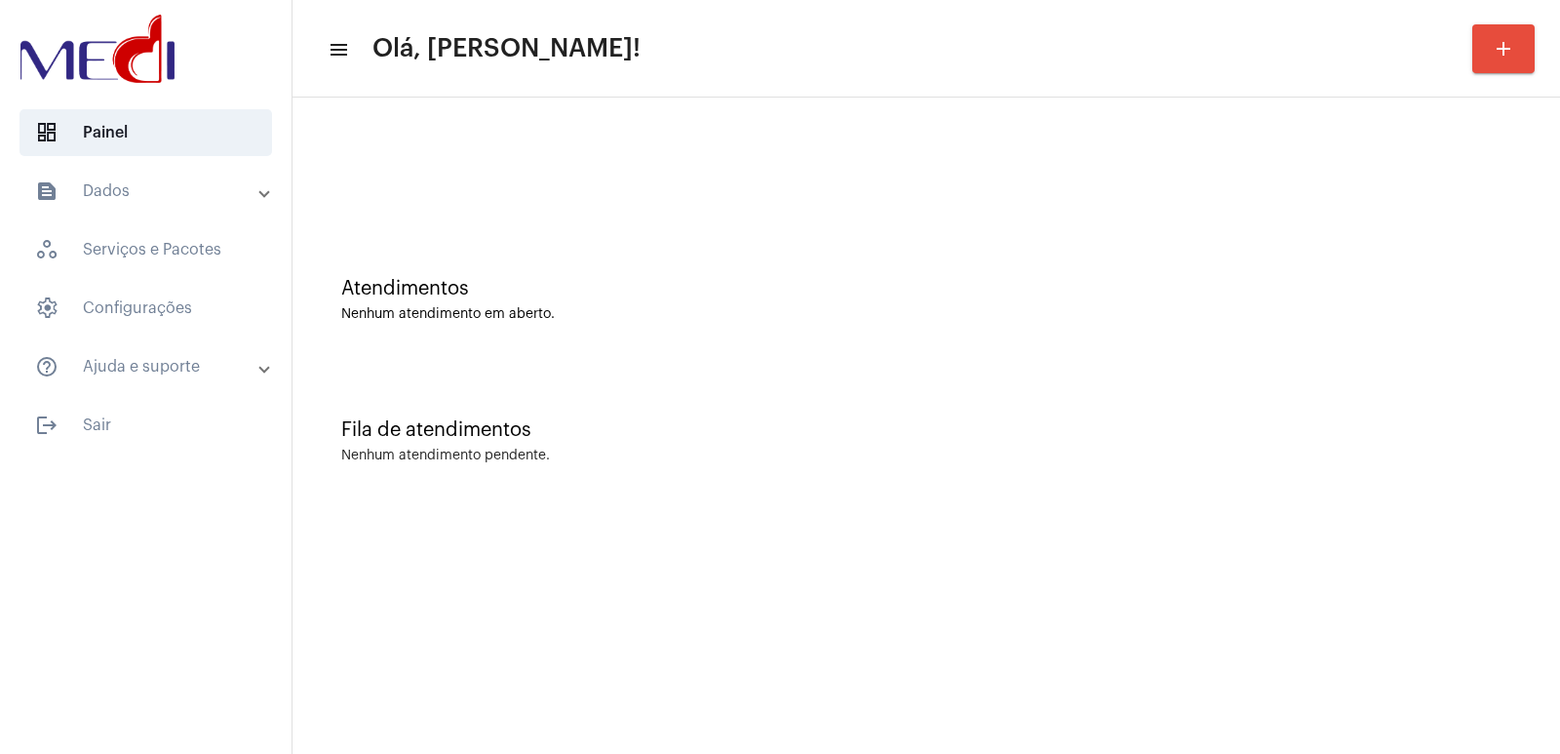
click at [1504, 335] on div "Atendimentos Nenhum atendimento em aberto." at bounding box center [926, 289] width 1248 height 141
click at [1366, 476] on div "Fila de atendimentos Nenhum atendimento pendente." at bounding box center [926, 431] width 1248 height 141
click at [1081, 510] on div "Atendimentos Nenhum atendimento em aberto. Fila de atendimentos Nenhum atendime…" at bounding box center [925, 304] width 1267 height 414
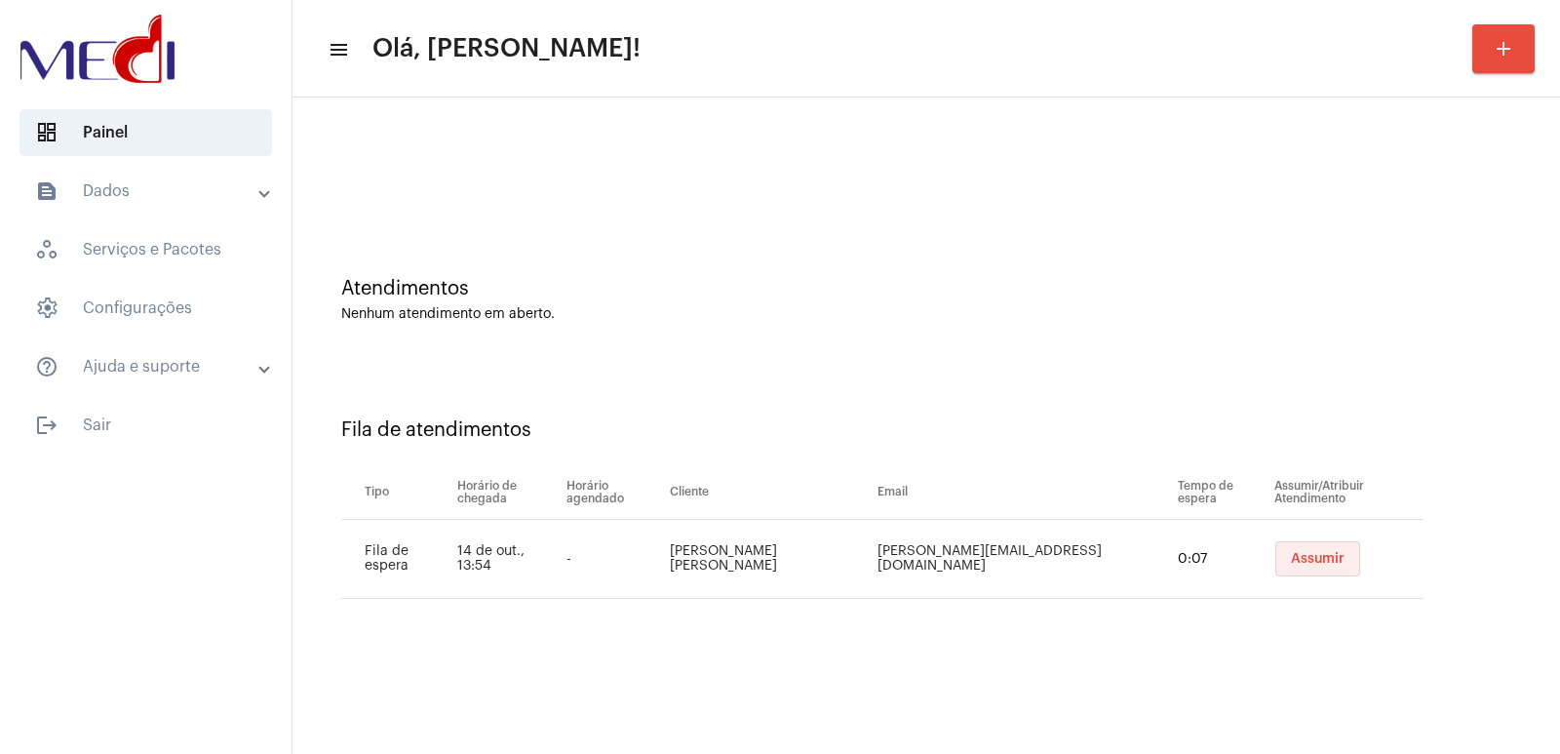
click at [1291, 558] on span "Assumir" at bounding box center [1318, 559] width 54 height 14
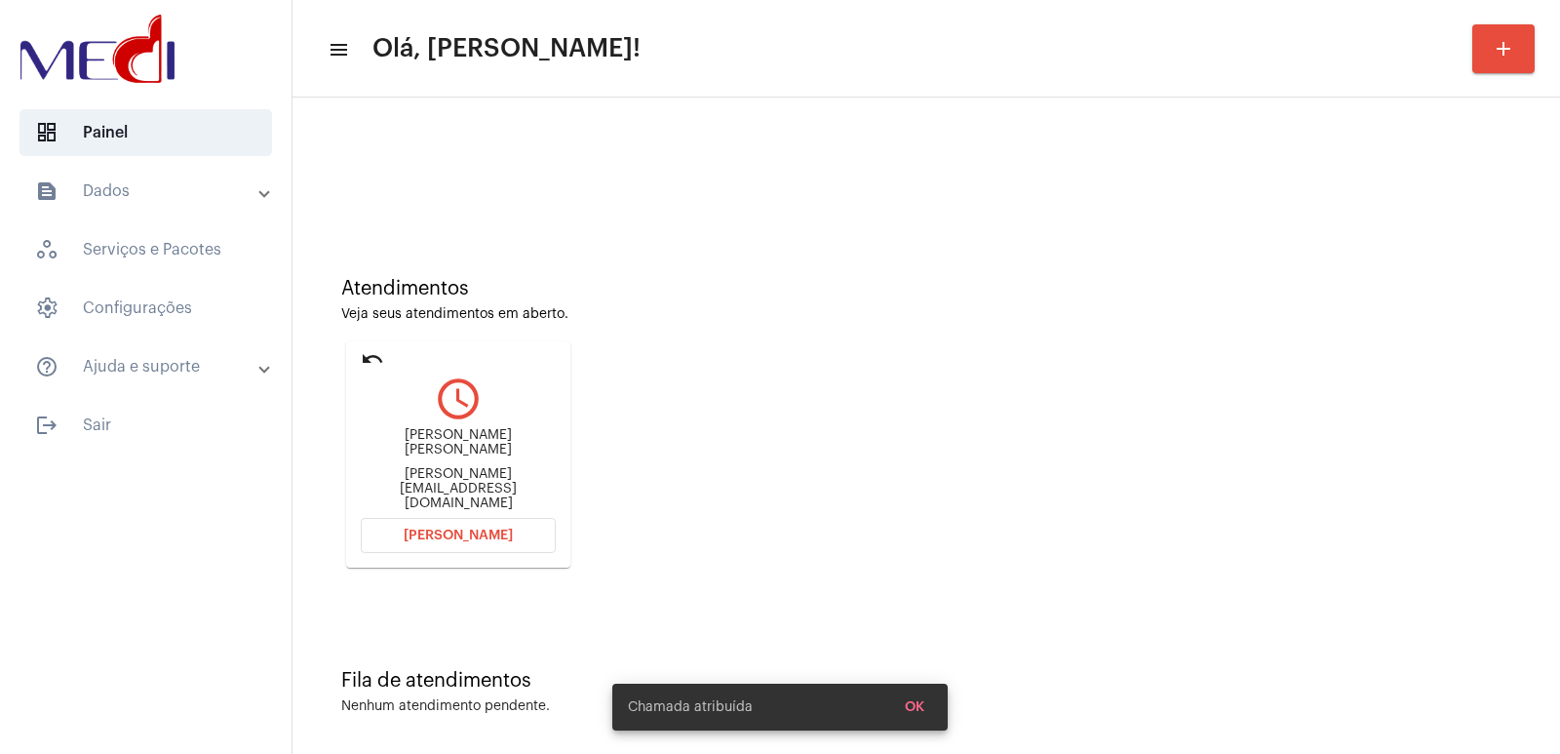
click at [445, 447] on div "[PERSON_NAME]" at bounding box center [458, 442] width 195 height 29
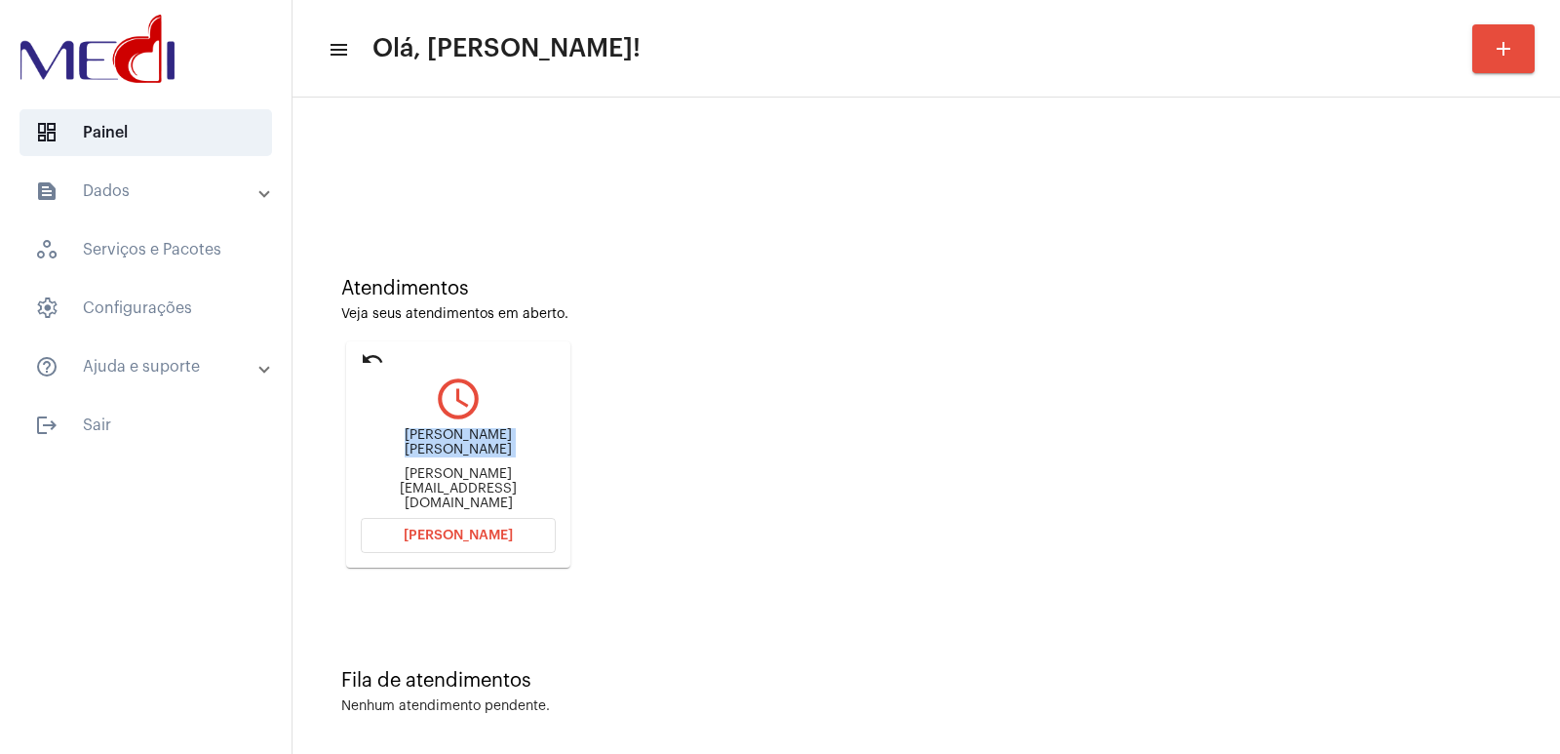
click at [445, 447] on div "[PERSON_NAME]" at bounding box center [458, 442] width 195 height 29
copy div "[PERSON_NAME]"
drag, startPoint x: 481, startPoint y: 542, endPoint x: 479, endPoint y: 502, distance: 40.0
click at [481, 537] on button "[PERSON_NAME]" at bounding box center [458, 535] width 195 height 35
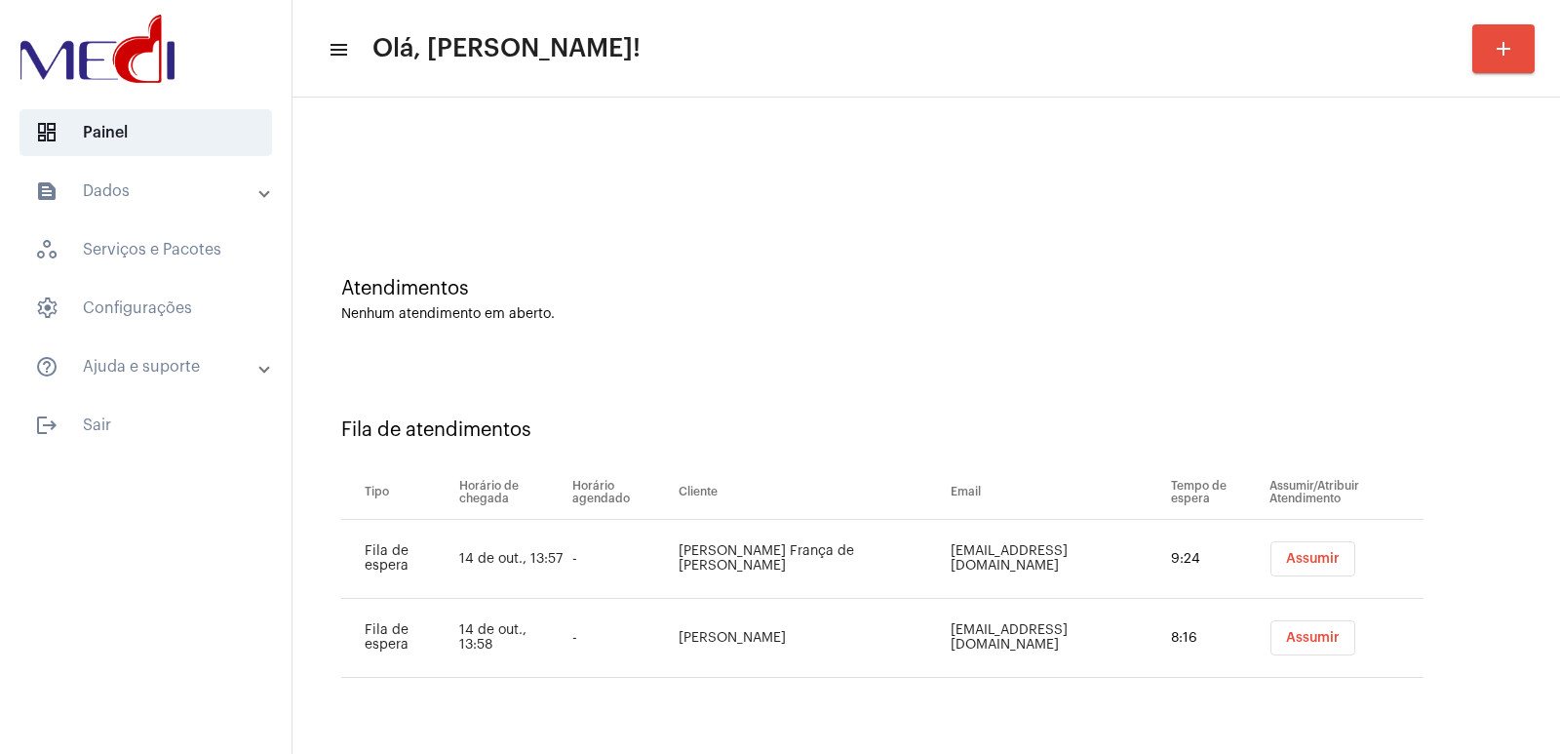
click at [1338, 557] on button "Assumir" at bounding box center [1312, 558] width 85 height 35
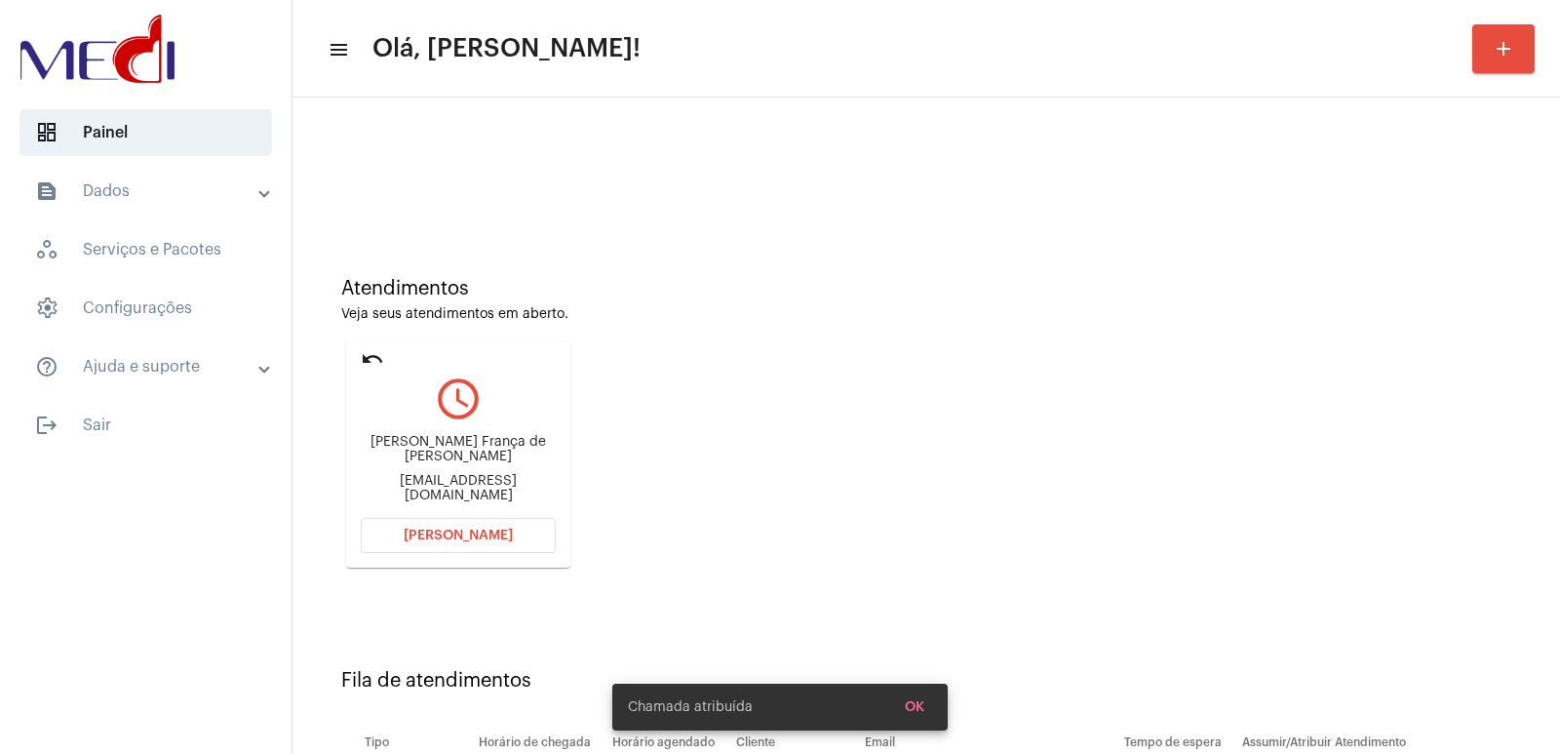
click at [479, 446] on div "[PERSON_NAME] de [PERSON_NAME]" at bounding box center [458, 449] width 195 height 29
copy div "[PERSON_NAME] de [PERSON_NAME]"
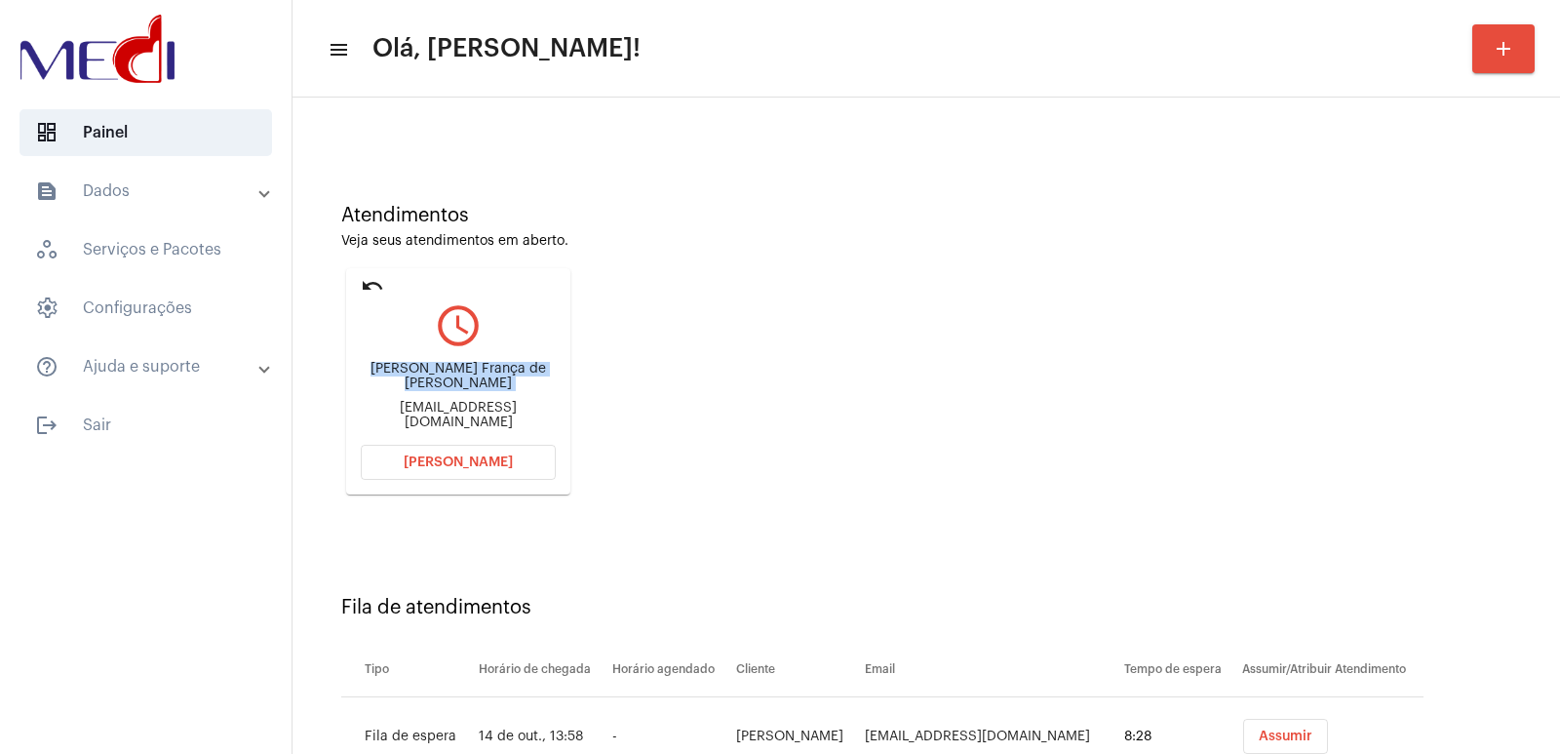
scroll to position [148, 0]
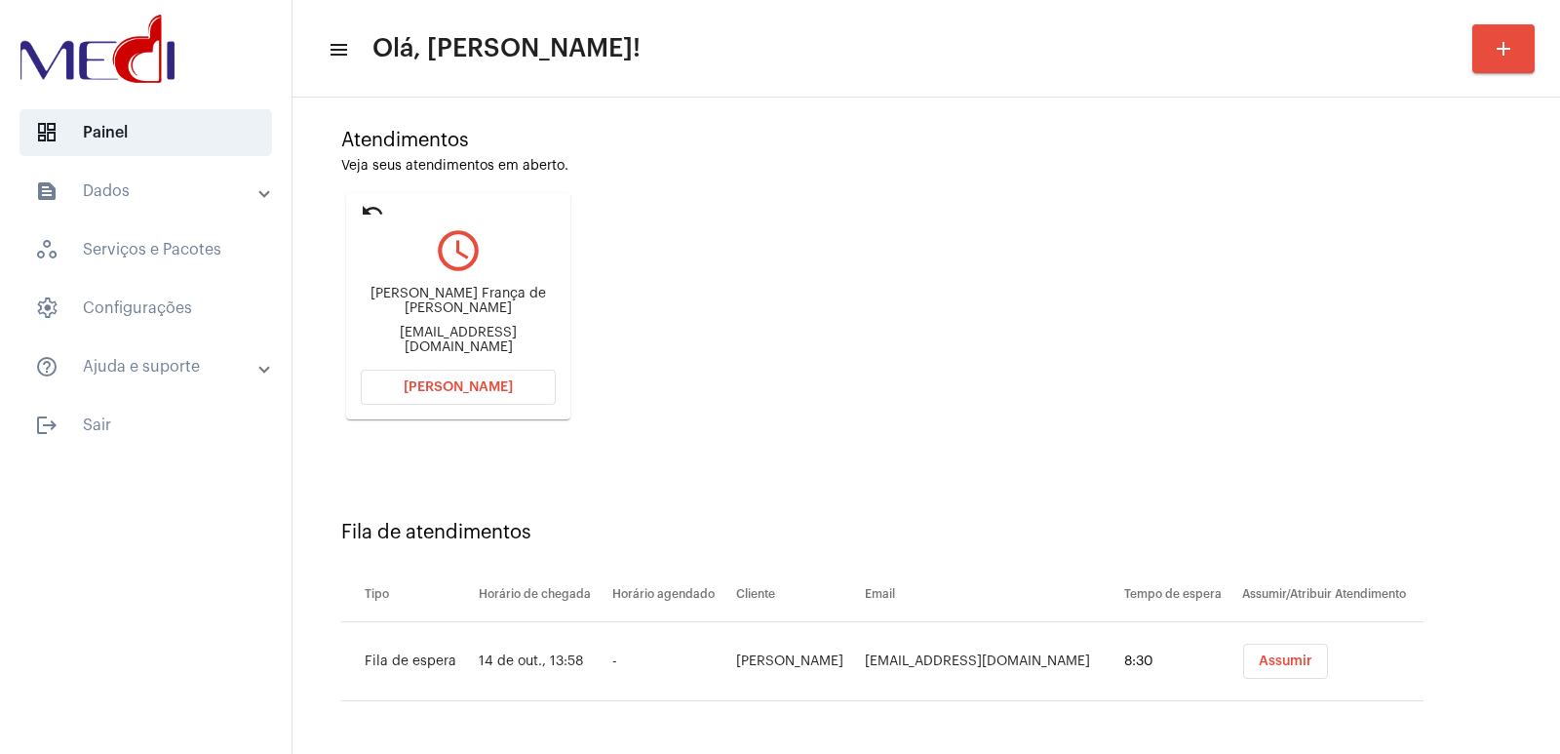
click at [826, 666] on td "[PERSON_NAME]" at bounding box center [795, 661] width 129 height 79
copy td "[PERSON_NAME]"
click at [369, 204] on mat-icon "undo" at bounding box center [372, 210] width 23 height 23
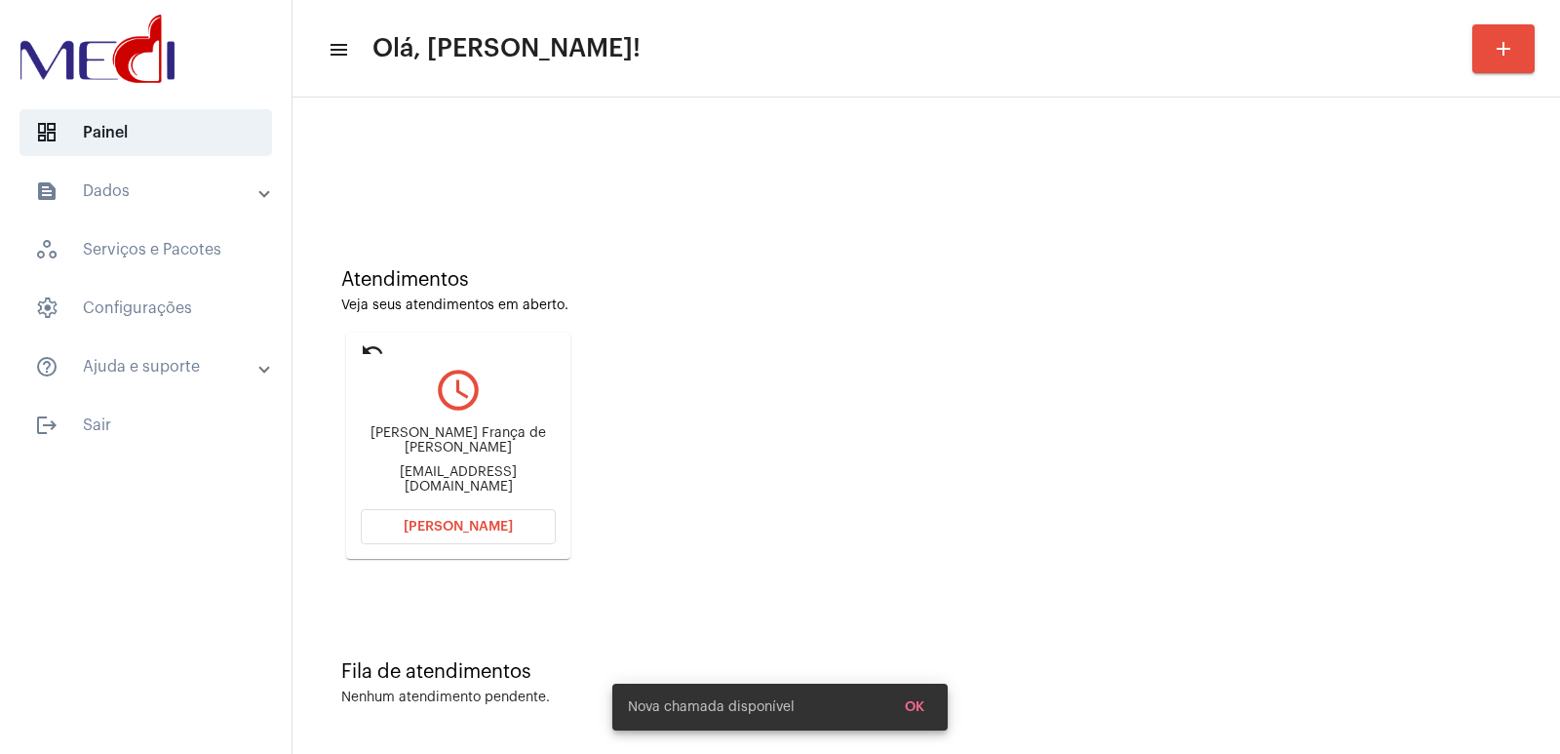
scroll to position [0, 0]
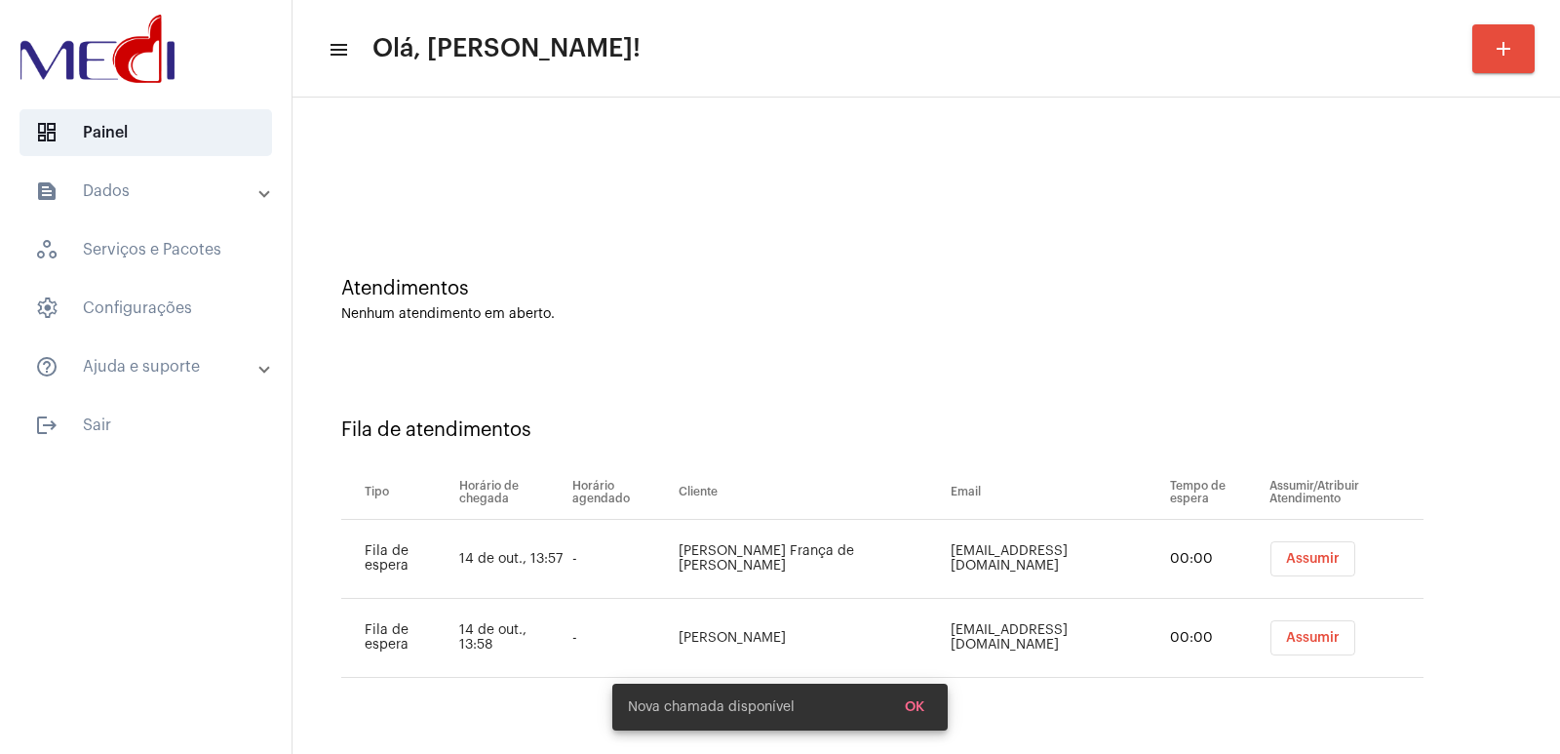
click at [1301, 651] on button "Assumir" at bounding box center [1312, 637] width 85 height 35
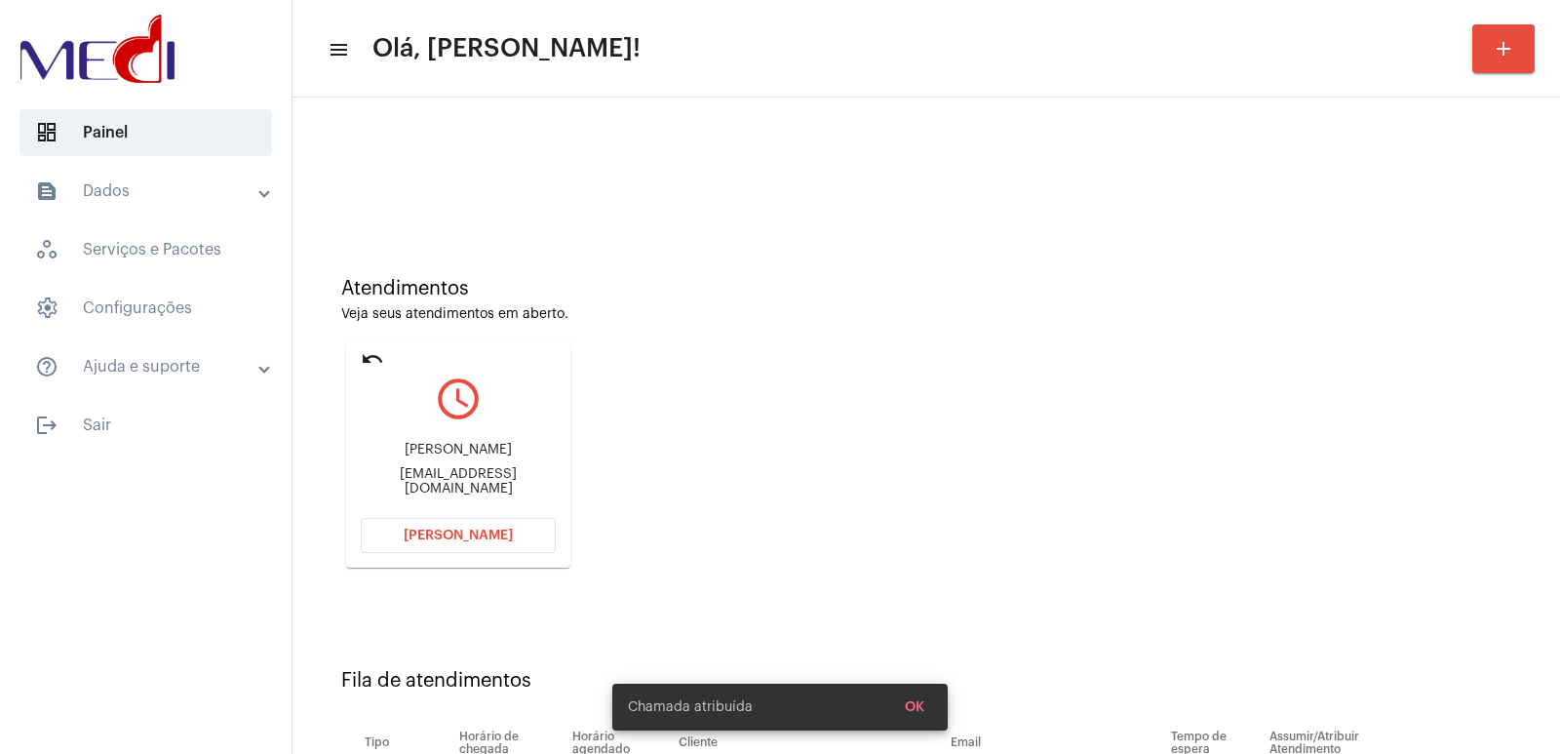
click at [439, 441] on div "Sara Lopes de sousa saralopesdesousa1942@gmail.com" at bounding box center [458, 469] width 195 height 88
copy div "[PERSON_NAME]"
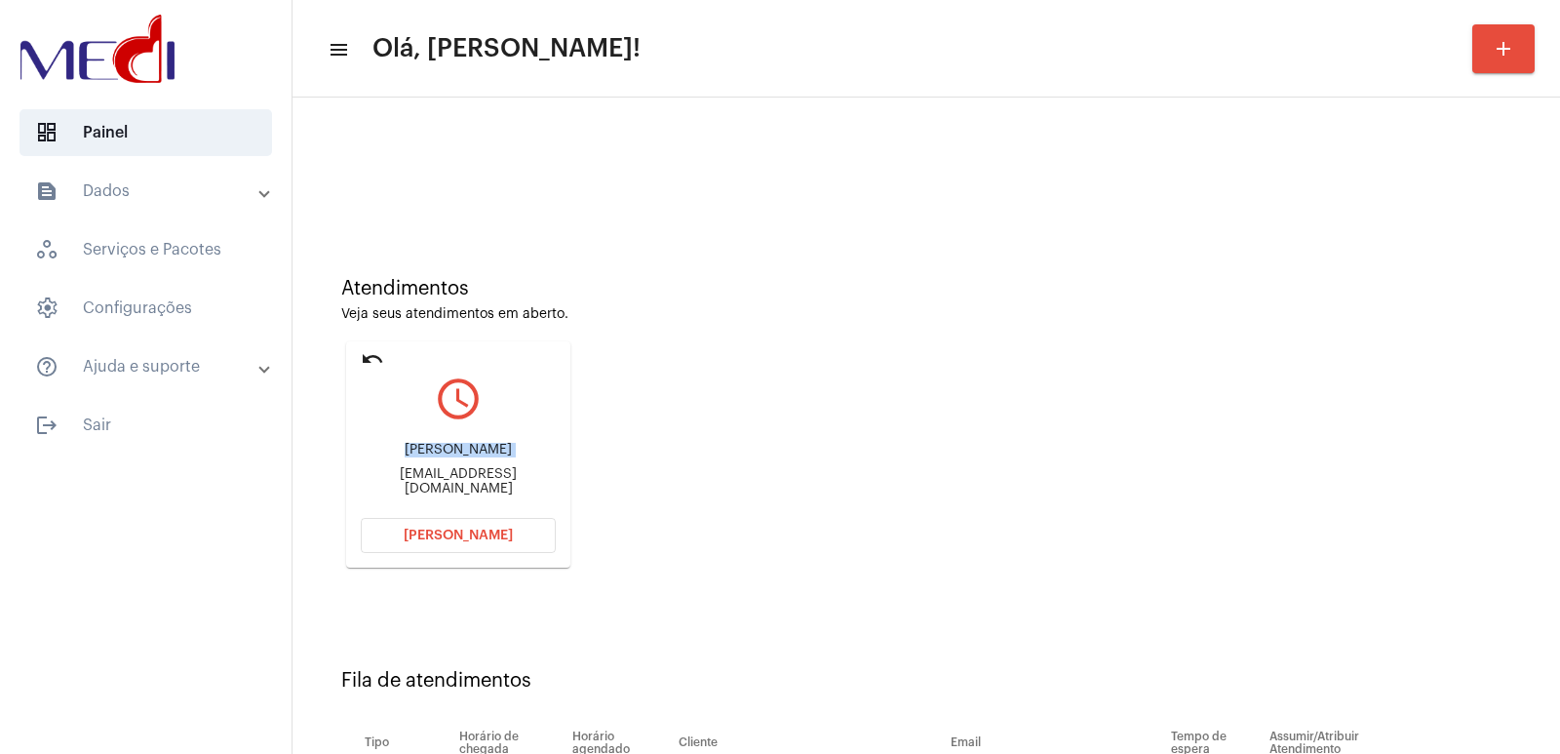
click at [483, 535] on span "[PERSON_NAME]" at bounding box center [458, 535] width 109 height 14
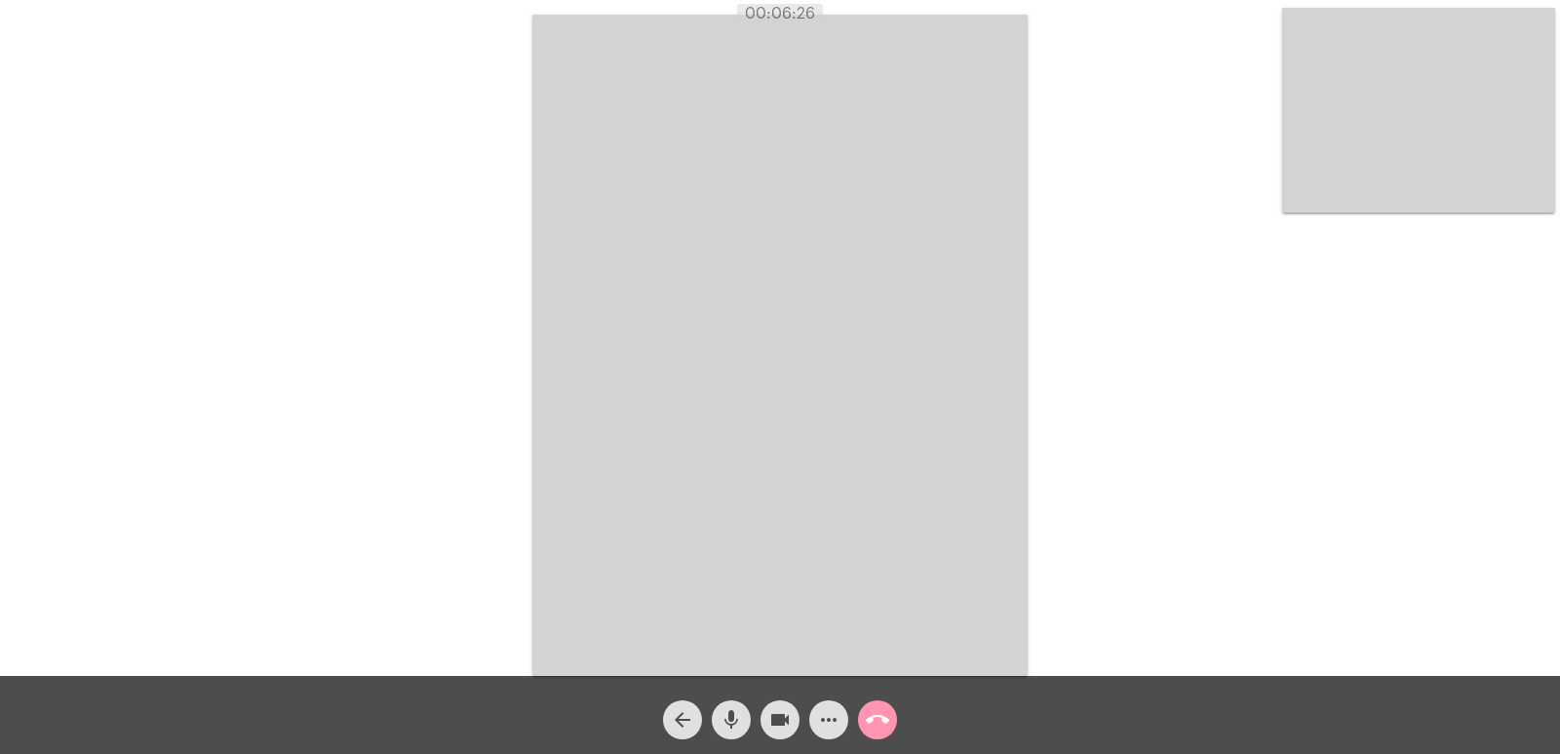
click at [876, 713] on mat-icon "call_end" at bounding box center [877, 719] width 23 height 23
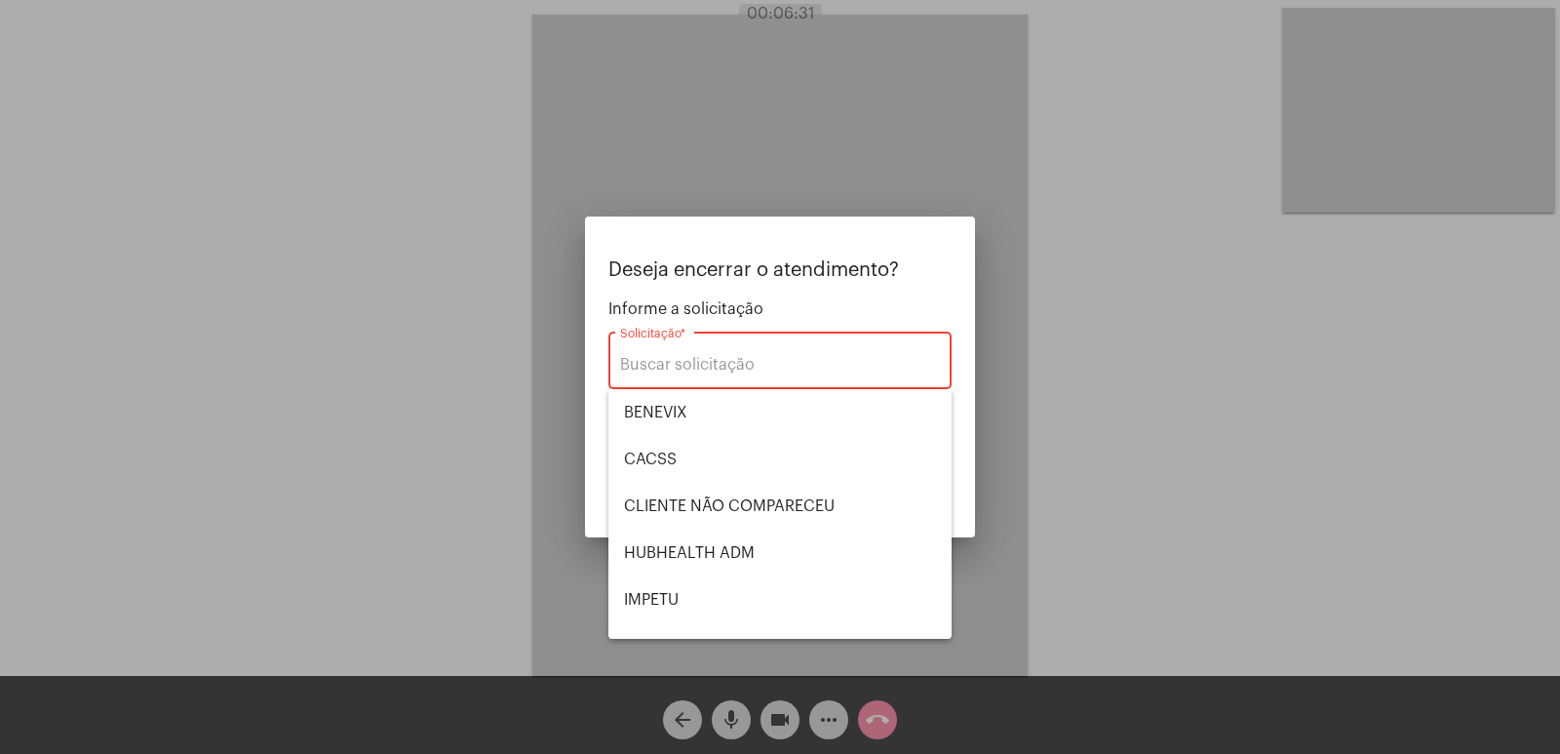
type input "VERA CRUZ"
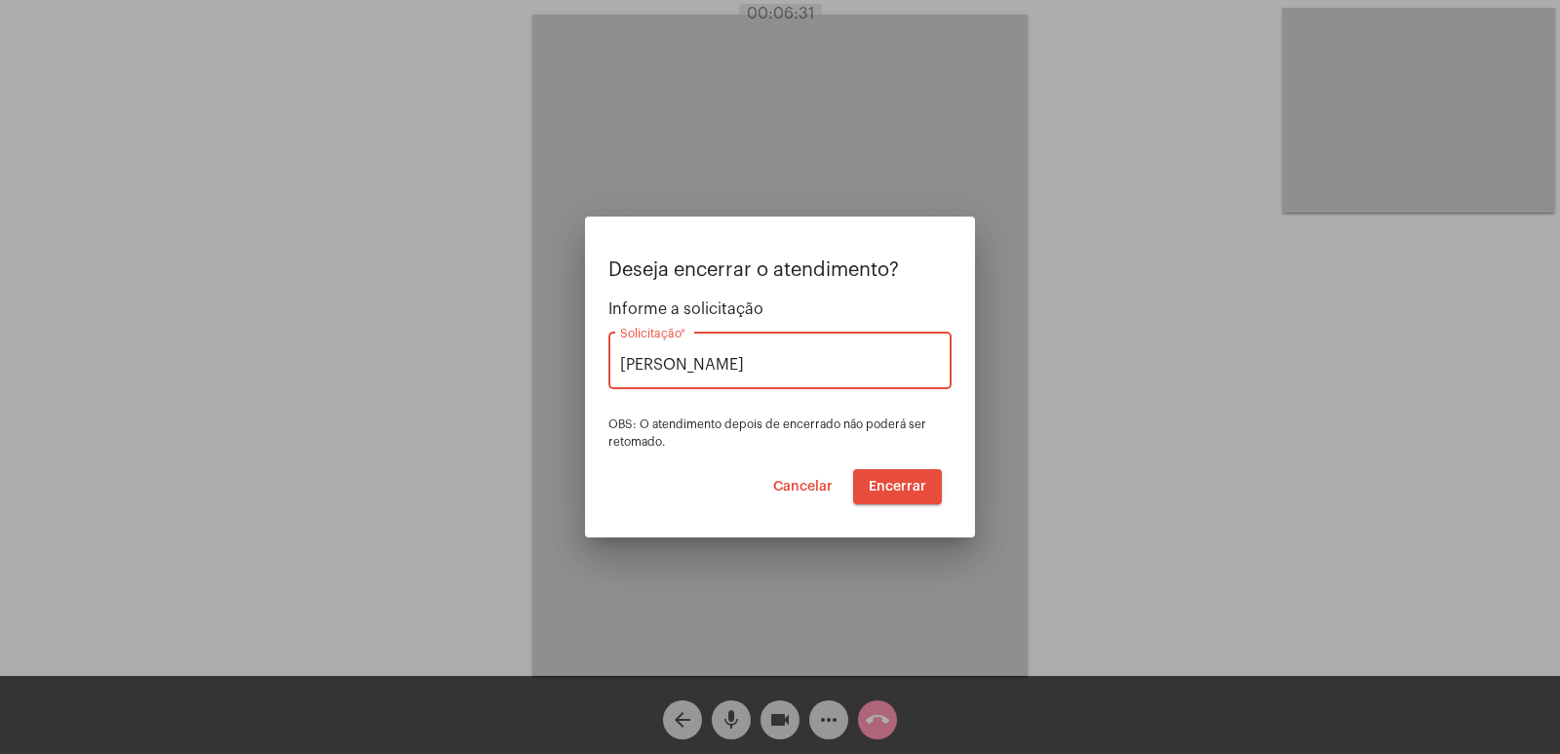
click at [904, 486] on span "Encerrar" at bounding box center [898, 487] width 58 height 14
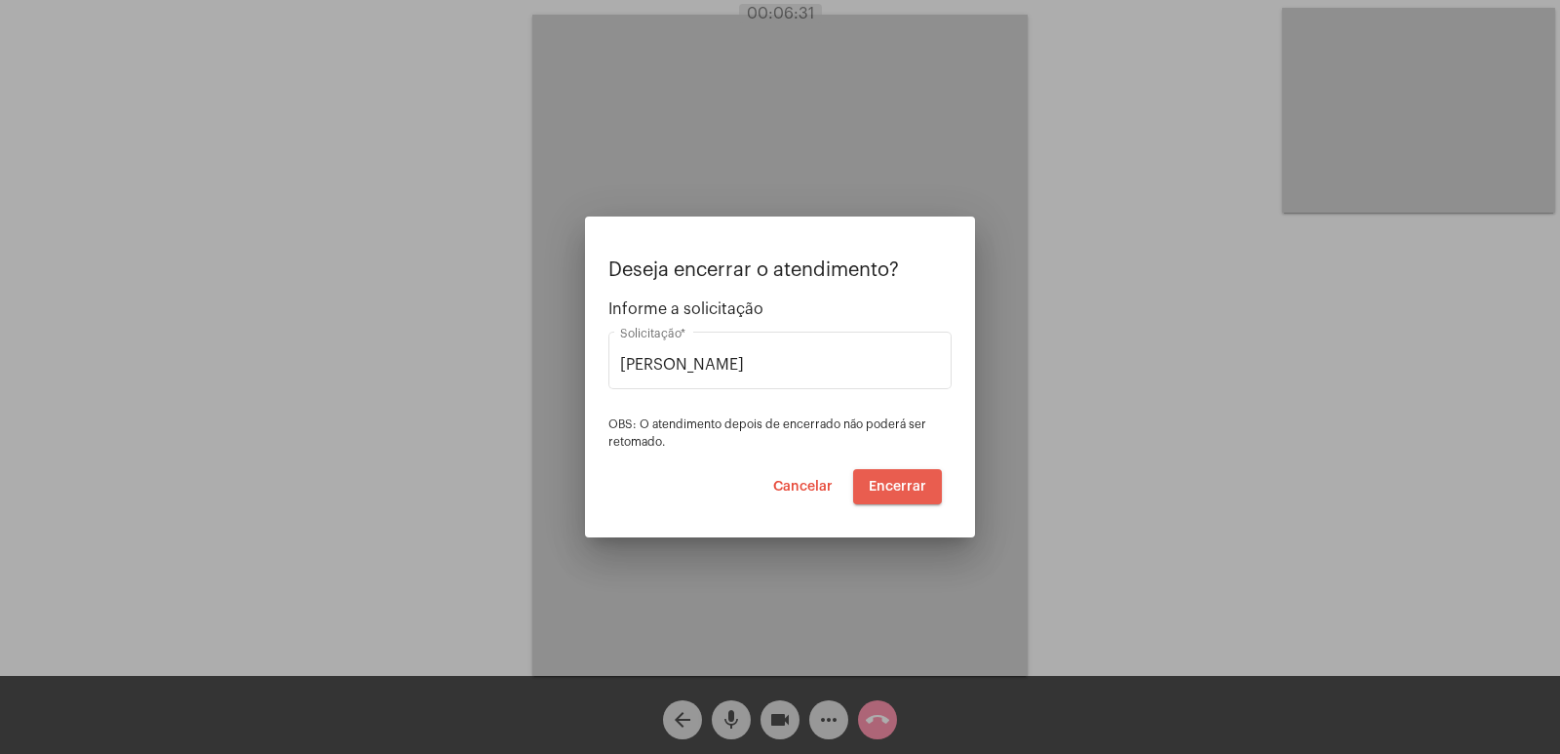
click at [904, 486] on span "Encerrar" at bounding box center [898, 487] width 58 height 14
click at [814, 484] on span "Cancelar" at bounding box center [802, 487] width 59 height 14
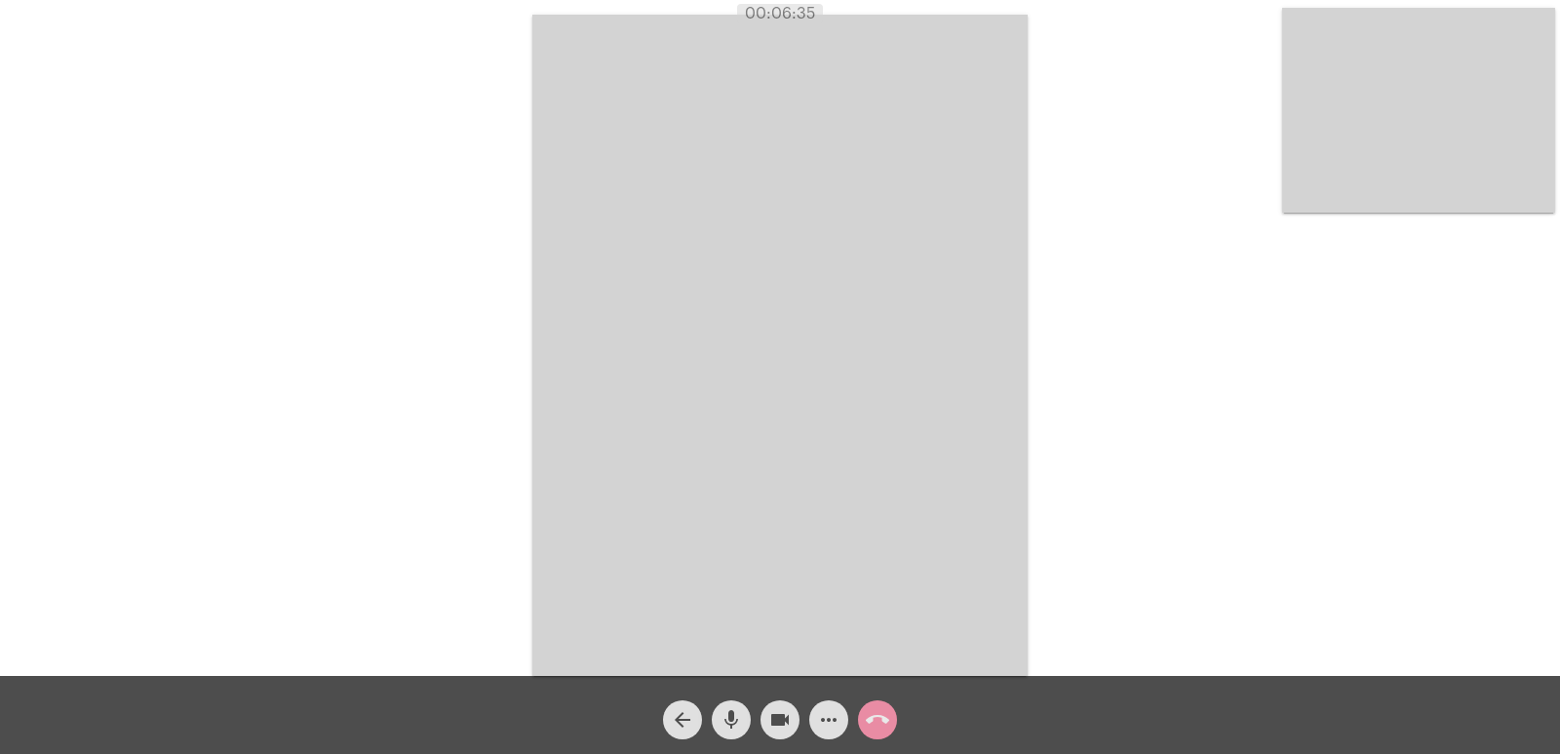
click at [747, 711] on button "mic" at bounding box center [731, 719] width 39 height 39
click at [769, 714] on mat-icon "videocam" at bounding box center [779, 719] width 23 height 23
click at [860, 719] on button "call_end" at bounding box center [877, 719] width 39 height 39
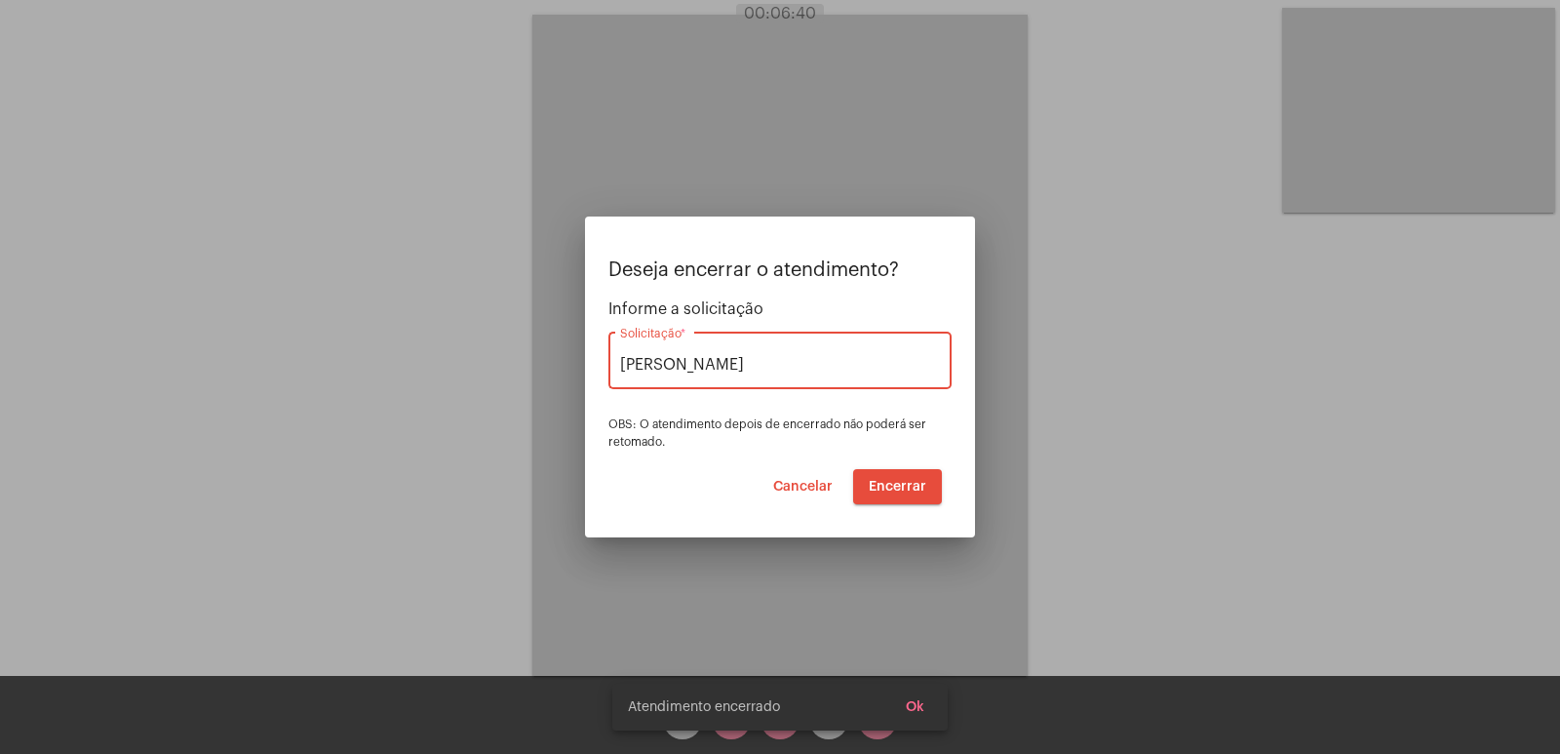
click at [910, 490] on span "Encerrar" at bounding box center [898, 487] width 58 height 14
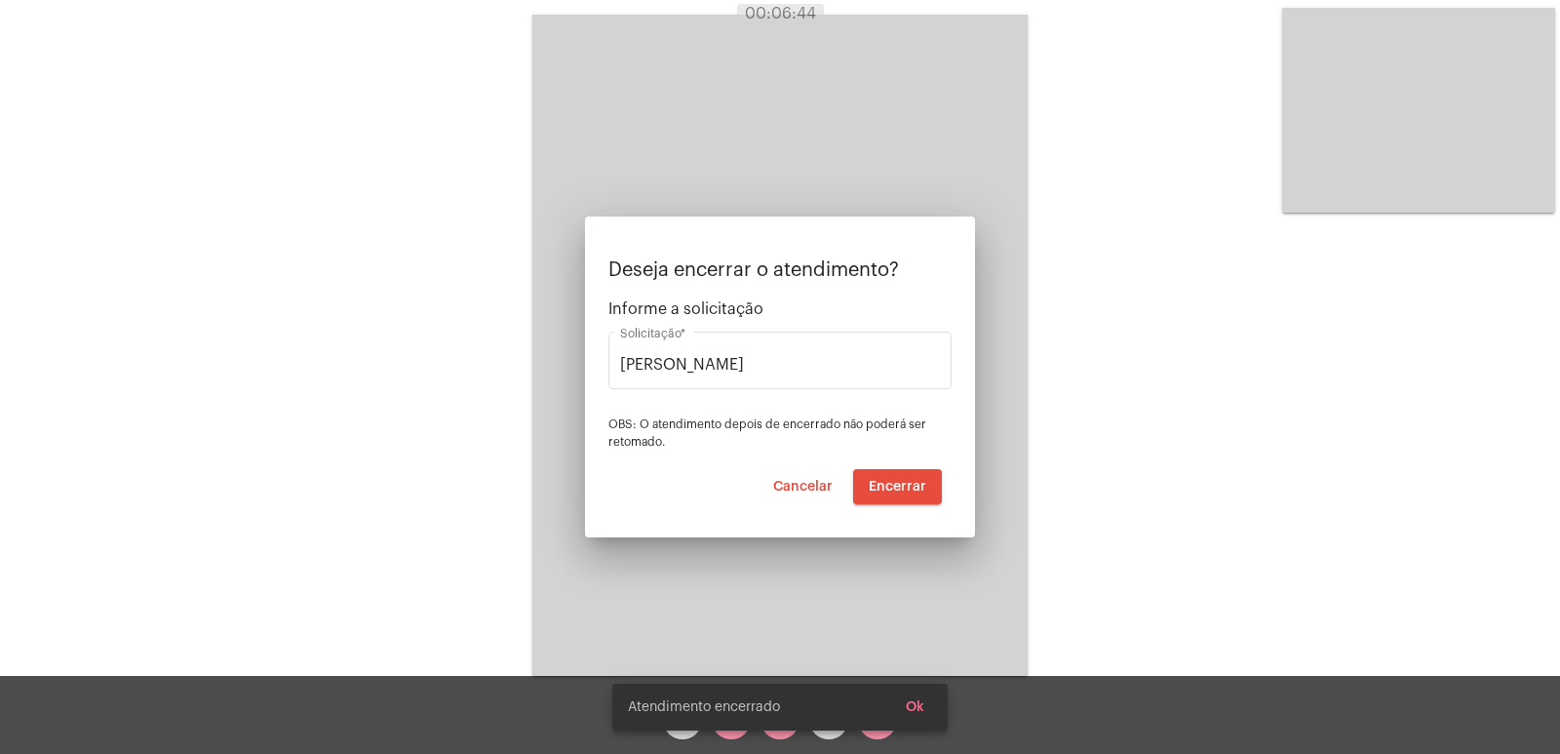
click at [1061, 443] on div "Acessando Câmera e Microfone..." at bounding box center [780, 343] width 1556 height 676
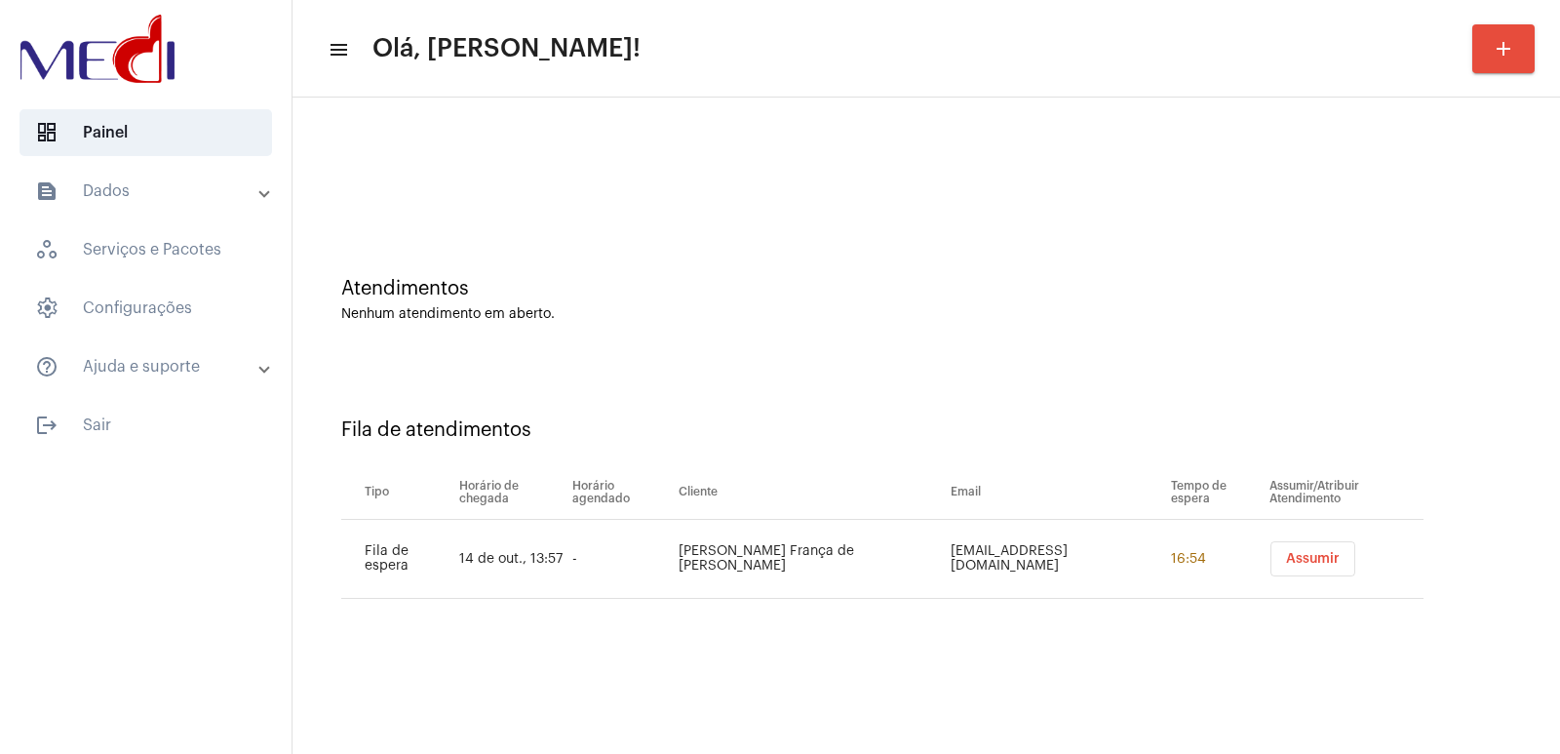
click at [1286, 554] on span "Assumir" at bounding box center [1313, 559] width 54 height 14
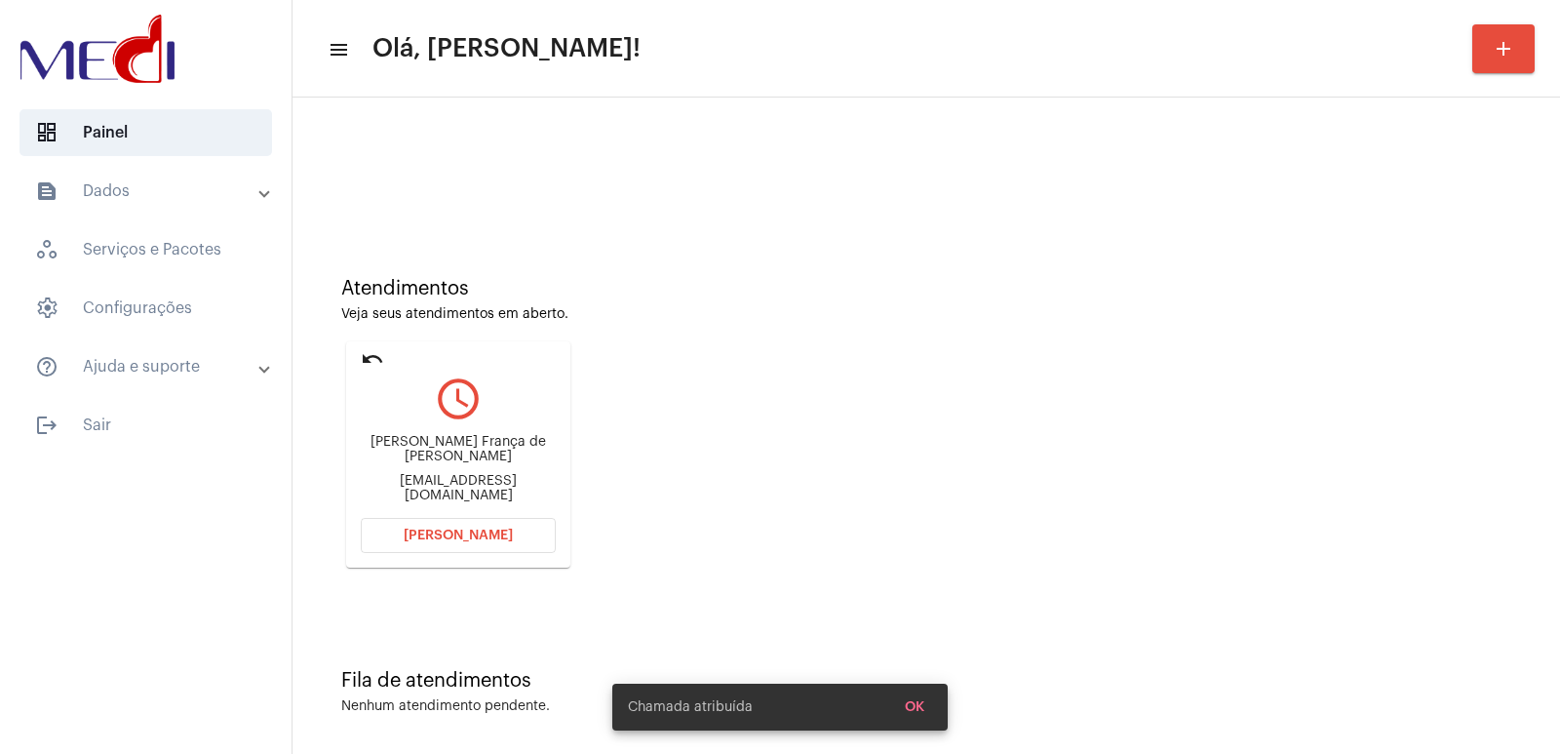
click at [493, 454] on div "Lívia Maria França de Amorim Lúcio" at bounding box center [458, 449] width 195 height 29
copy div "Lívia Maria França de Amorim Lúcio"
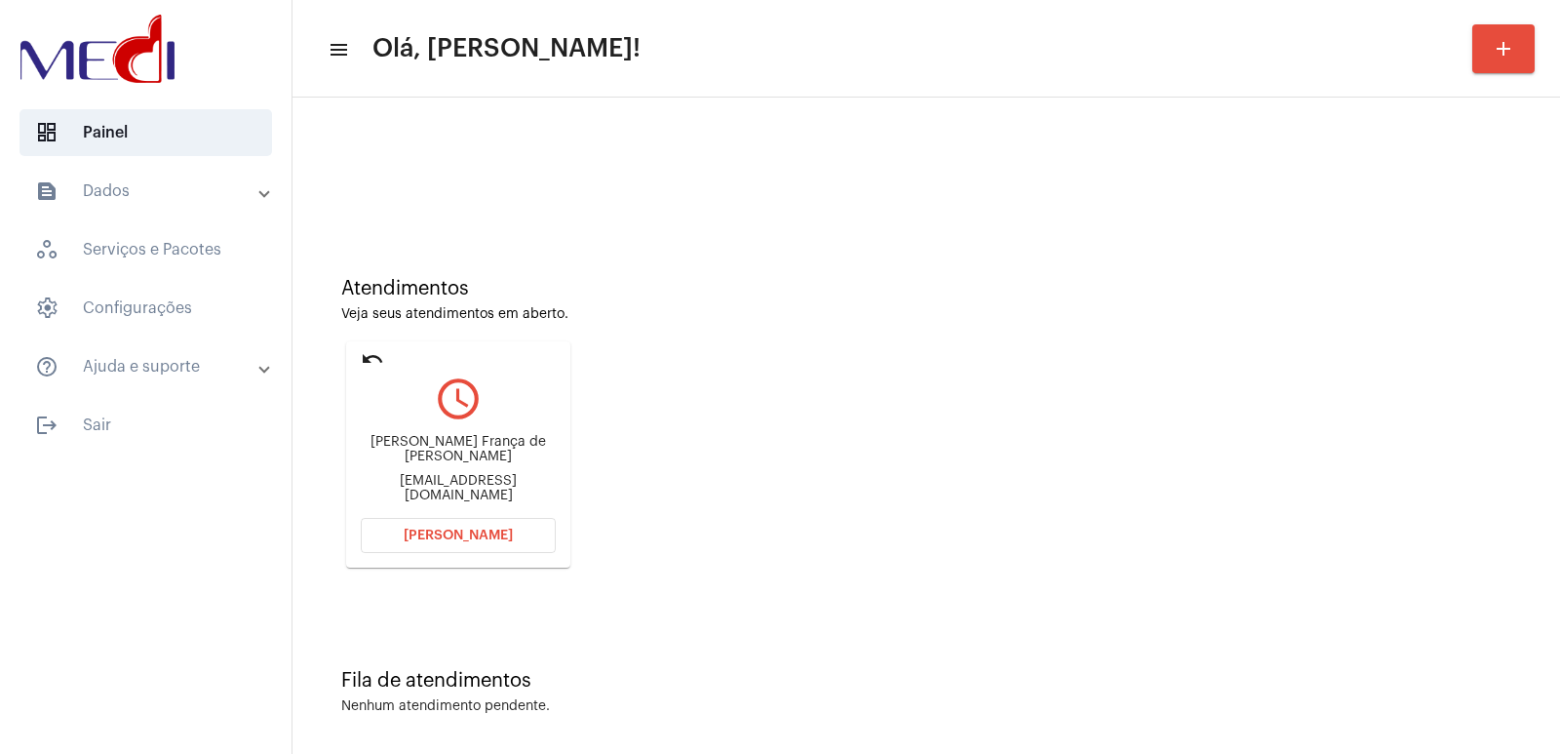
copy div "Lívia Maria França de Amorim Lúcio"
click at [526, 566] on mat-card "undo query_builder Lívia Maria França de Amorim Lúcio livia.amorin95@gmail.com …" at bounding box center [458, 454] width 224 height 226
click at [513, 538] on button "Abrir Chamada" at bounding box center [458, 535] width 195 height 35
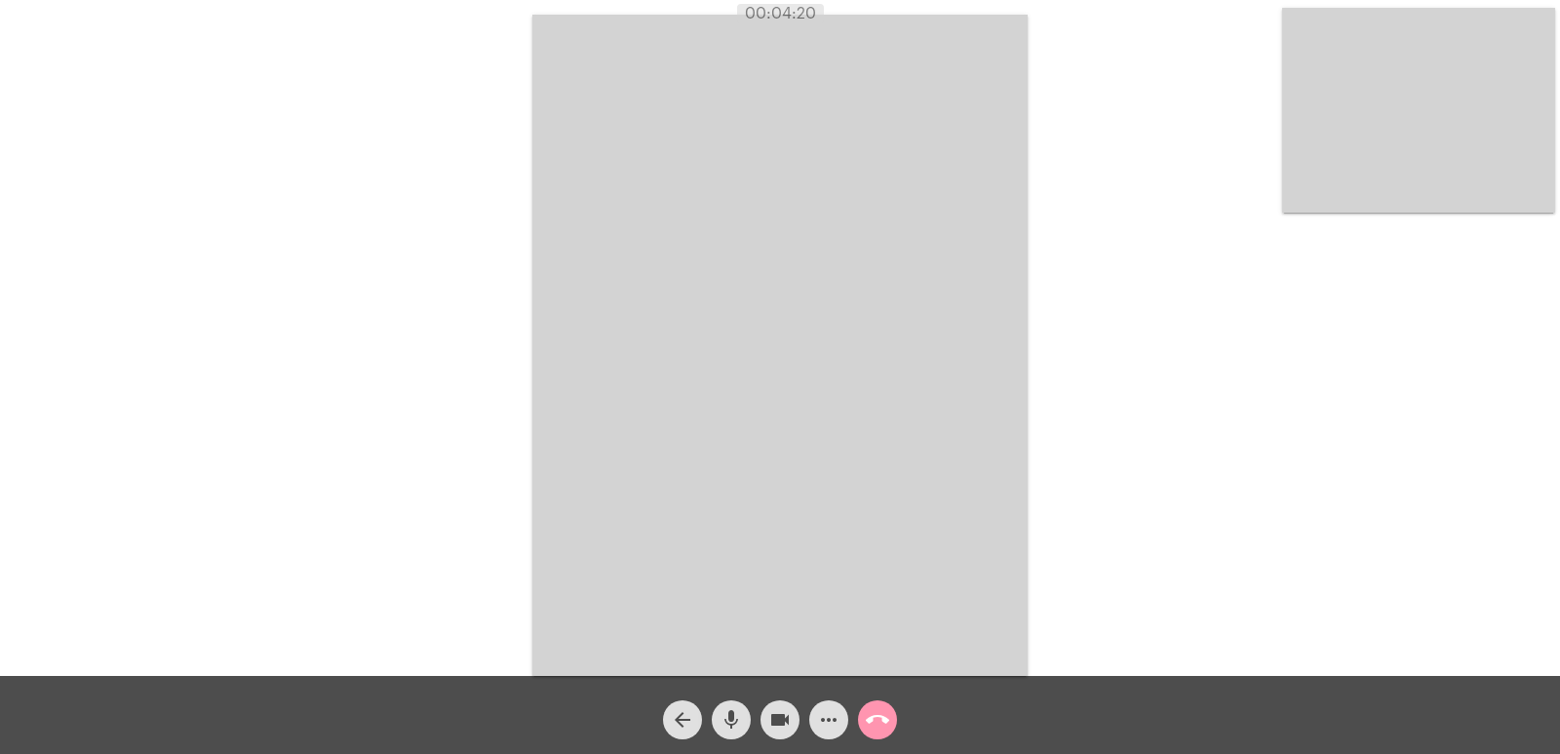
drag, startPoint x: 1011, startPoint y: 457, endPoint x: 602, endPoint y: 445, distance: 408.6
click at [1011, 457] on video at bounding box center [779, 345] width 495 height 661
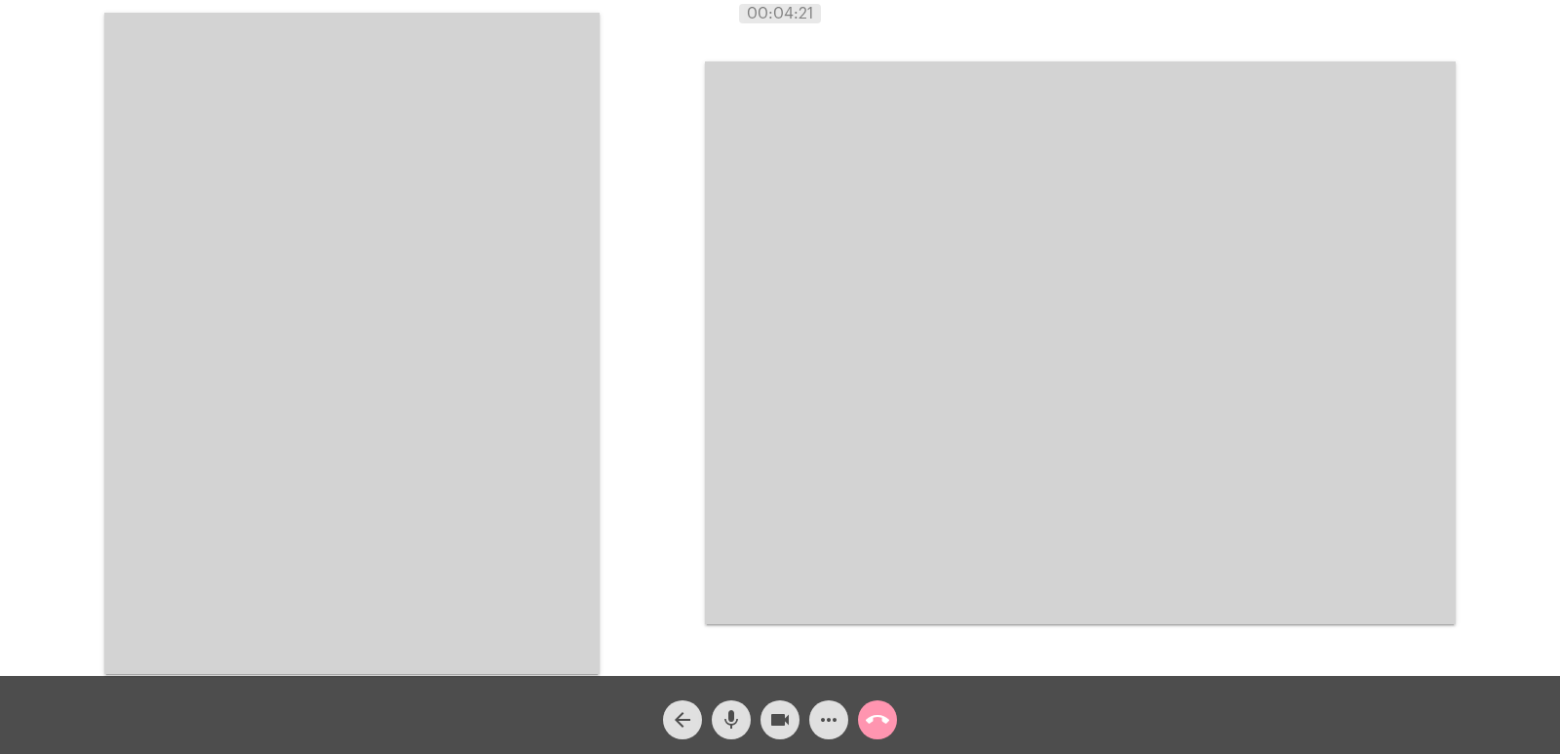
click at [599, 445] on video at bounding box center [351, 343] width 495 height 661
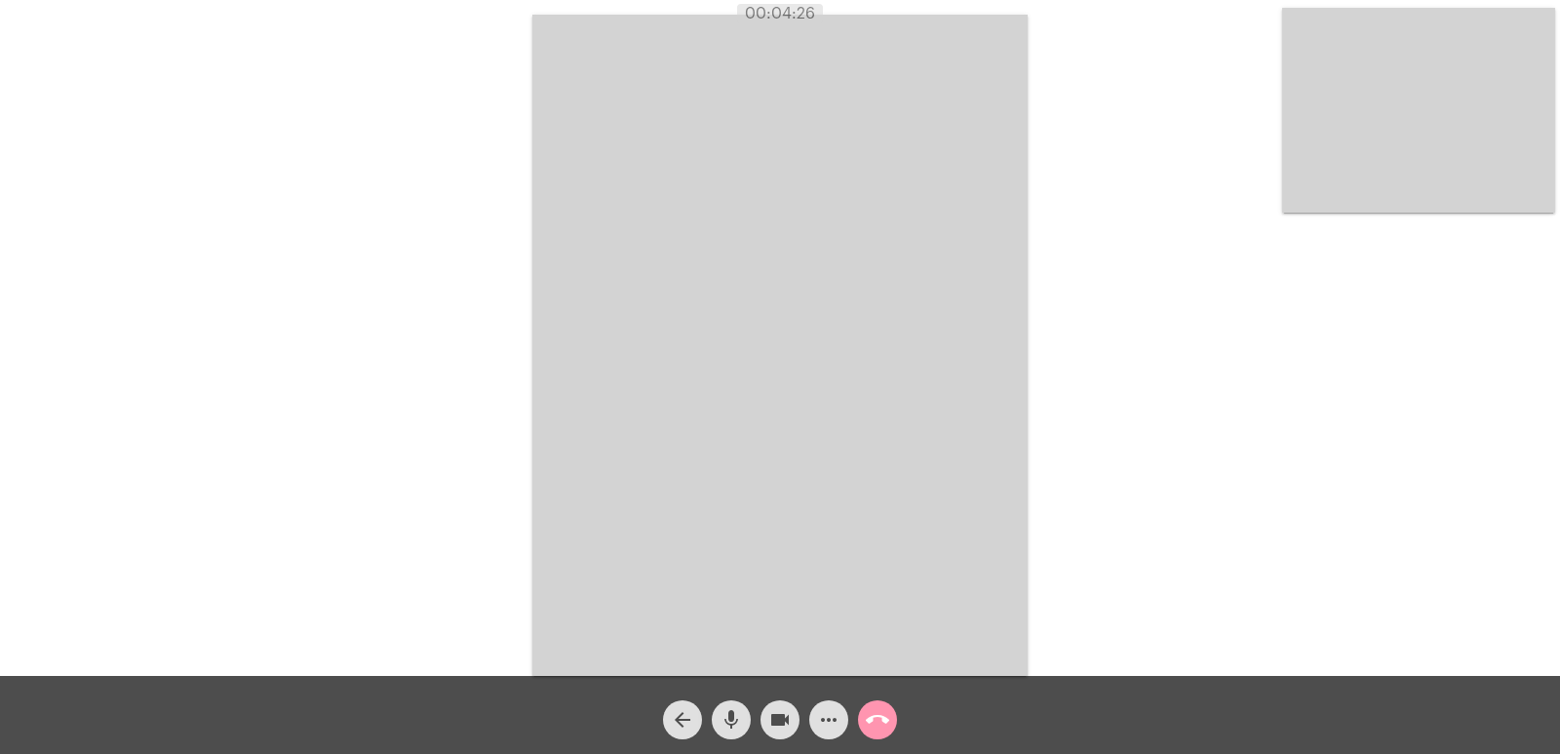
click at [1196, 507] on div "Acessando Câmera e Microfone..." at bounding box center [780, 343] width 1556 height 676
click at [879, 727] on mat-icon "call_end" at bounding box center [877, 719] width 23 height 23
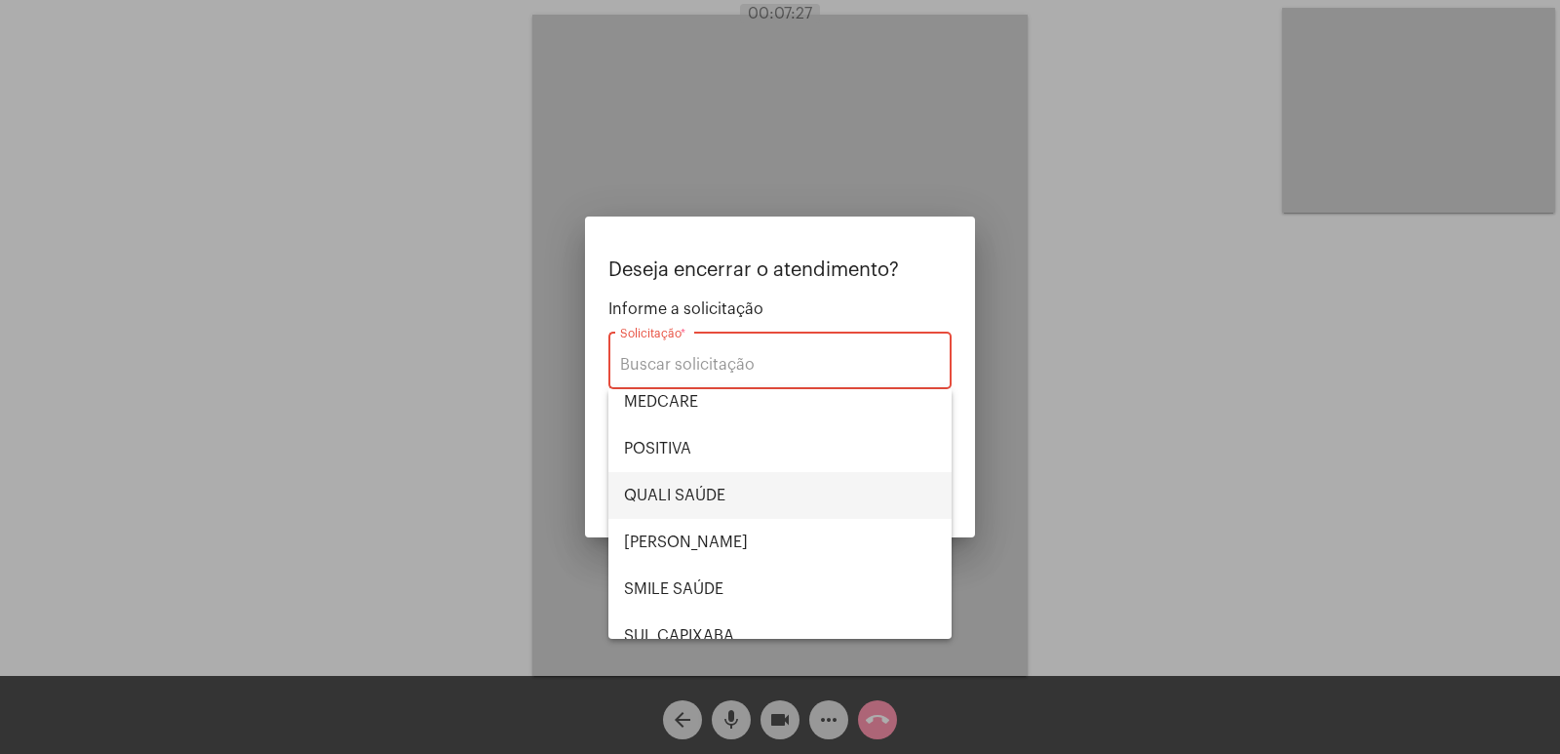
scroll to position [292, 0]
click at [710, 596] on span "SMILE SAÚDE" at bounding box center [780, 587] width 312 height 47
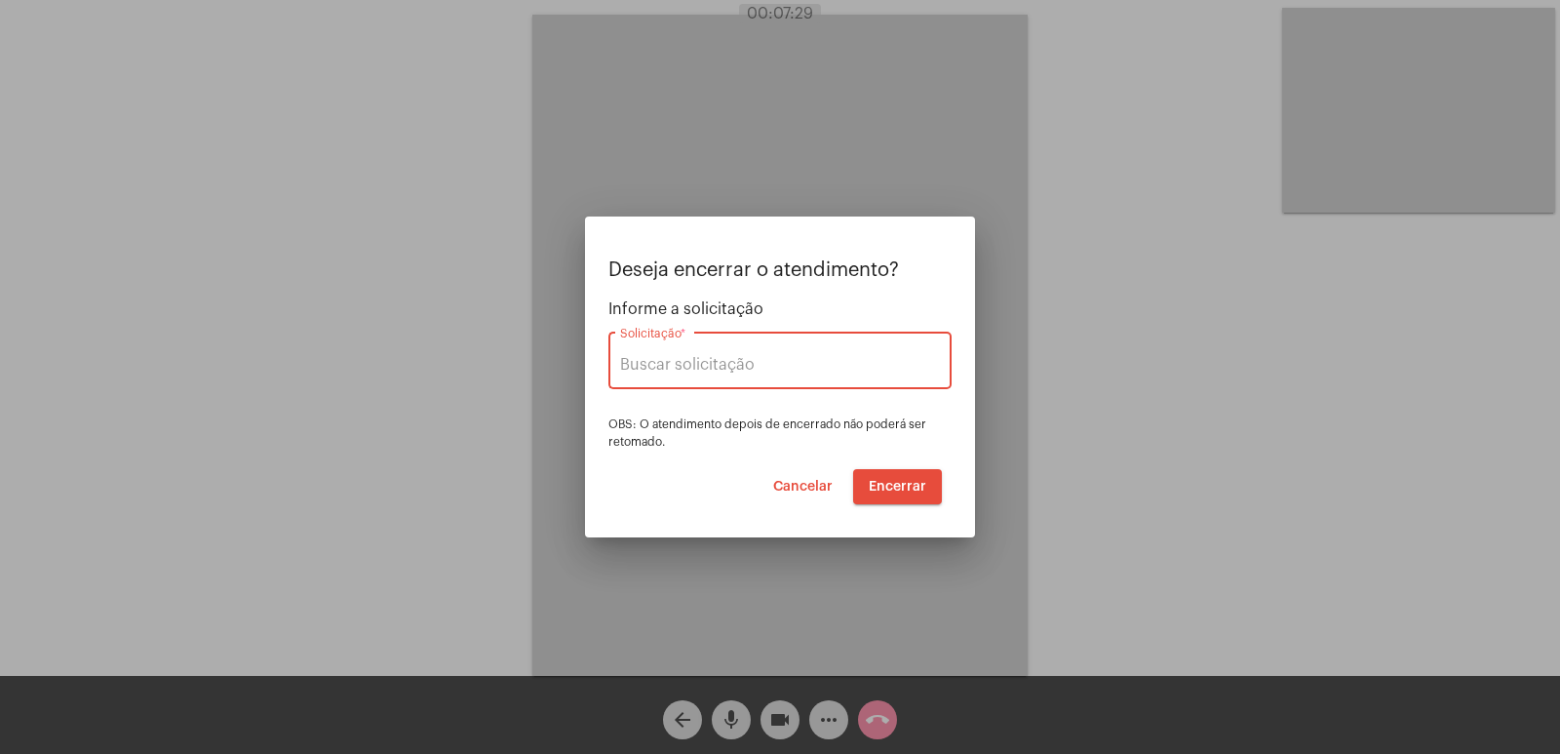
type input "SMILE SAÚDE"
click at [893, 486] on span "Encerrar" at bounding box center [898, 487] width 58 height 14
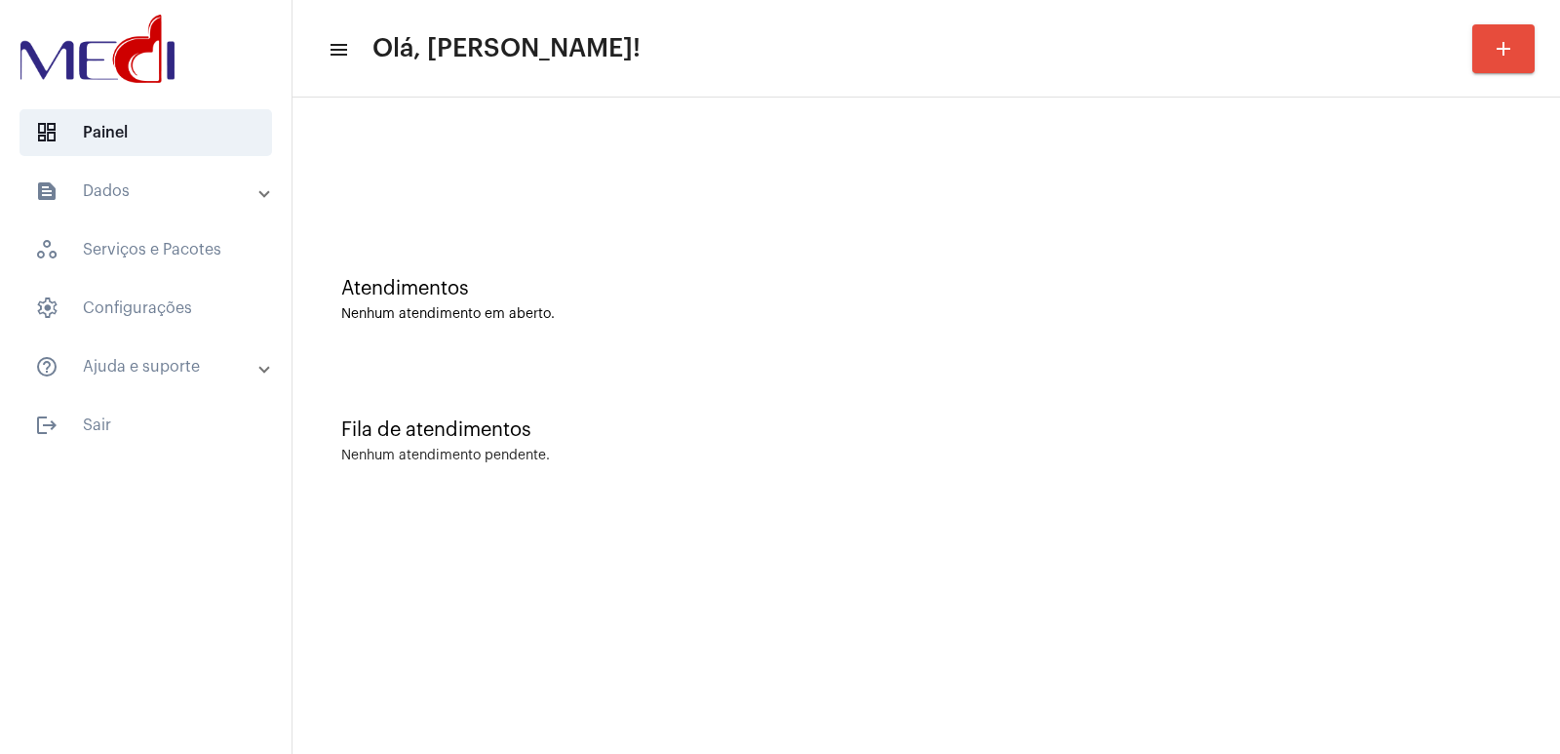
click at [1103, 438] on div "Fila de atendimentos" at bounding box center [926, 429] width 1170 height 21
click at [411, 753] on mat-sidenav-content "menu Olá, Vivian! add Atendimentos Nenhum atendimento em aberto. Fila de atendi…" at bounding box center [925, 377] width 1267 height 754
click at [1137, 511] on div "Atendimentos Nenhum atendimento em aberto. Fila de atendimentos Nenhum atendime…" at bounding box center [925, 304] width 1267 height 414
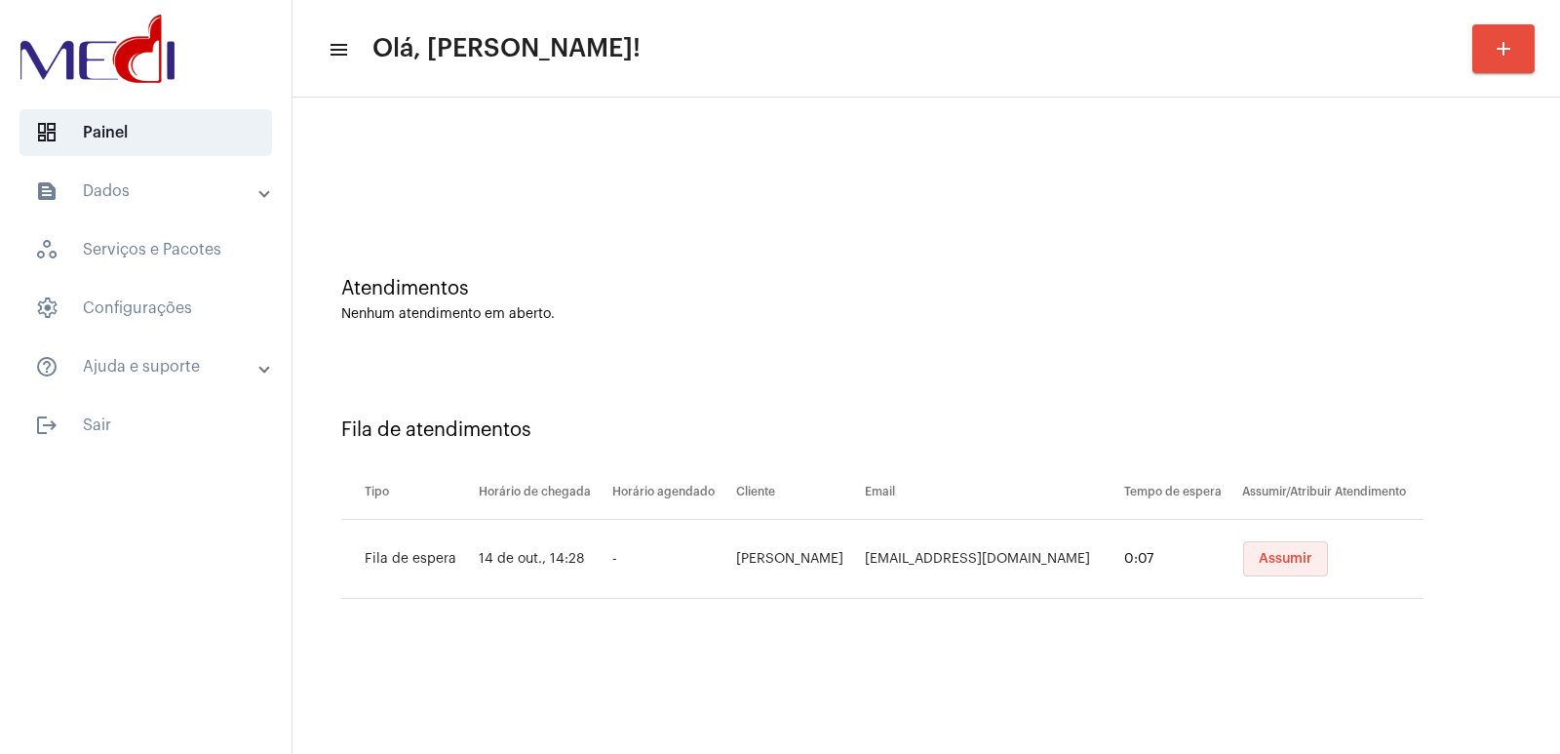
click at [1267, 563] on span "Assumir" at bounding box center [1285, 559] width 54 height 14
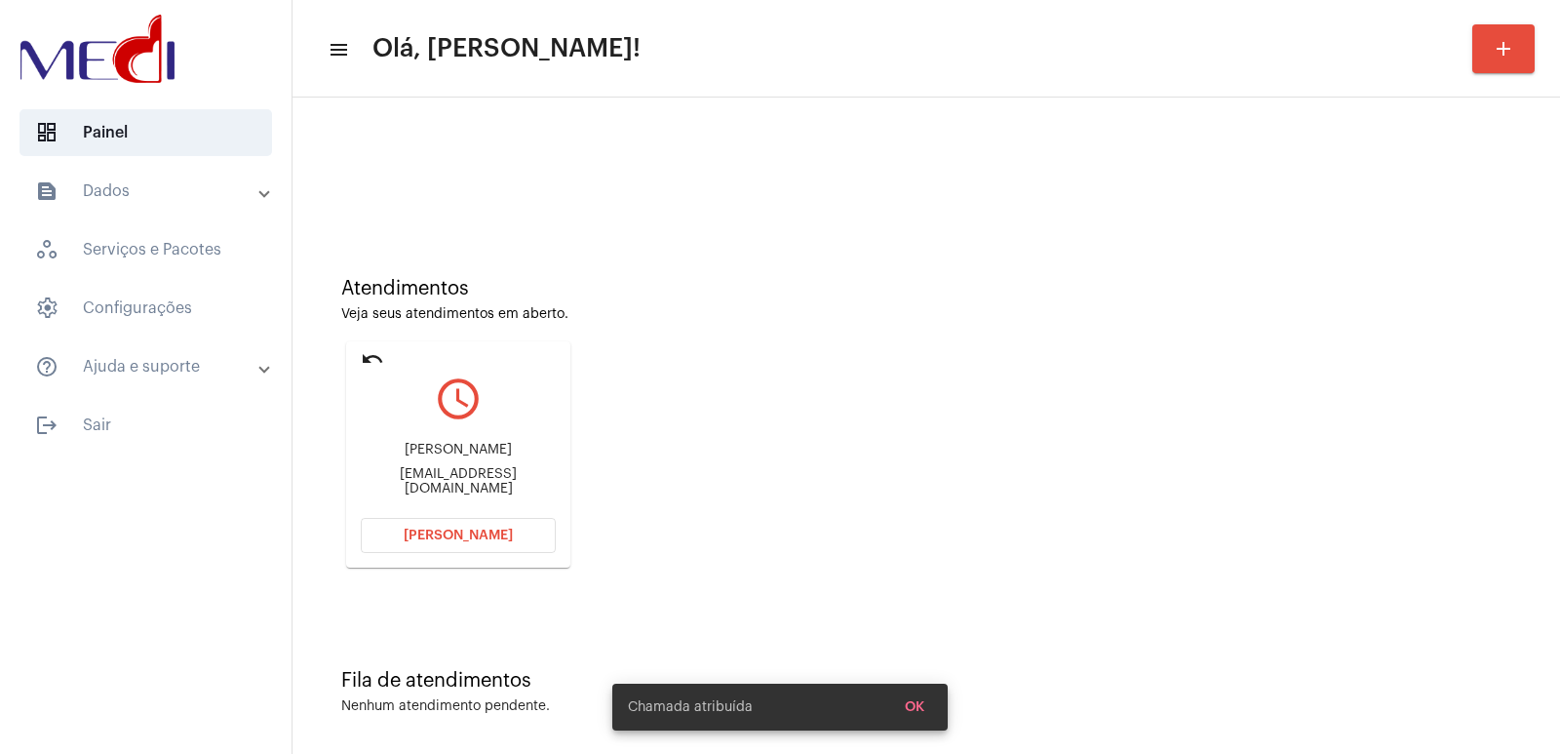
click at [477, 443] on div "[PERSON_NAME] [EMAIL_ADDRESS][DOMAIN_NAME]" at bounding box center [458, 469] width 195 height 88
copy div "[PERSON_NAME]"
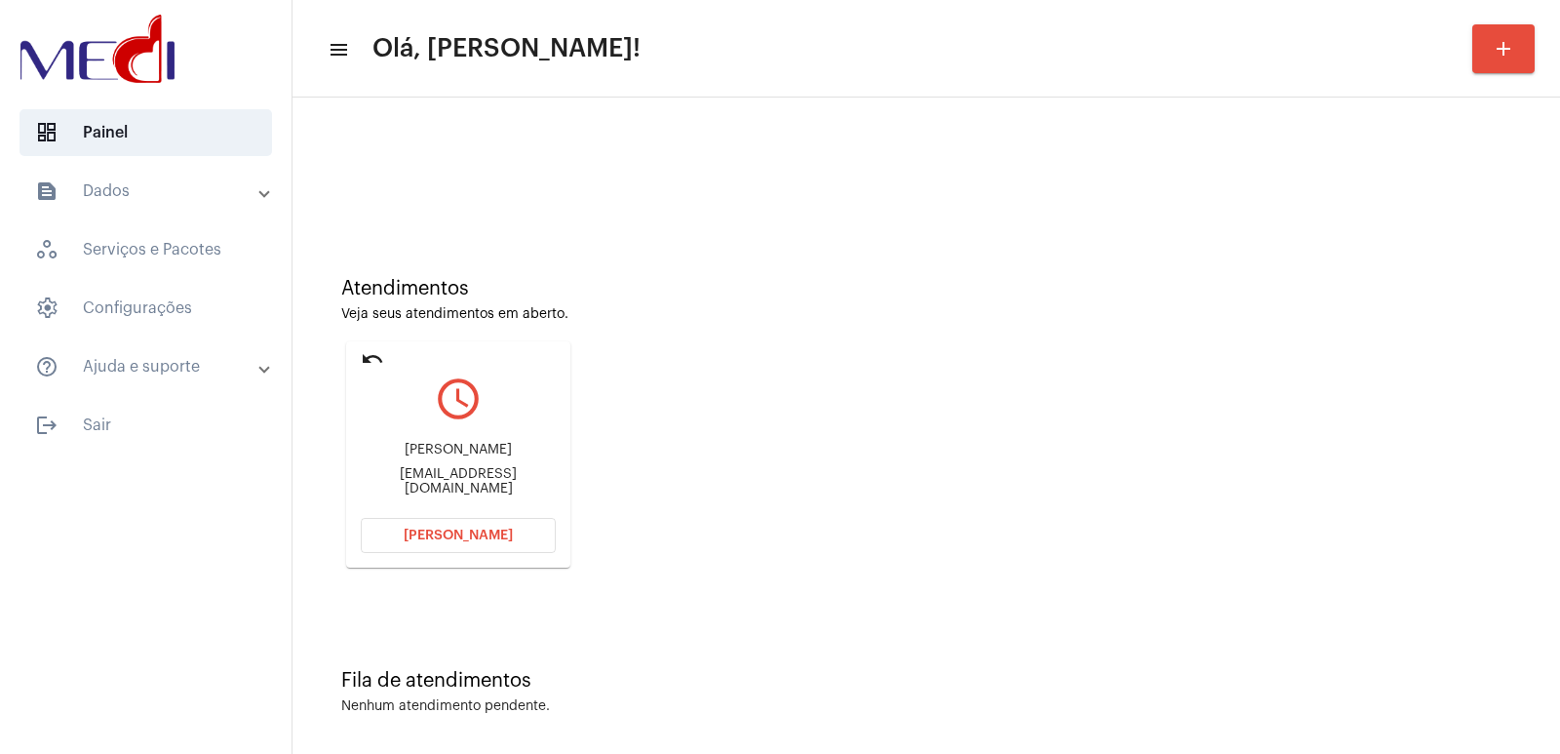
click at [437, 492] on div "[PERSON_NAME] [EMAIL_ADDRESS][DOMAIN_NAME]" at bounding box center [458, 469] width 195 height 88
copy mat-card-content "[EMAIL_ADDRESS][DOMAIN_NAME] [PERSON_NAME]"
click at [453, 548] on button "Abrir Chamada" at bounding box center [458, 535] width 195 height 35
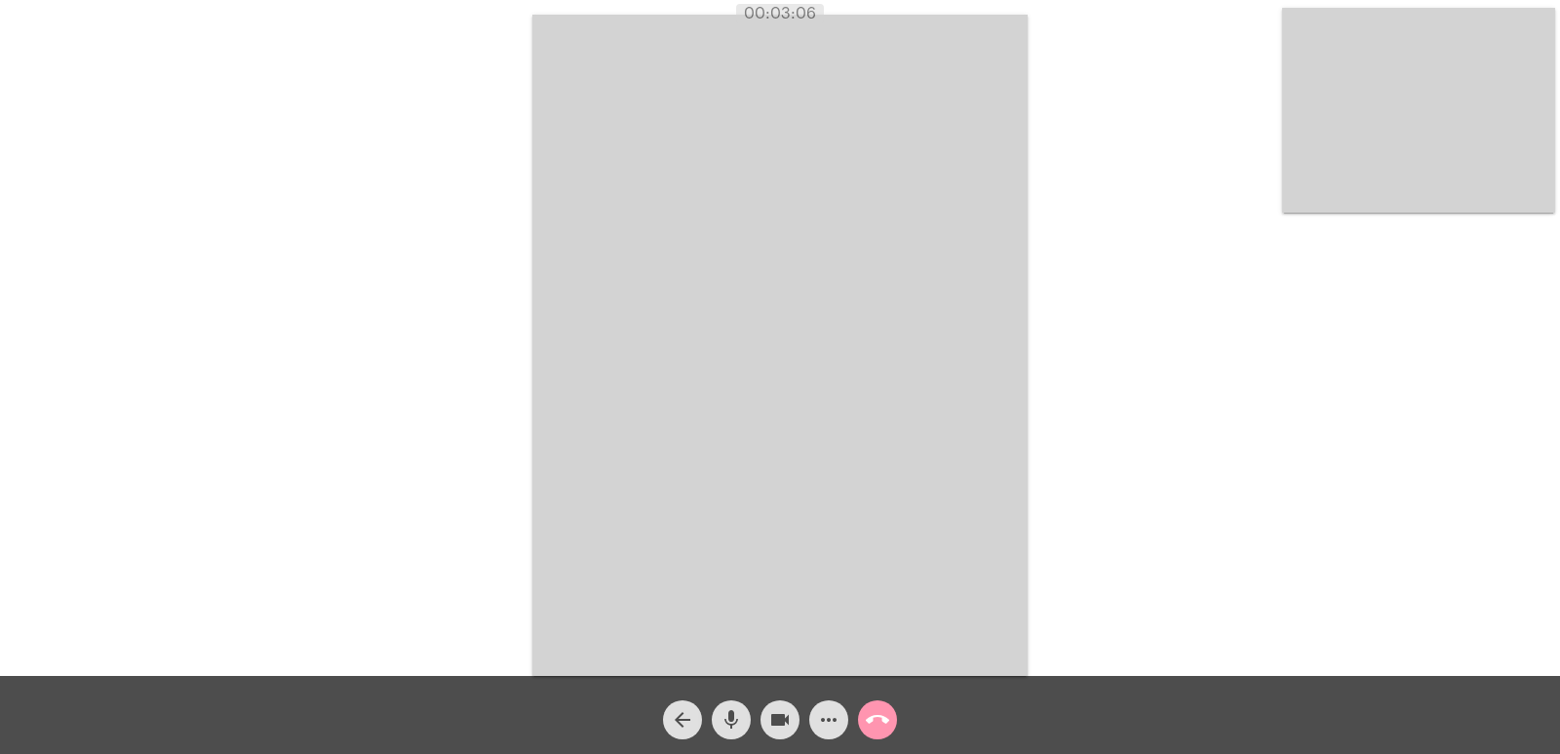
click at [710, 384] on video at bounding box center [779, 345] width 495 height 661
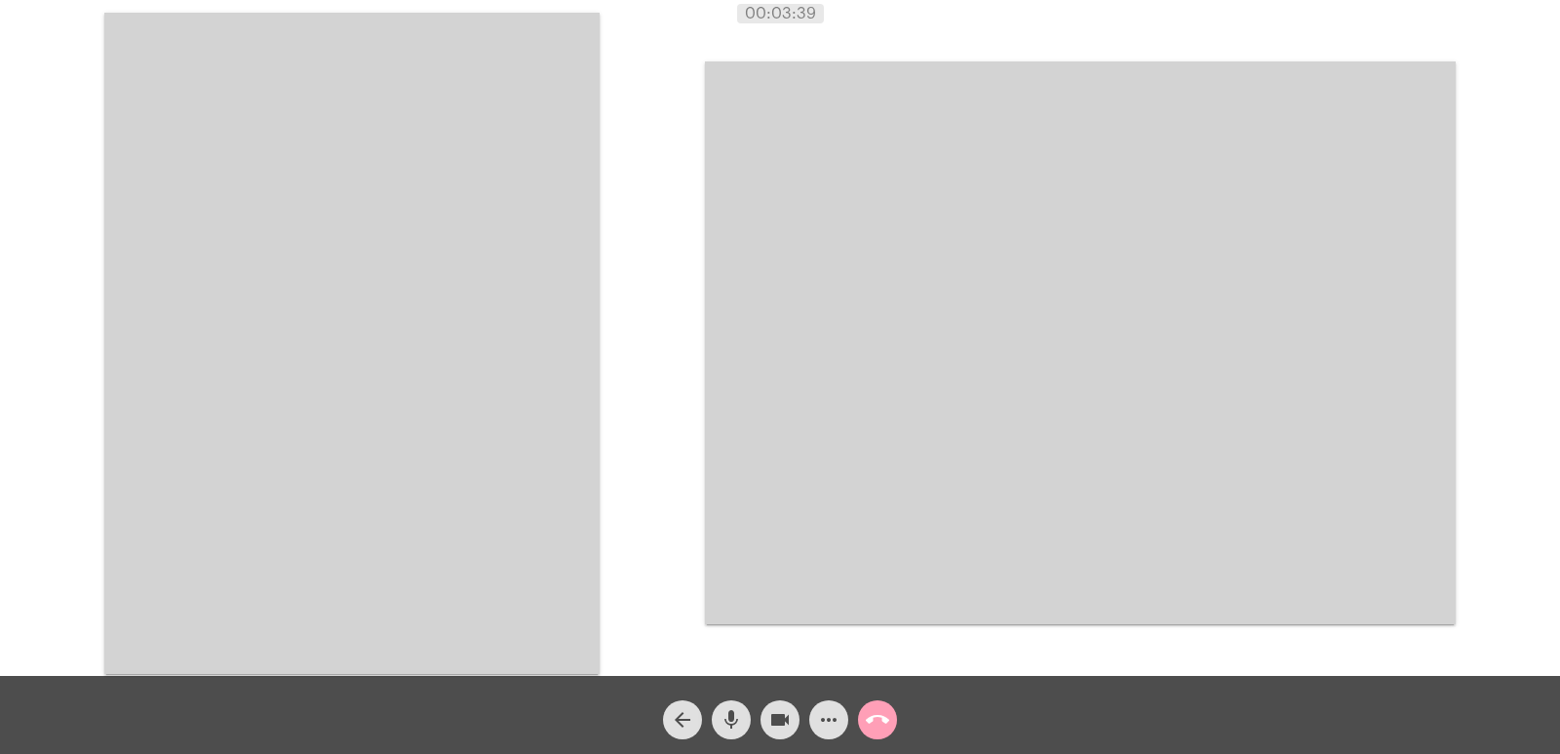
click at [872, 723] on mat-icon "call_end" at bounding box center [877, 719] width 23 height 23
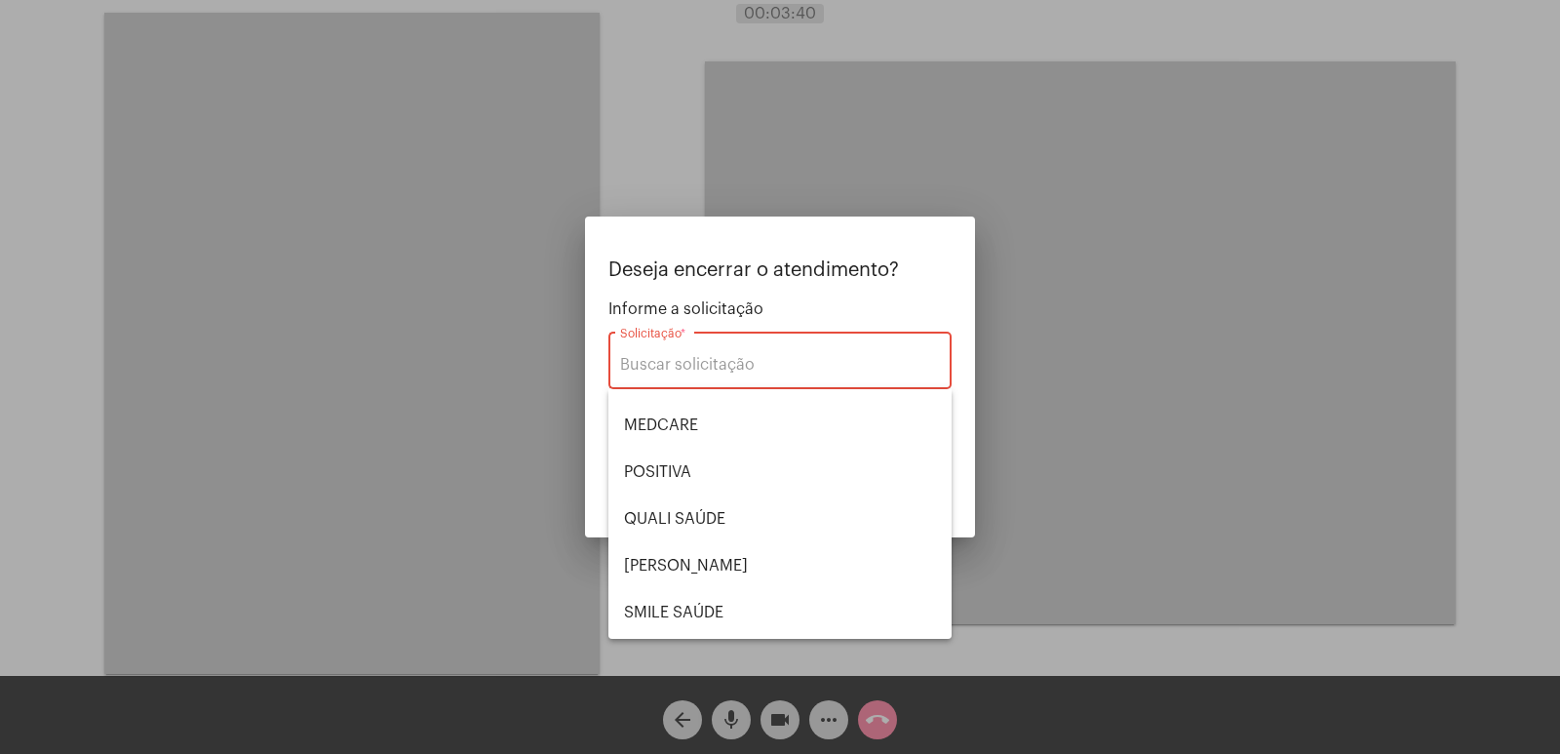
scroll to position [406, 0]
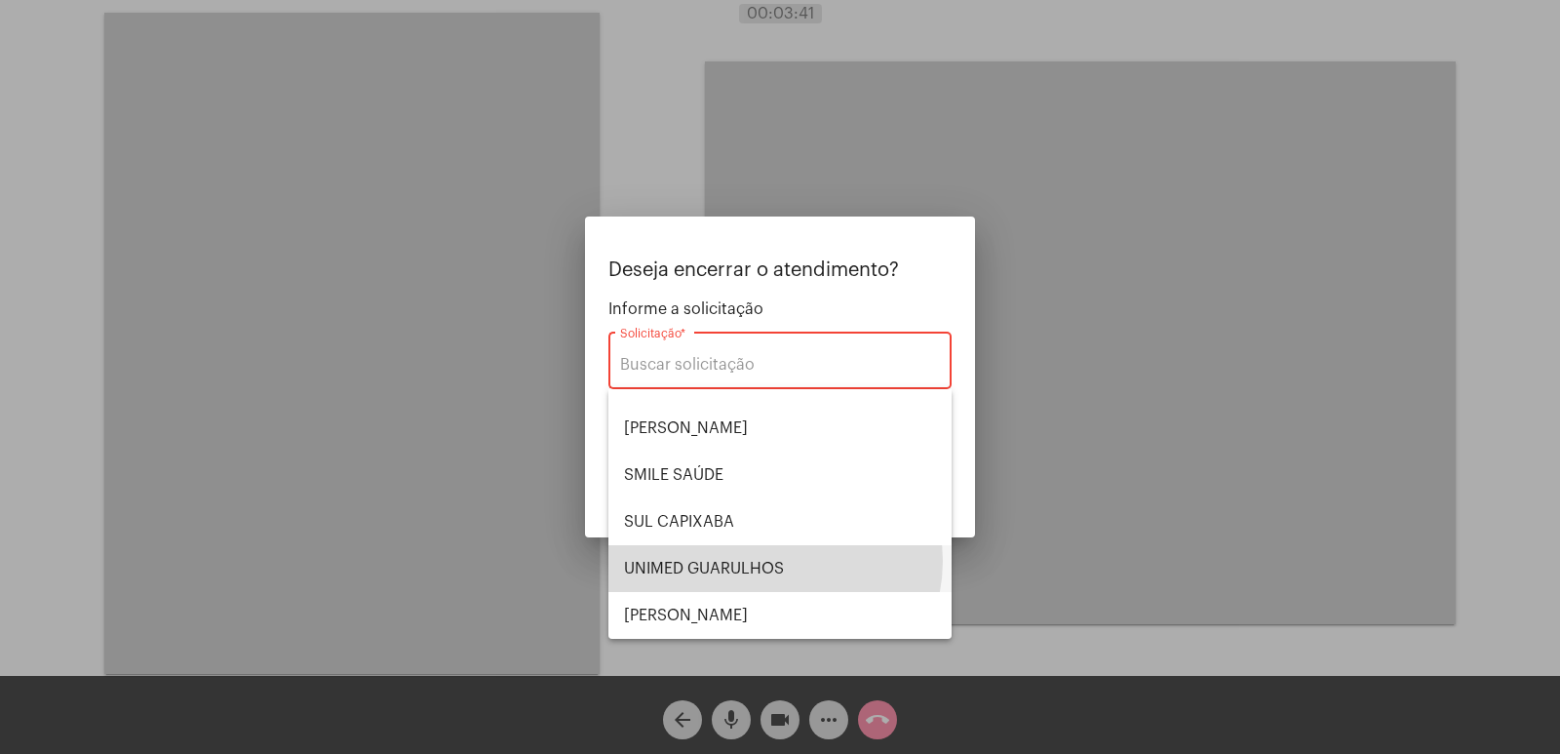
click at [774, 561] on span "UNIMED GUARULHOS" at bounding box center [780, 568] width 312 height 47
type input "UNIMED GUARULHOS"
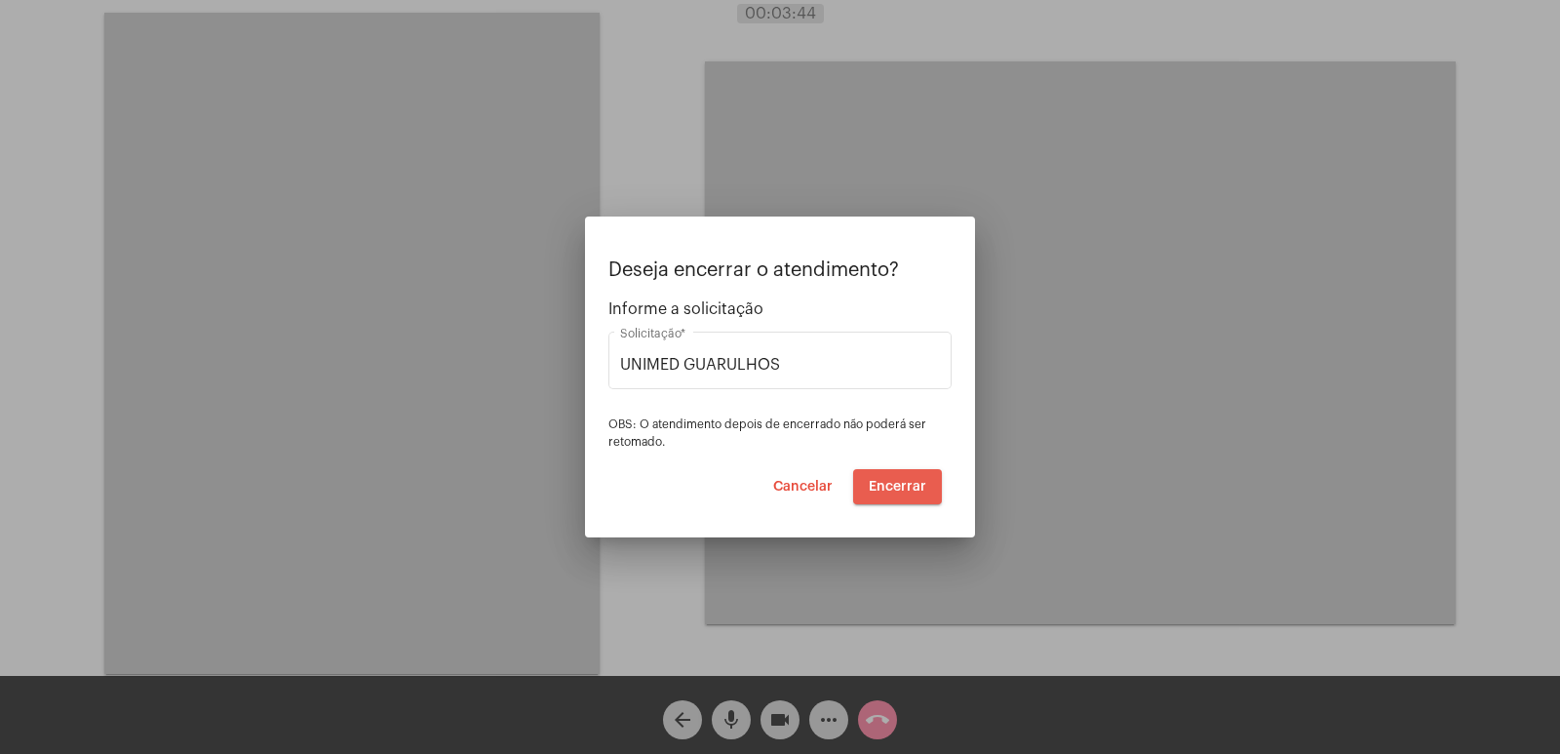
click at [909, 484] on span "Encerrar" at bounding box center [898, 487] width 58 height 14
drag, startPoint x: 1106, startPoint y: 454, endPoint x: 1008, endPoint y: 612, distance: 186.1
click at [1106, 454] on div at bounding box center [780, 377] width 1560 height 754
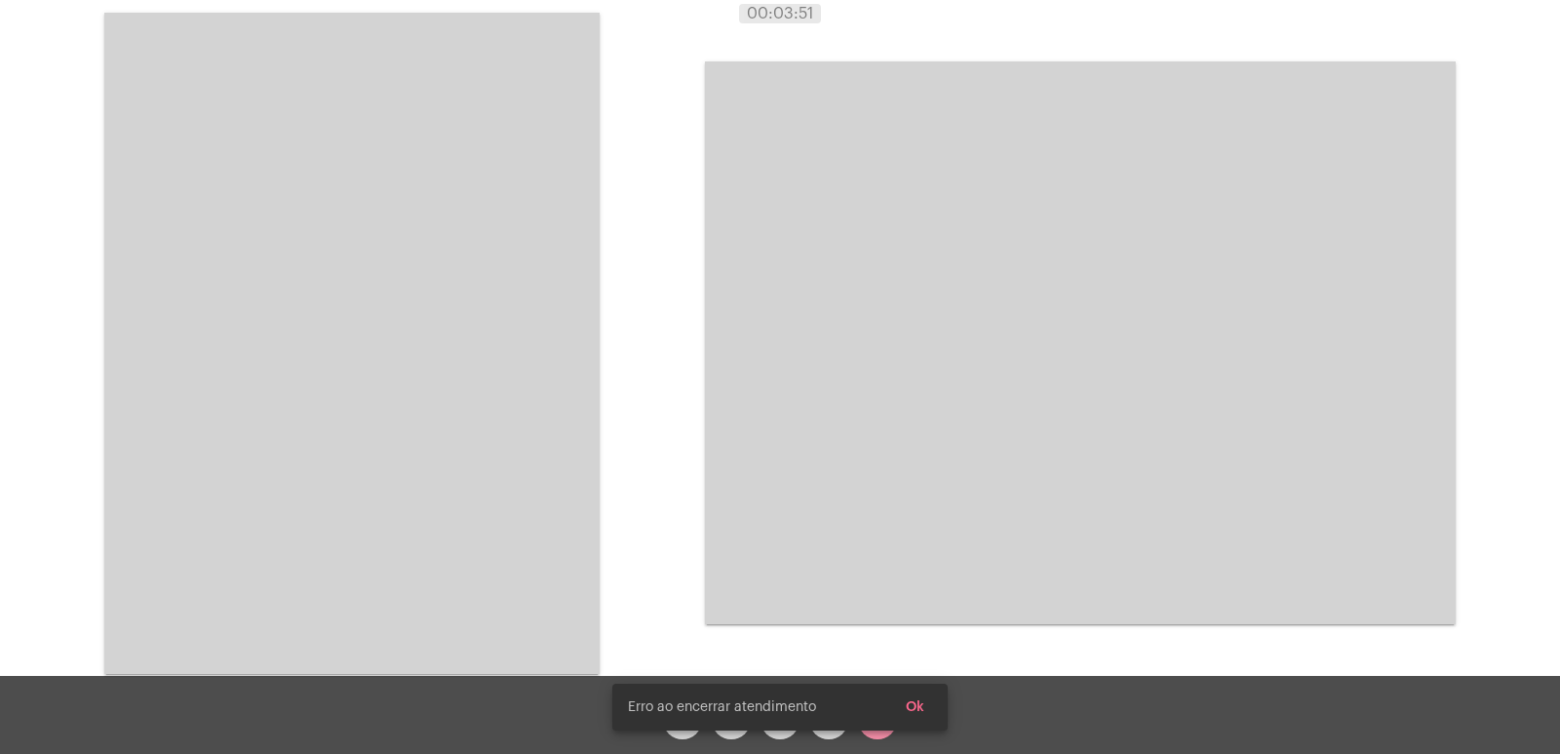
click at [901, 709] on button "Ok" at bounding box center [915, 706] width 50 height 35
click at [856, 719] on snack-bar-container "Atendimento encerrado Ok" at bounding box center [779, 706] width 335 height 47
click at [766, 729] on snack-bar-container "Atendimento encerrado Ok" at bounding box center [779, 706] width 335 height 47
click at [738, 729] on snack-bar-container "Atendimento encerrado Ok" at bounding box center [779, 706] width 335 height 47
click at [907, 705] on span "Ok" at bounding box center [915, 707] width 19 height 14
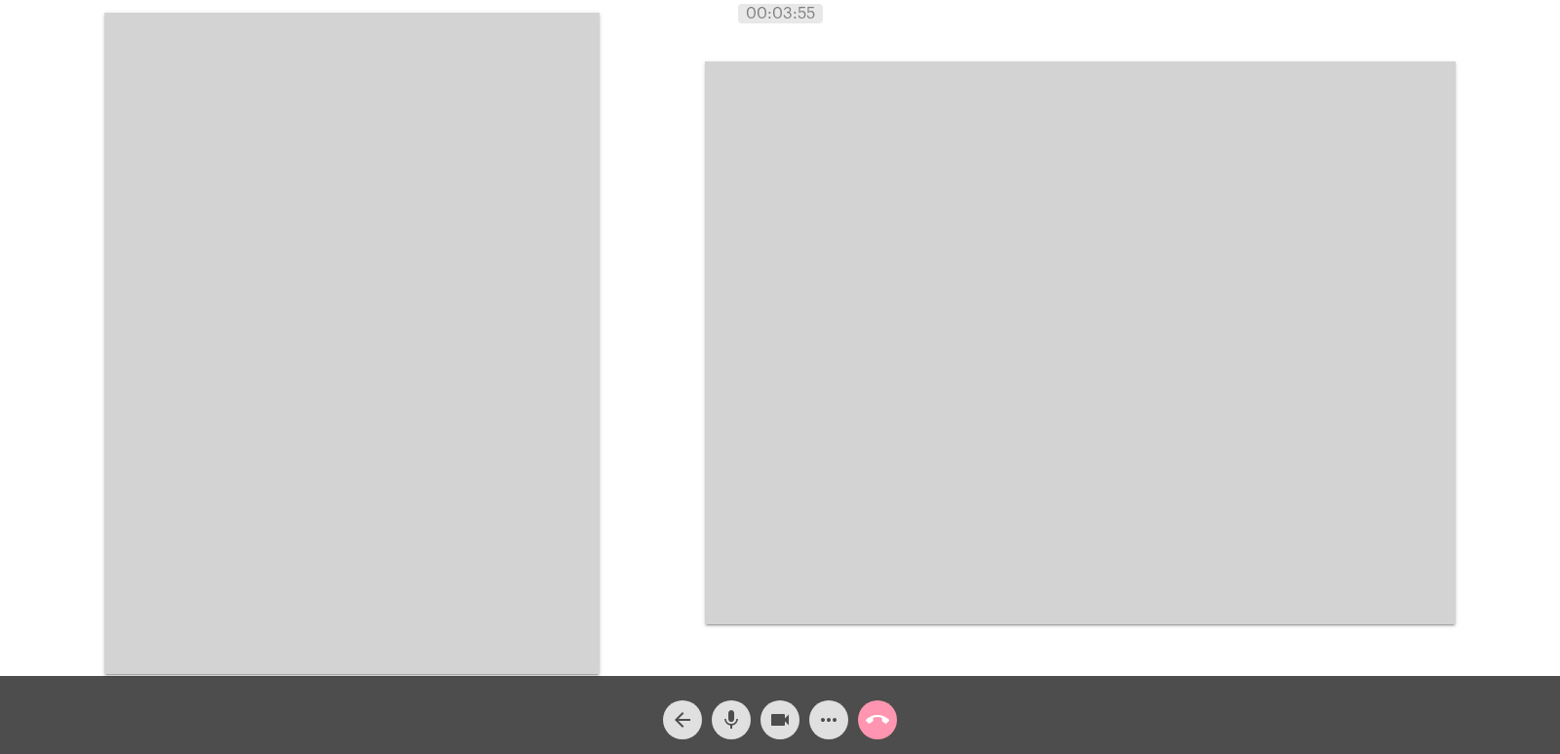
click at [770, 717] on mat-icon "videocam" at bounding box center [779, 719] width 23 height 23
drag, startPoint x: 729, startPoint y: 720, endPoint x: 747, endPoint y: 722, distance: 17.7
click at [728, 721] on mat-icon "mic" at bounding box center [730, 719] width 23 height 23
click at [863, 718] on button "call_end" at bounding box center [877, 719] width 39 height 39
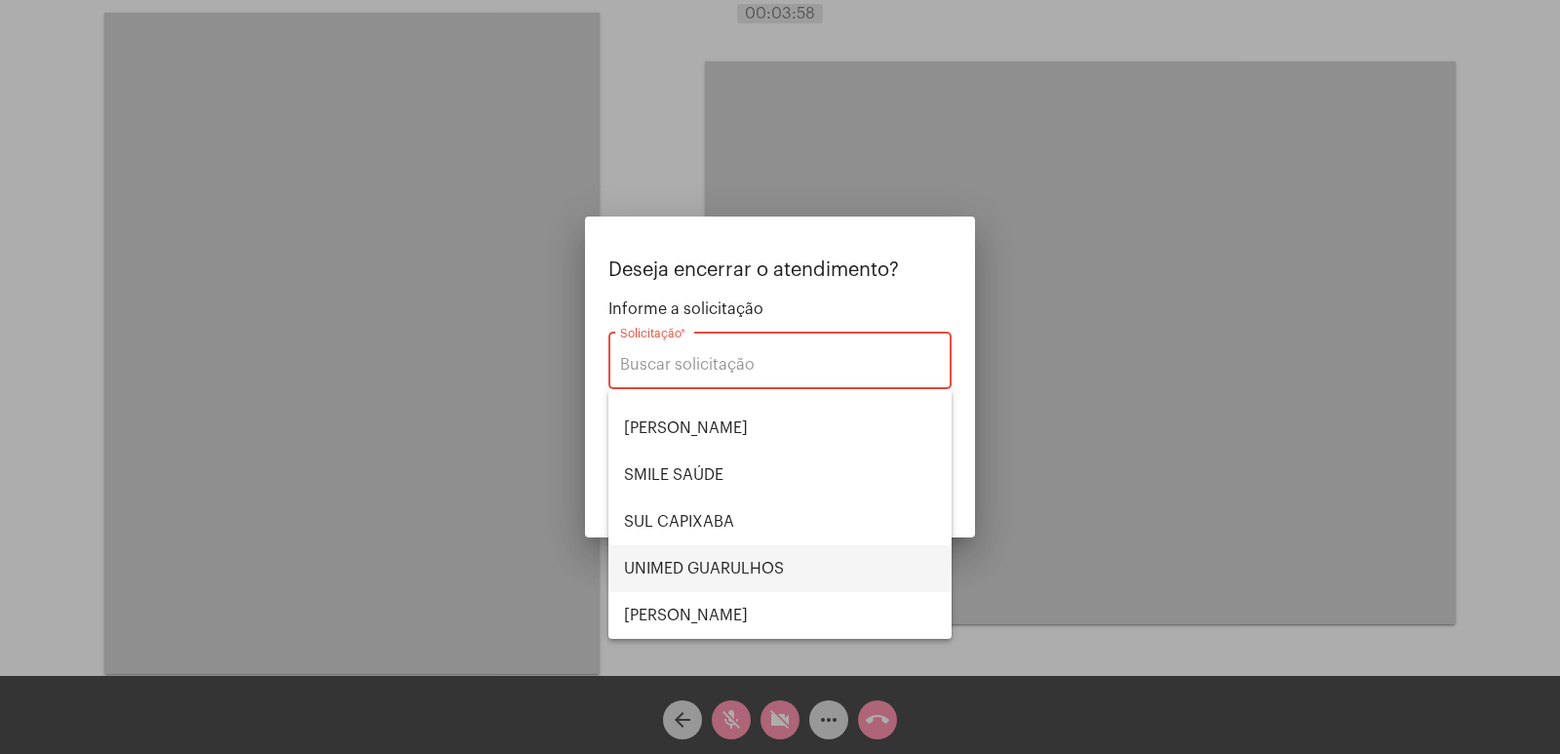
click at [703, 558] on span "UNIMED GUARULHOS" at bounding box center [780, 568] width 312 height 47
type input "UNIMED GUARULHOS"
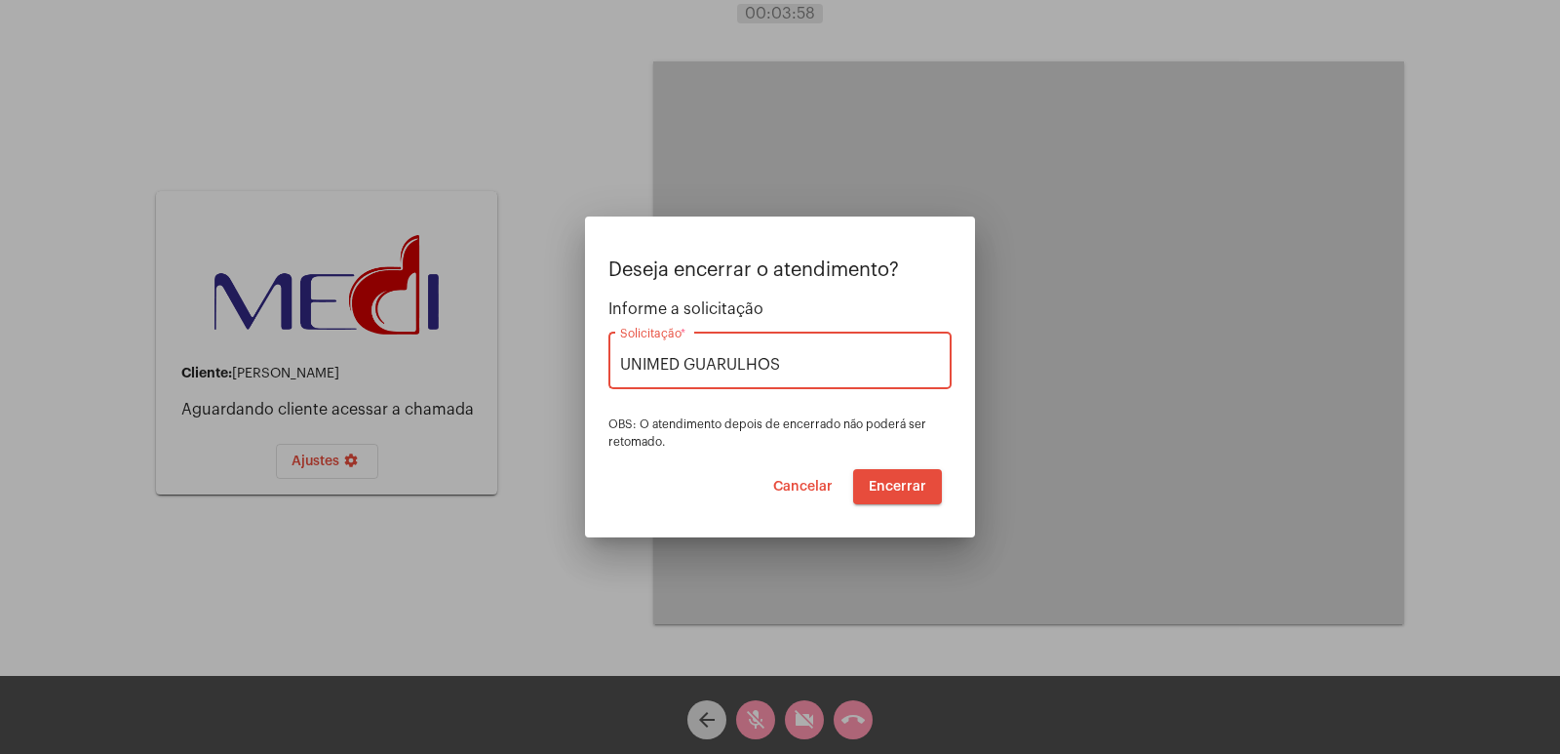
click at [888, 464] on div "Deseja encerrar o atendimento? Informe a solicitação UNIMED GUARULHOS Solicitaç…" at bounding box center [779, 381] width 343 height 245
click at [888, 474] on button "Encerrar" at bounding box center [897, 486] width 89 height 35
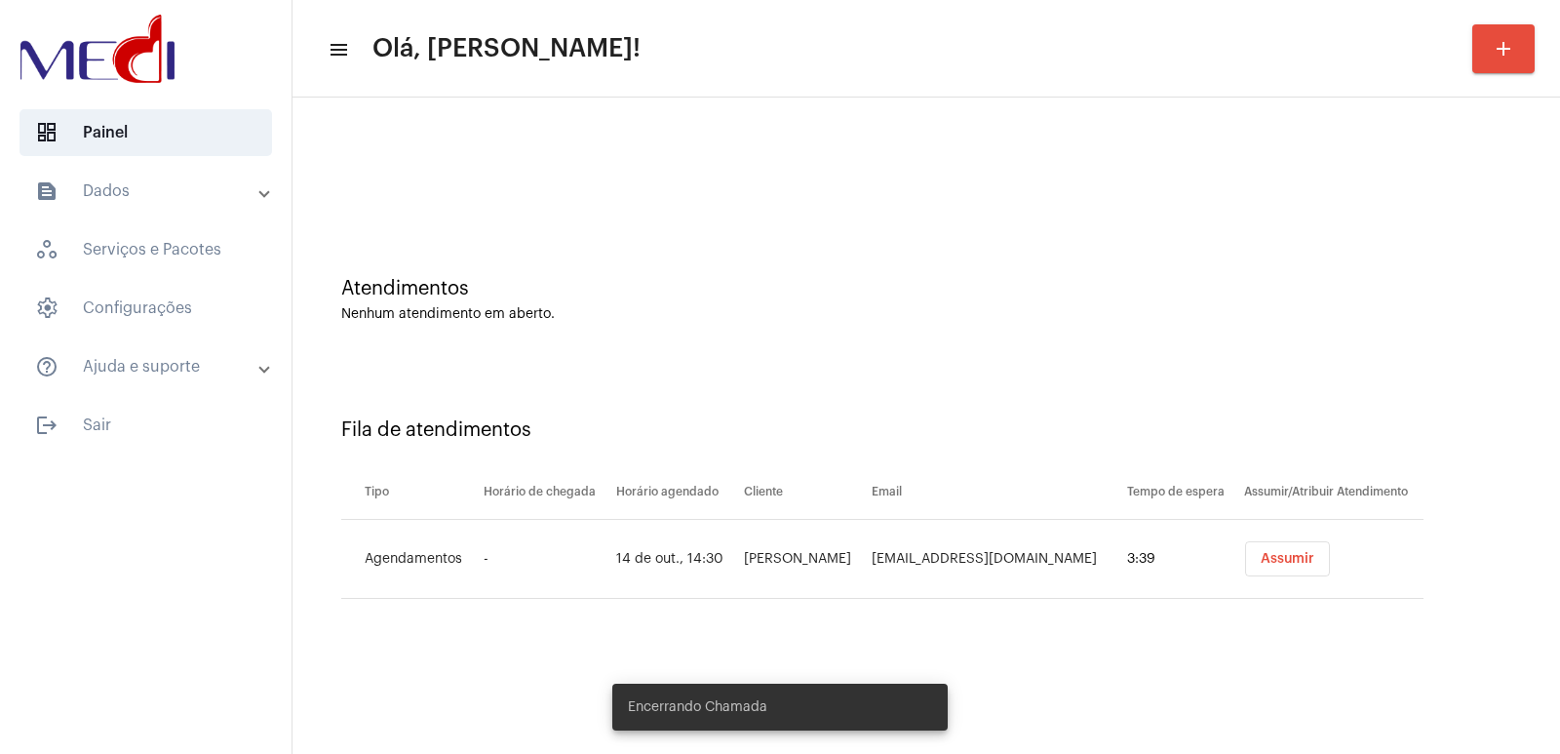
click at [1253, 552] on button "Assumir" at bounding box center [1287, 558] width 85 height 35
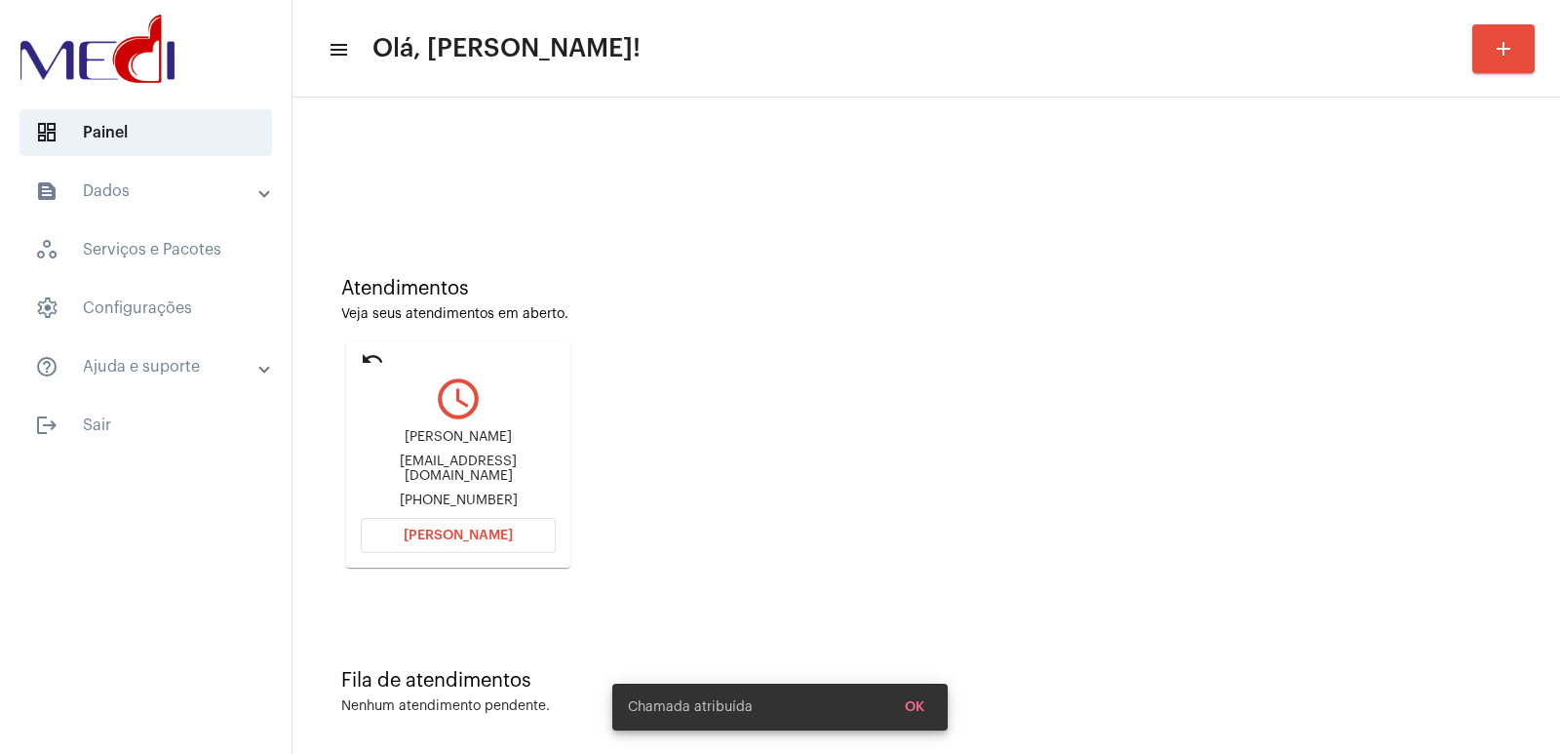
click at [476, 430] on div "Gabriel Bonifácio de Almeida bonifgabo@gmail.com +5582993406143" at bounding box center [458, 469] width 195 height 88
copy div "Gabriel Bonifácio de Almeida"
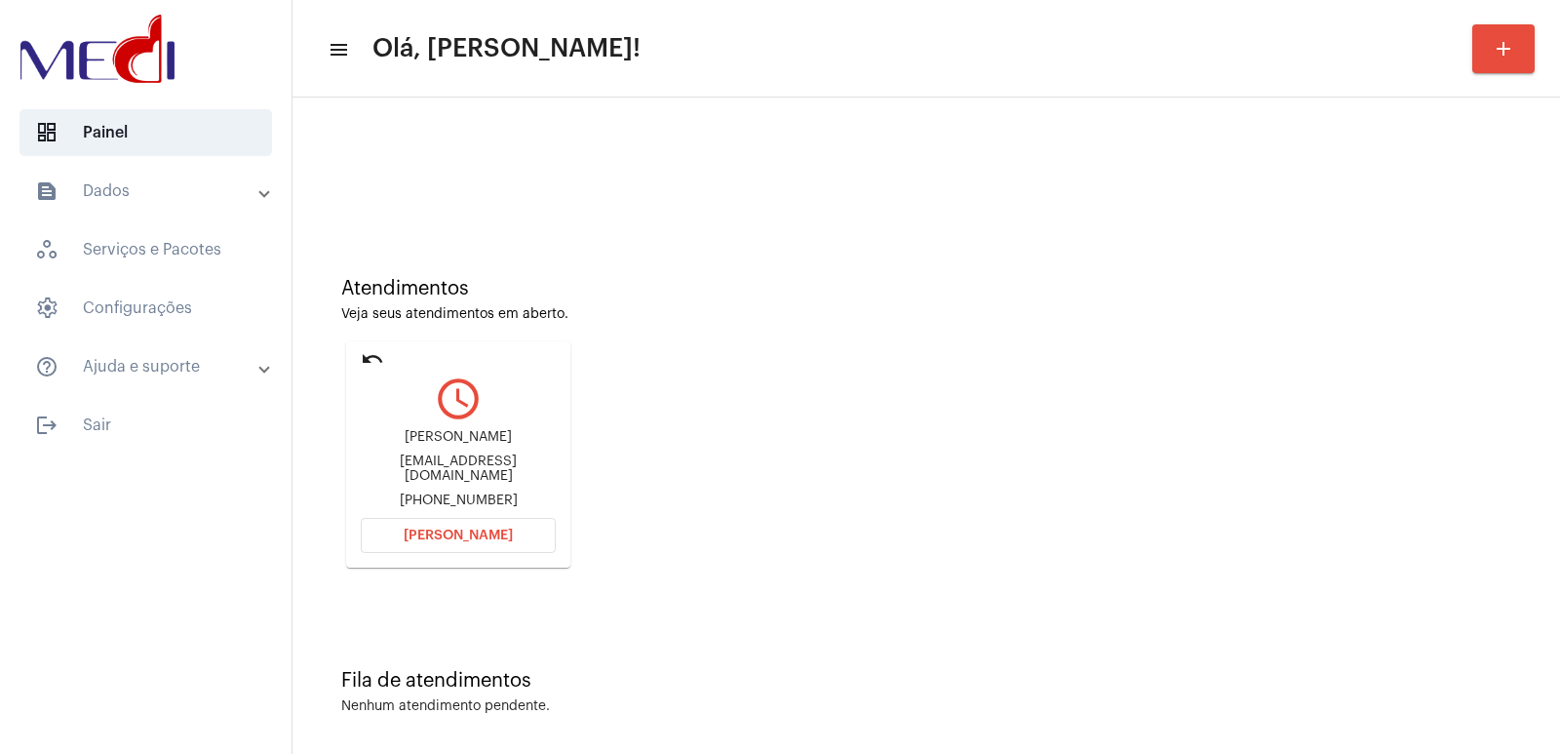
click at [427, 526] on button "Abrir Chamada" at bounding box center [458, 535] width 195 height 35
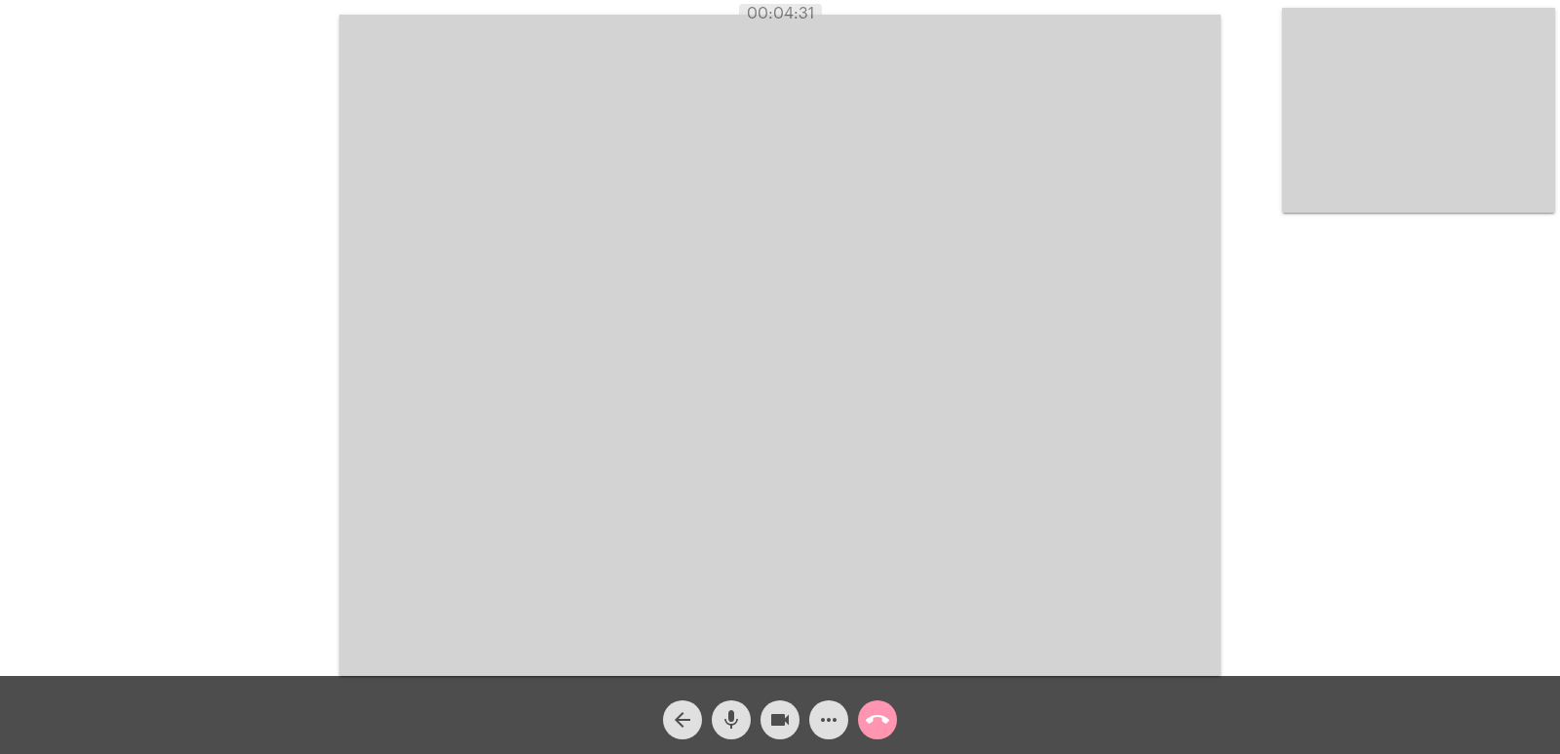
click at [879, 708] on mat-icon "call_end" at bounding box center [877, 719] width 23 height 23
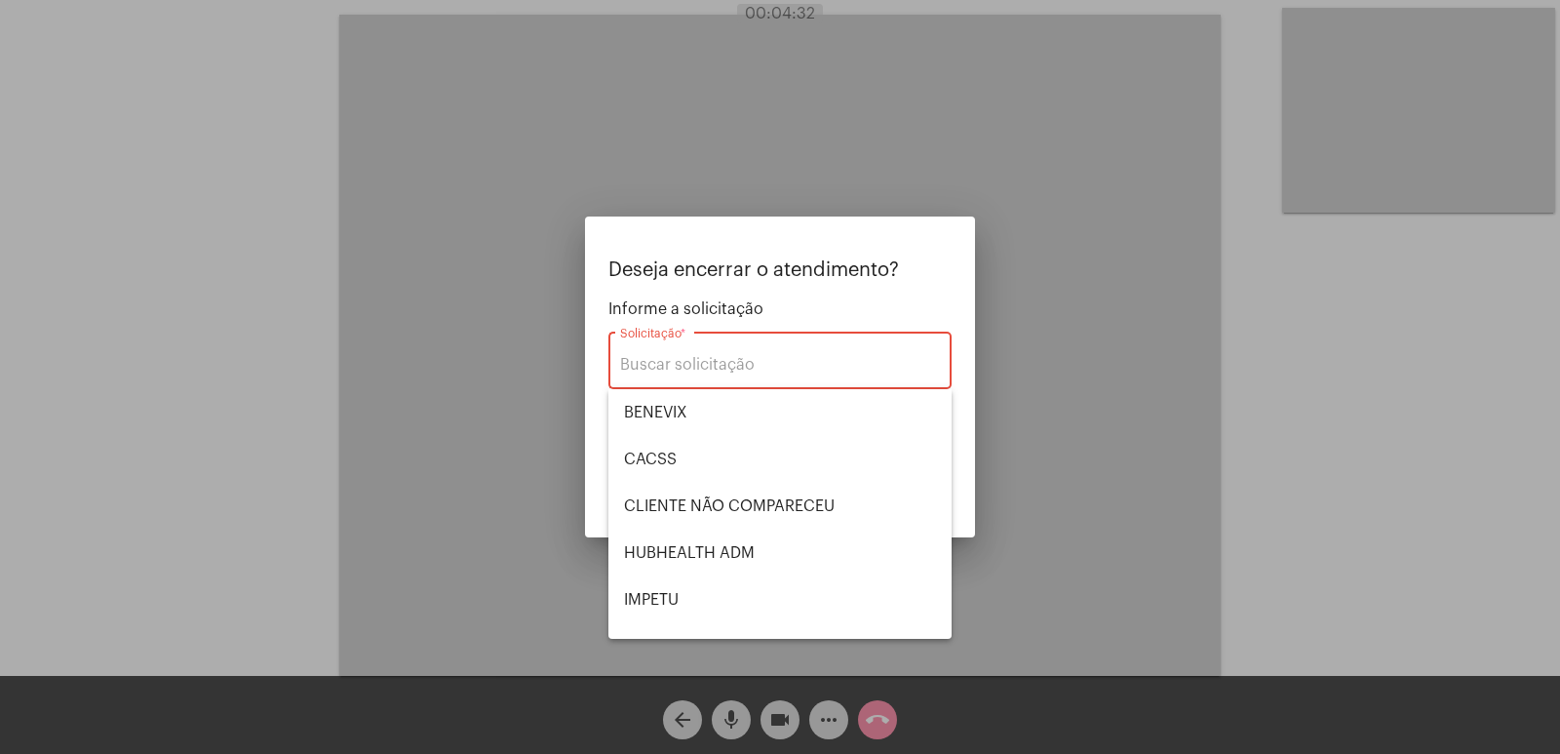
scroll to position [406, 0]
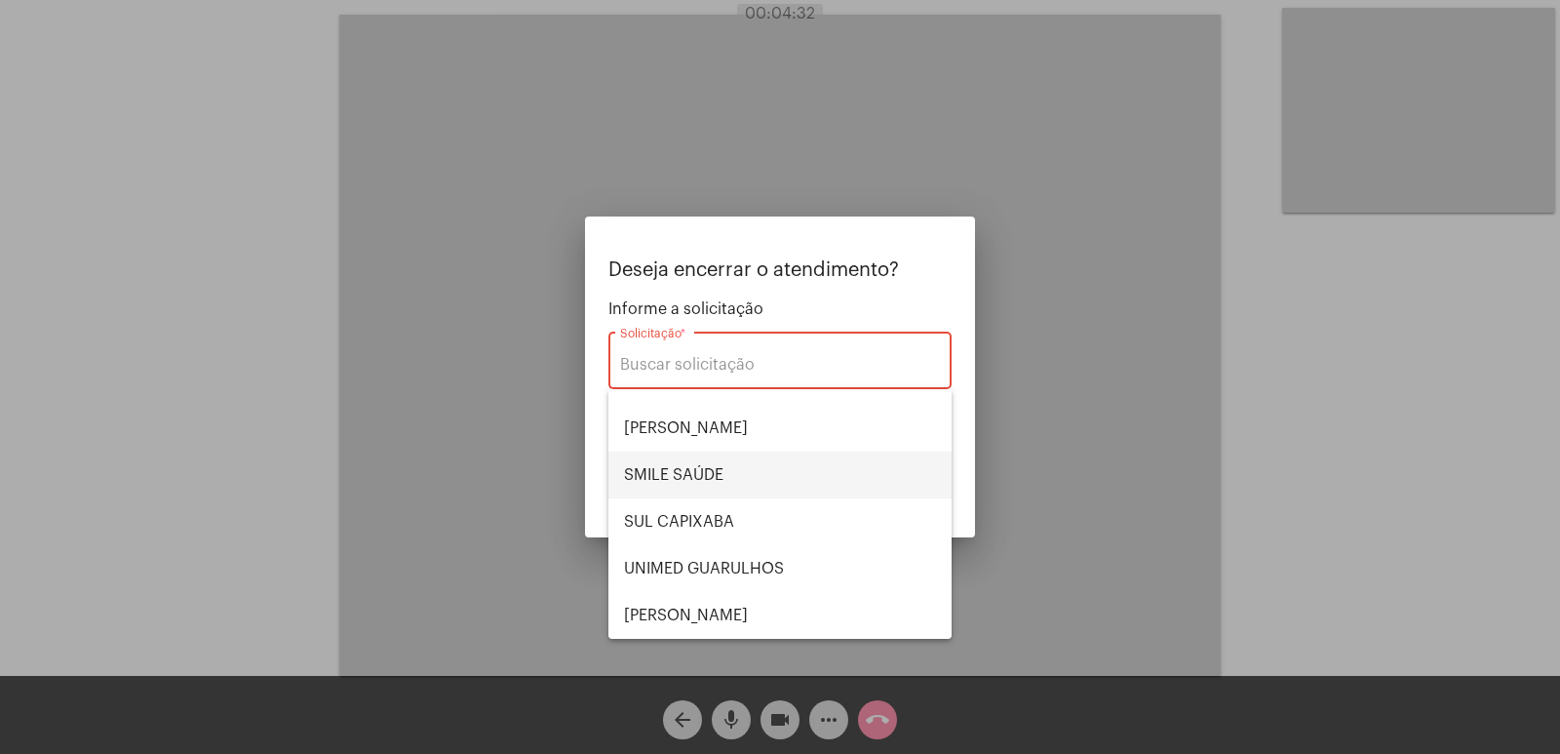
click at [735, 461] on span "SMILE SAÚDE" at bounding box center [780, 474] width 312 height 47
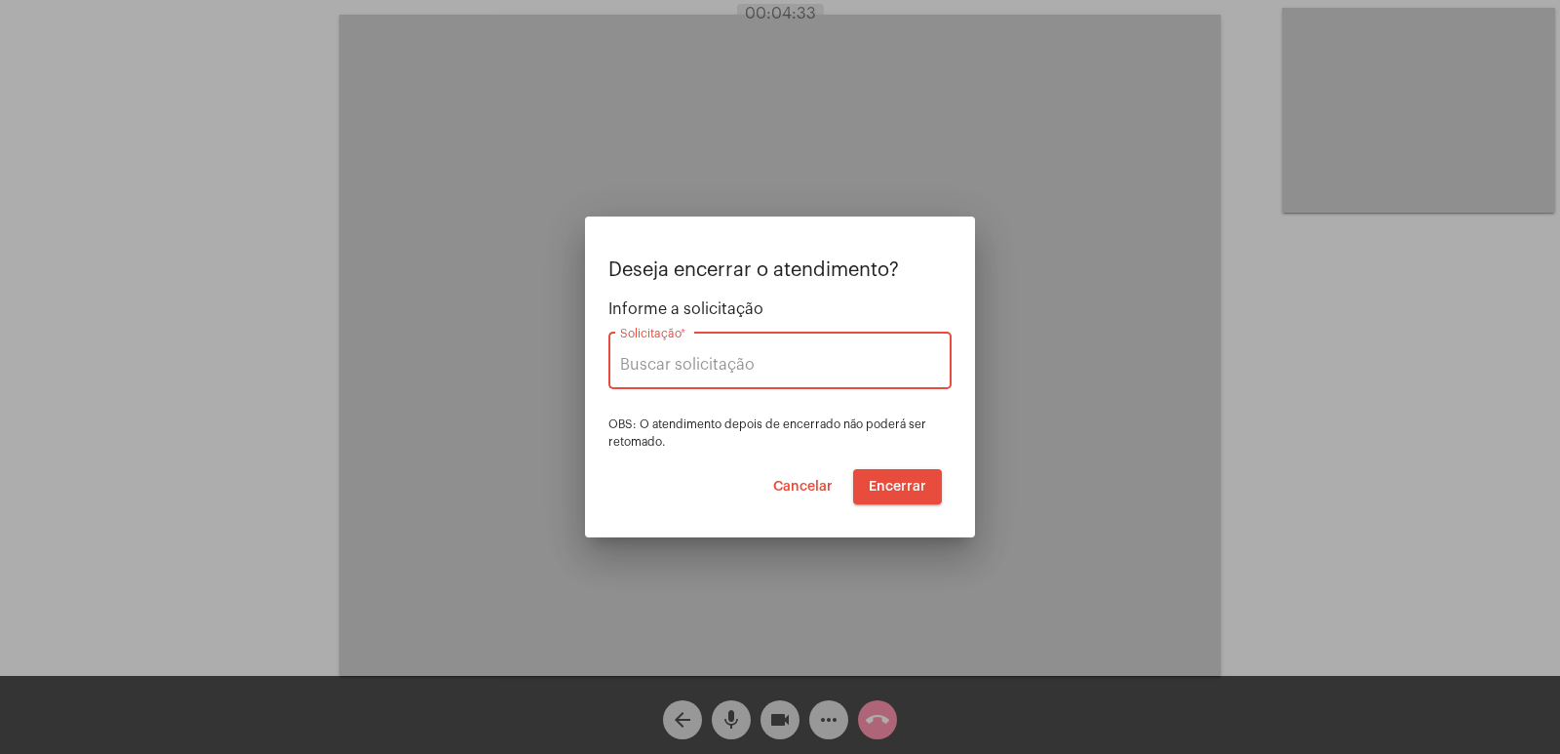
type input "SMILE SAÚDE"
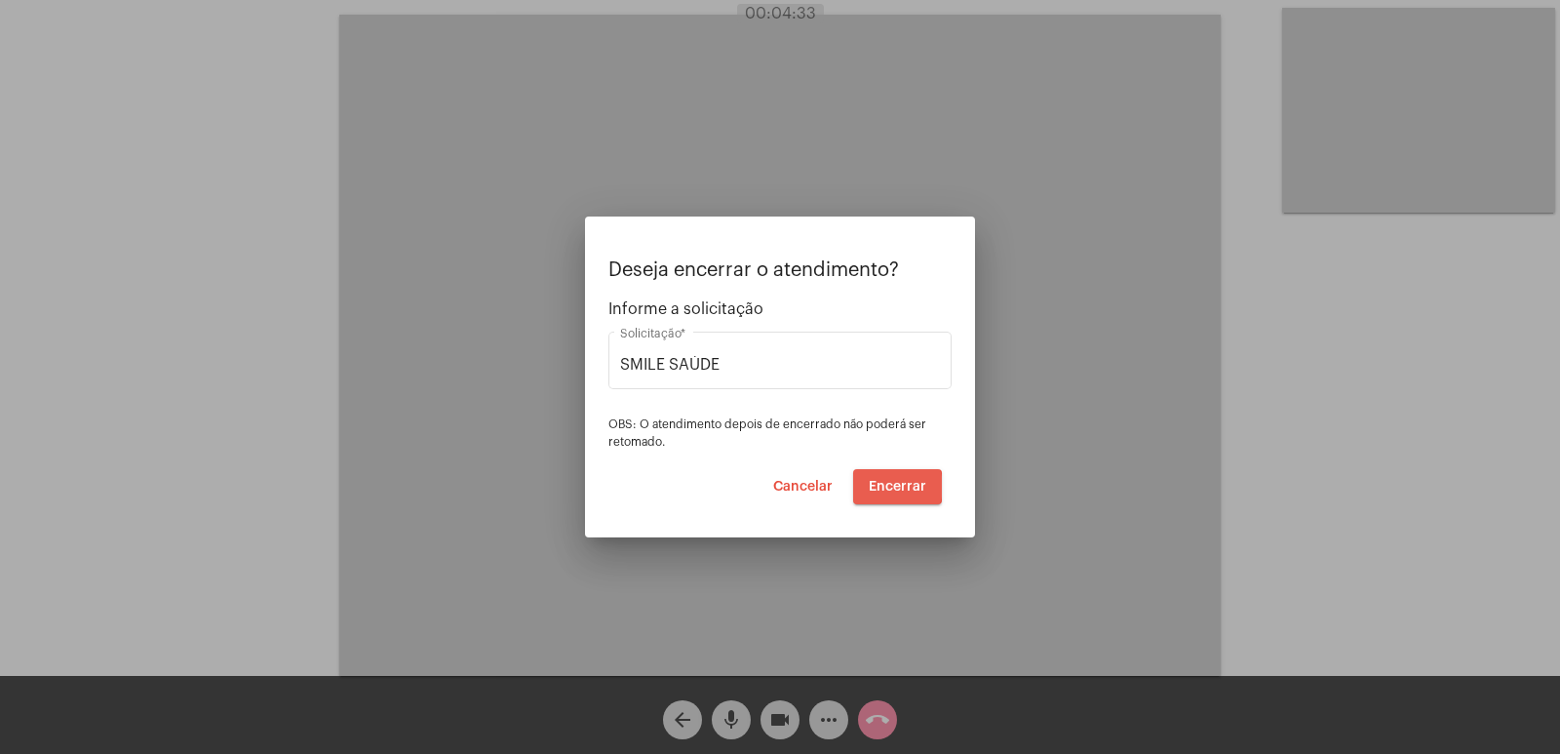
click at [893, 486] on span "Encerrar" at bounding box center [898, 487] width 58 height 14
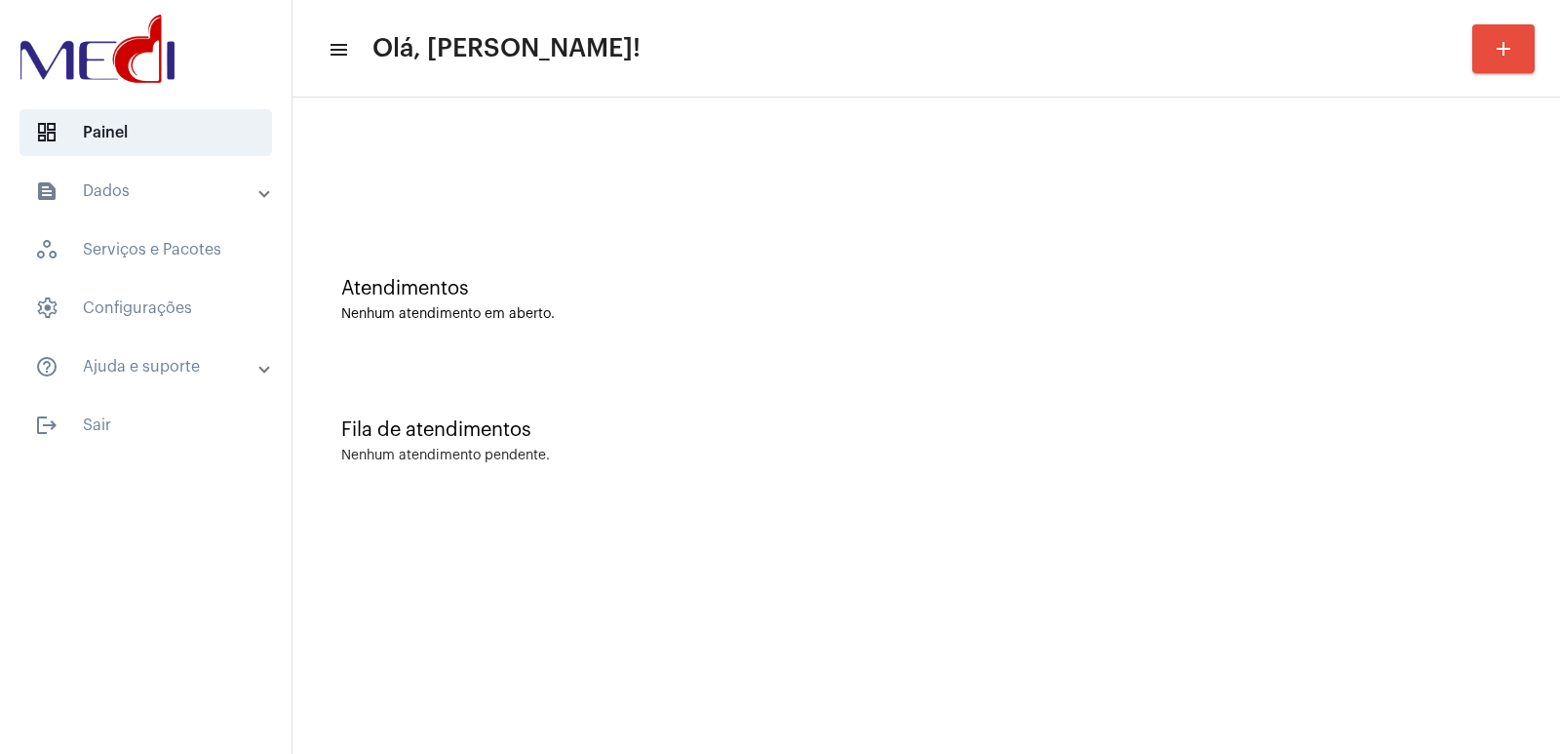
click at [131, 197] on mat-panel-title "text_snippet_outlined Dados" at bounding box center [147, 190] width 225 height 23
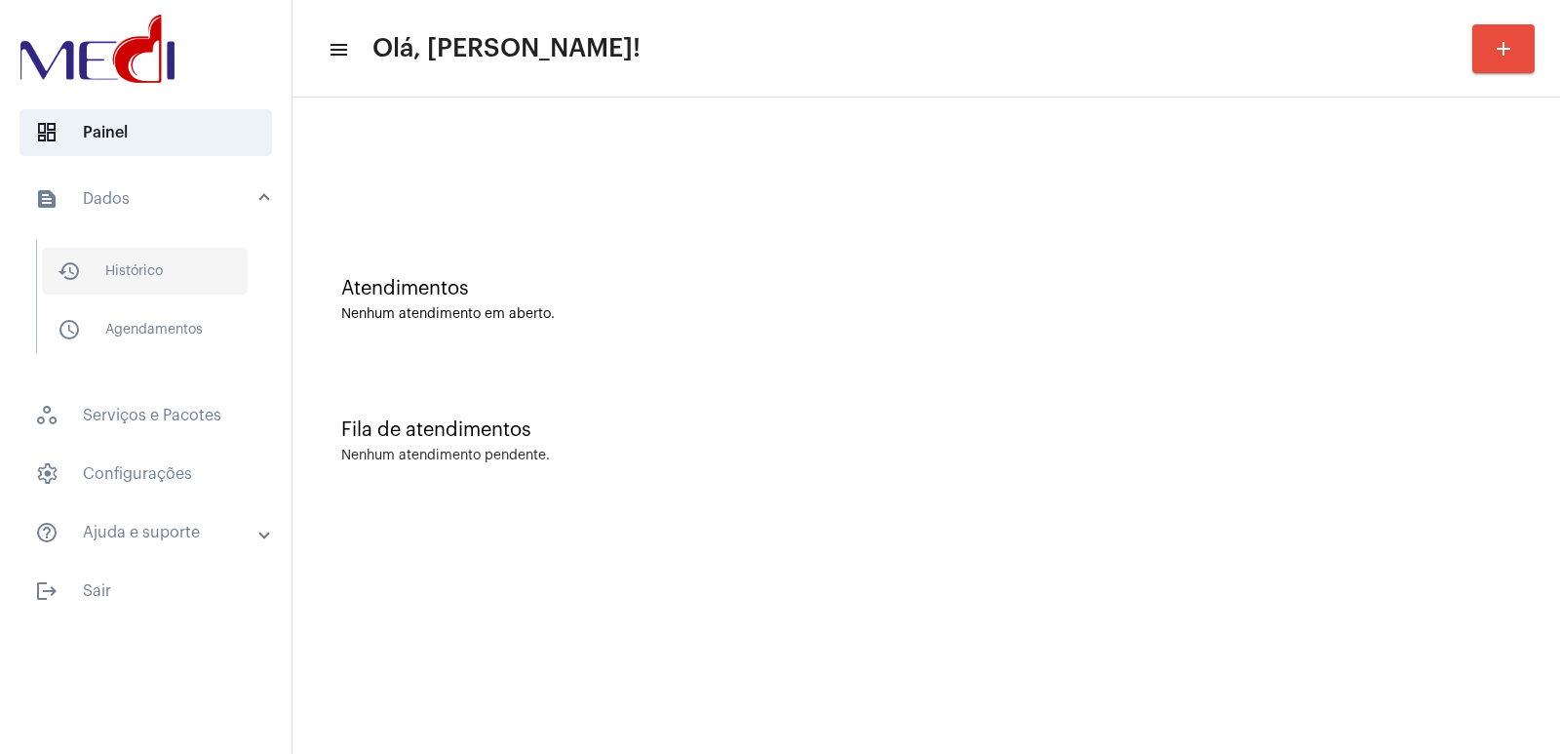
click at [185, 272] on span "history_outlined Histórico" at bounding box center [145, 271] width 206 height 47
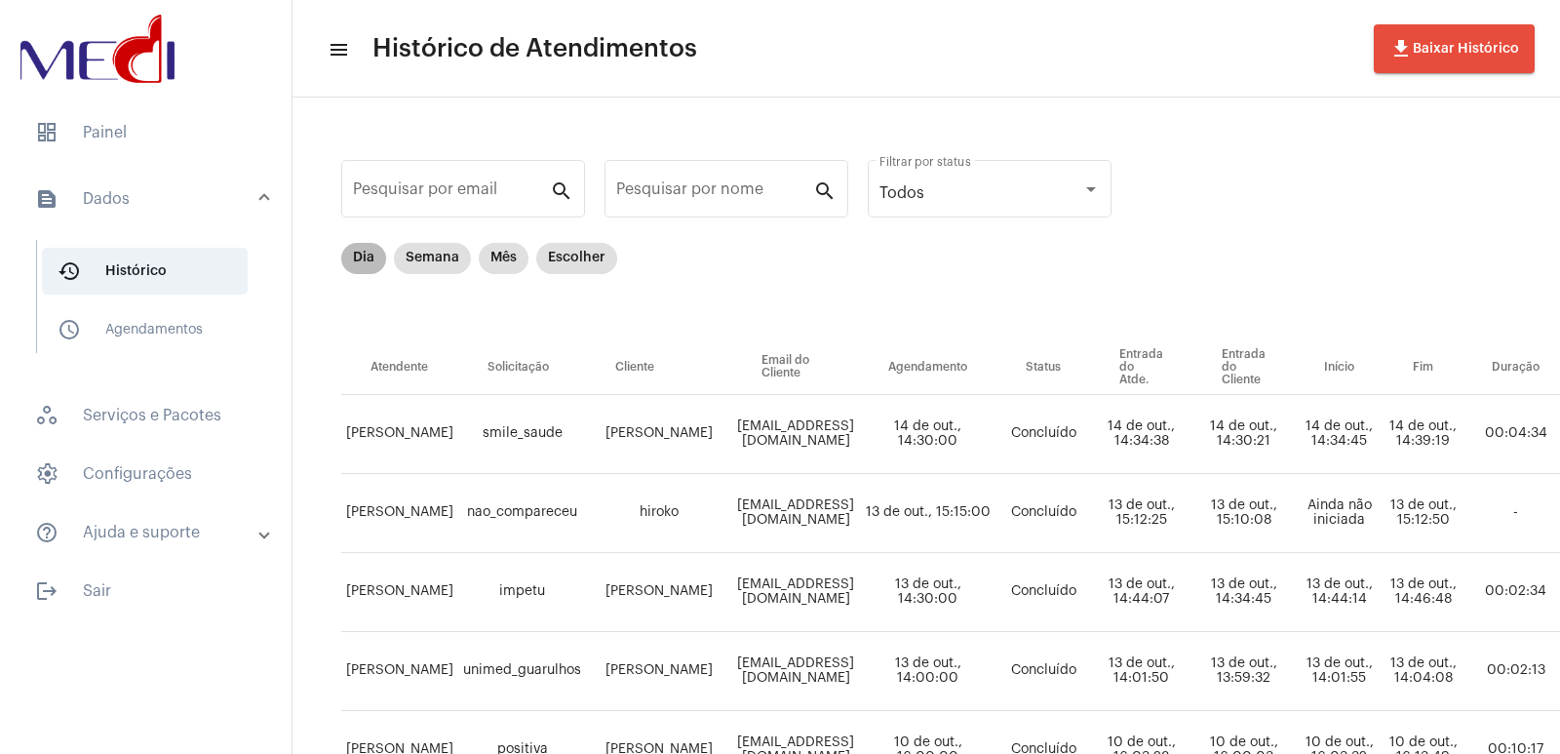
click at [358, 243] on mat-chip "Dia" at bounding box center [363, 258] width 45 height 31
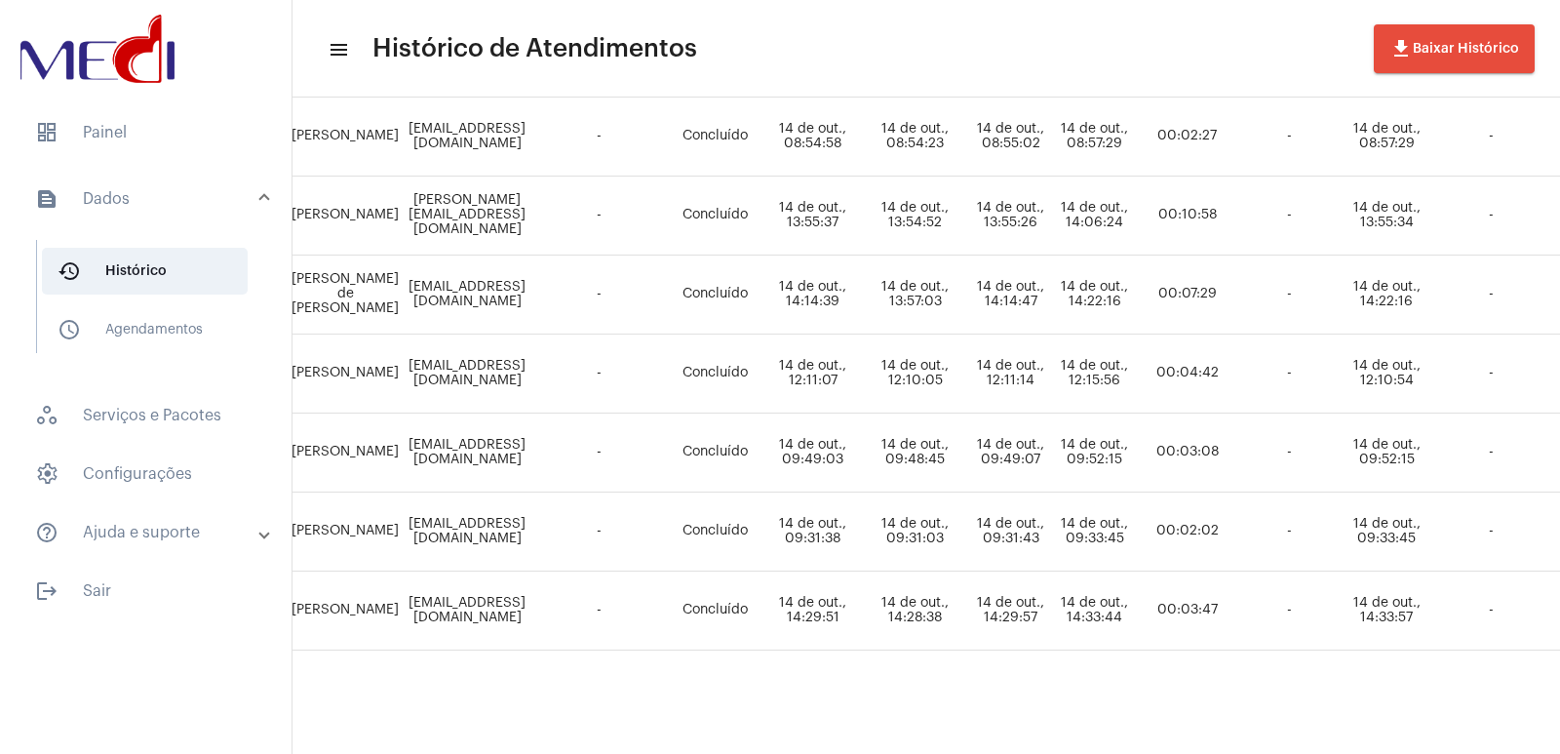
scroll to position [786, 292]
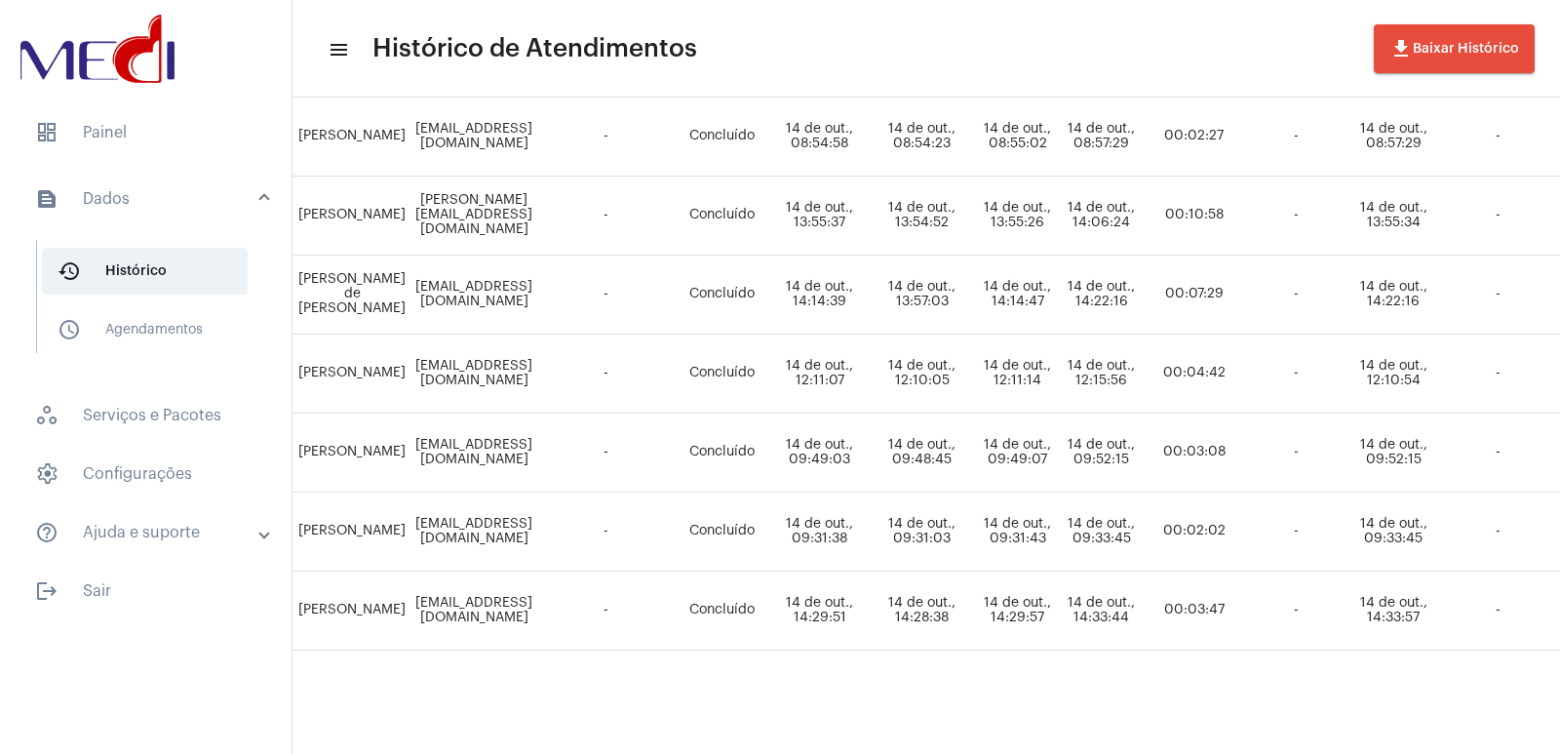
click at [764, 726] on div "Pesquisar por email search Pesquisar por nome search Todos Filtrar por status D…" at bounding box center [633, 39] width 1267 height 1427
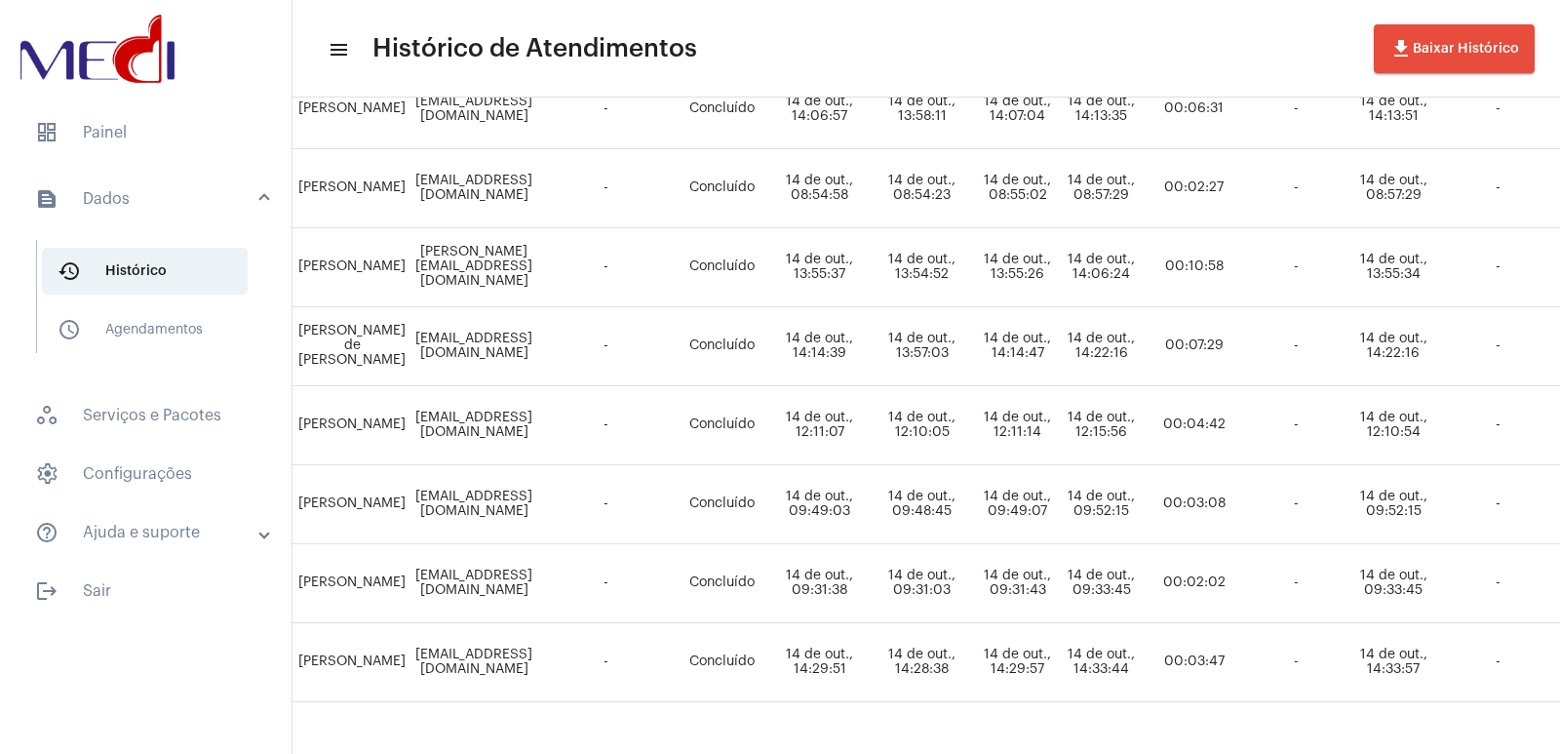
scroll to position [688, 292]
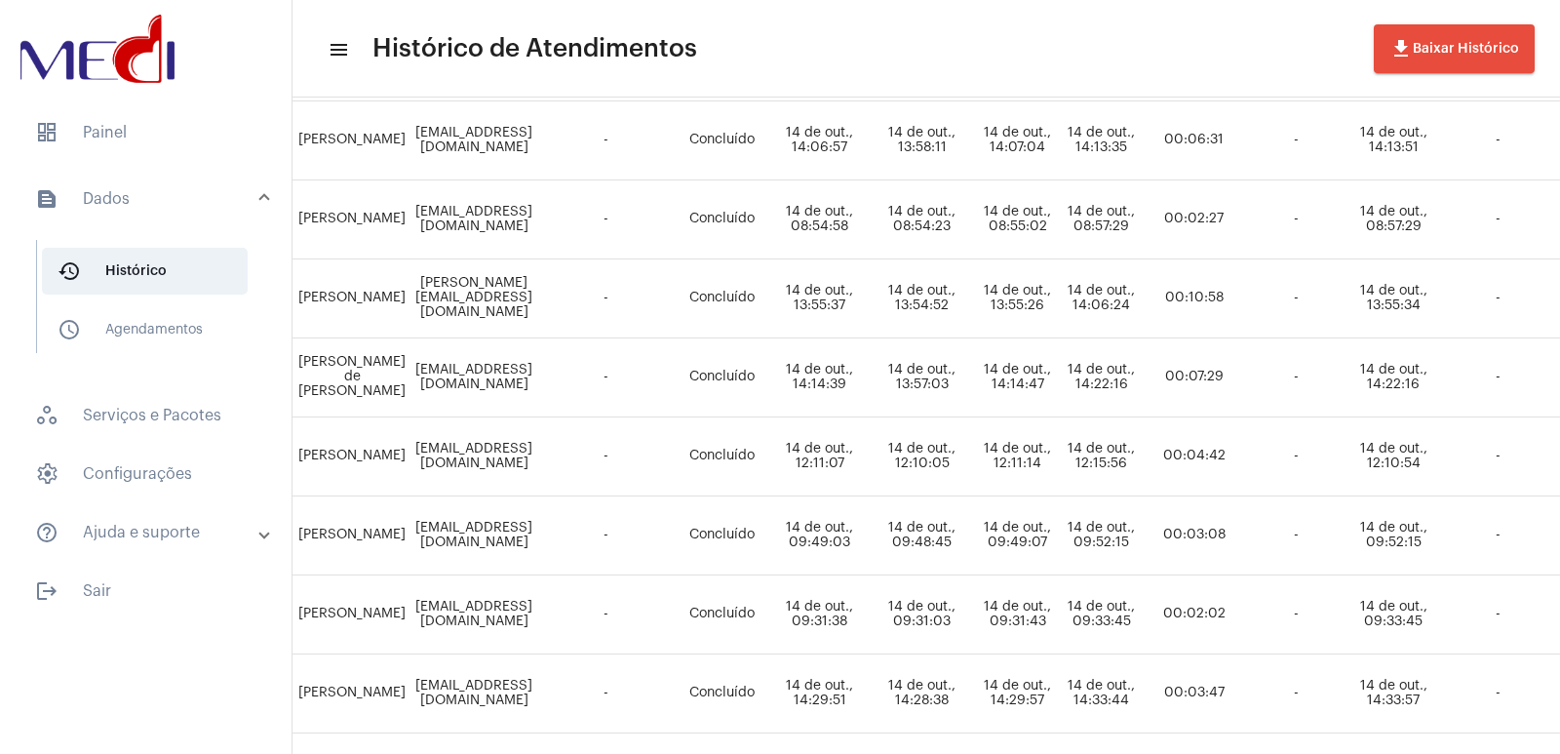
click at [628, 450] on td "-" at bounding box center [605, 456] width 137 height 79
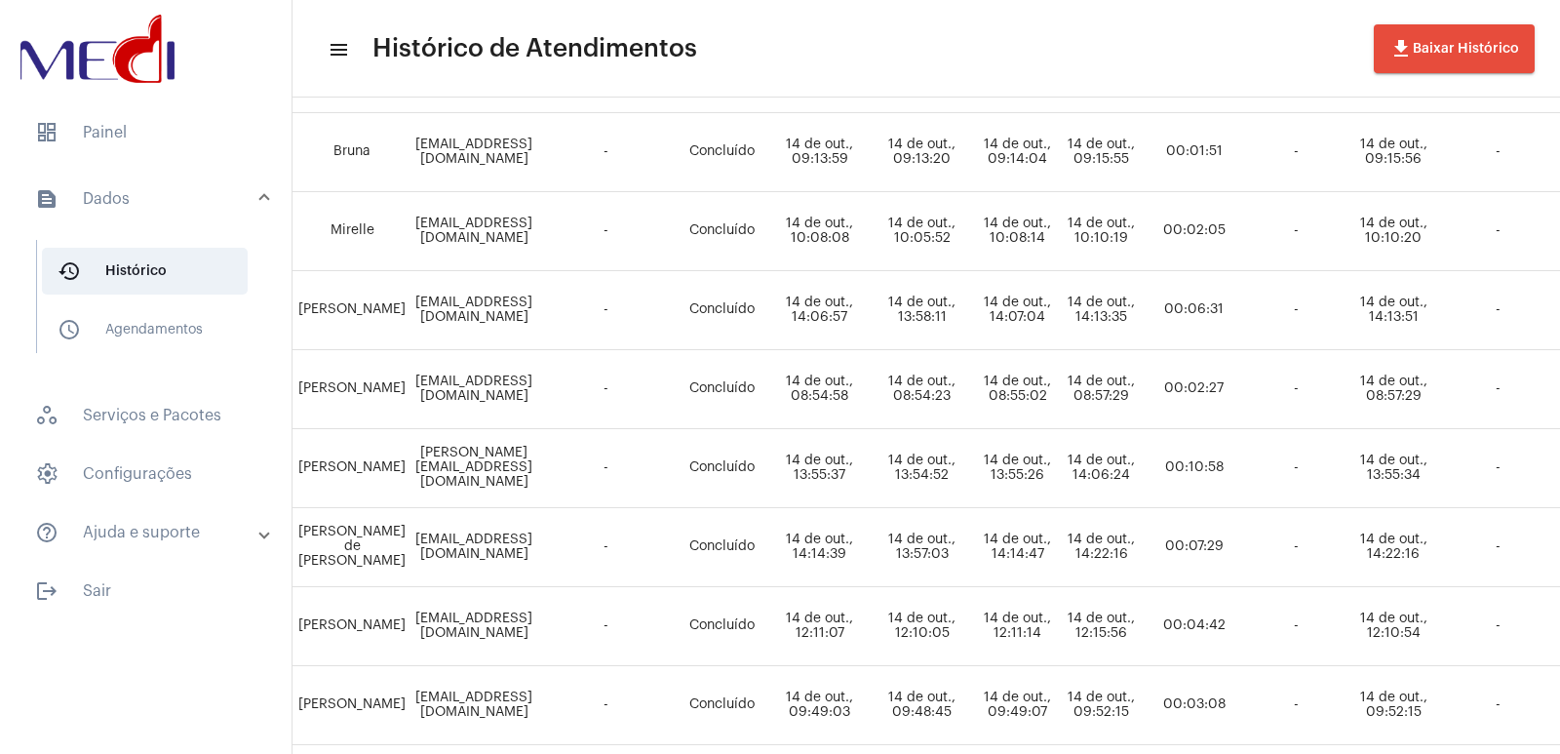
scroll to position [493, 292]
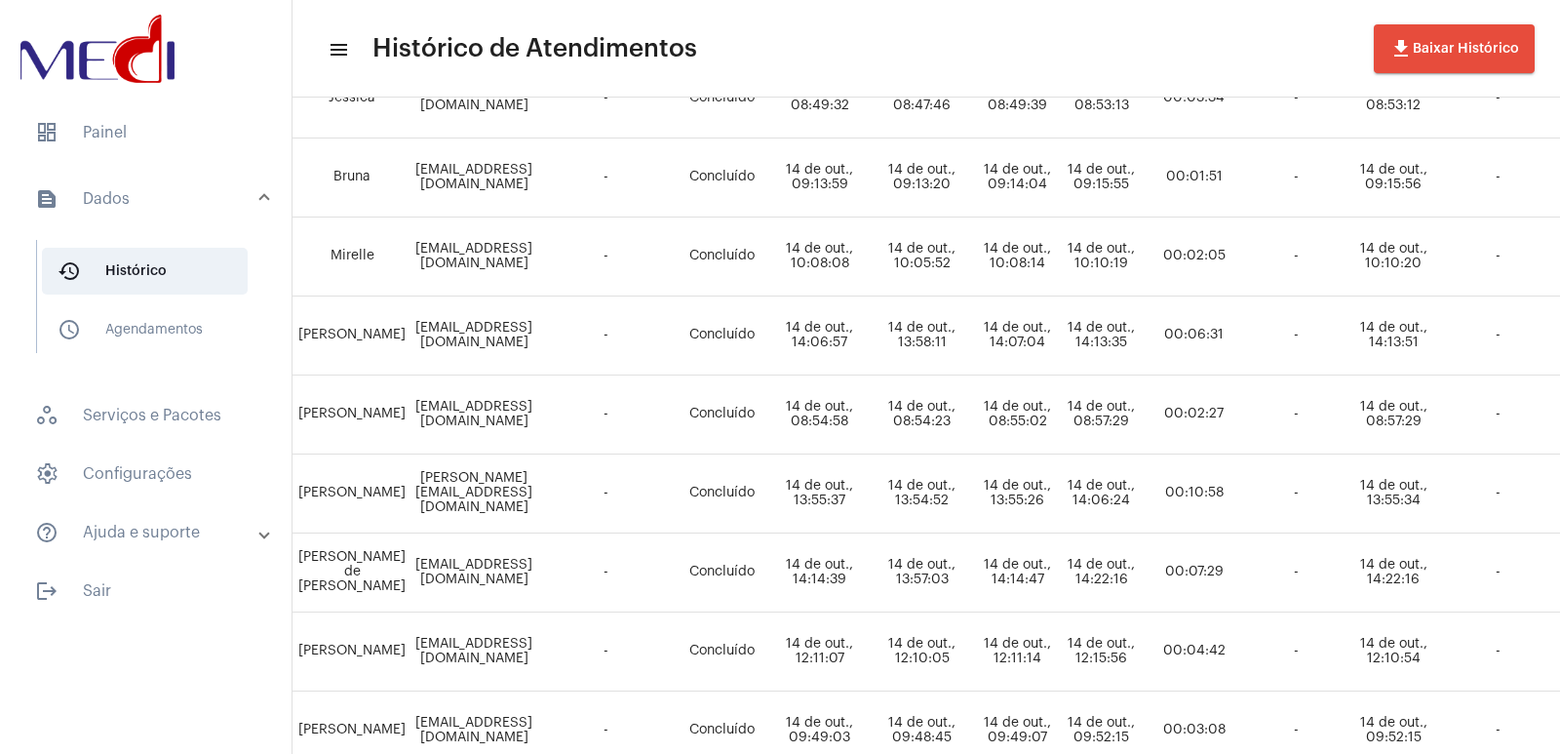
drag, startPoint x: 622, startPoint y: 438, endPoint x: 643, endPoint y: 444, distance: 22.2
click at [626, 438] on tr "Vivian Gonçalves vera_cruz Marina Luciana da Silva marina.silva@inova.unicamp.b…" at bounding box center [998, 414] width 1898 height 79
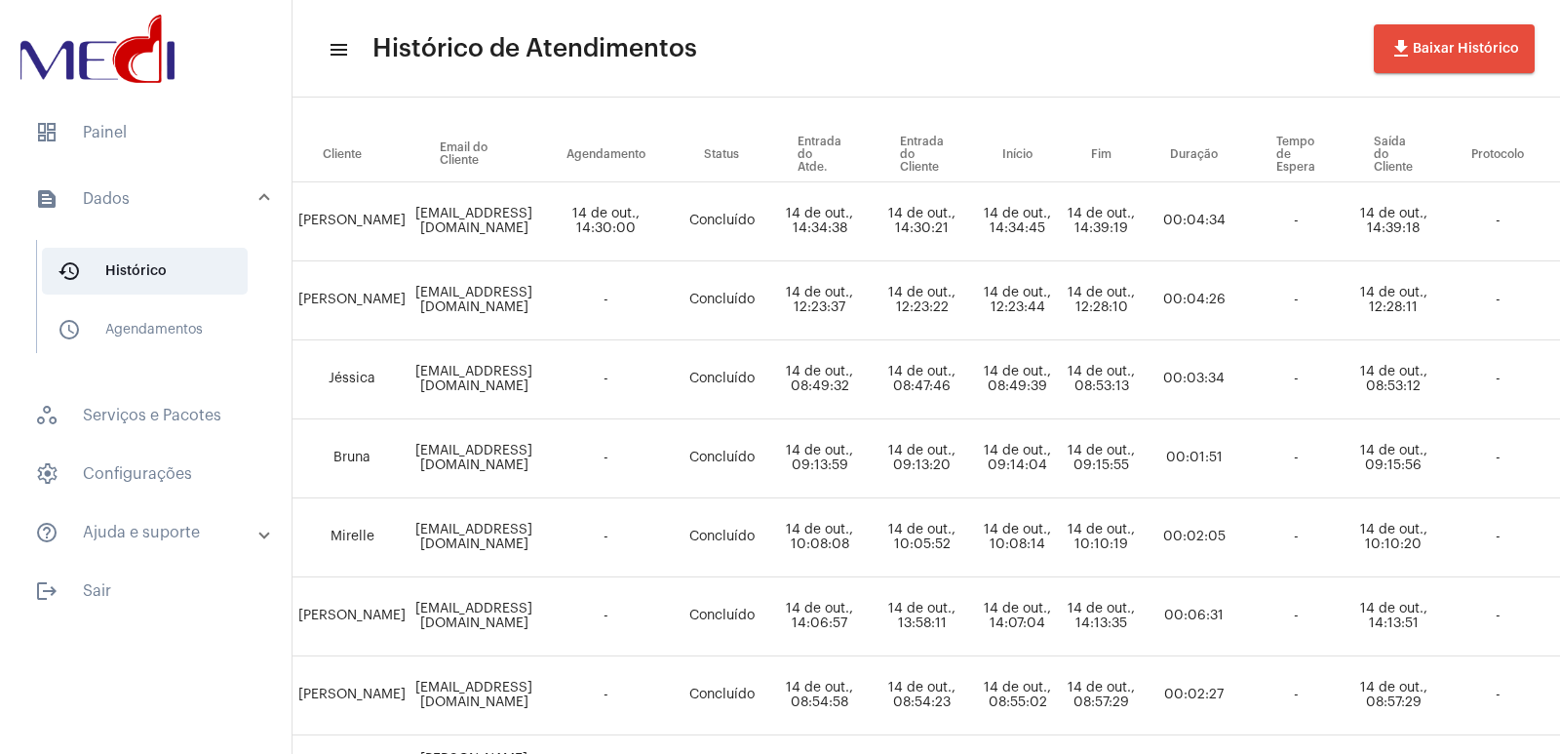
scroll to position [201, 292]
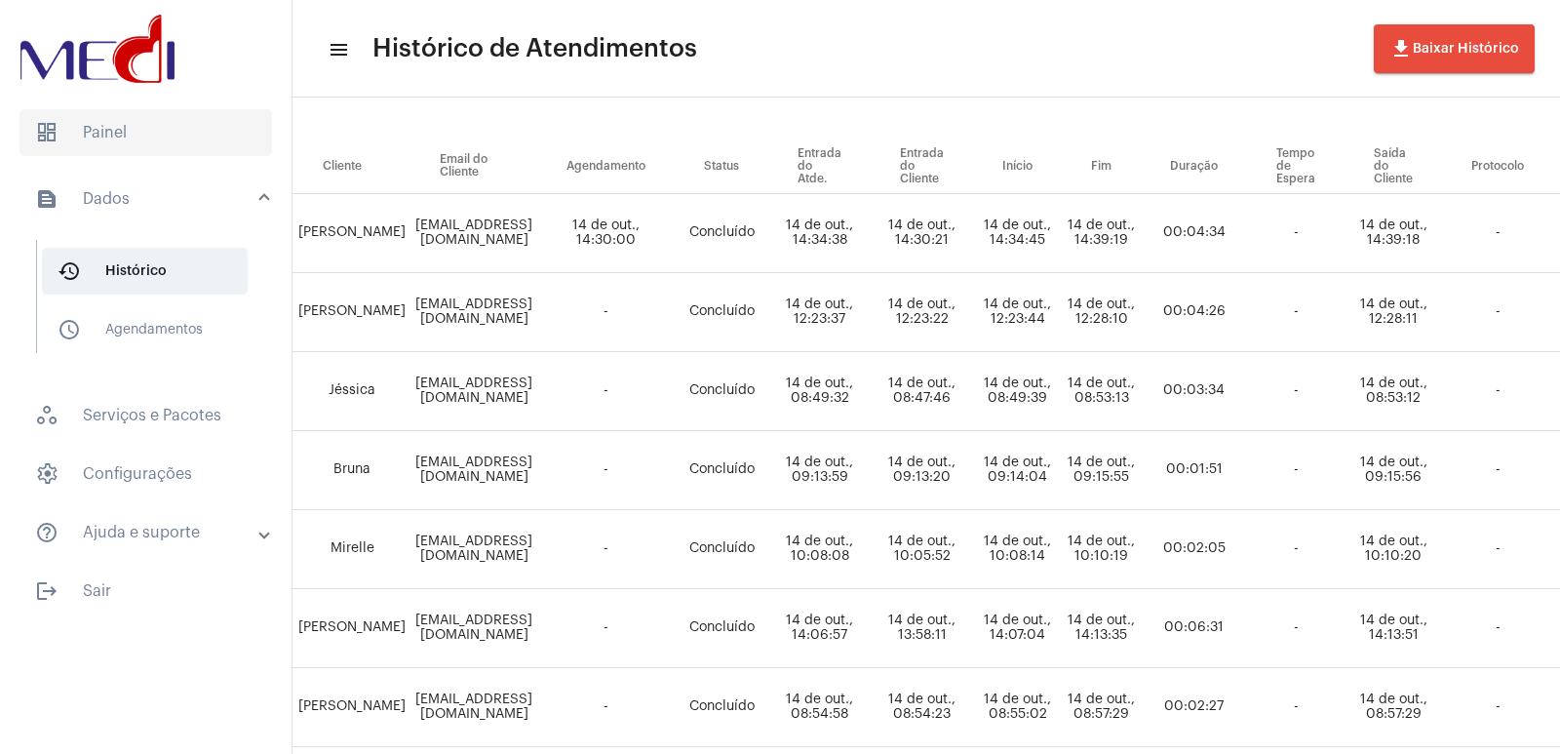
click at [68, 109] on span "dashboard Painel" at bounding box center [145, 132] width 252 height 47
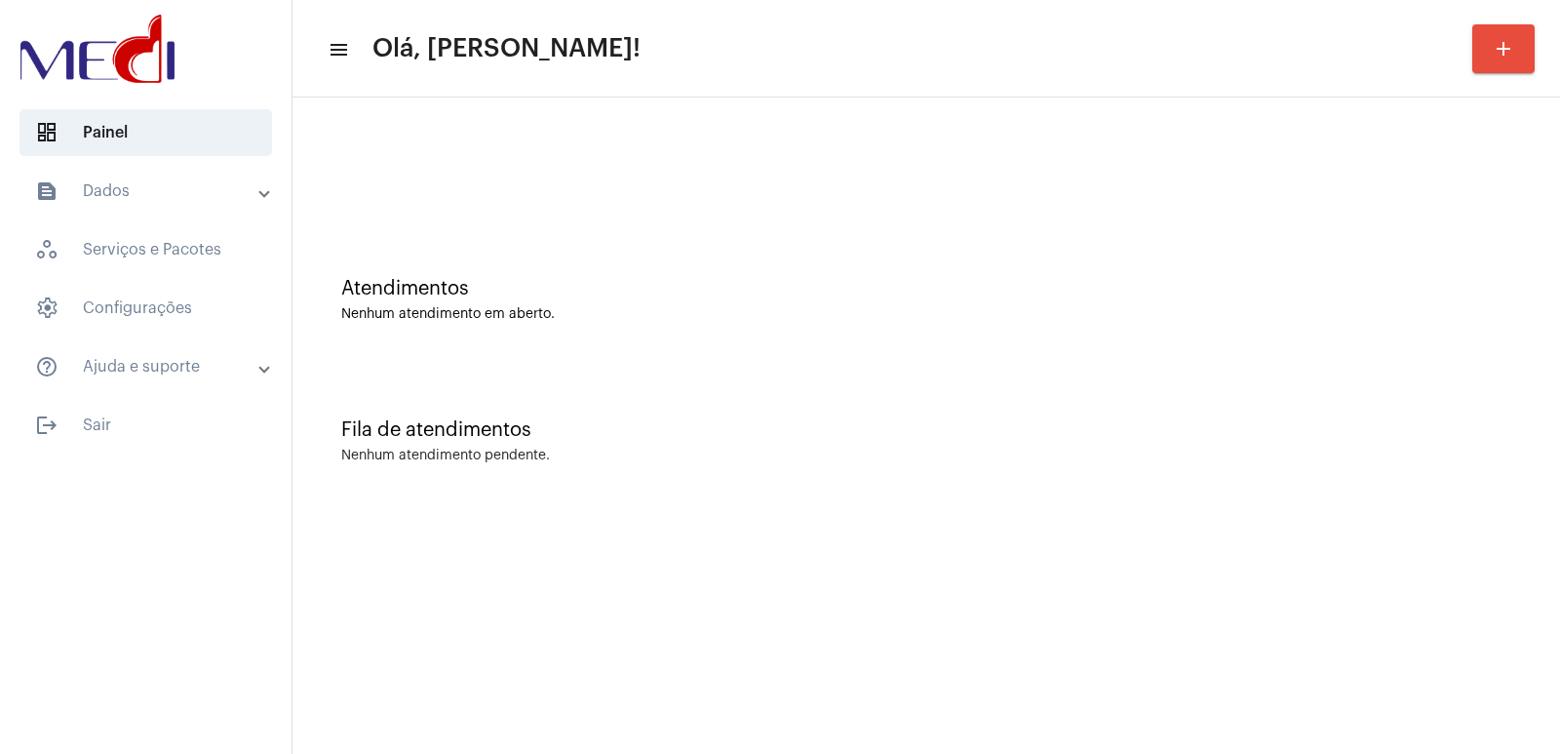
click at [1242, 432] on div "Fila de atendimentos" at bounding box center [926, 429] width 1170 height 21
click at [1139, 470] on div "Fila de atendimentos Nenhum atendimento pendente." at bounding box center [926, 431] width 1248 height 141
drag, startPoint x: 596, startPoint y: 686, endPoint x: 528, endPoint y: 635, distance: 84.8
click at [593, 684] on mat-sidenav-content "menu Olá, Vivian! add Atendimentos Nenhum atendimento em aberto. Fila de atendi…" at bounding box center [925, 377] width 1267 height 754
click at [937, 682] on mat-sidenav-content "menu Olá, [PERSON_NAME]! add Atendimentos Nenhum atendimento em aberto. Fila de…" at bounding box center [925, 377] width 1267 height 754
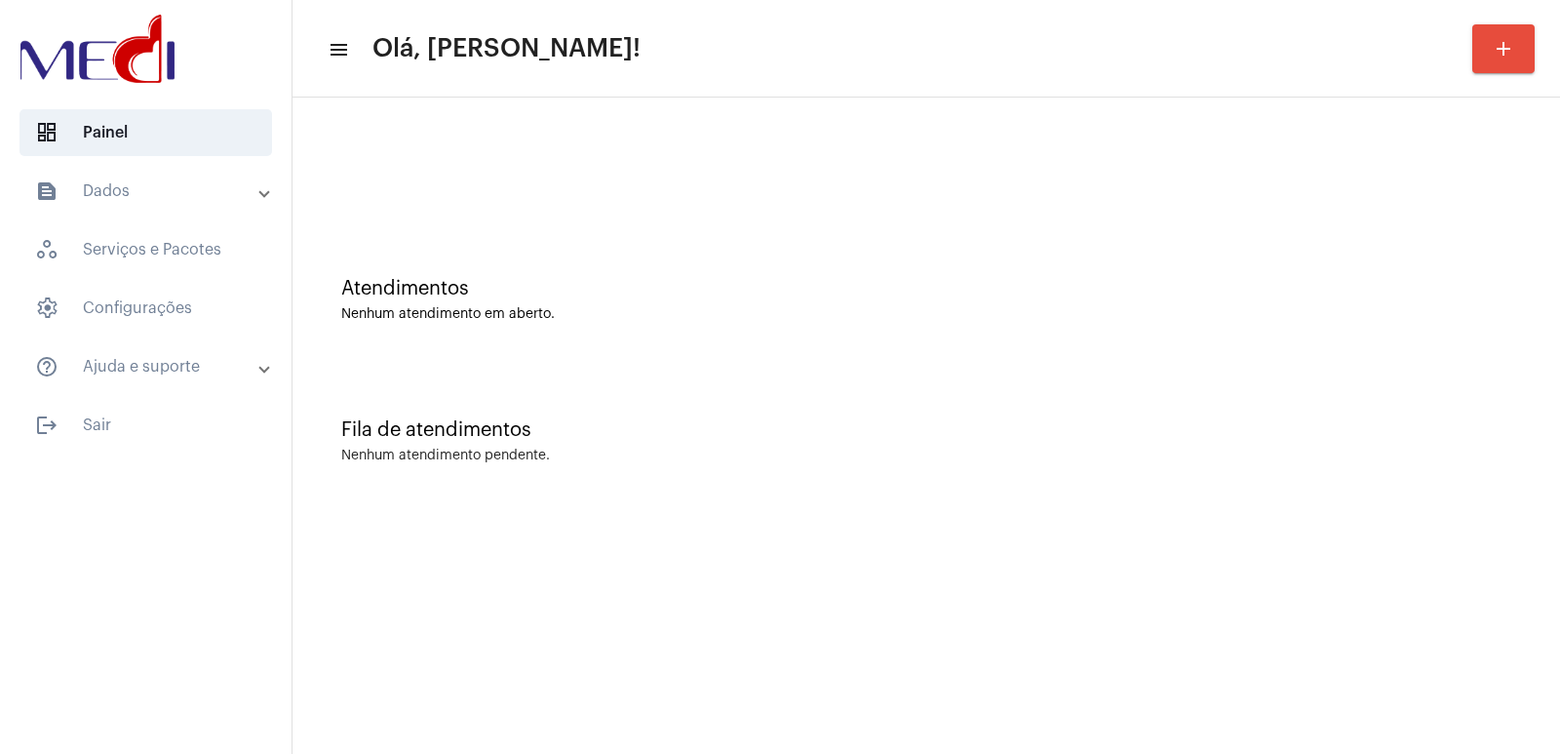
click at [1184, 466] on div "Fila de atendimentos Nenhum atendimento pendente." at bounding box center [926, 431] width 1248 height 141
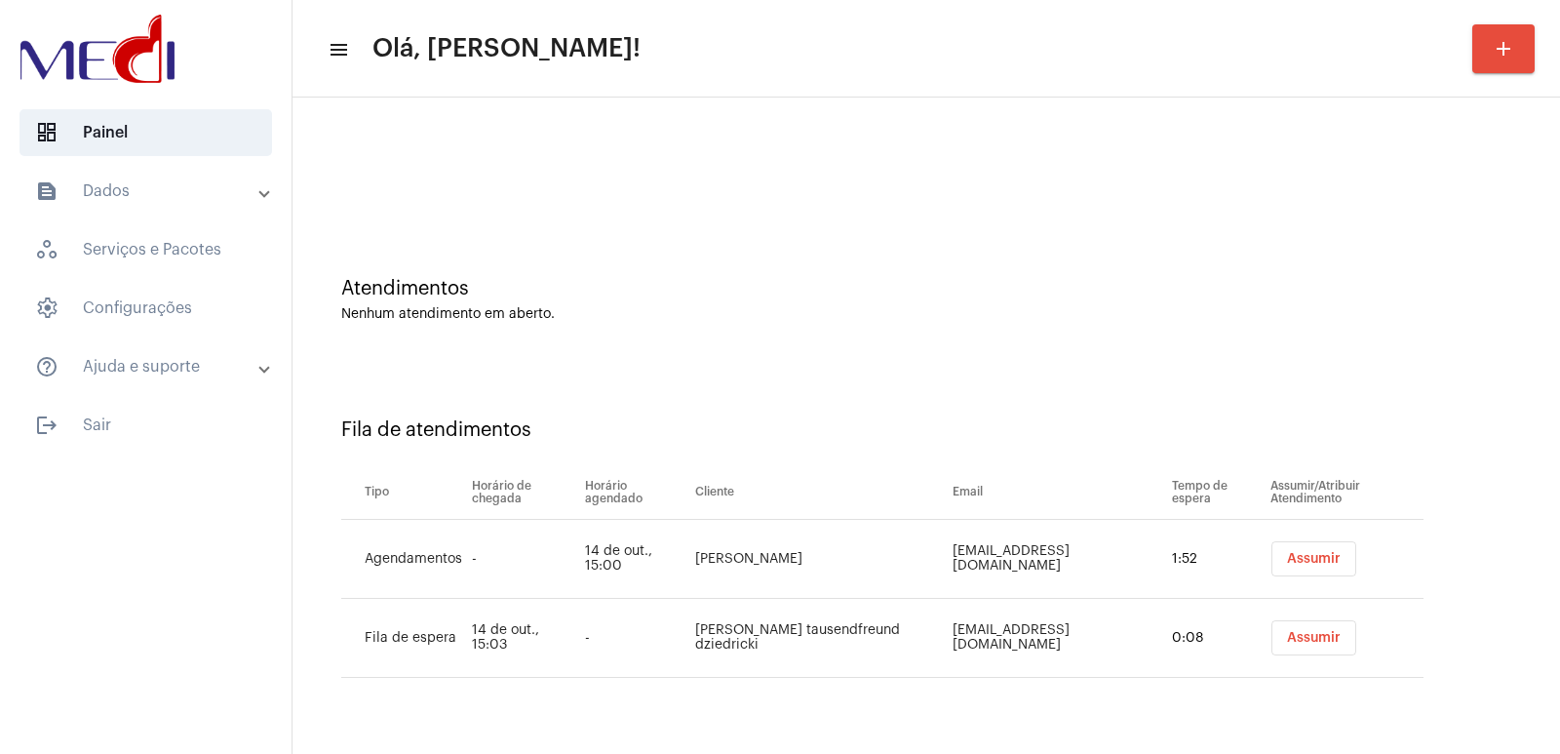
click at [1114, 416] on div "Fila de atendimentos Tipo Horário de chegada Horário agendado Cliente Email Tem…" at bounding box center [926, 541] width 1248 height 360
